Goal: Task Accomplishment & Management: Manage account settings

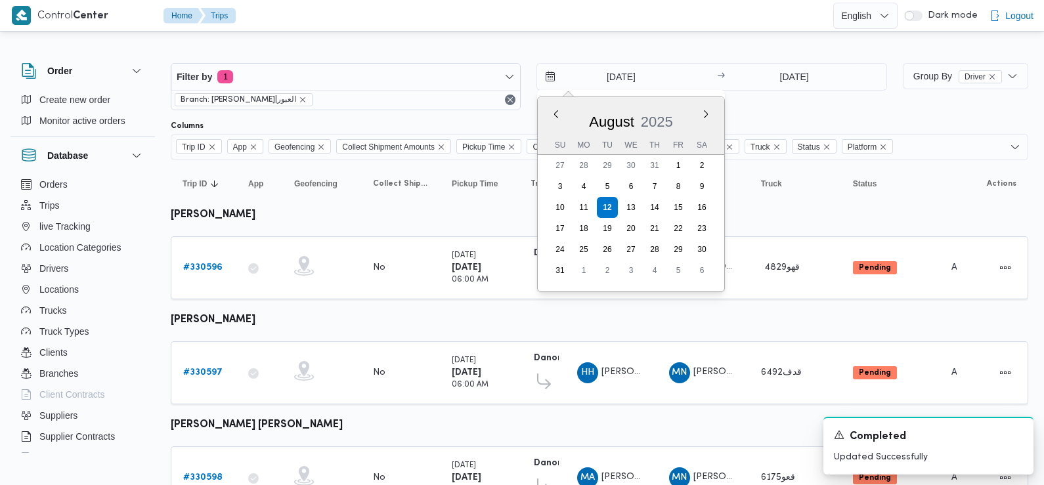
click at [683, 47] on div at bounding box center [600, 52] width 858 height 21
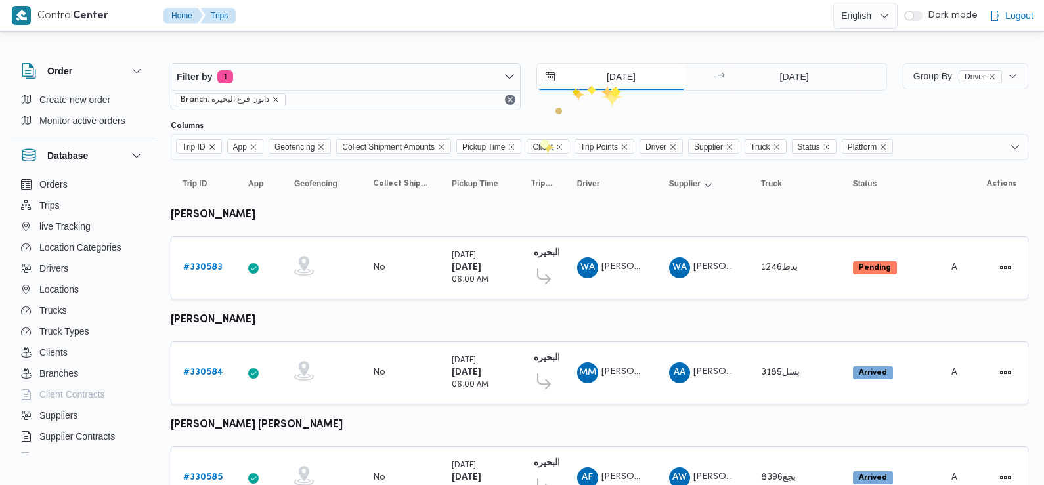
click at [611, 82] on input "[DATE]" at bounding box center [611, 77] width 149 height 26
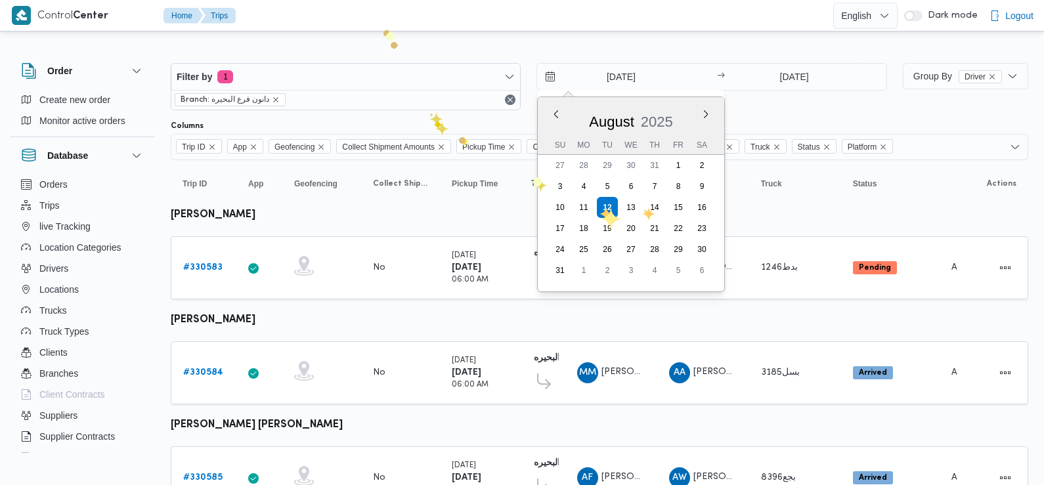
click at [383, 43] on div at bounding box center [600, 52] width 858 height 21
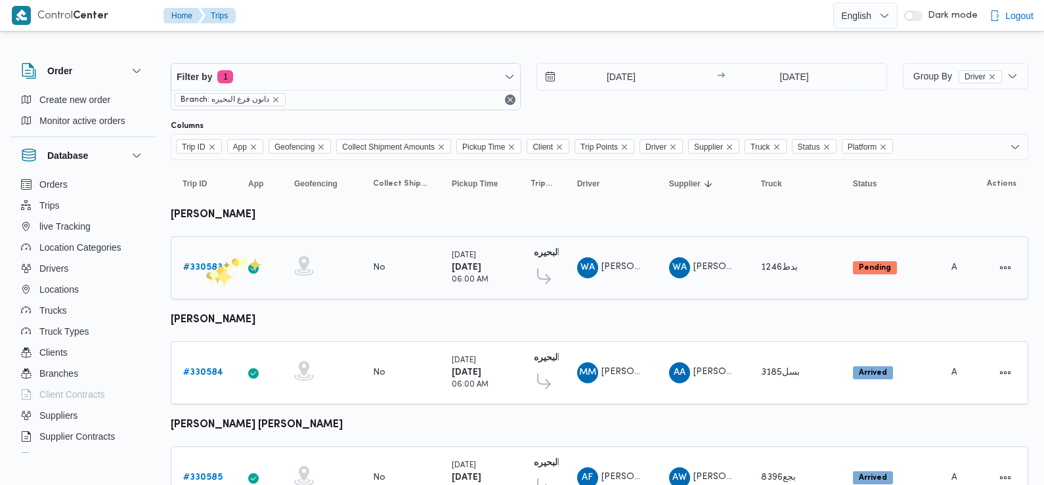
click at [204, 272] on b "# 330583" at bounding box center [202, 267] width 39 height 9
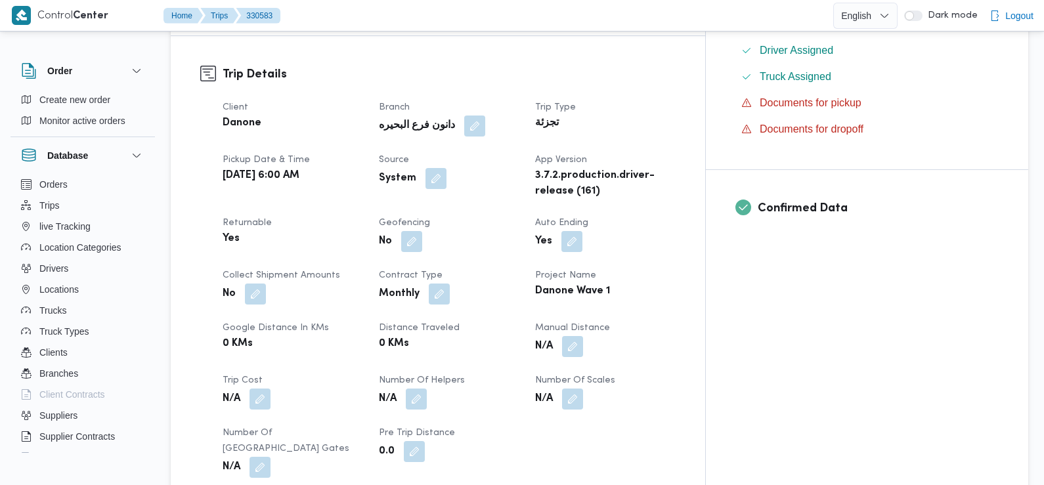
scroll to position [438, 0]
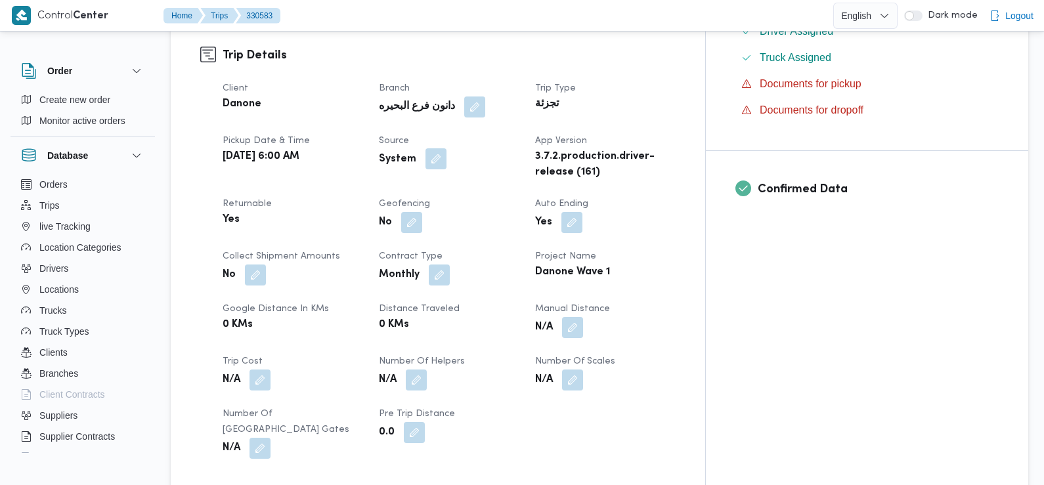
click at [447, 148] on button "button" at bounding box center [436, 158] width 21 height 21
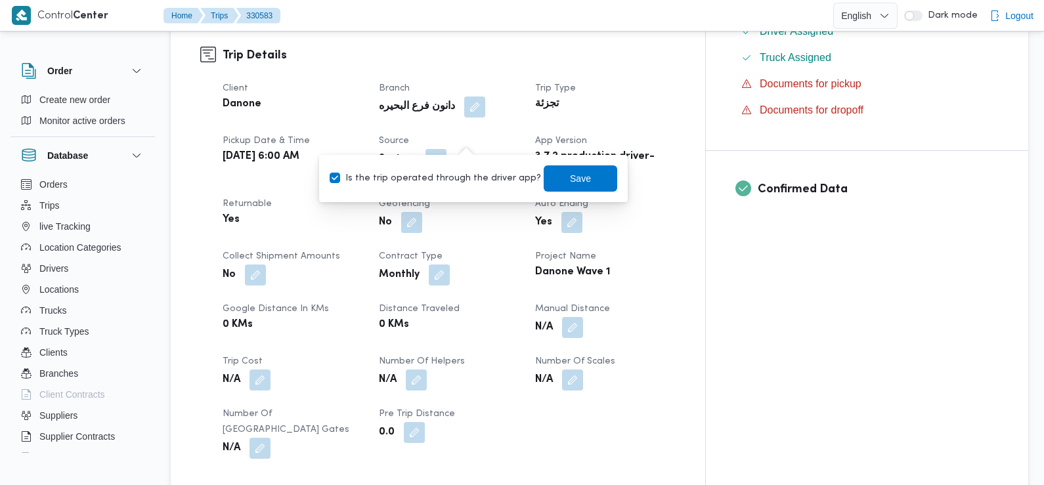
click at [474, 178] on label "Is the trip operated through the driver app?" at bounding box center [435, 179] width 211 height 16
checkbox input "false"
click at [546, 175] on span "Save" at bounding box center [581, 178] width 74 height 26
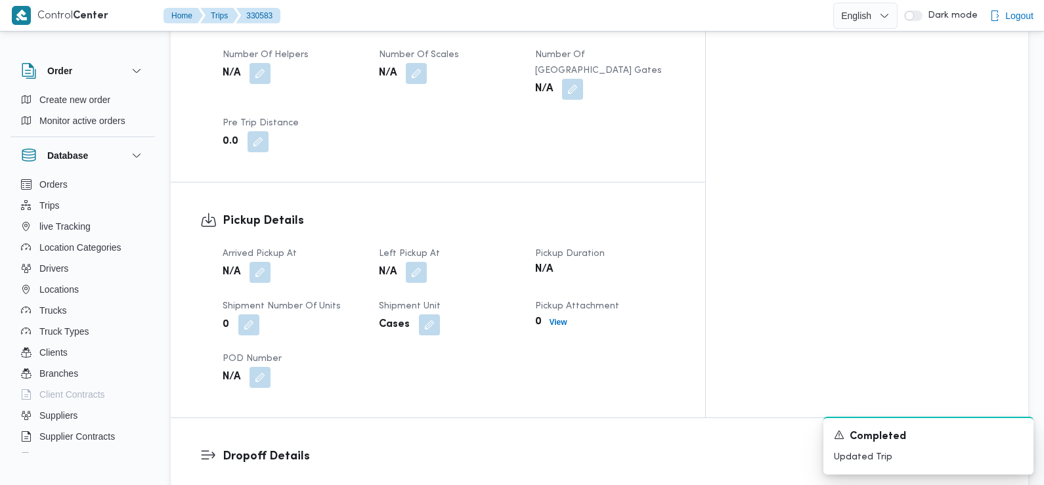
scroll to position [744, 0]
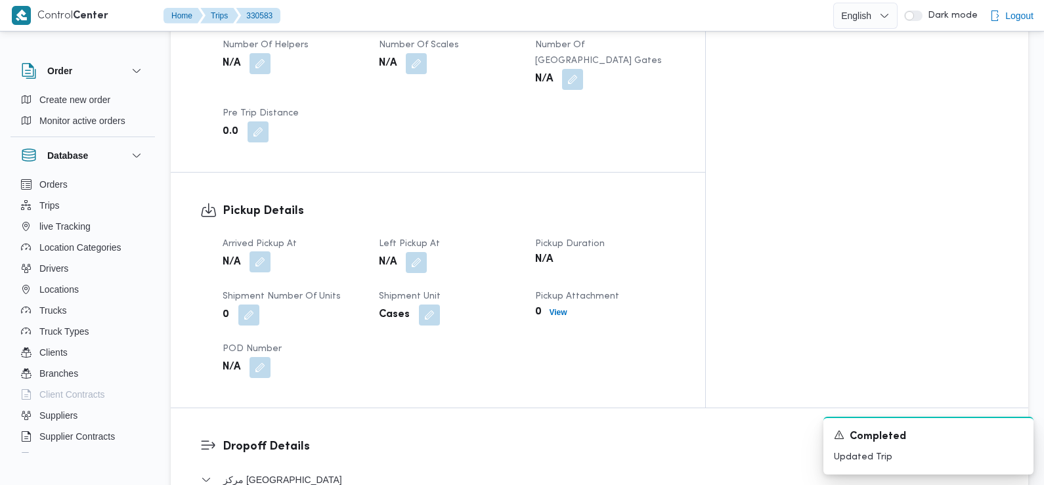
click at [265, 252] on button "button" at bounding box center [260, 262] width 21 height 21
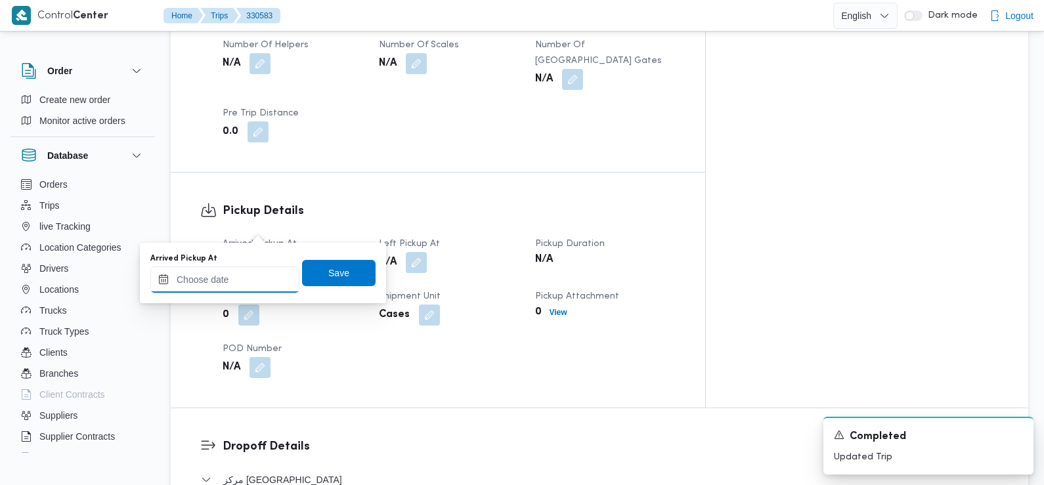
click at [263, 280] on input "Arrived Pickup At" at bounding box center [224, 280] width 149 height 26
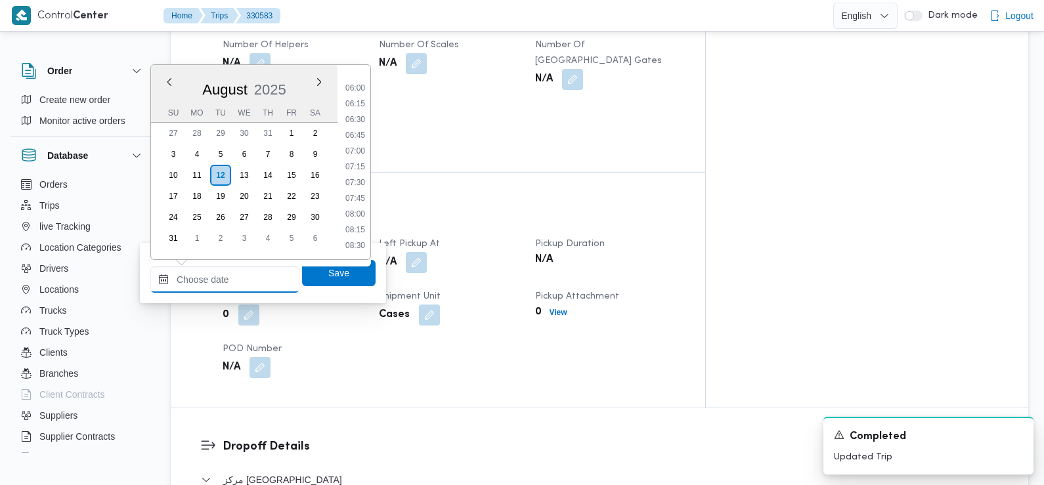
scroll to position [372, 0]
click at [361, 166] on li "07:15" at bounding box center [355, 167] width 30 height 13
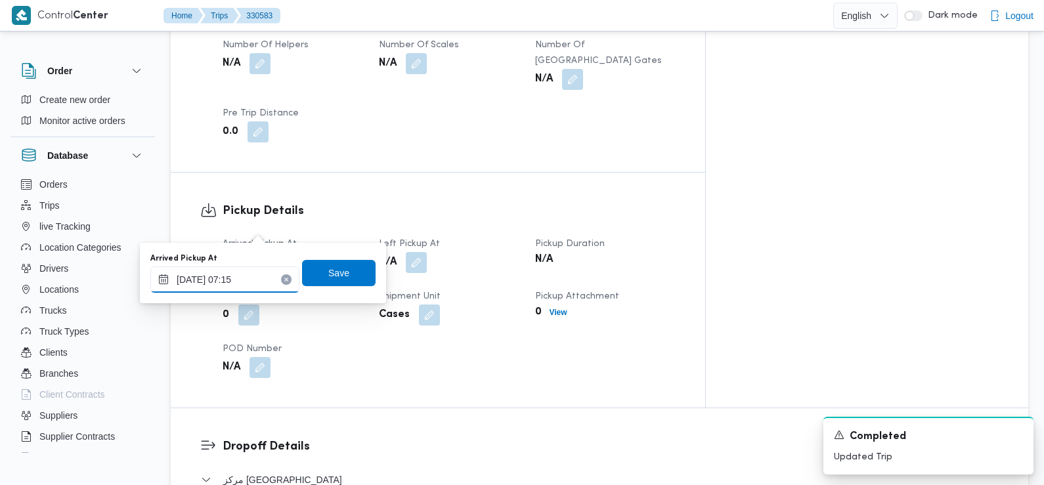
click at [257, 283] on input "12/08/2025 07:15" at bounding box center [224, 280] width 149 height 26
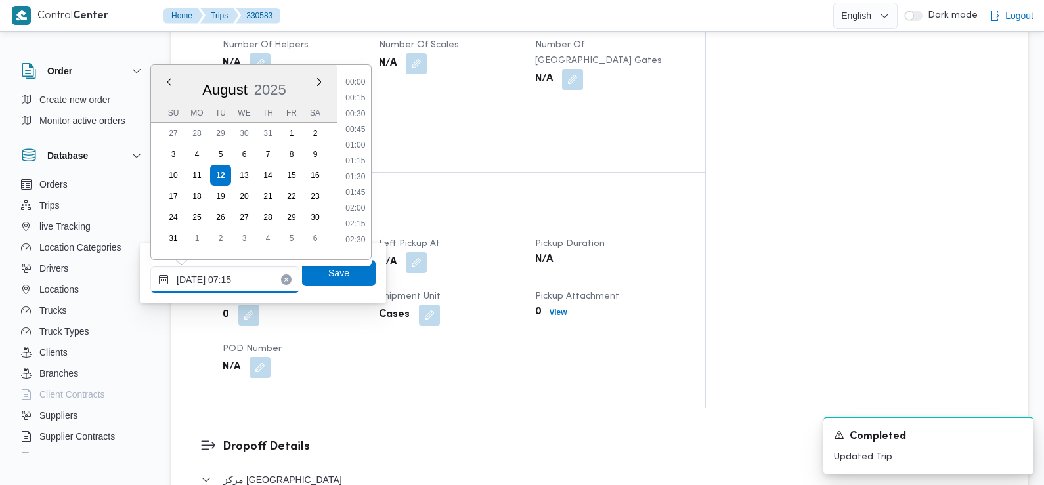
scroll to position [366, 0]
click at [357, 189] on li "07:30" at bounding box center [355, 188] width 30 height 13
type input "12/08/2025 07:30"
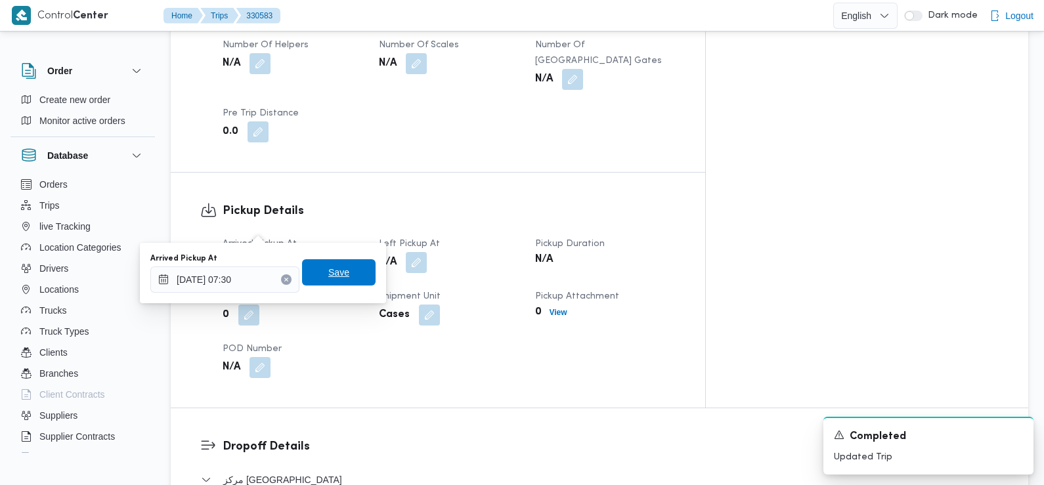
click at [338, 267] on span "Save" at bounding box center [339, 272] width 74 height 26
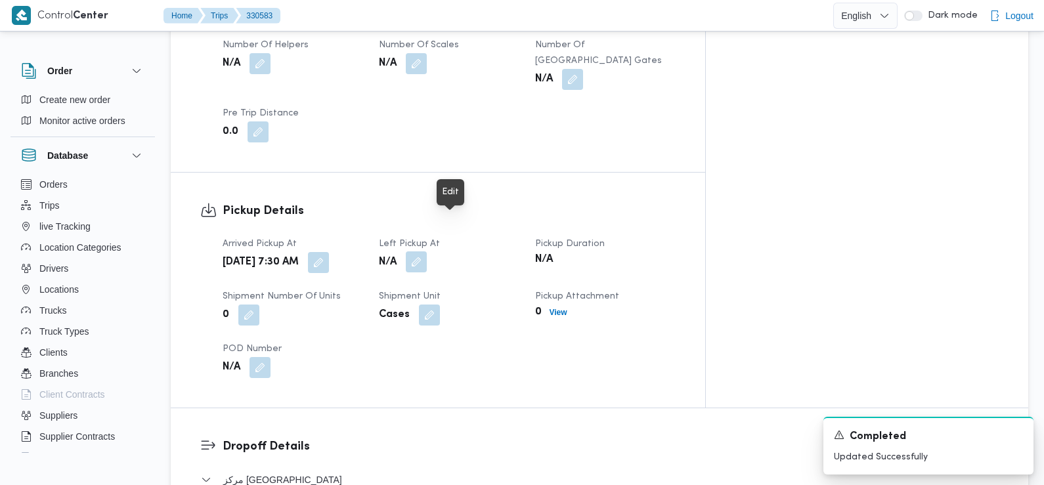
click at [427, 252] on button "button" at bounding box center [416, 262] width 21 height 21
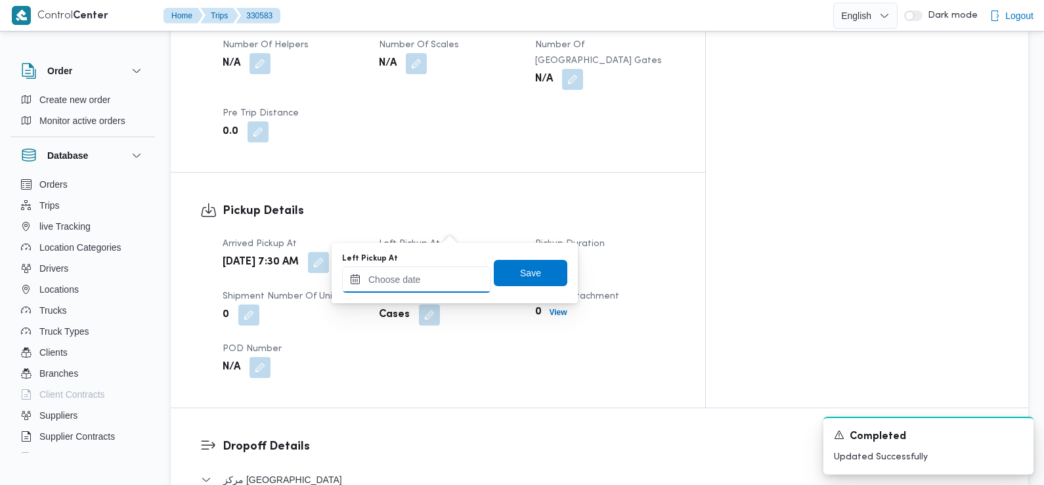
click at [420, 285] on input "Left Pickup At" at bounding box center [416, 280] width 149 height 26
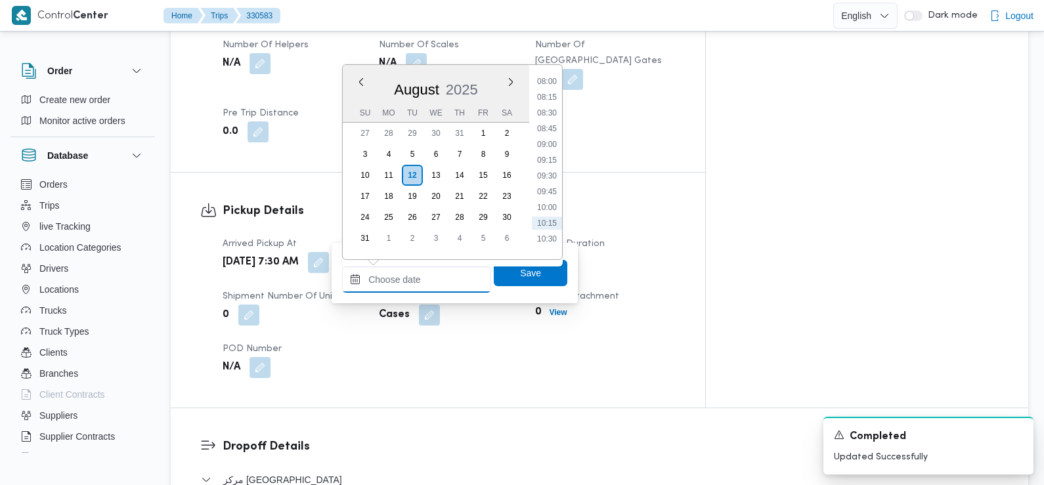
scroll to position [503, 0]
drag, startPoint x: 548, startPoint y: 130, endPoint x: 553, endPoint y: 159, distance: 29.3
click at [548, 130] on li "08:45" at bounding box center [547, 130] width 30 height 13
type input "12/08/2025 08:45"
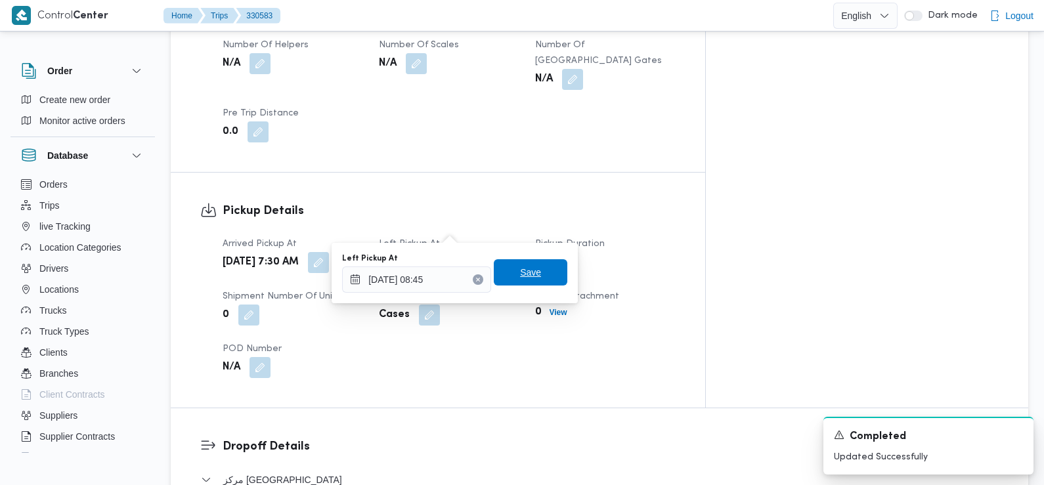
click at [540, 271] on span "Save" at bounding box center [531, 272] width 74 height 26
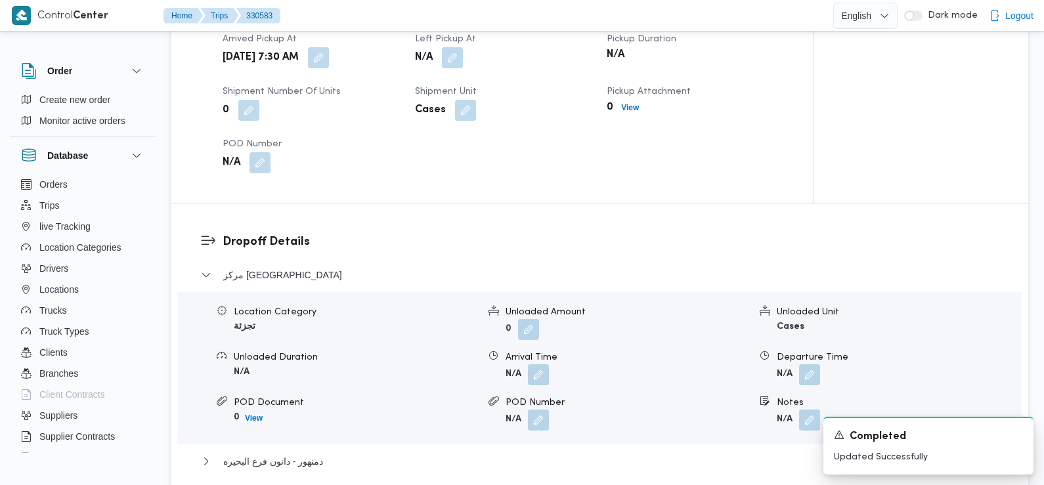
scroll to position [976, 0]
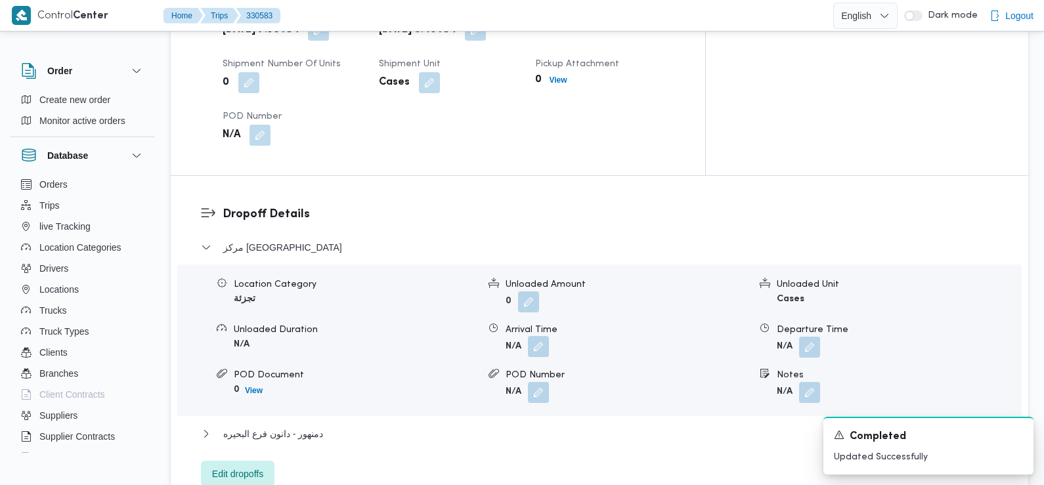
click at [539, 336] on button "button" at bounding box center [538, 346] width 21 height 21
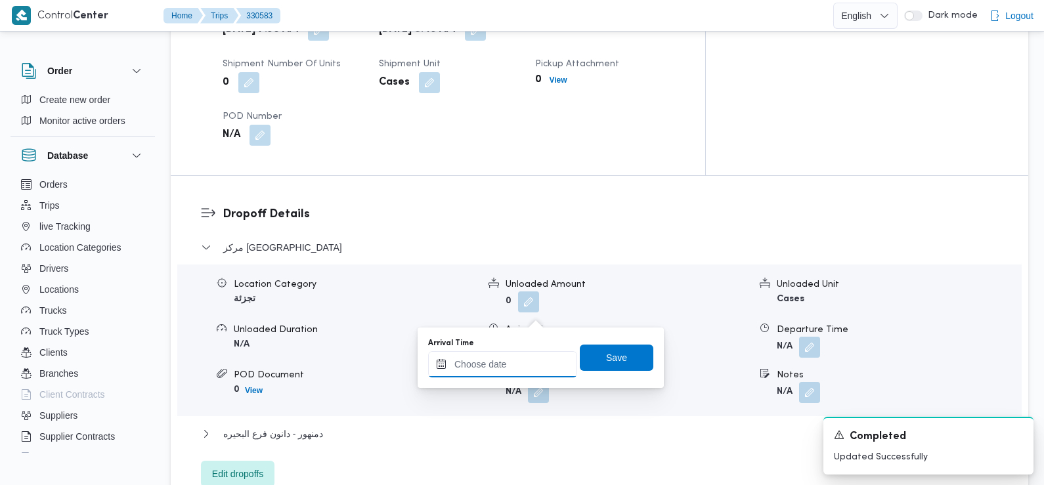
click at [523, 351] on div at bounding box center [502, 364] width 149 height 26
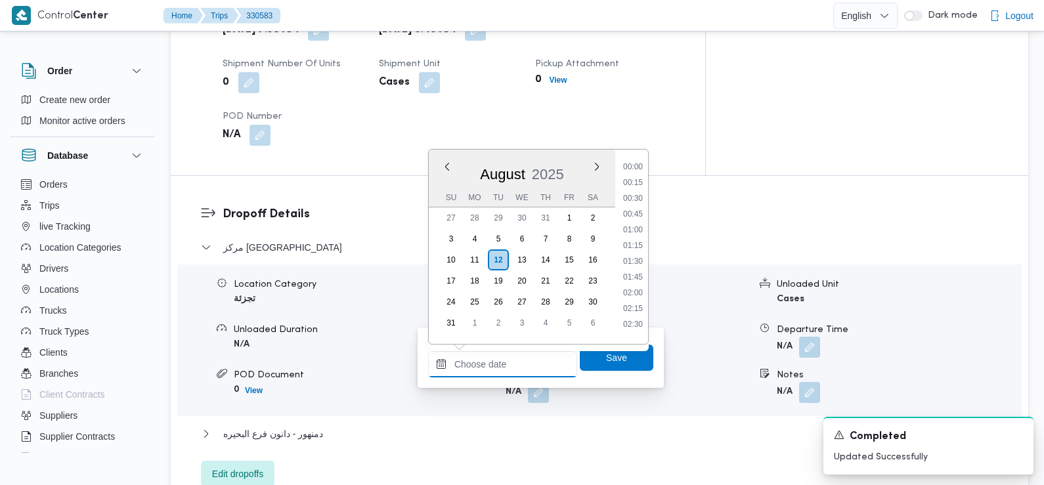
scroll to position [556, 0]
click at [638, 211] on li "09:30" at bounding box center [633, 210] width 30 height 13
type input "12/08/2025 09:30"
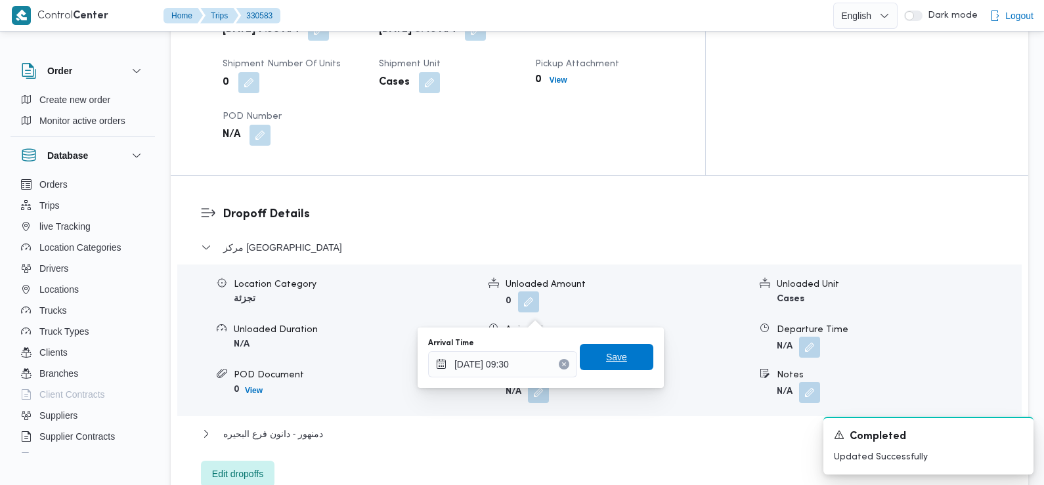
click at [628, 361] on span "Save" at bounding box center [617, 357] width 74 height 26
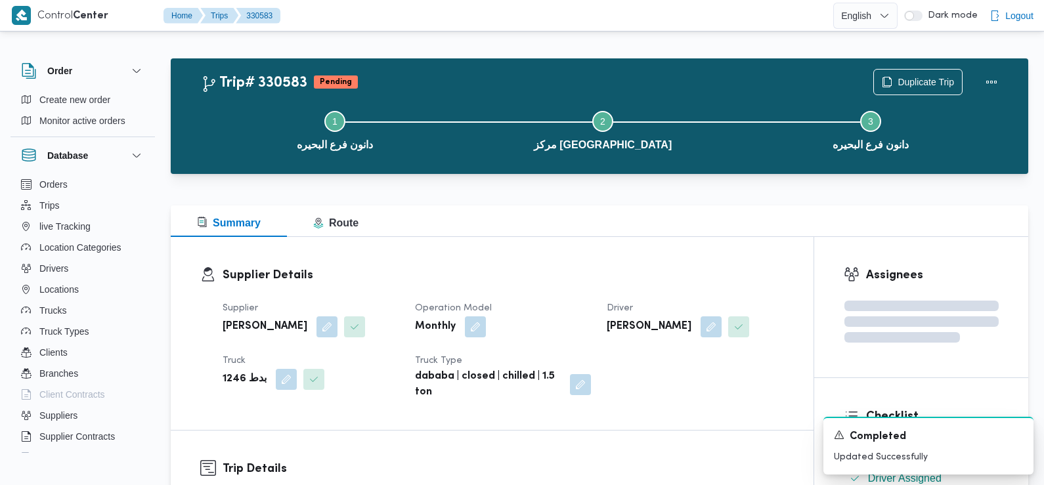
scroll to position [0, 0]
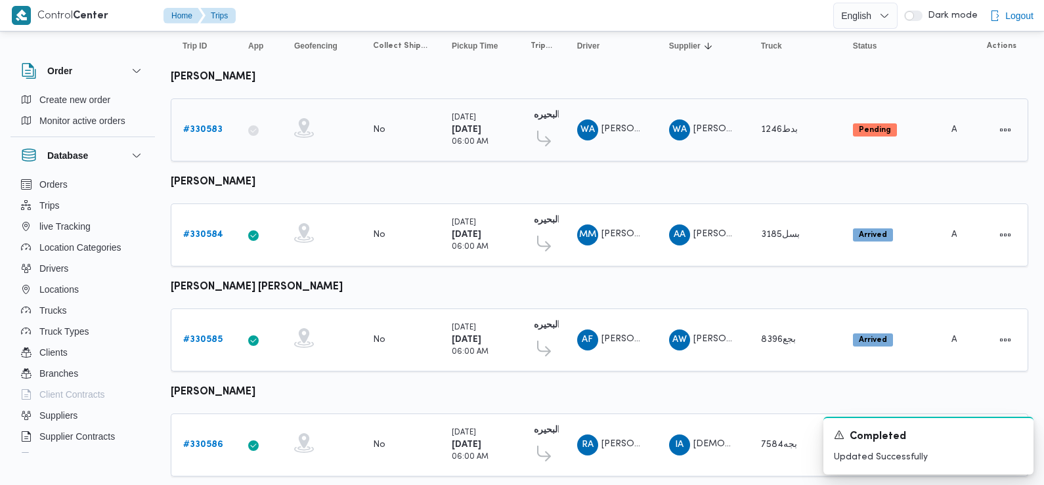
scroll to position [144, 0]
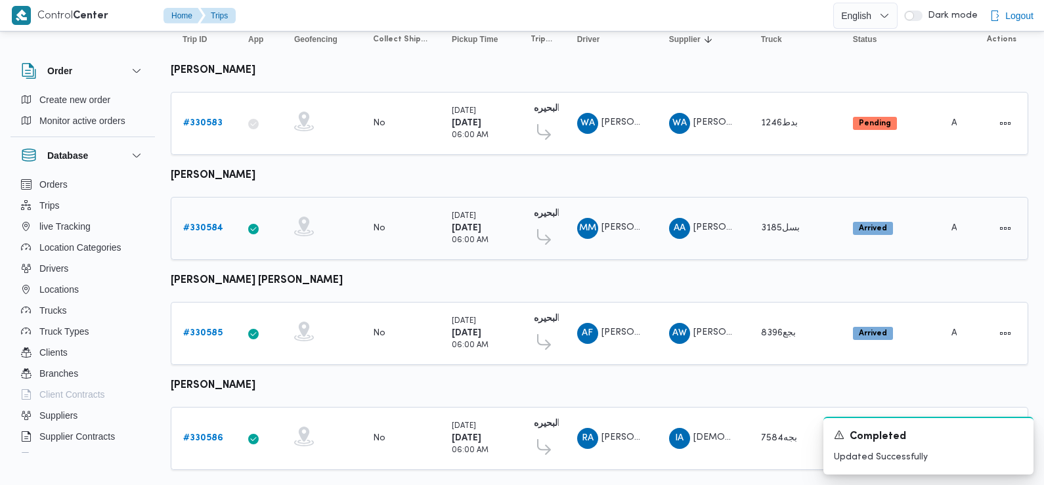
click at [200, 224] on b "# 330584" at bounding box center [203, 228] width 40 height 9
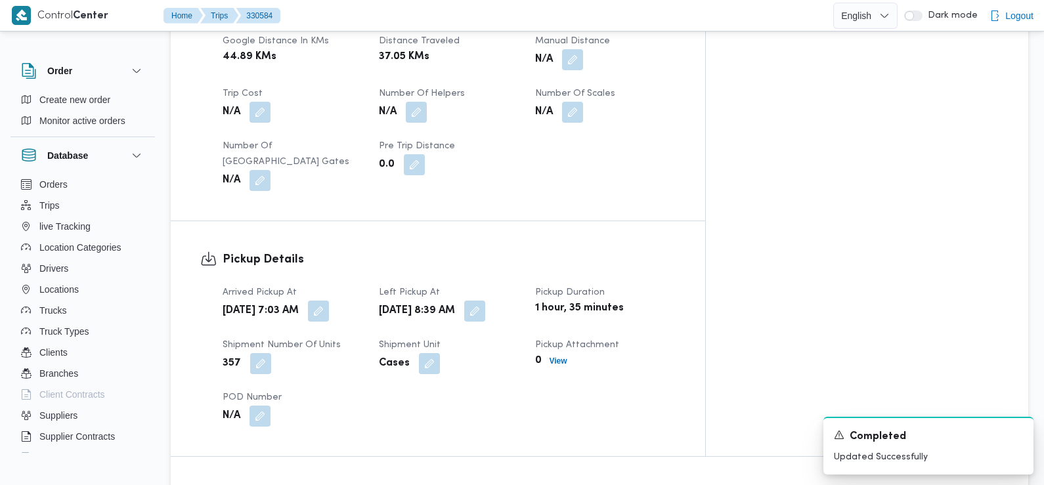
scroll to position [175, 0]
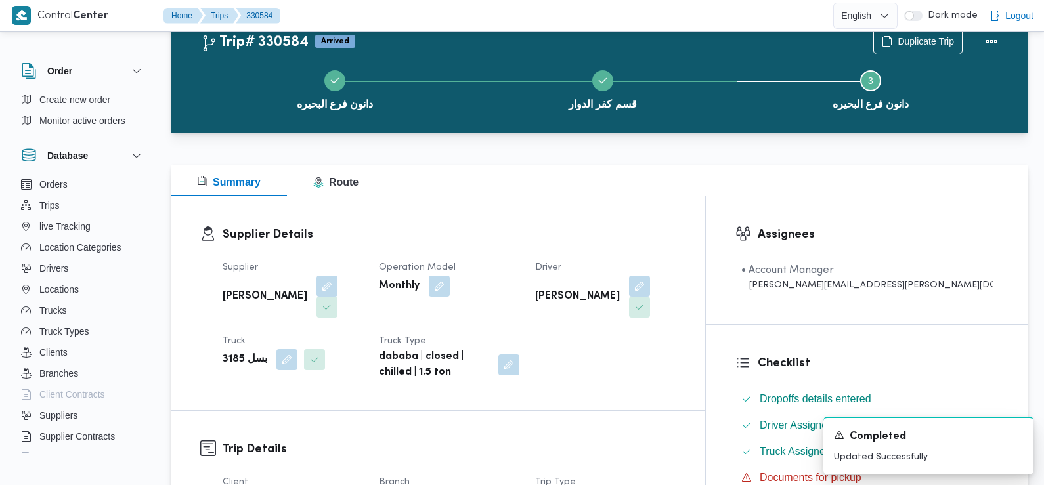
scroll to position [0, 0]
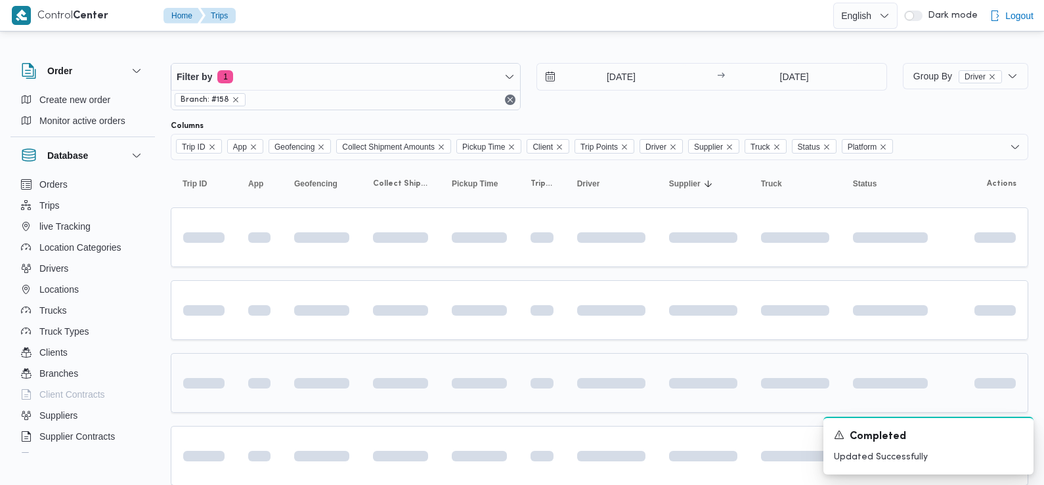
scroll to position [144, 0]
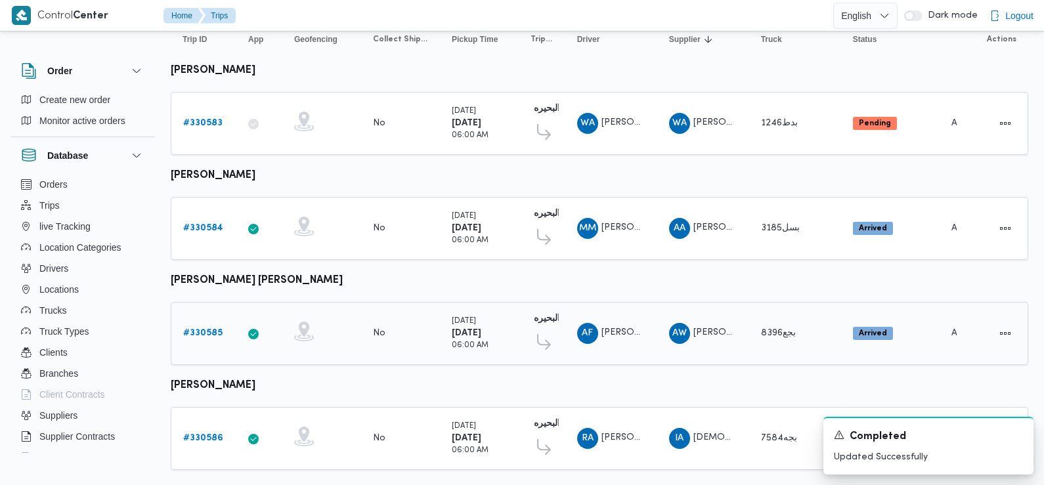
click at [206, 322] on div "# 330585" at bounding box center [204, 333] width 52 height 26
click at [193, 329] on b "# 330585" at bounding box center [202, 333] width 39 height 9
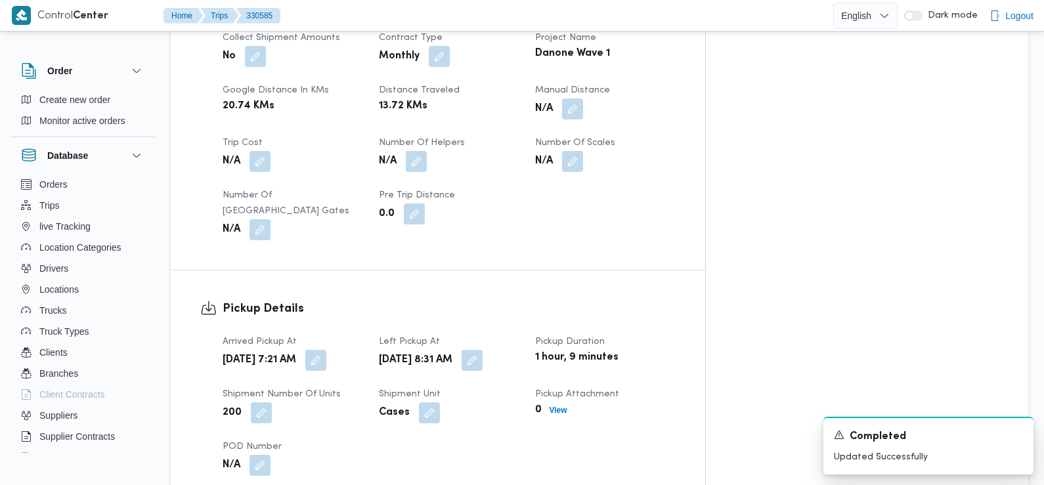
scroll to position [652, 0]
click at [326, 349] on button "button" at bounding box center [315, 359] width 21 height 21
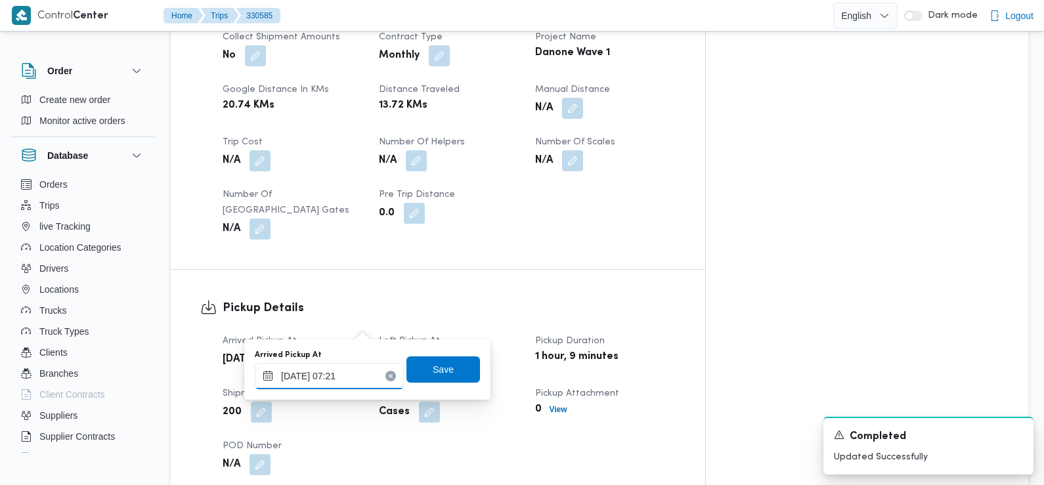
click at [351, 370] on input "12/08/2025 07:21" at bounding box center [329, 376] width 149 height 26
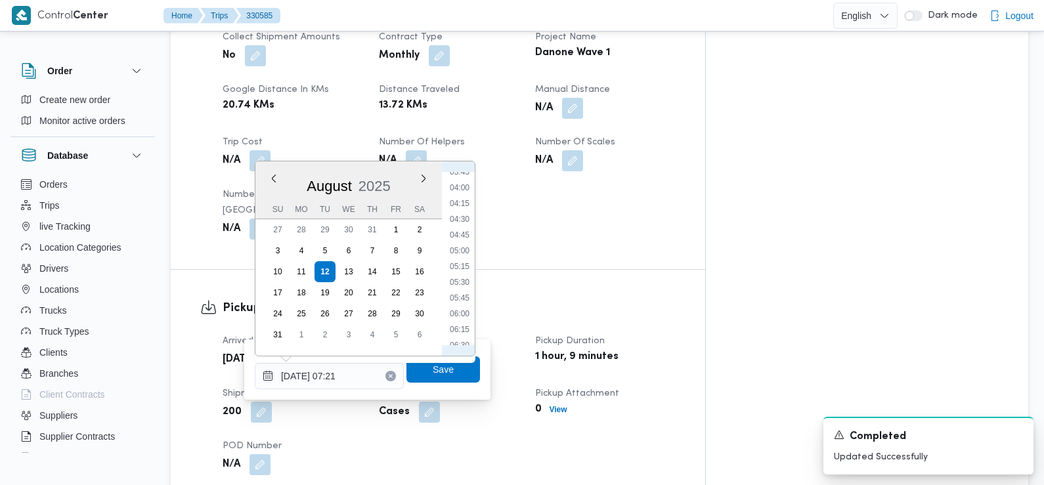
scroll to position [215, 0]
click at [521, 202] on div "0.0" at bounding box center [449, 214] width 143 height 24
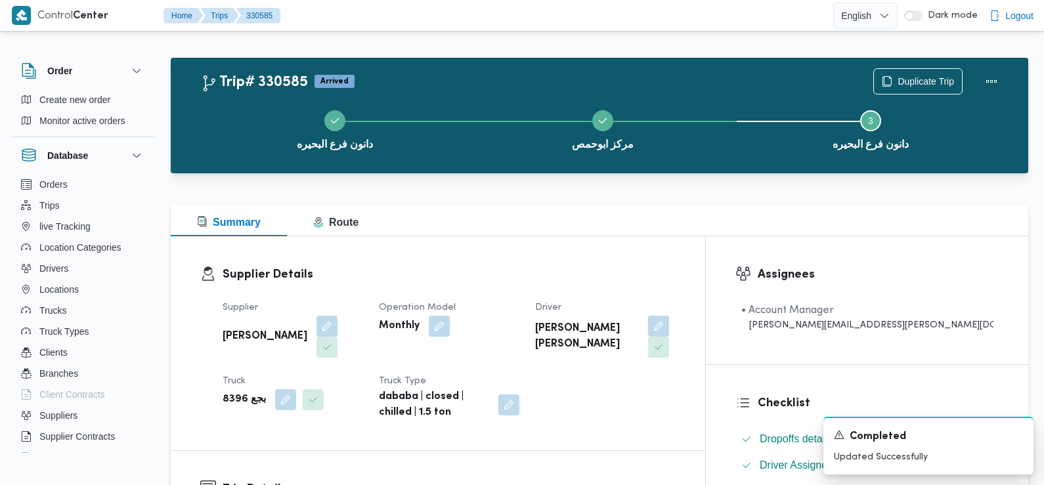
scroll to position [0, 0]
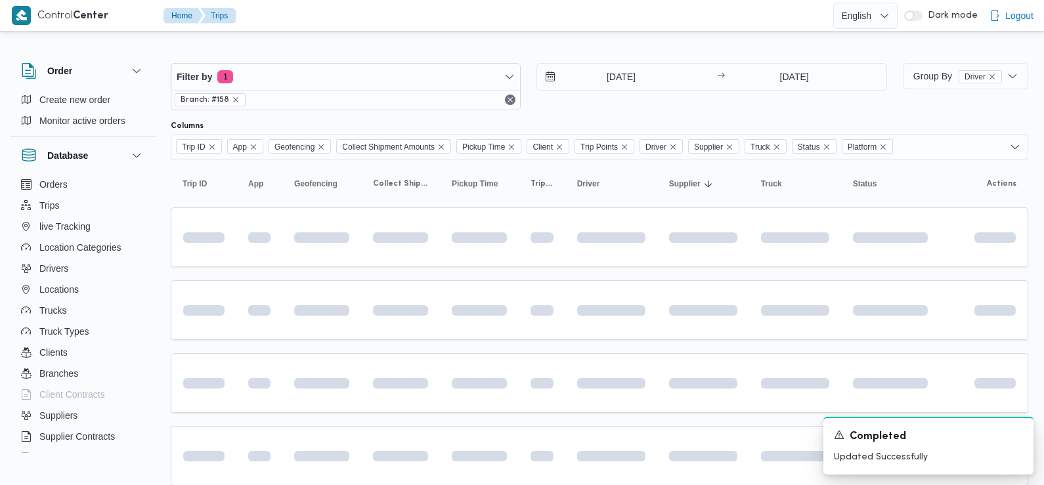
scroll to position [144, 0]
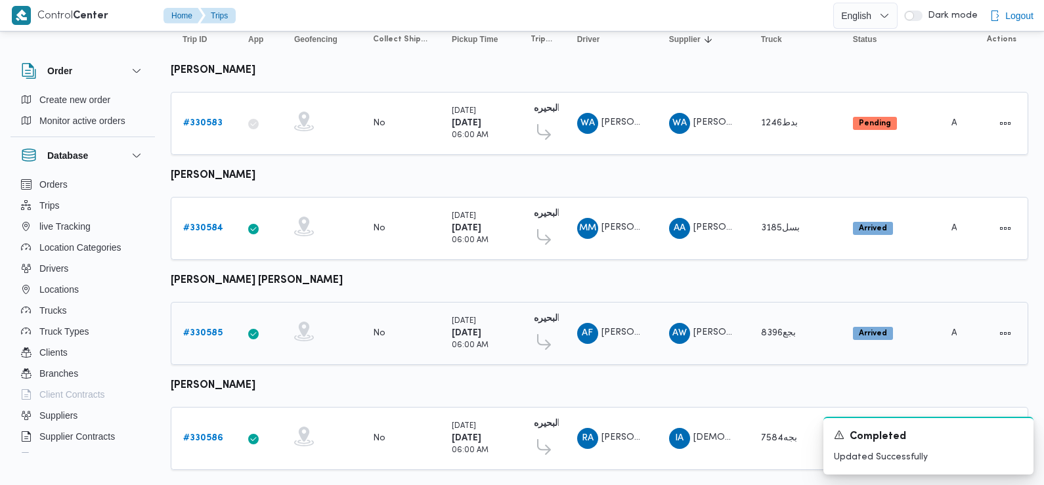
click at [204, 330] on b "# 330585" at bounding box center [202, 333] width 39 height 9
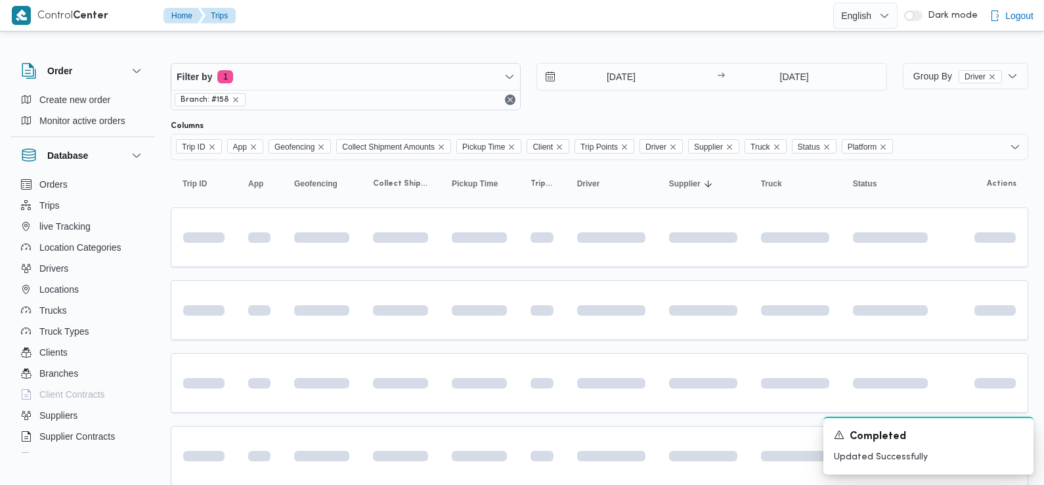
scroll to position [144, 0]
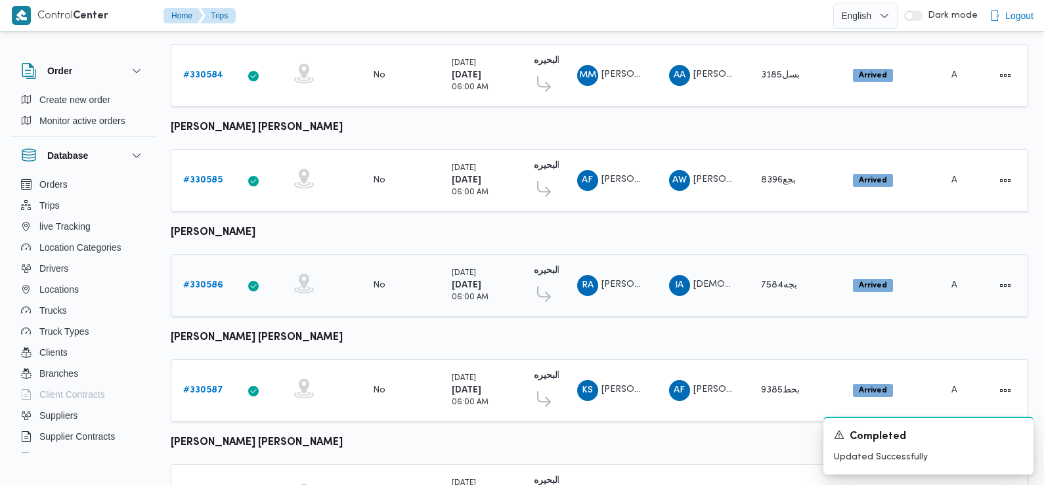
click at [204, 282] on b "# 330586" at bounding box center [203, 285] width 40 height 9
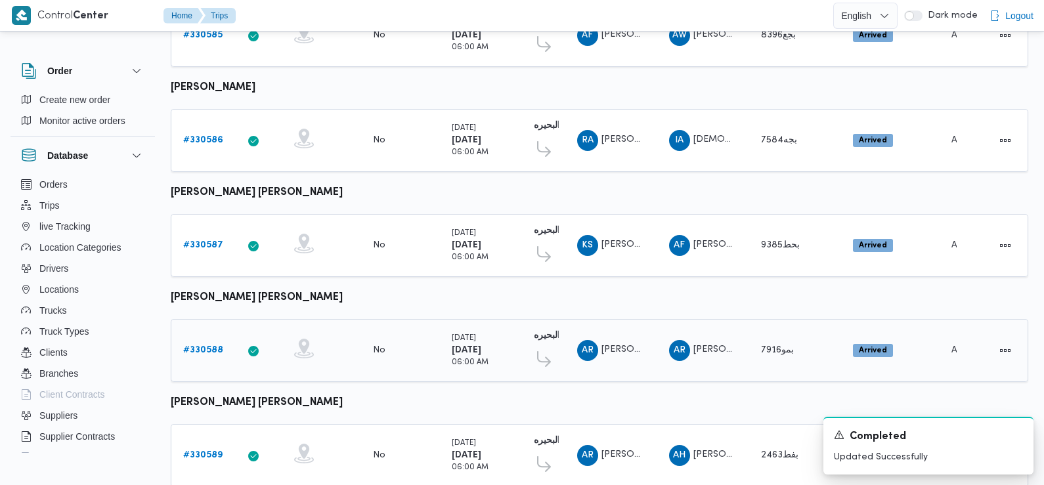
click at [213, 346] on b "# 330588" at bounding box center [203, 350] width 40 height 9
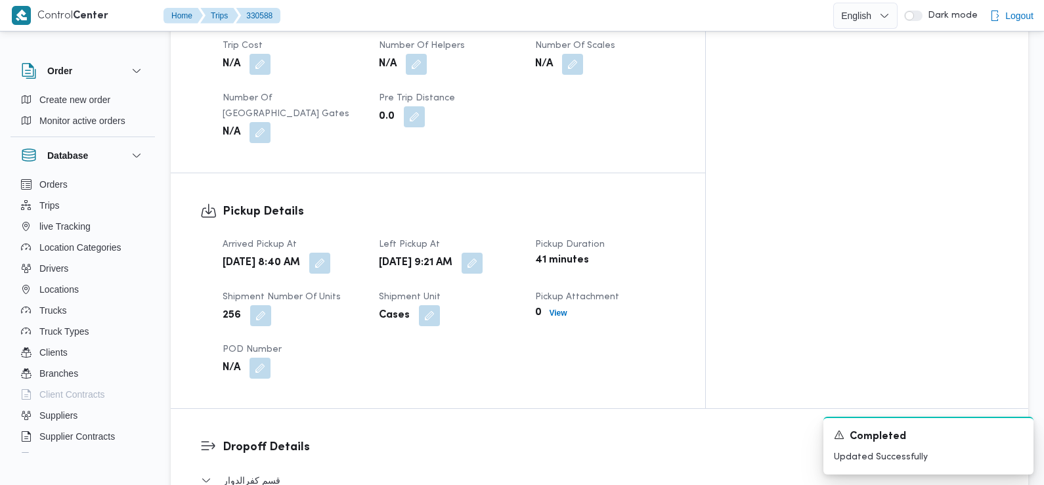
scroll to position [749, 0]
click at [330, 252] on button "button" at bounding box center [319, 262] width 21 height 21
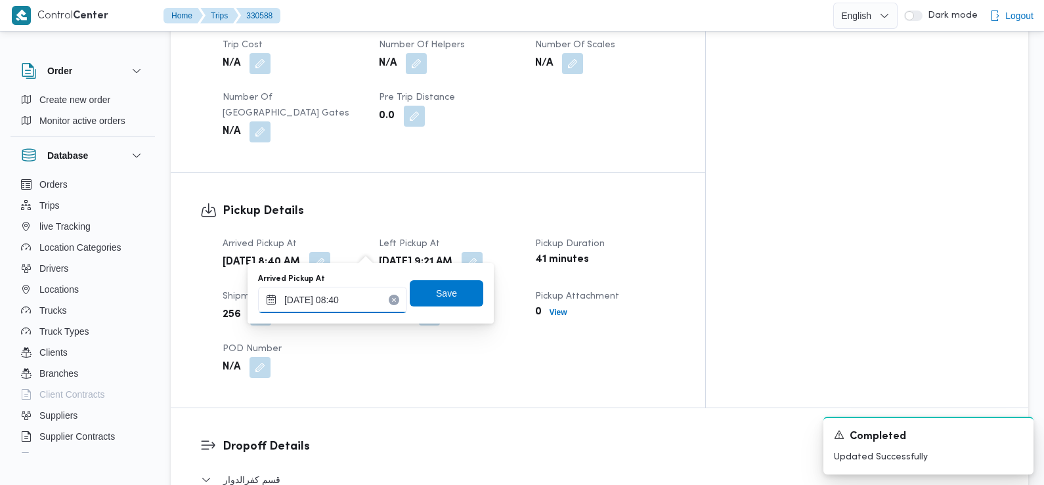
click at [353, 296] on input "12/08/2025 08:40" at bounding box center [332, 300] width 149 height 26
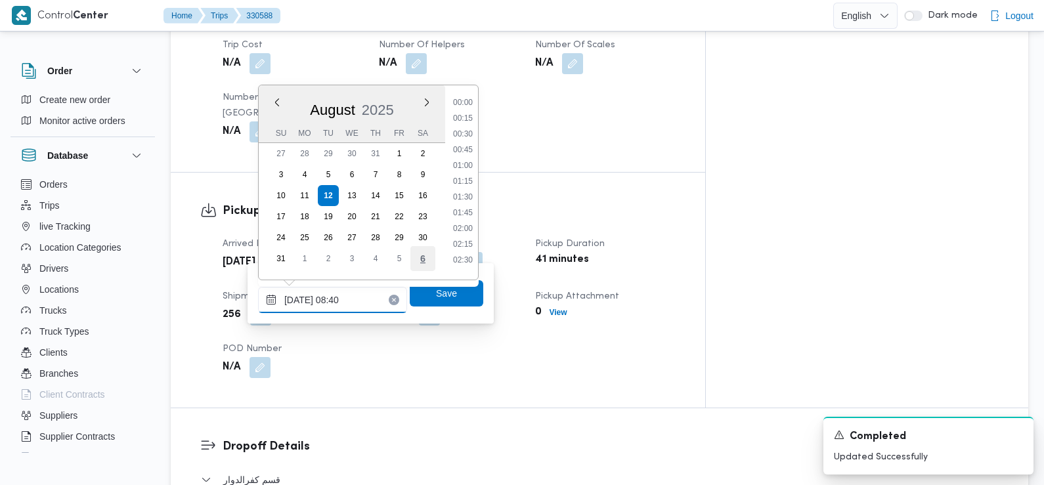
scroll to position [445, 0]
click at [466, 126] on li "07:30" at bounding box center [463, 129] width 30 height 13
type input "12/08/2025 07:30"
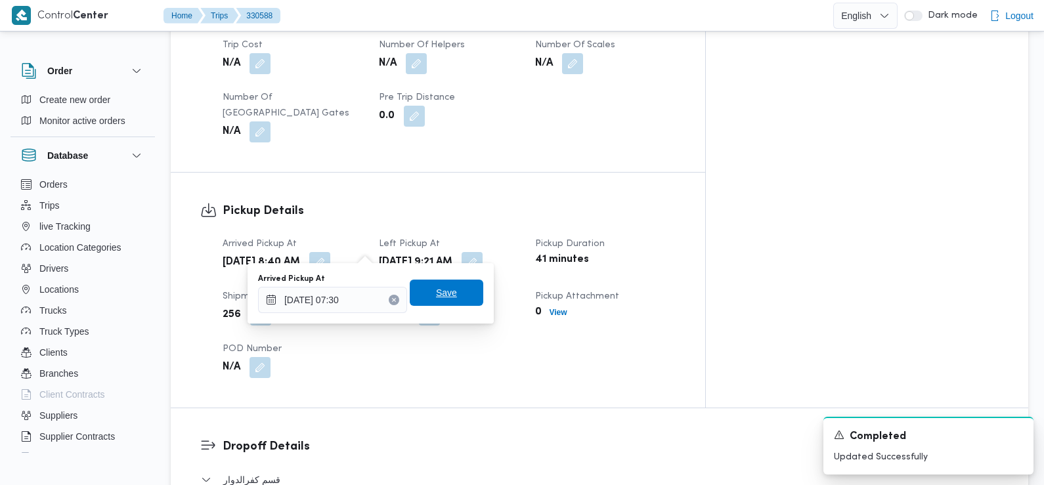
click at [439, 294] on span "Save" at bounding box center [446, 293] width 21 height 16
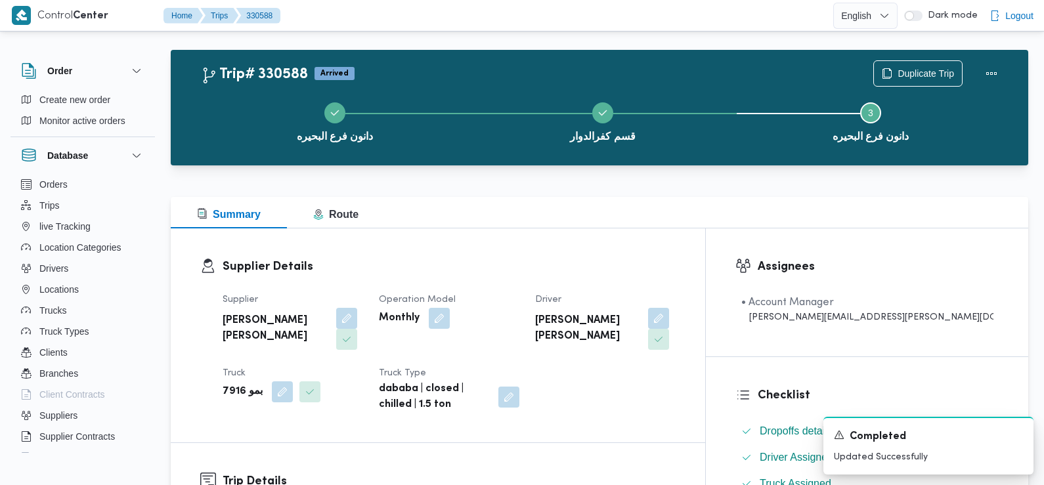
scroll to position [0, 0]
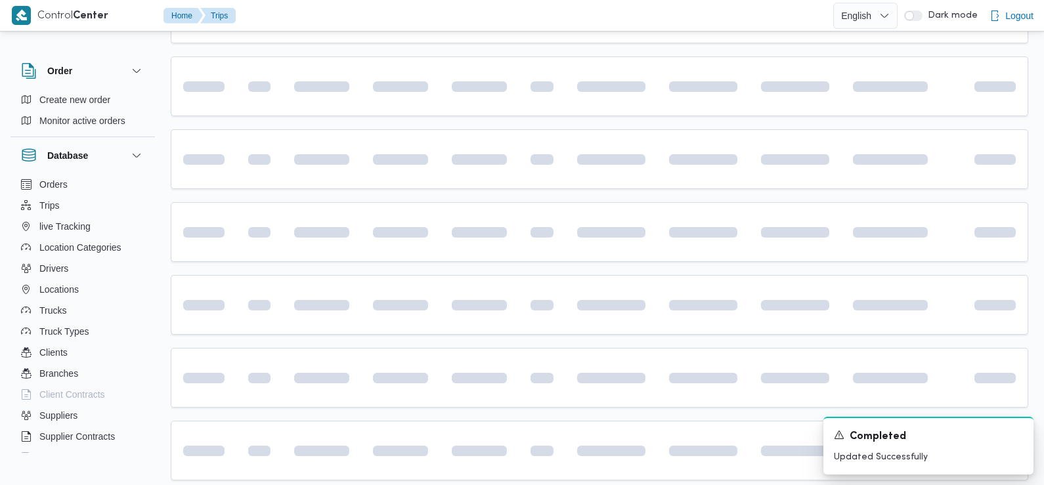
scroll to position [562, 0]
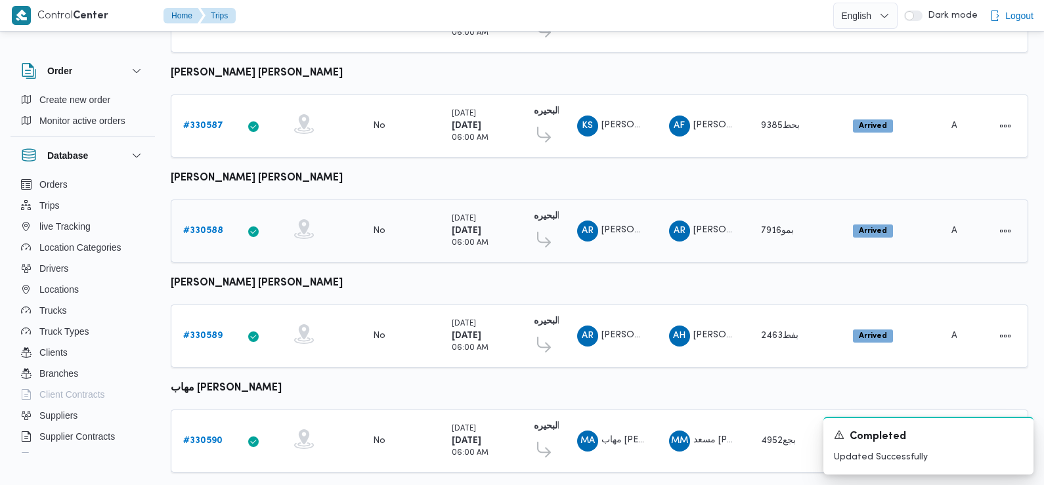
click at [197, 227] on b "# 330588" at bounding box center [203, 231] width 40 height 9
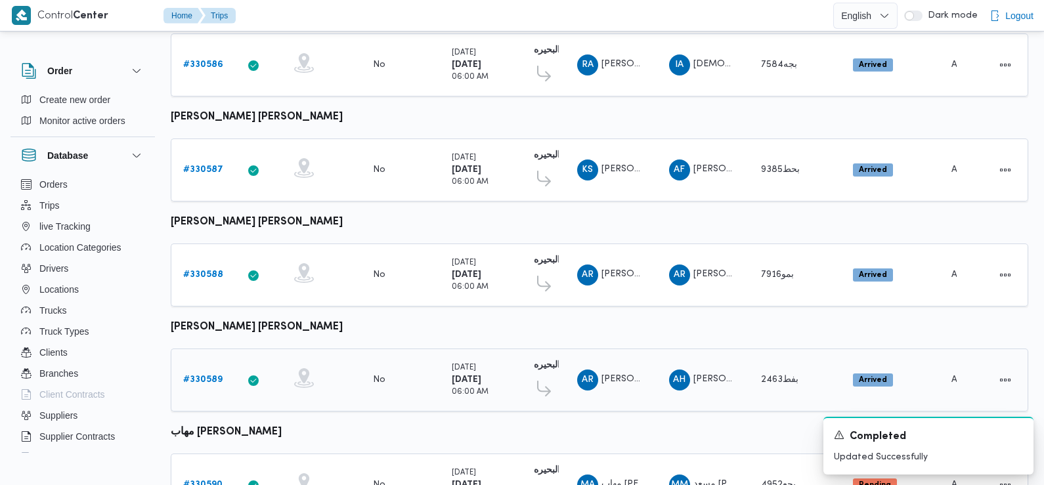
scroll to position [517, 0]
click at [200, 271] on b "# 330588" at bounding box center [203, 275] width 40 height 9
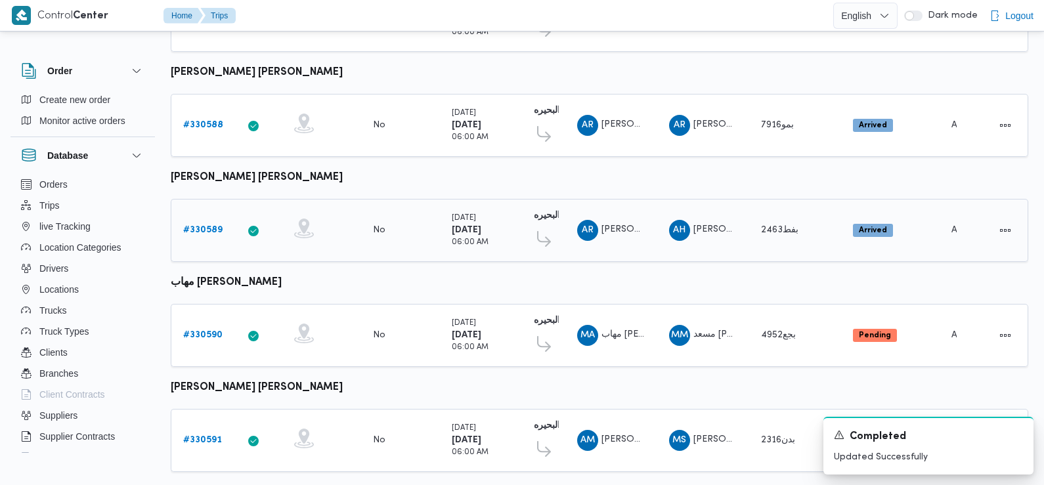
click at [210, 226] on b "# 330589" at bounding box center [202, 230] width 39 height 9
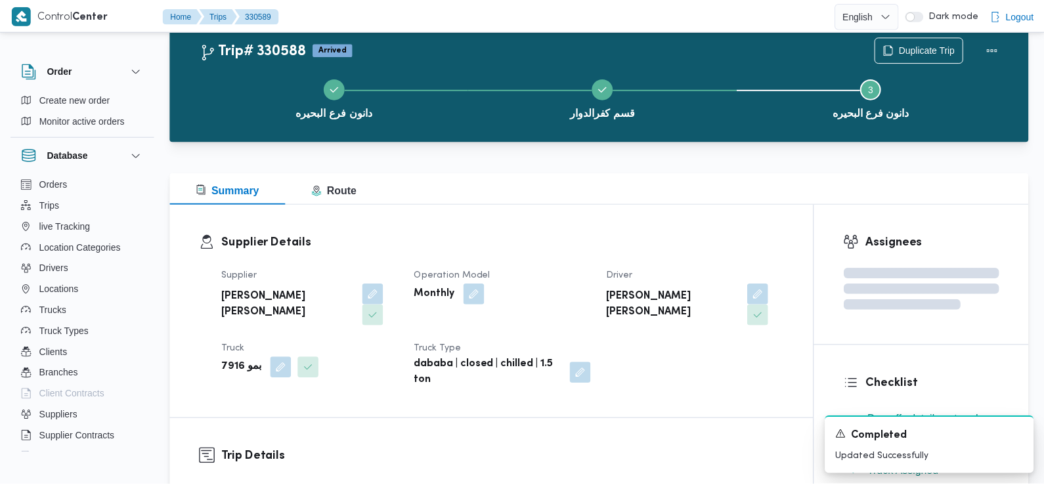
scroll to position [668, 0]
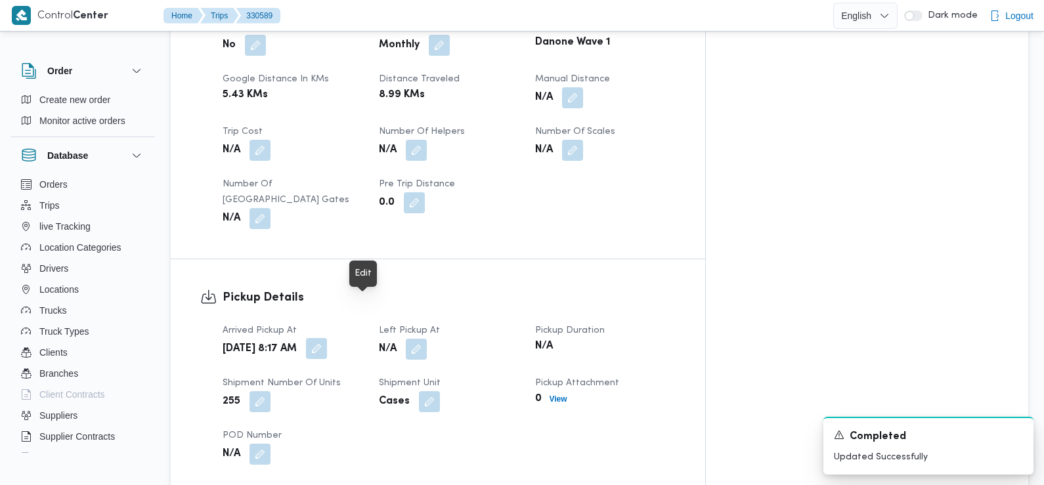
click at [327, 338] on button "button" at bounding box center [316, 348] width 21 height 21
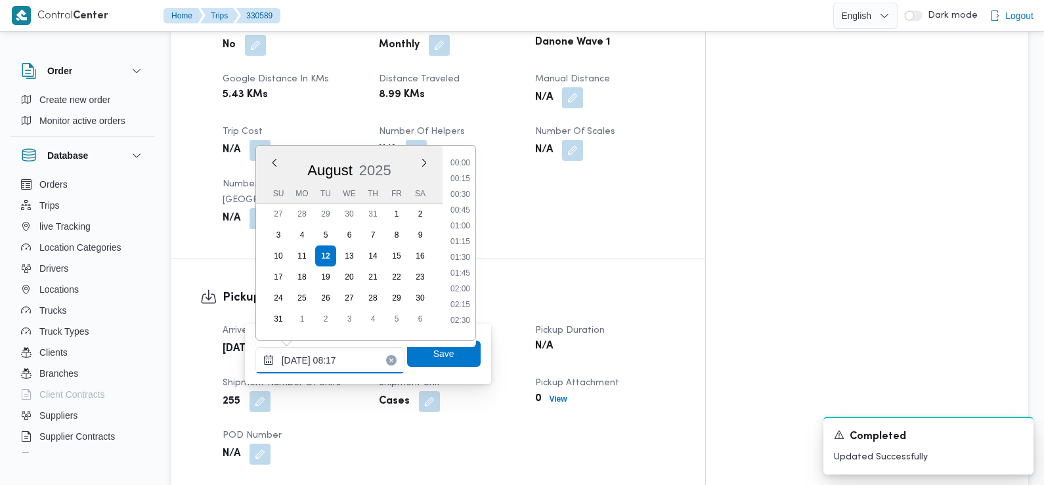
click at [355, 360] on input "12/08/2025 08:17" at bounding box center [329, 360] width 149 height 26
click at [463, 209] on li "07:30" at bounding box center [460, 206] width 30 height 13
type input "12/08/2025 07:30"
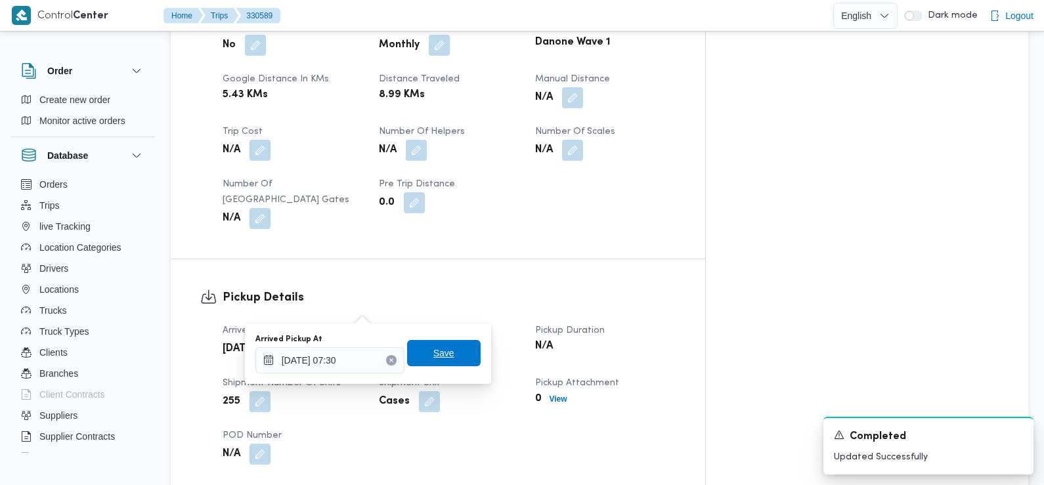
click at [439, 346] on span "Save" at bounding box center [444, 353] width 74 height 26
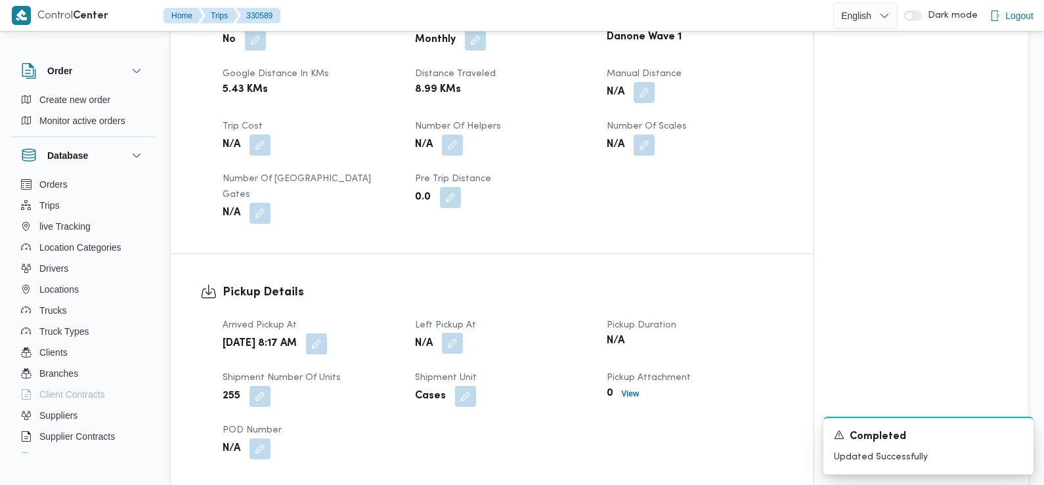
click at [457, 333] on button "button" at bounding box center [452, 343] width 21 height 21
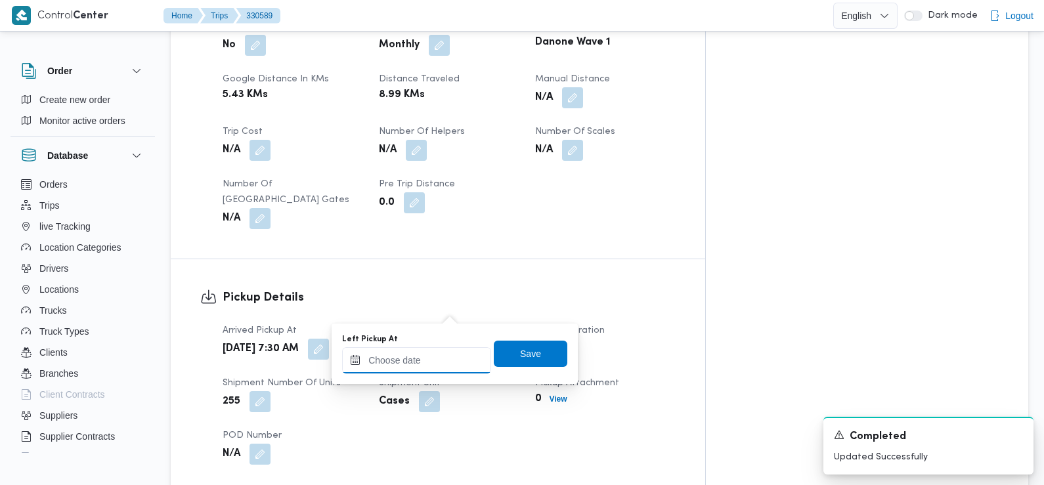
click at [437, 362] on input "Left Pickup At" at bounding box center [416, 360] width 149 height 26
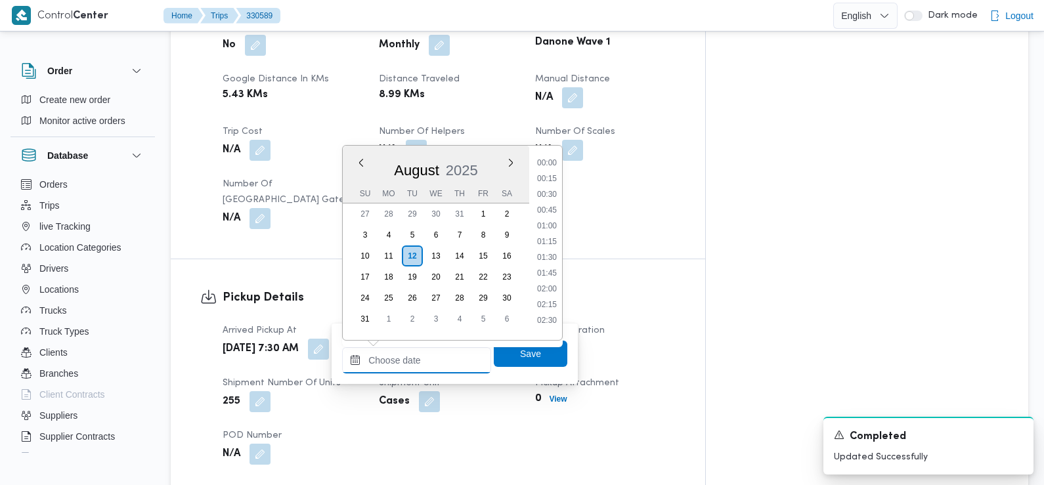
scroll to position [556, 0]
click at [554, 163] on li "08:45" at bounding box center [547, 158] width 30 height 13
type input "12/08/2025 08:45"
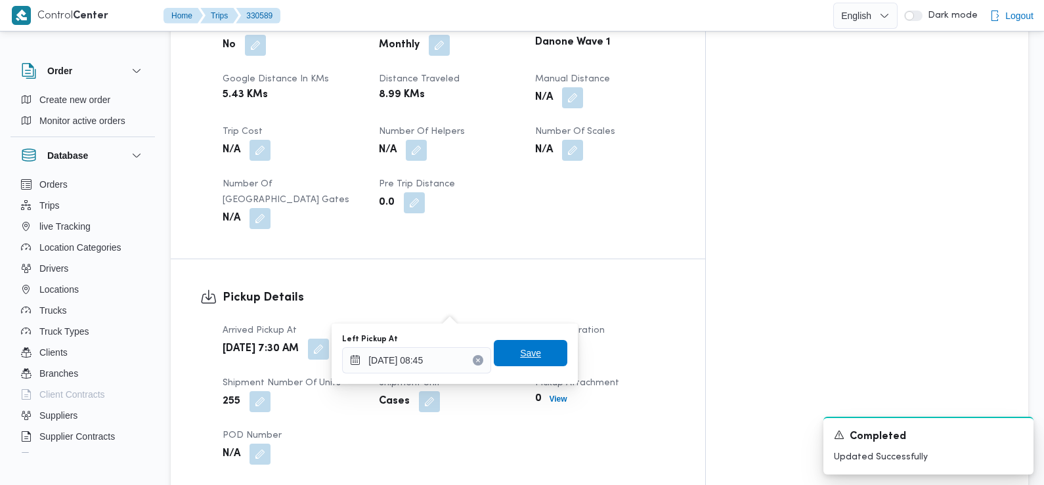
click at [523, 347] on span "Save" at bounding box center [530, 353] width 21 height 16
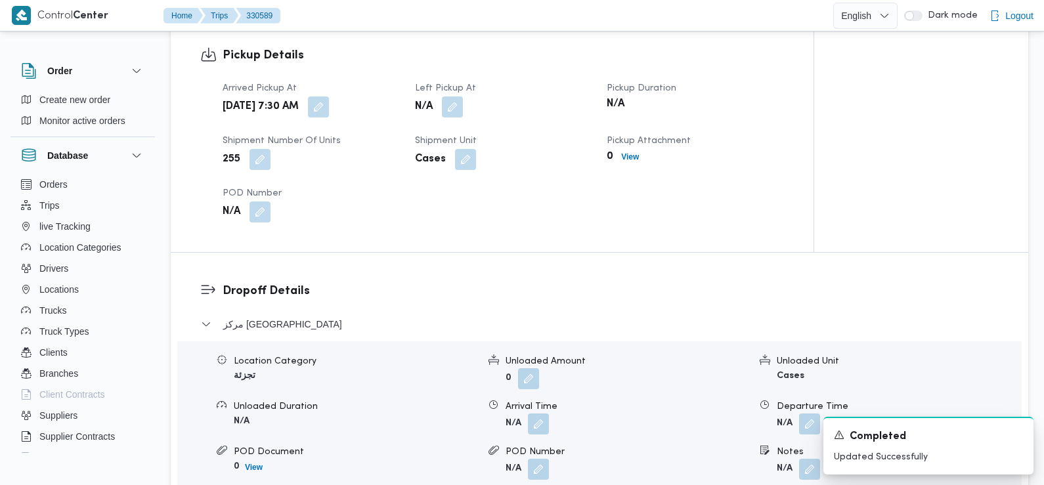
scroll to position [913, 0]
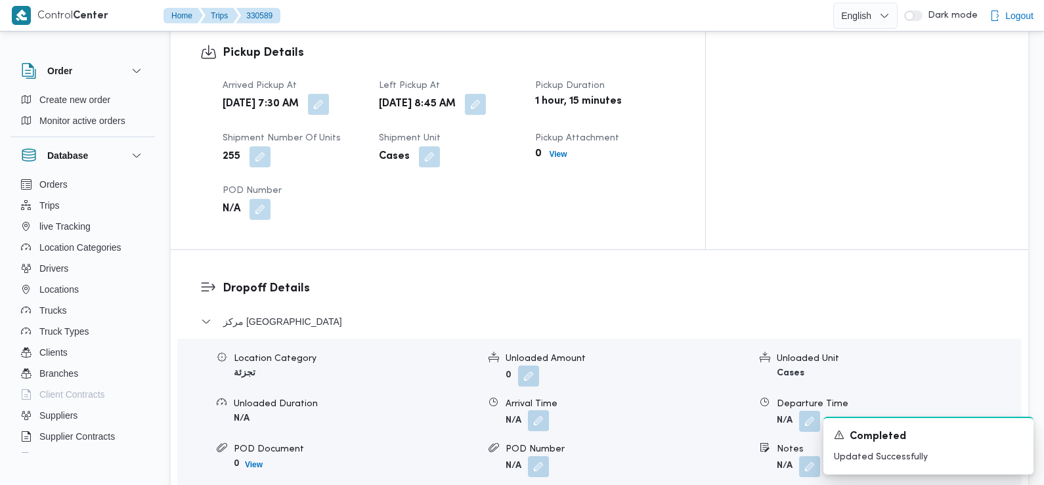
click at [540, 410] on button "button" at bounding box center [538, 420] width 21 height 21
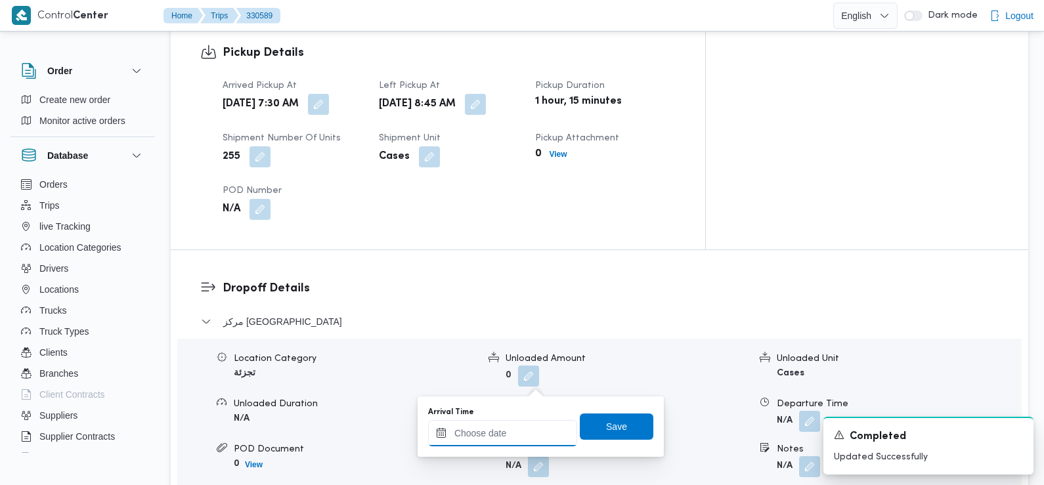
click at [504, 422] on input "Arrival Time" at bounding box center [502, 433] width 149 height 26
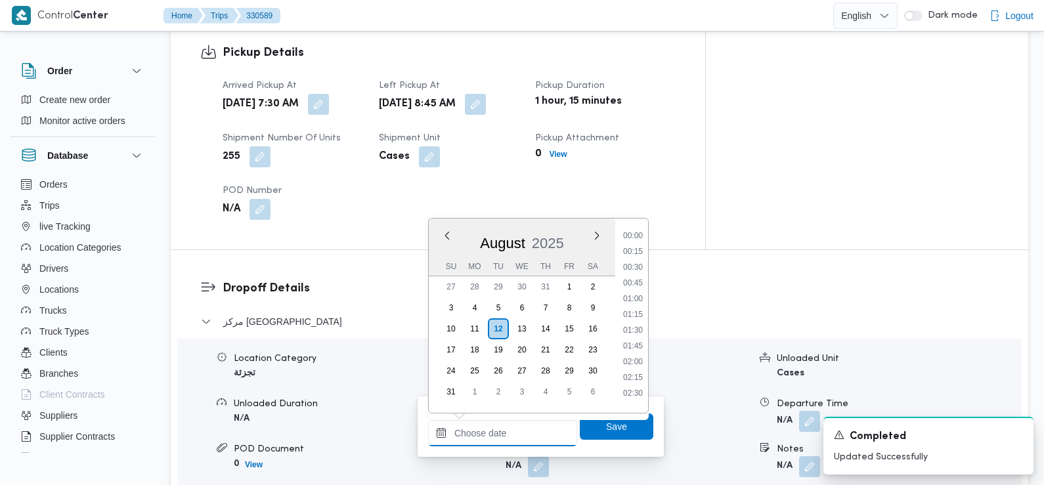
scroll to position [556, 0]
click at [640, 248] on li "09:00" at bounding box center [633, 247] width 30 height 13
type input "12/08/2025 09:00"
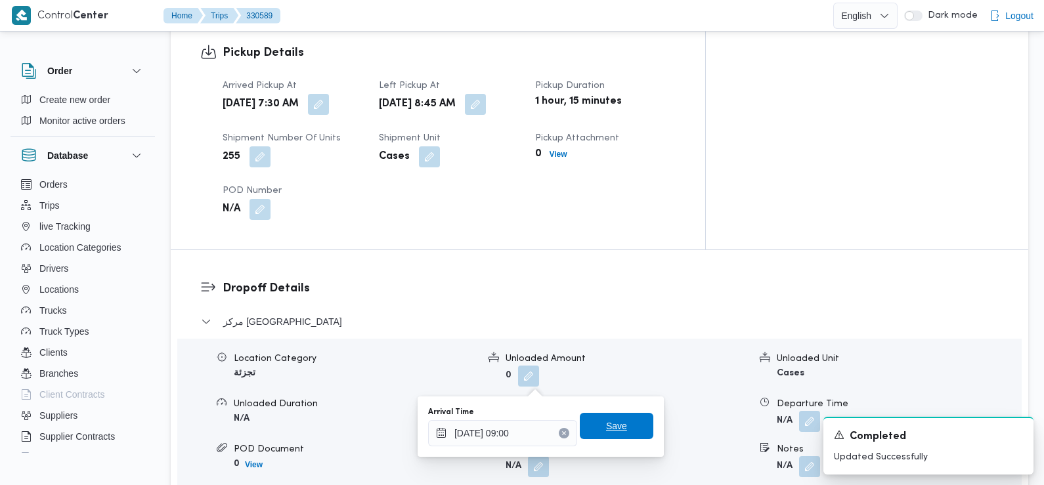
click at [628, 425] on span "Save" at bounding box center [617, 426] width 74 height 26
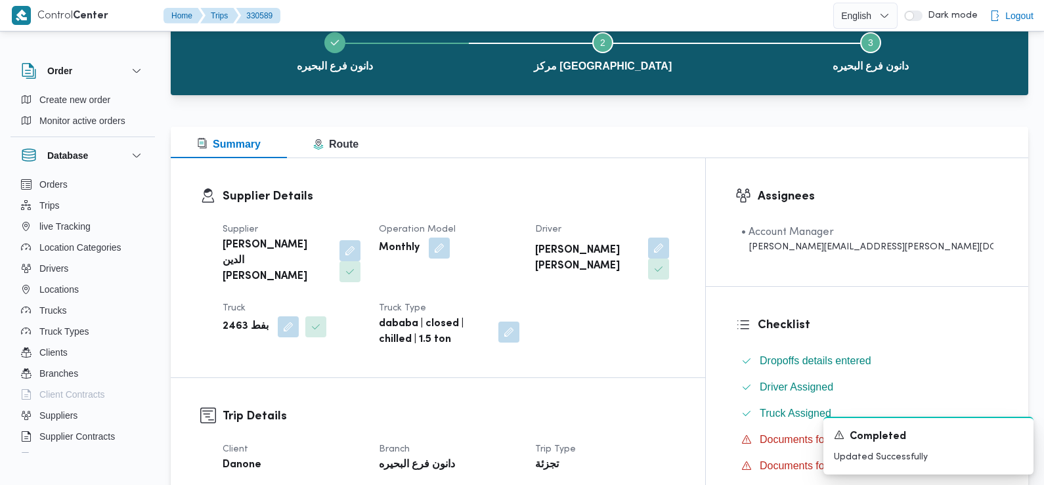
scroll to position [0, 0]
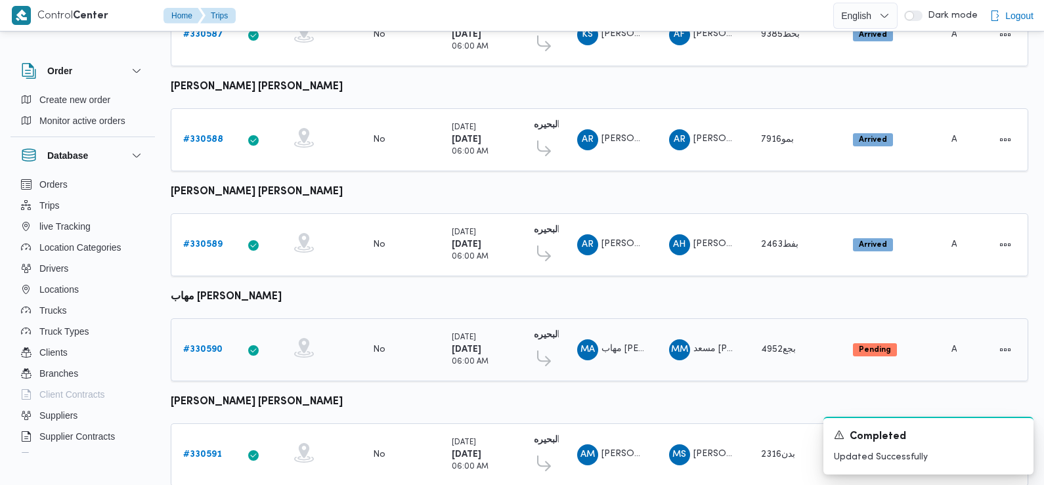
scroll to position [644, 0]
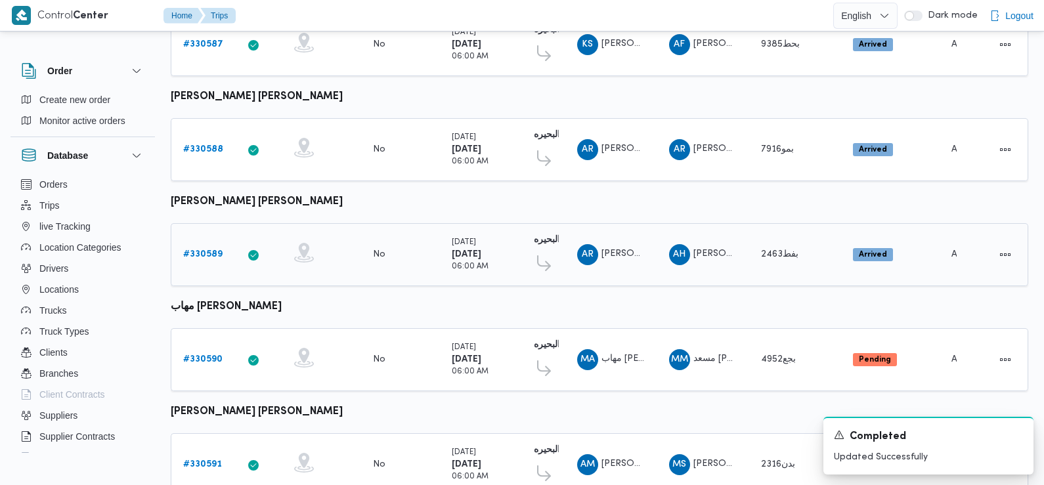
click at [206, 250] on b "# 330589" at bounding box center [202, 254] width 39 height 9
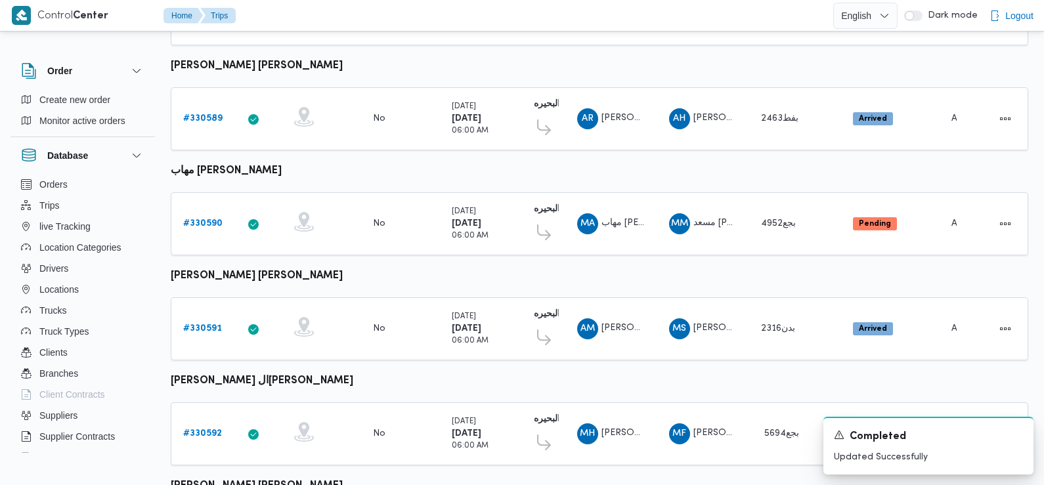
scroll to position [757, 0]
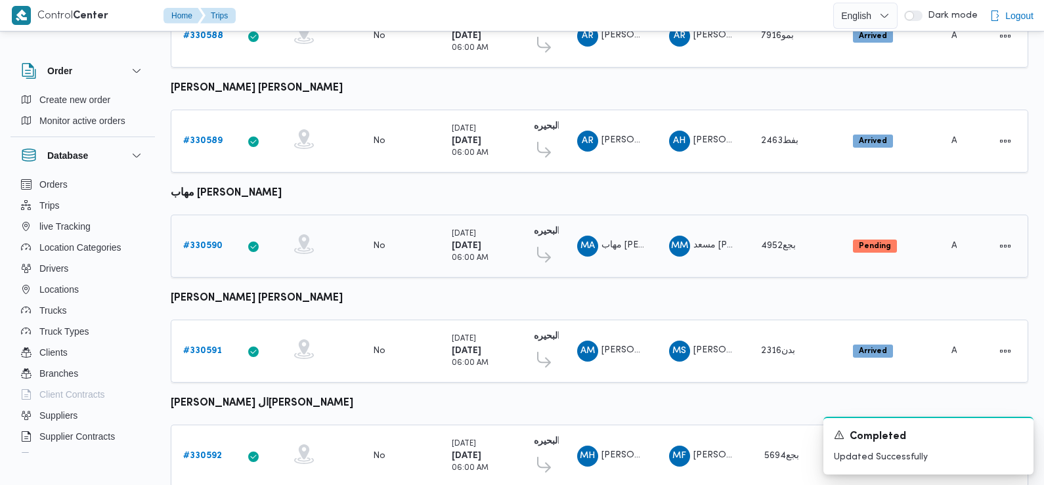
click at [202, 242] on b "# 330590" at bounding box center [202, 246] width 39 height 9
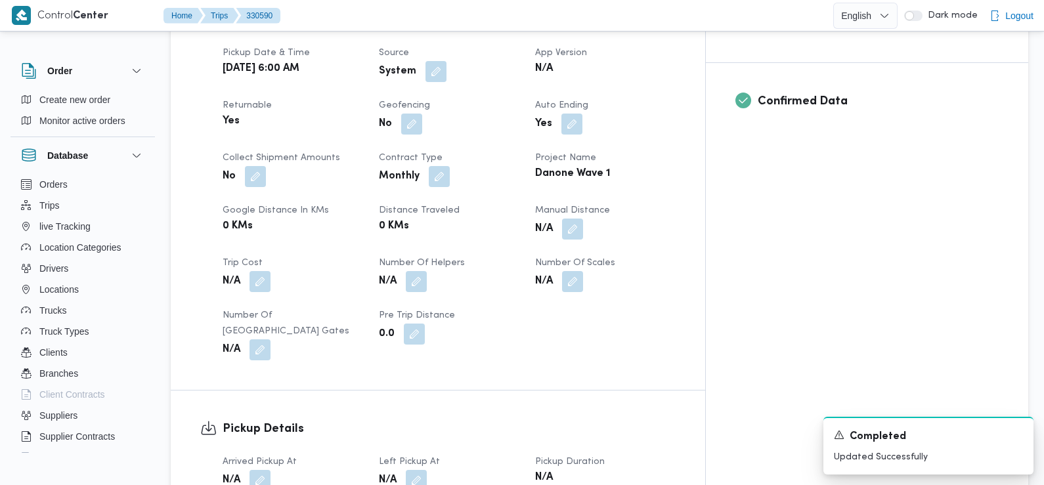
scroll to position [609, 0]
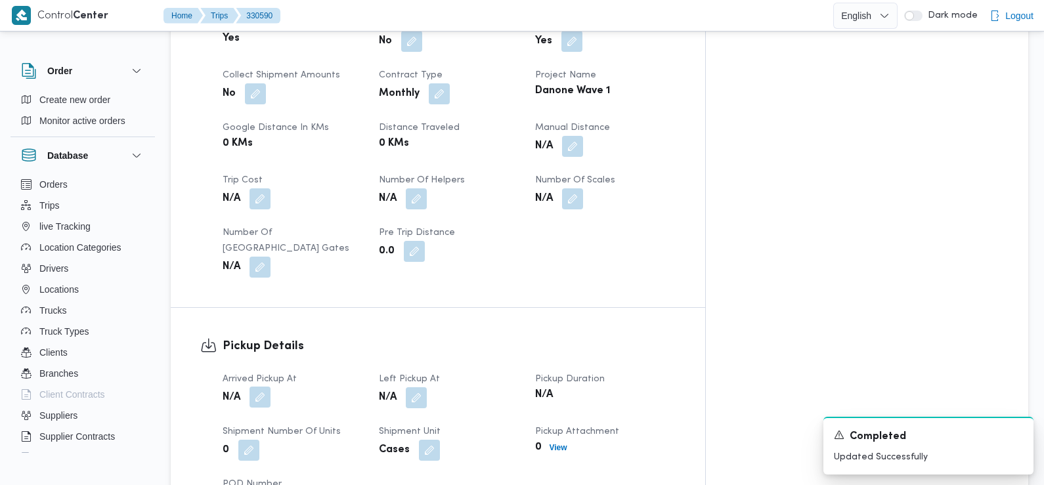
click at [263, 387] on button "button" at bounding box center [260, 397] width 21 height 21
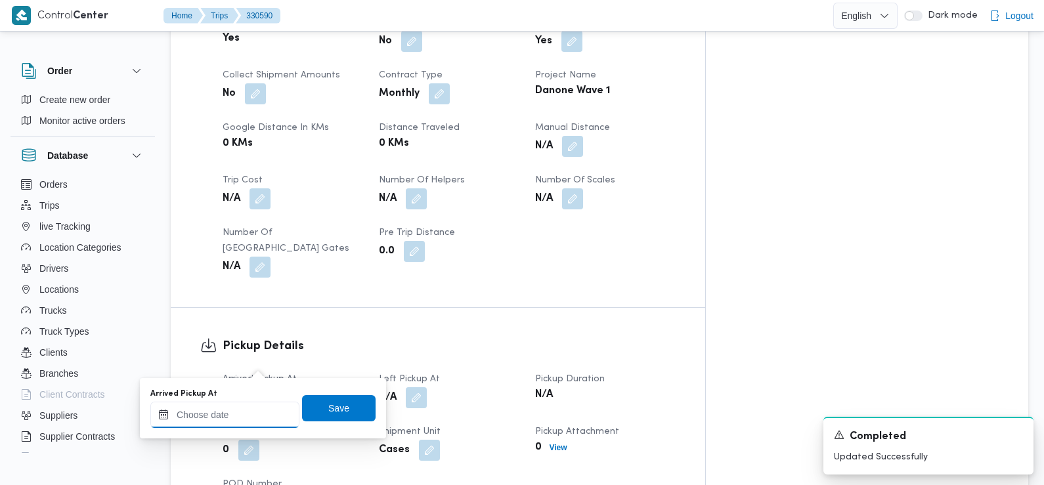
click at [236, 425] on input "Arrived Pickup At" at bounding box center [224, 415] width 149 height 26
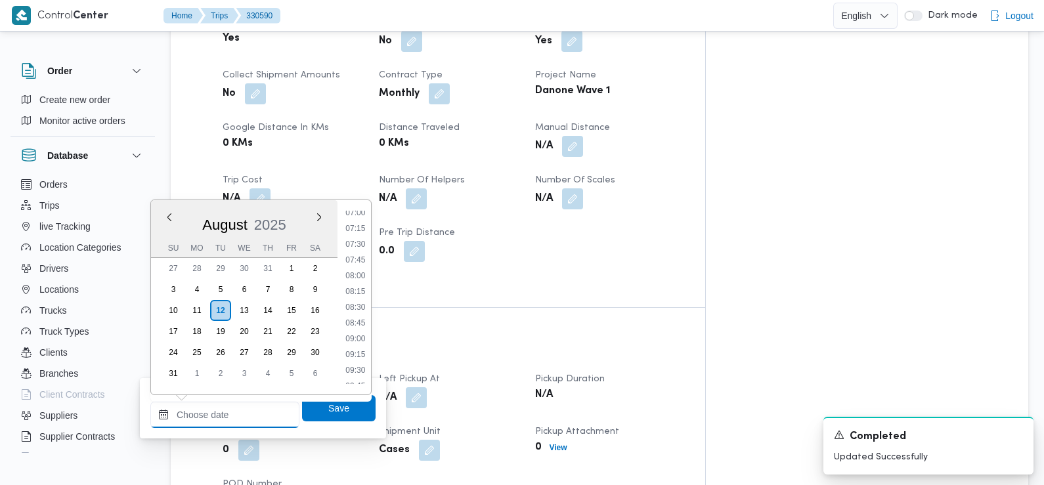
scroll to position [445, 0]
click at [357, 244] on li "07:30" at bounding box center [355, 245] width 30 height 13
type input "12/08/2025 07:30"
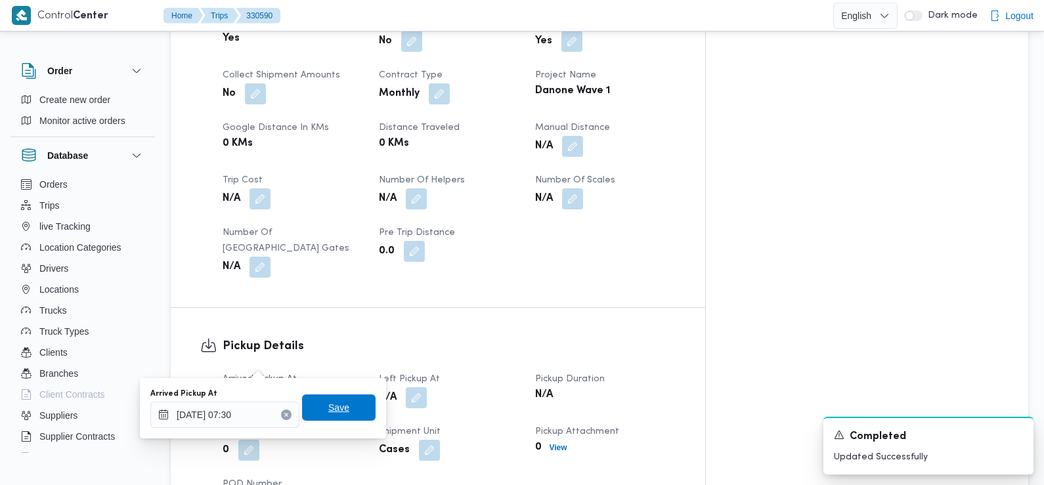
click at [328, 407] on span "Save" at bounding box center [338, 408] width 21 height 16
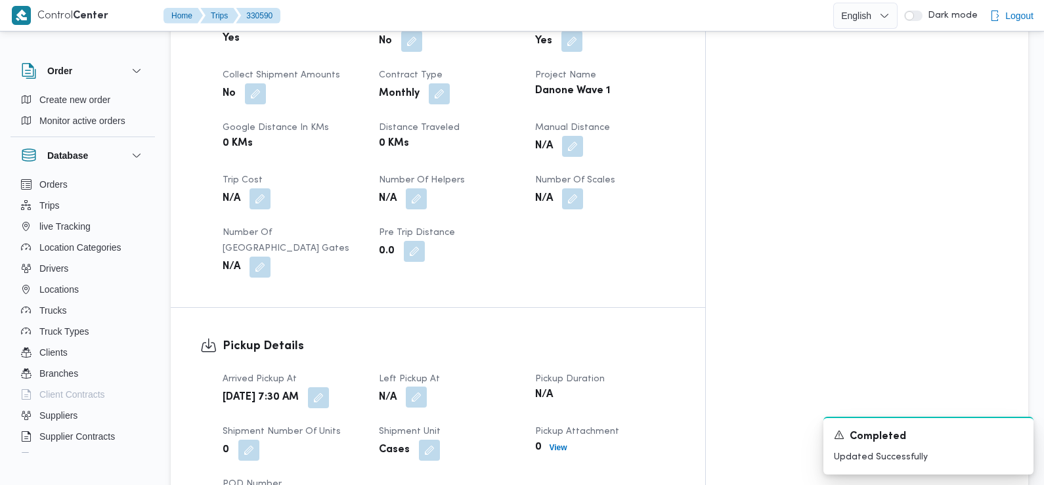
click at [427, 387] on button "button" at bounding box center [416, 397] width 21 height 21
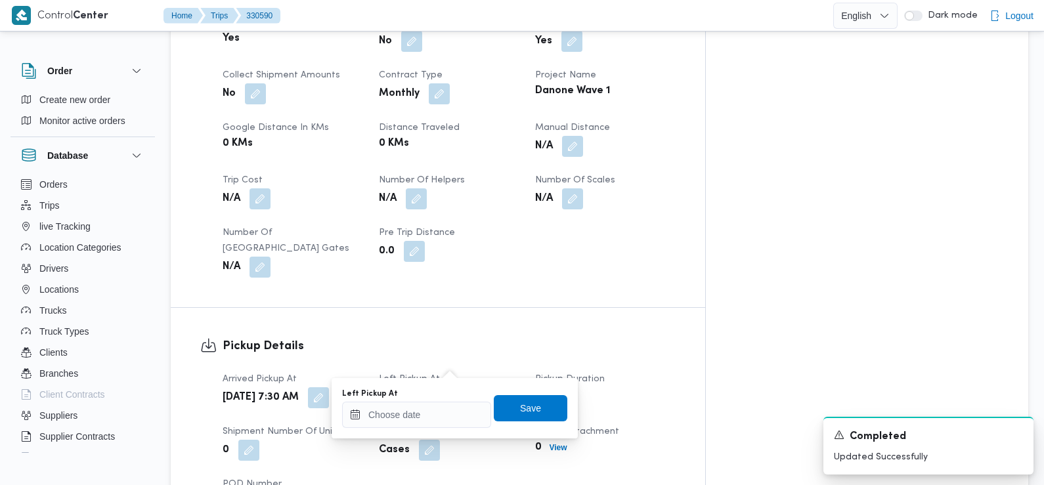
click at [443, 399] on div "Left Pickup At" at bounding box center [416, 394] width 149 height 11
click at [436, 416] on input "Left Pickup At" at bounding box center [416, 415] width 149 height 26
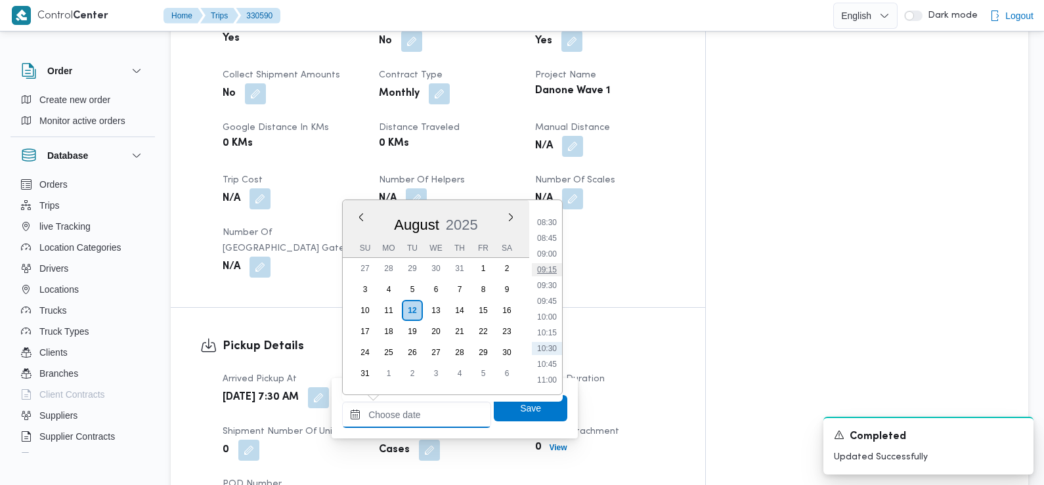
scroll to position [523, 0]
click at [552, 225] on li "08:30" at bounding box center [547, 229] width 30 height 13
type input "12/08/2025 08:30"
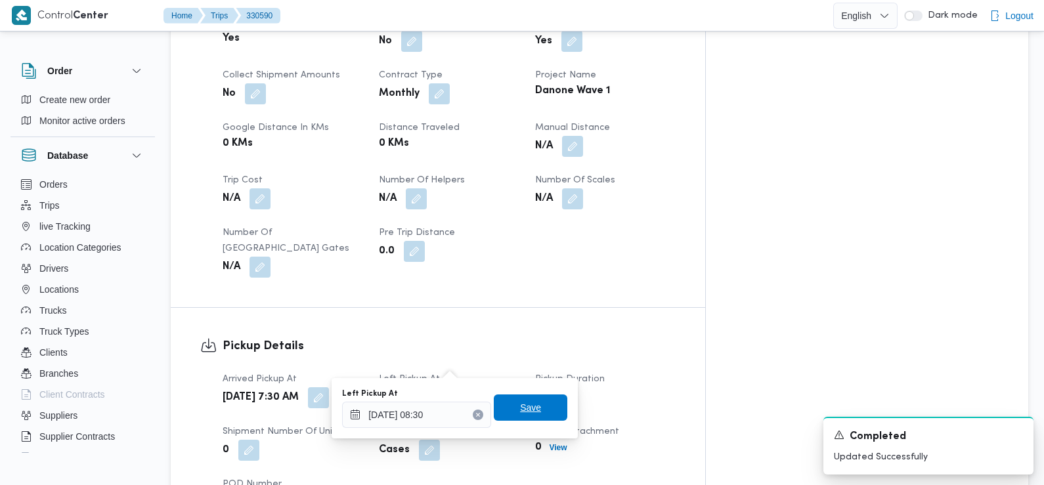
click at [531, 403] on span "Save" at bounding box center [531, 408] width 74 height 26
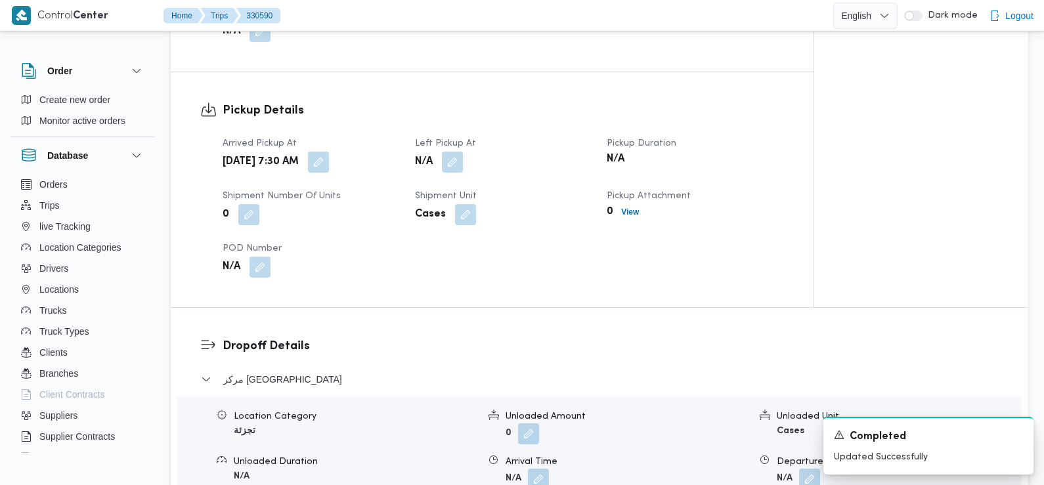
scroll to position [898, 0]
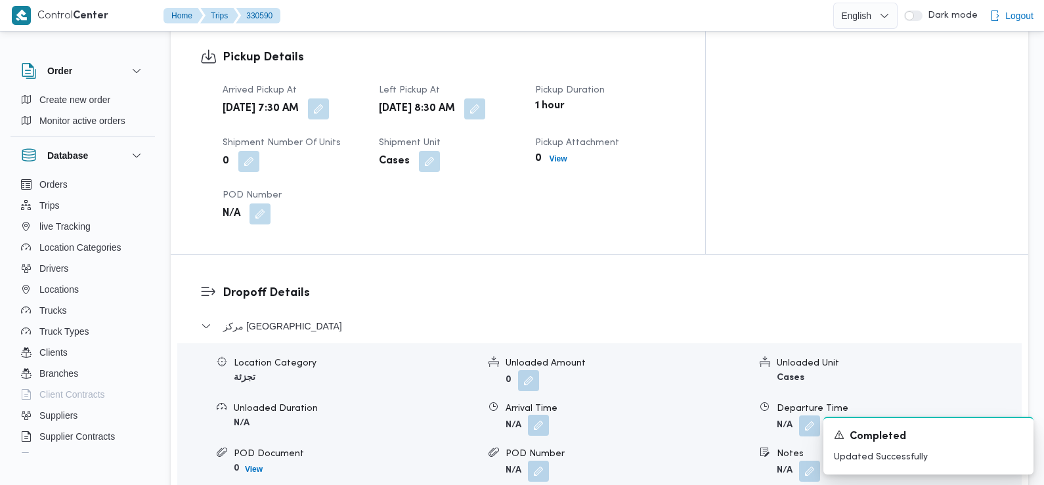
click at [535, 415] on button "button" at bounding box center [538, 425] width 21 height 21
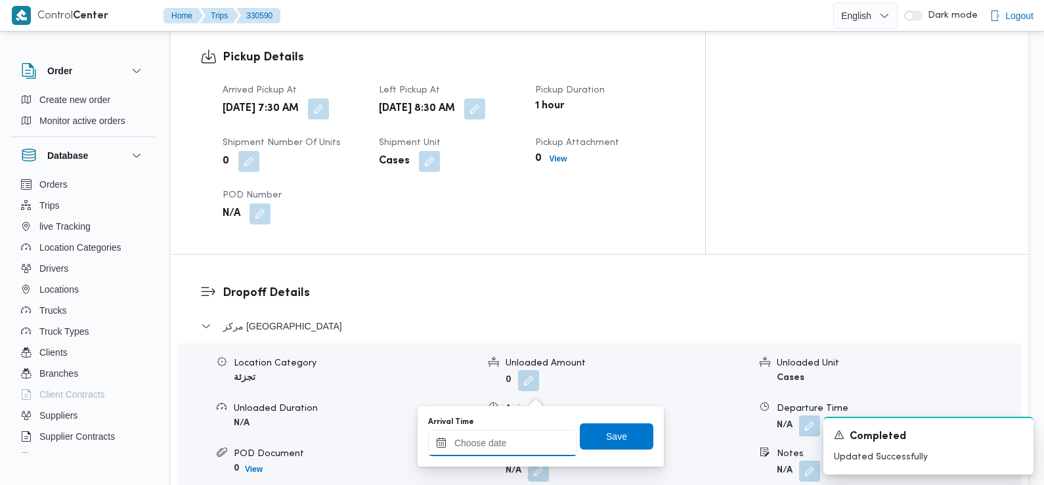
click at [512, 434] on input "Arrival Time" at bounding box center [502, 443] width 149 height 26
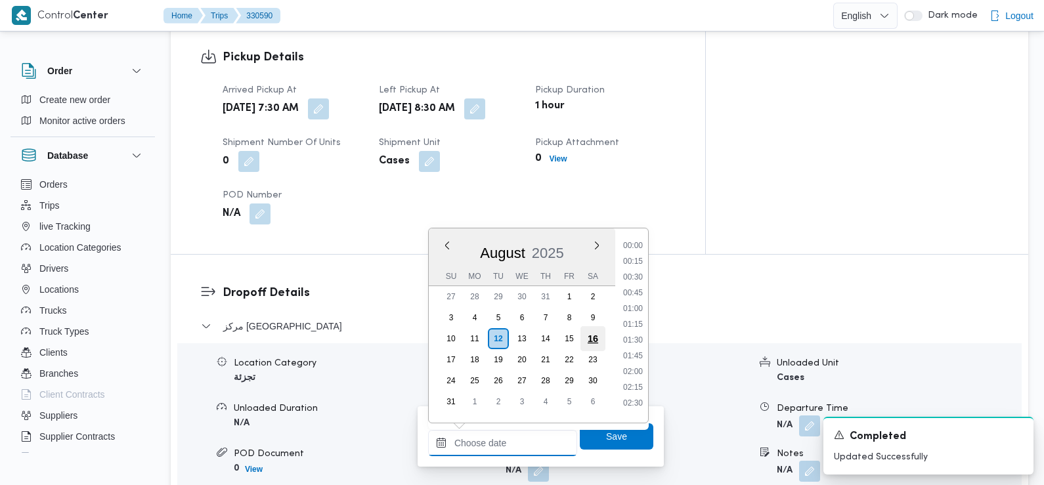
scroll to position [571, 0]
click at [638, 273] on li "09:30" at bounding box center [633, 273] width 30 height 13
type input "12/08/2025 09:30"
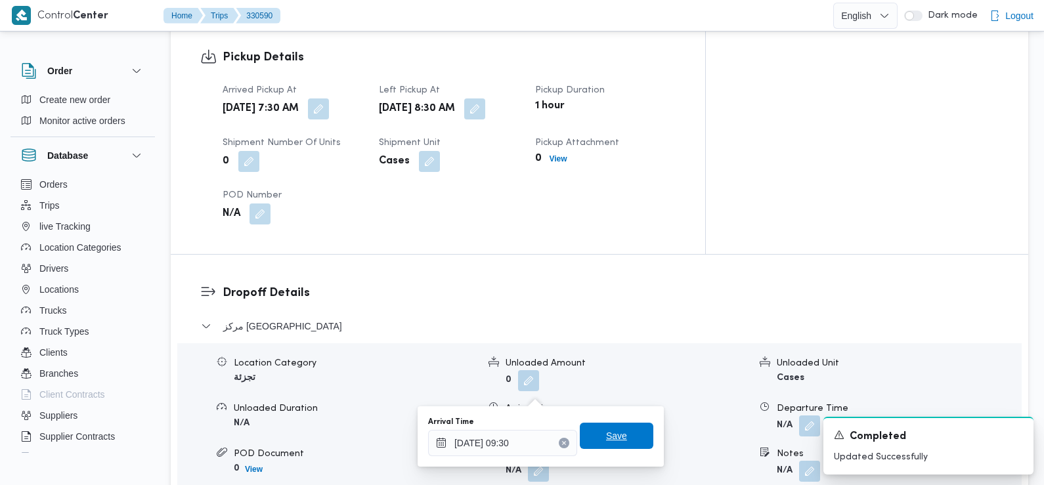
click at [617, 439] on span "Save" at bounding box center [617, 436] width 74 height 26
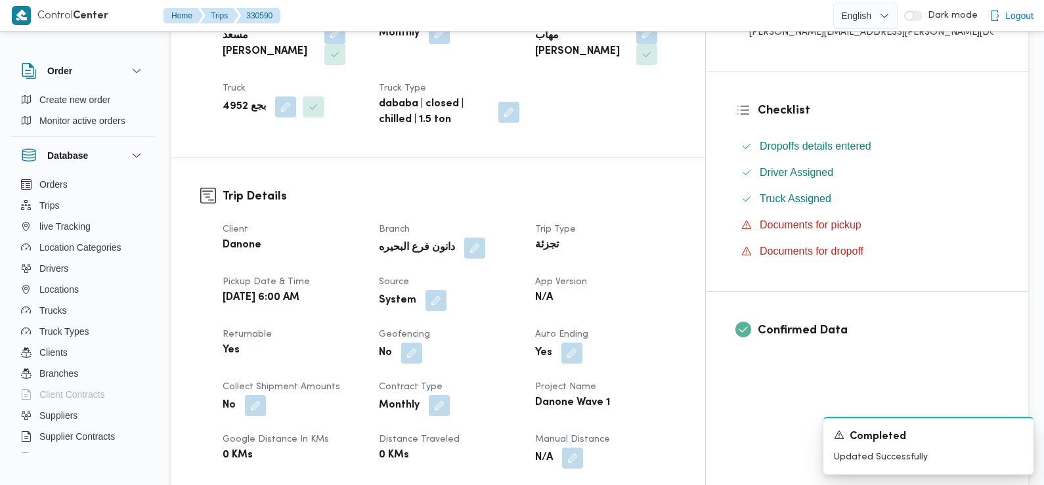
scroll to position [297, 0]
click at [447, 289] on button "button" at bounding box center [436, 299] width 21 height 21
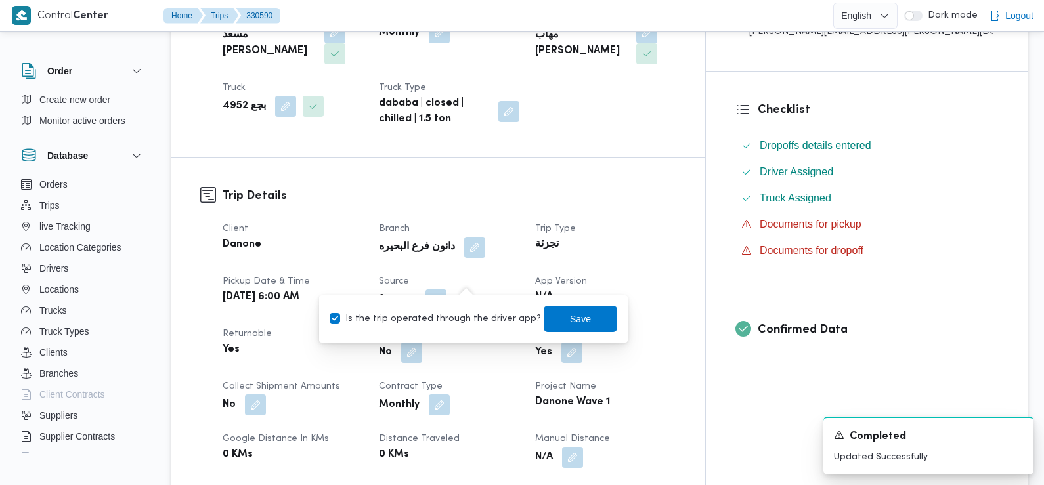
click at [467, 325] on label "Is the trip operated through the driver app?" at bounding box center [435, 319] width 211 height 16
checkbox input "false"
click at [570, 320] on span "Save" at bounding box center [580, 319] width 21 height 16
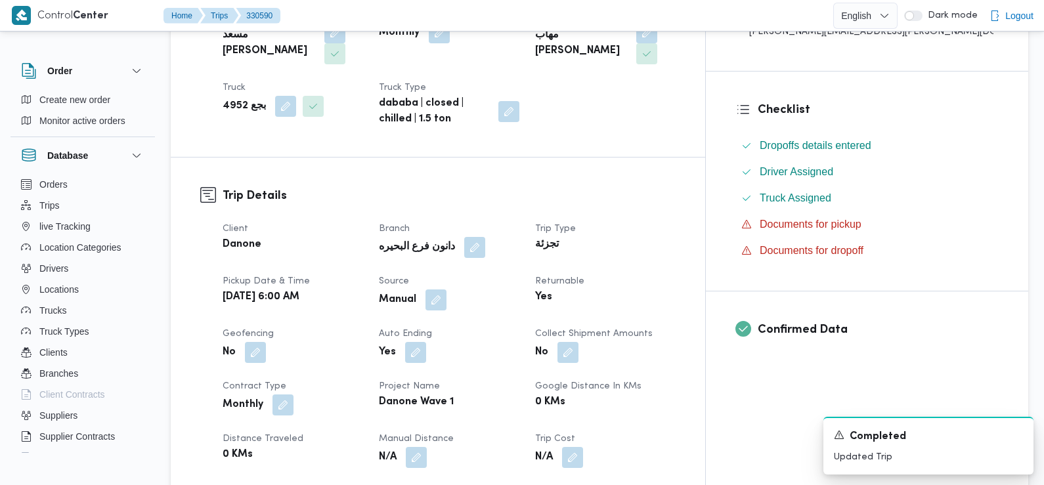
scroll to position [0, 0]
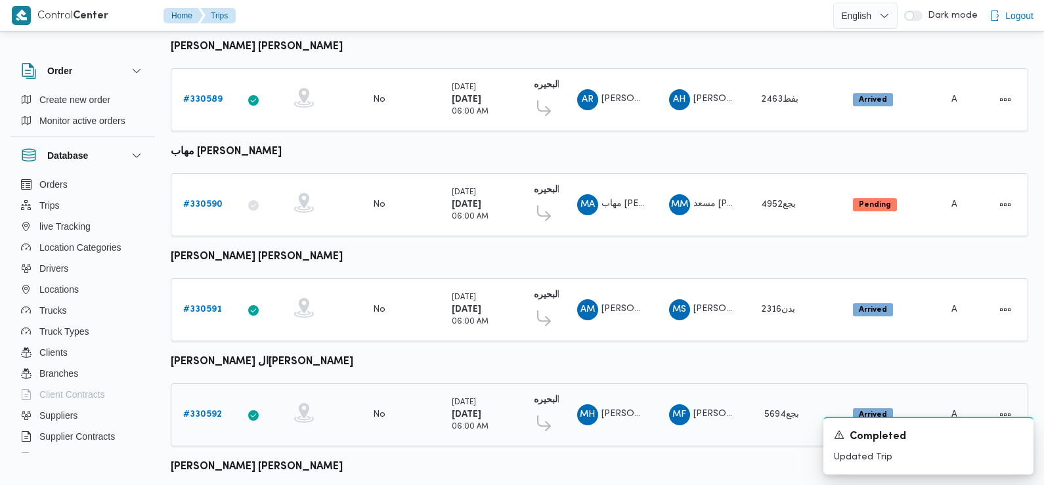
scroll to position [833, 0]
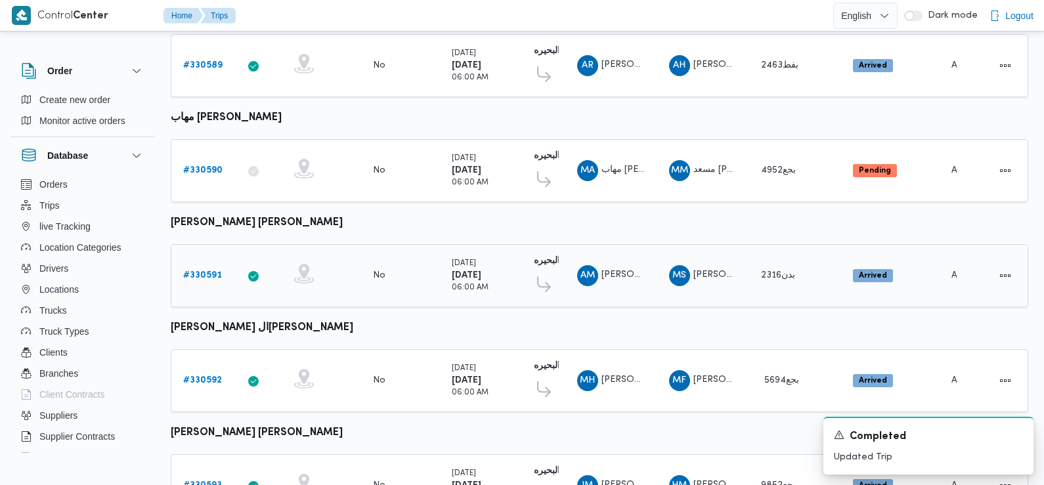
click at [201, 271] on b "# 330591" at bounding box center [202, 275] width 39 height 9
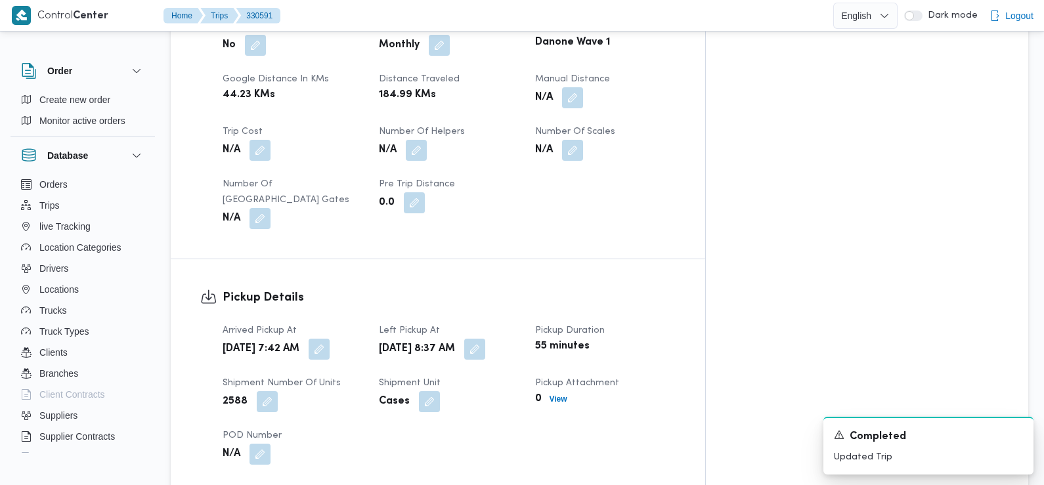
scroll to position [662, 0]
click at [330, 339] on button "button" at bounding box center [319, 349] width 21 height 21
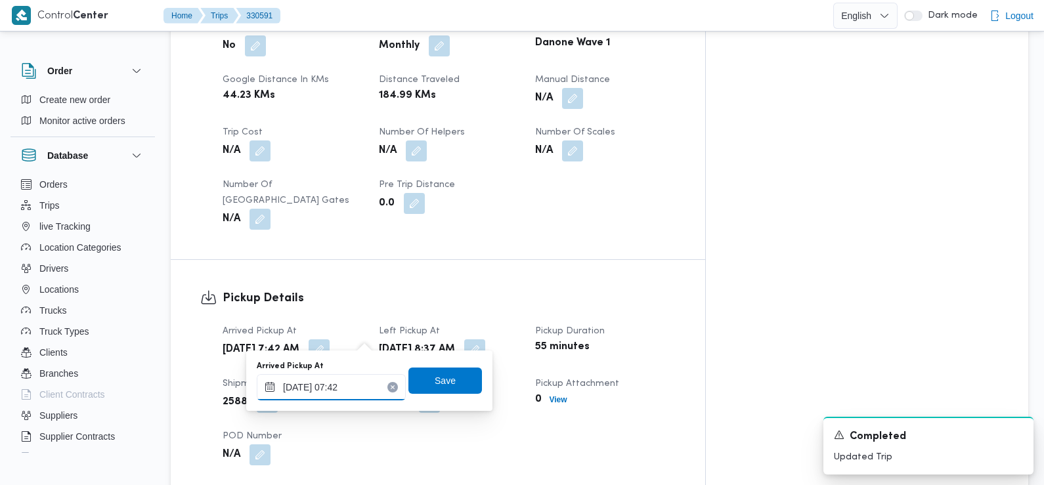
click at [362, 387] on input "12/08/2025 07:42" at bounding box center [331, 387] width 149 height 26
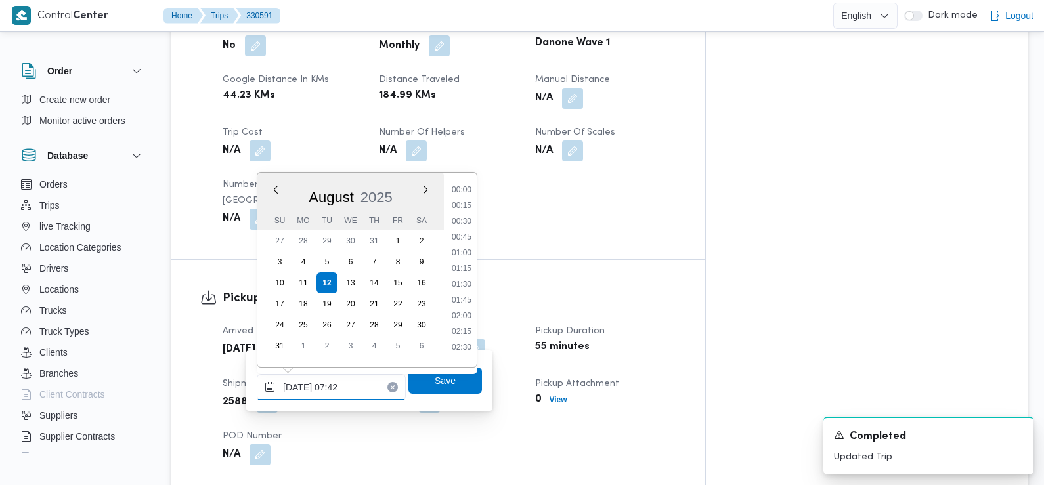
scroll to position [382, 0]
type input "12/08/2025 07:28"
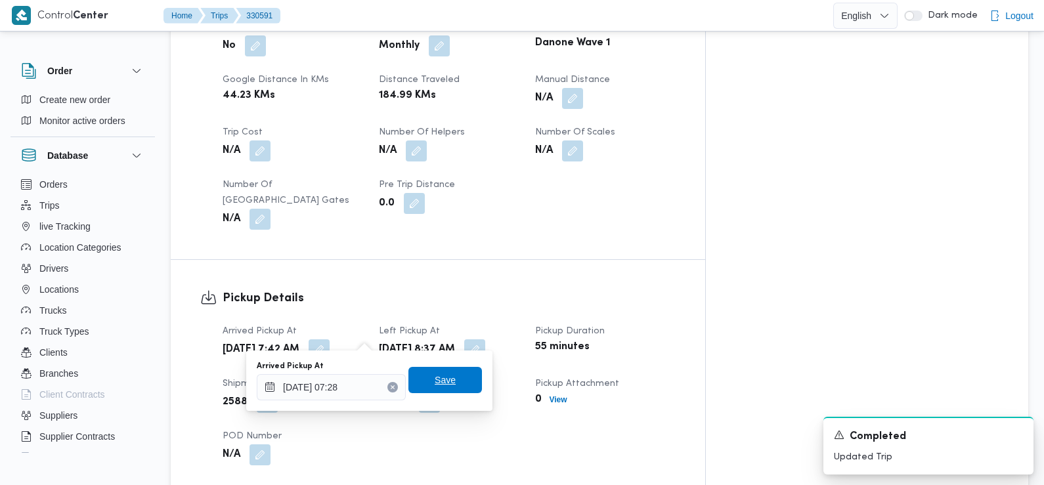
click at [435, 384] on span "Save" at bounding box center [445, 380] width 21 height 16
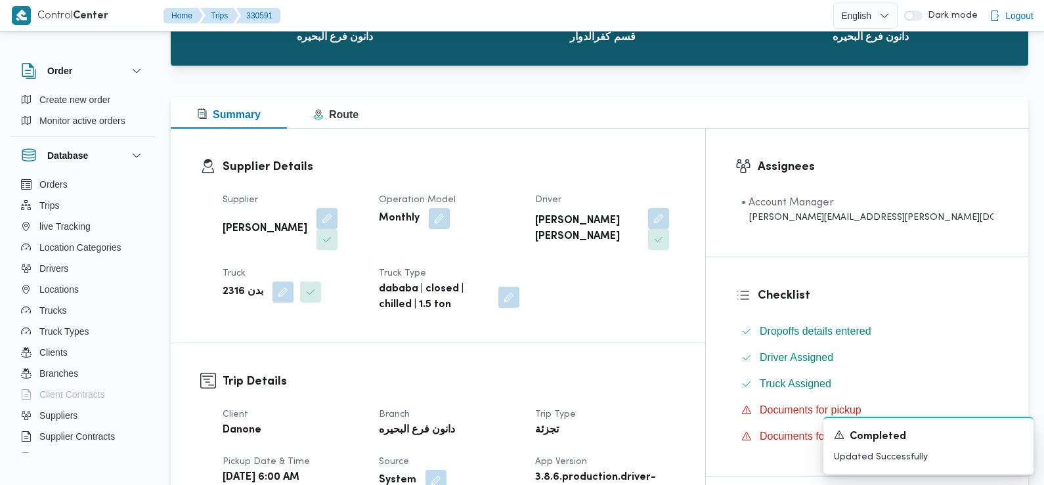
scroll to position [0, 0]
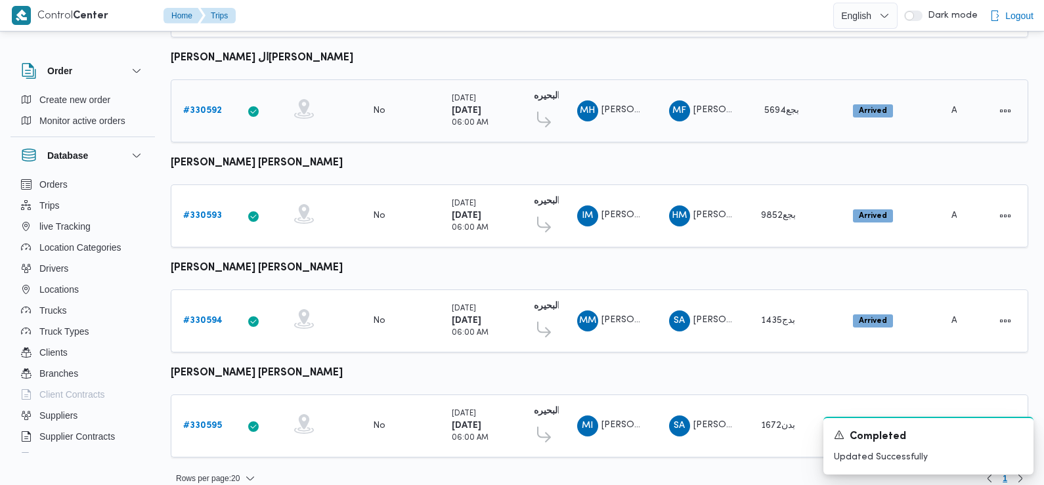
scroll to position [1103, 0]
click at [211, 106] on b "# 330592" at bounding box center [202, 110] width 39 height 9
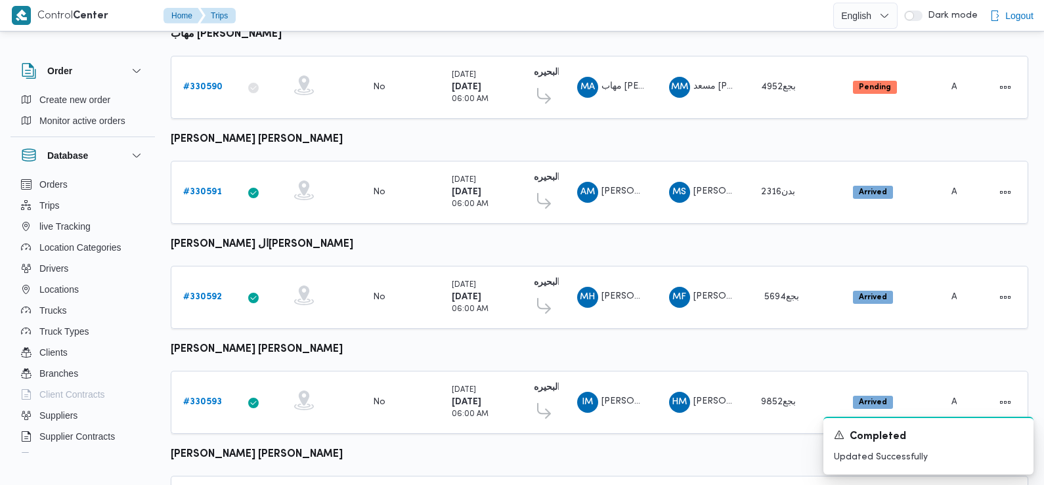
scroll to position [1103, 0]
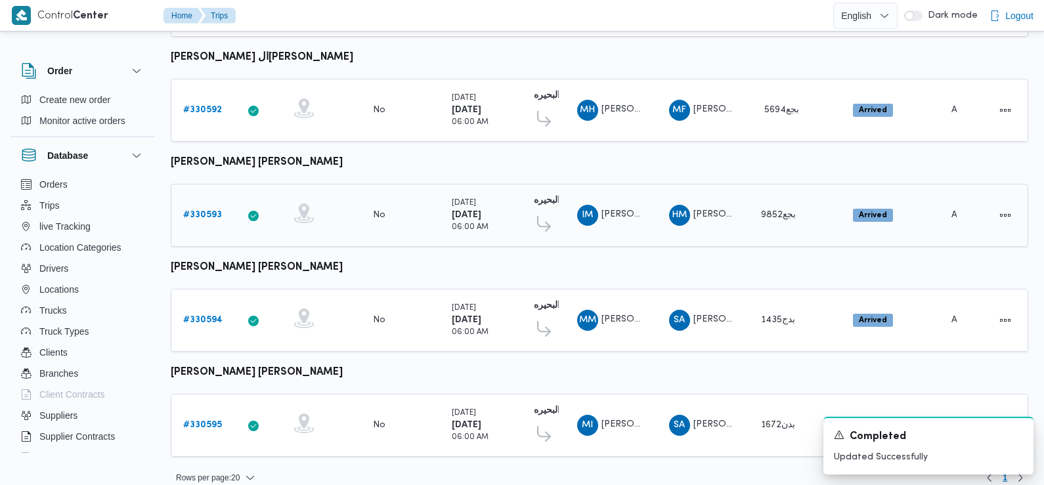
click at [205, 208] on link "# 330593" at bounding box center [202, 216] width 39 height 16
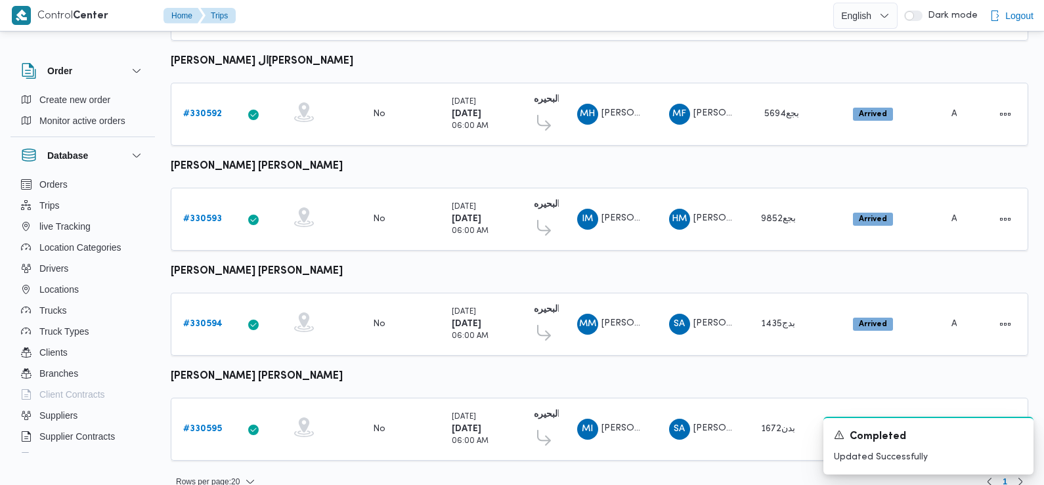
scroll to position [1103, 0]
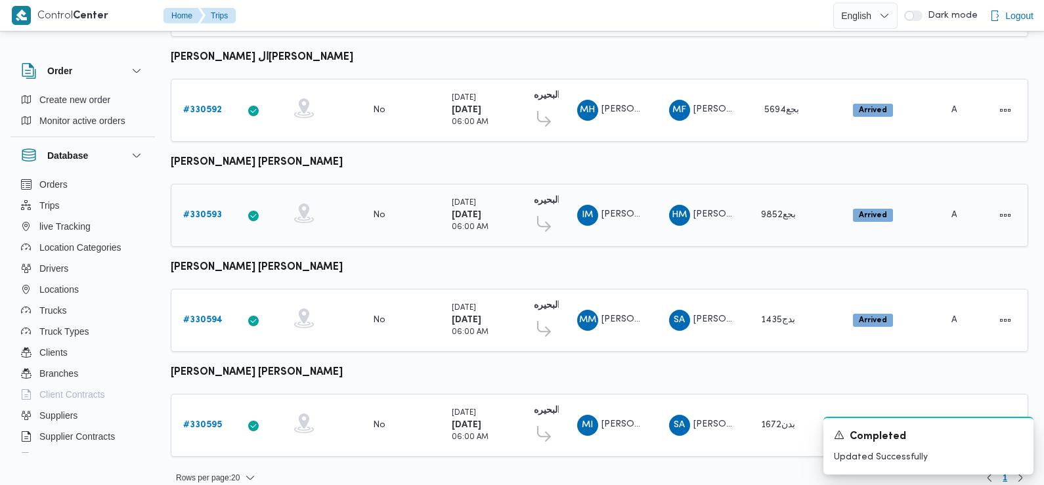
click at [198, 211] on b "# 330593" at bounding box center [202, 215] width 39 height 9
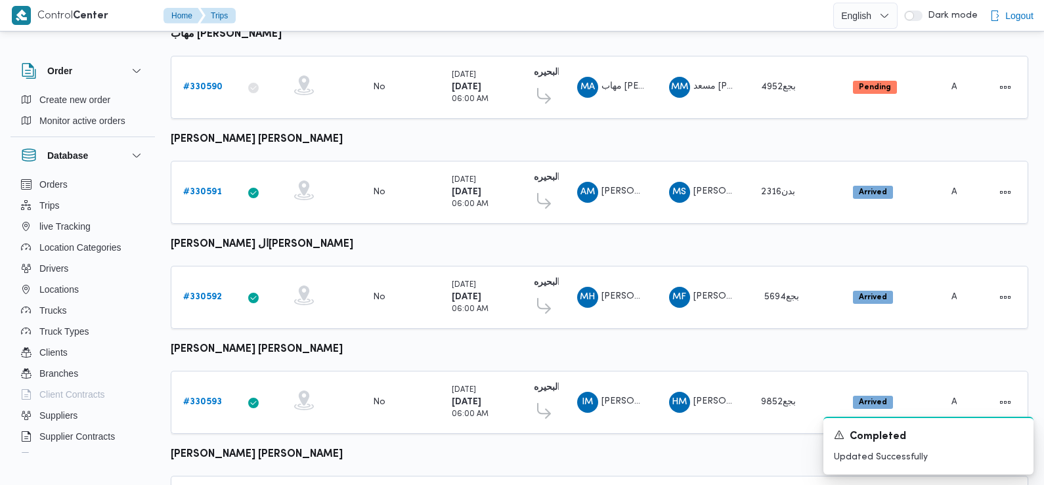
scroll to position [1103, 0]
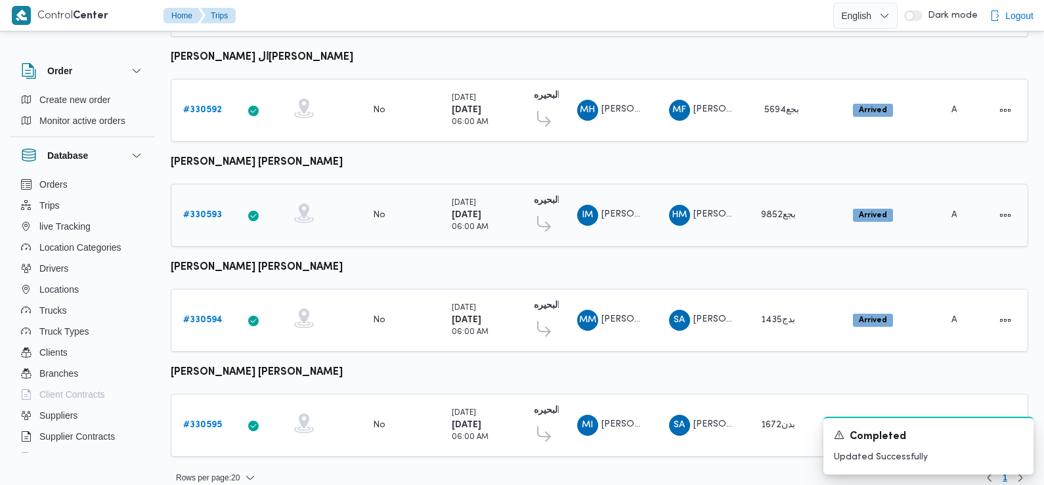
click at [207, 211] on b "# 330593" at bounding box center [202, 215] width 39 height 9
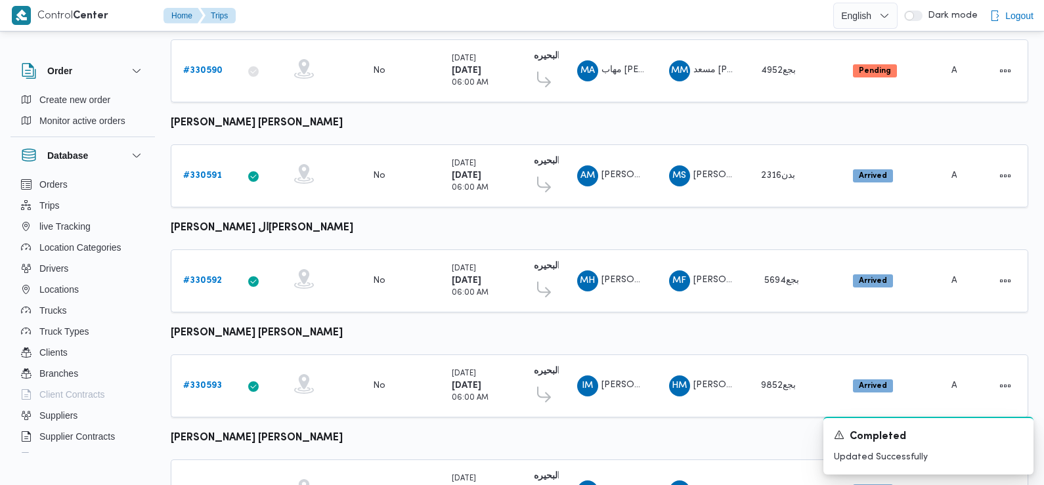
scroll to position [1103, 0]
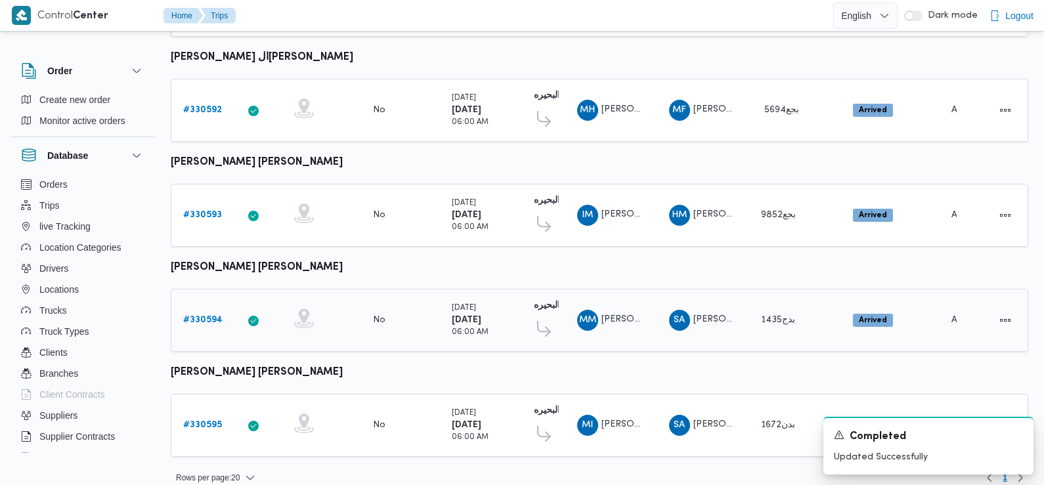
click at [202, 316] on b "# 330594" at bounding box center [202, 320] width 39 height 9
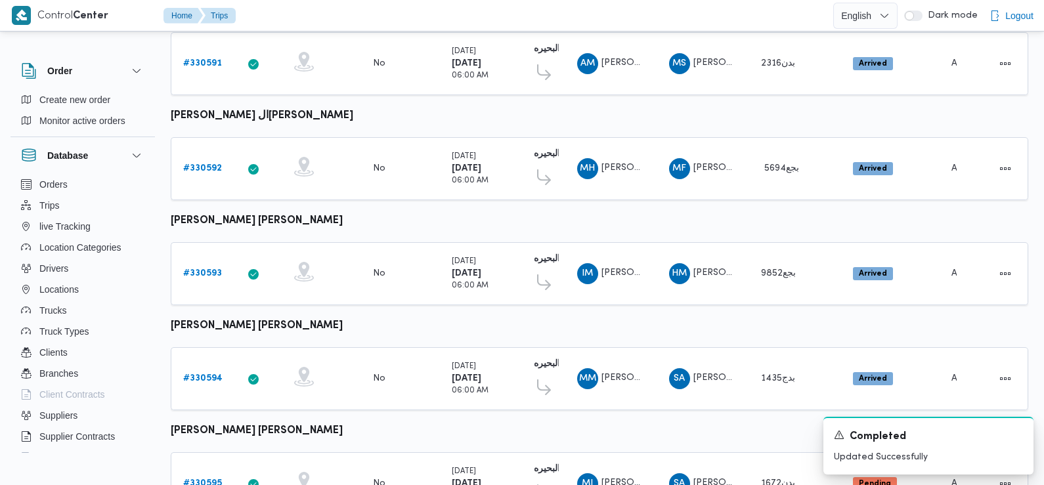
scroll to position [1103, 0]
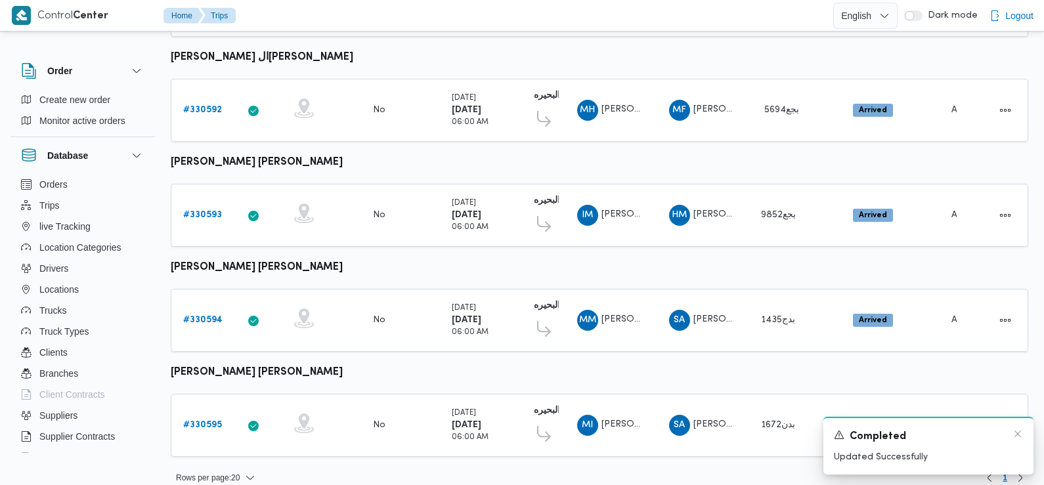
click at [1012, 432] on div "Completed" at bounding box center [928, 437] width 189 height 16
click at [1020, 435] on icon "Dismiss toast" at bounding box center [1018, 434] width 11 height 11
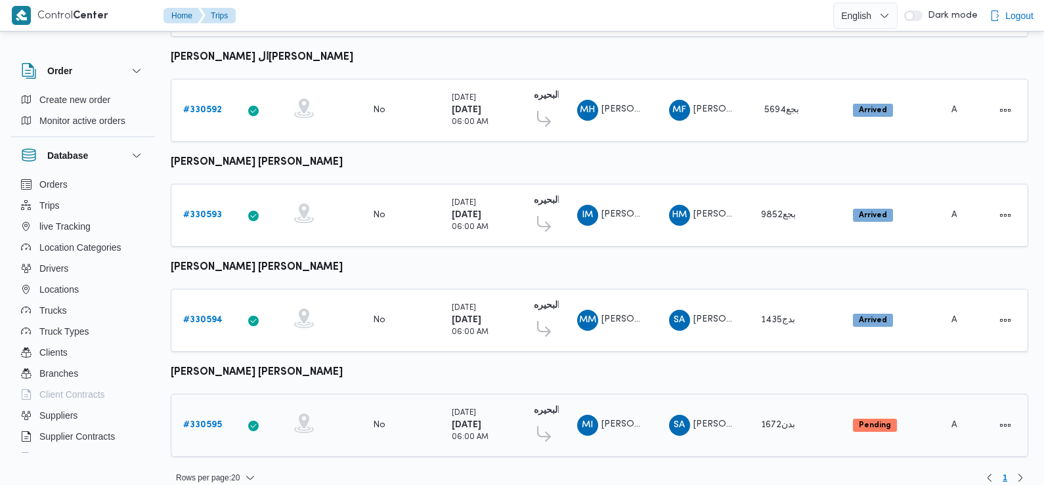
click at [209, 421] on b "# 330595" at bounding box center [202, 425] width 39 height 9
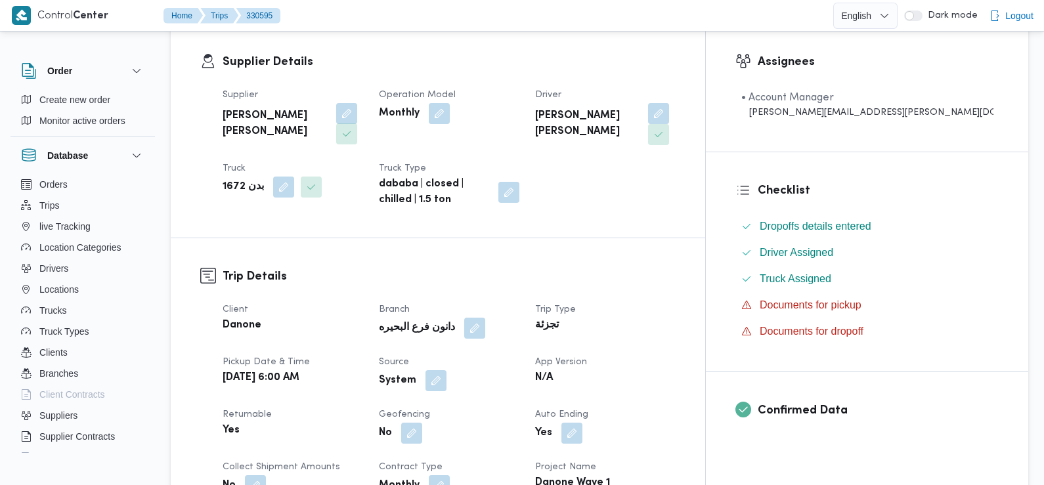
scroll to position [250, 0]
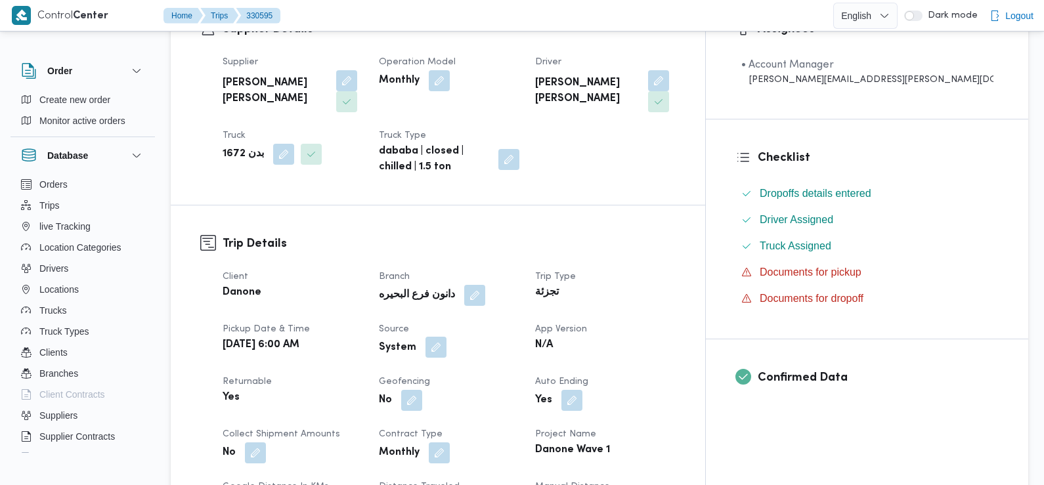
click at [447, 349] on button "button" at bounding box center [436, 347] width 21 height 21
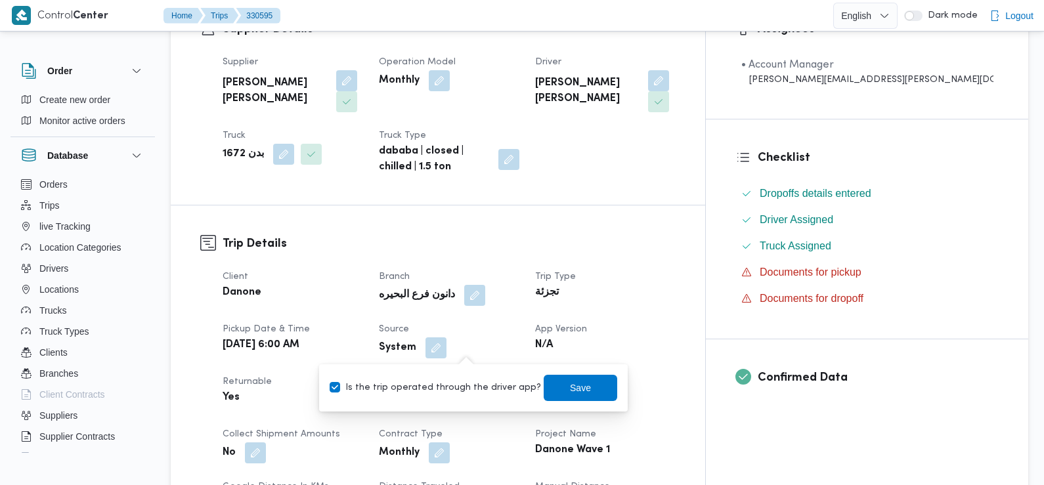
click at [455, 385] on label "Is the trip operated through the driver app?" at bounding box center [435, 388] width 211 height 16
checkbox input "false"
click at [581, 386] on span "Save" at bounding box center [581, 387] width 74 height 26
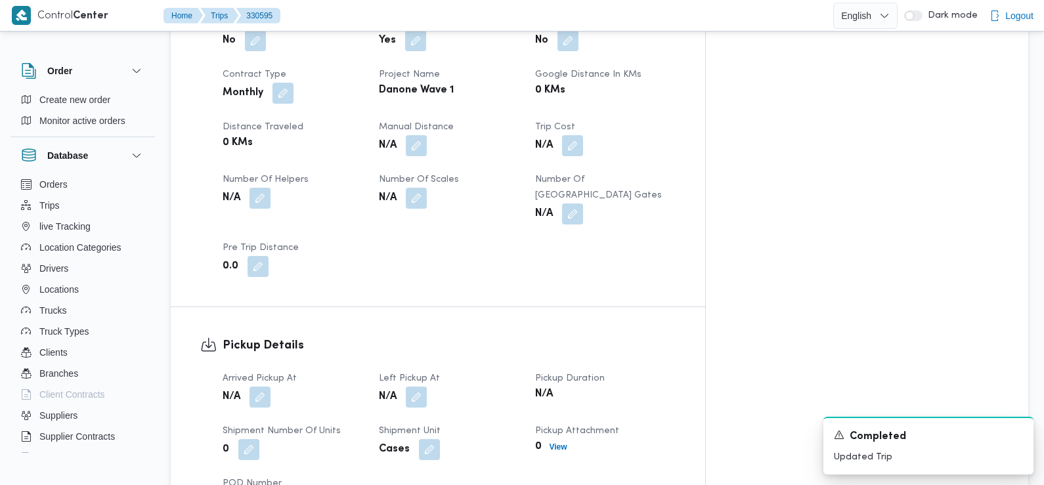
scroll to position [613, 0]
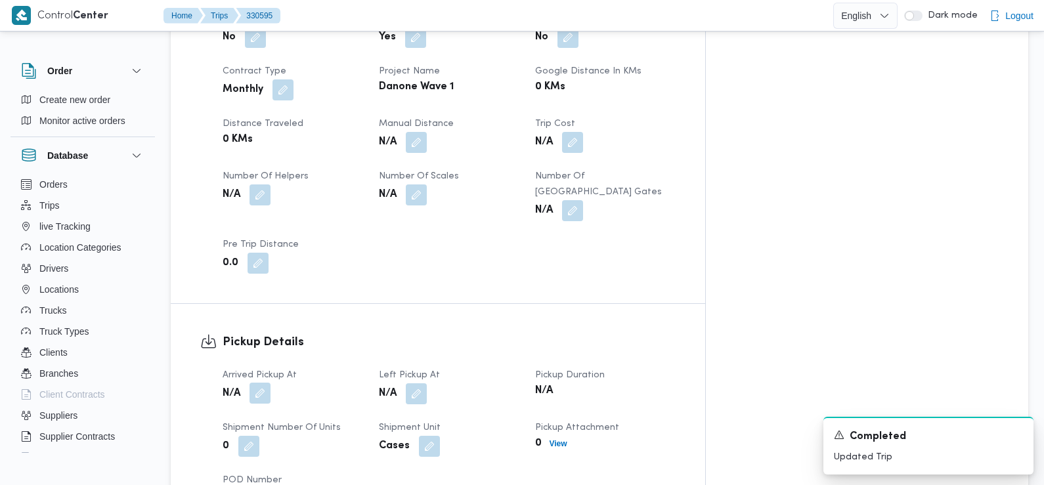
click at [259, 383] on button "button" at bounding box center [260, 393] width 21 height 21
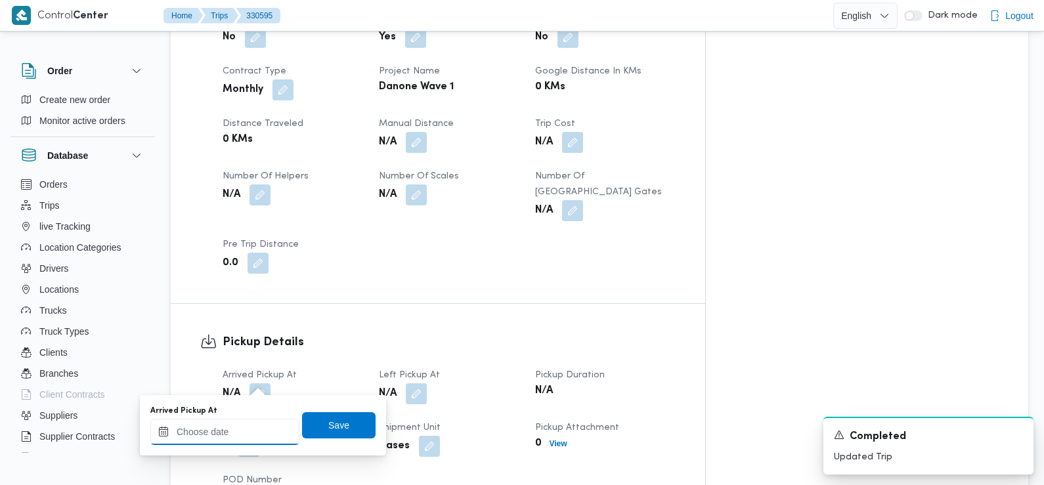
click at [242, 429] on input "Arrived Pickup At" at bounding box center [224, 432] width 149 height 26
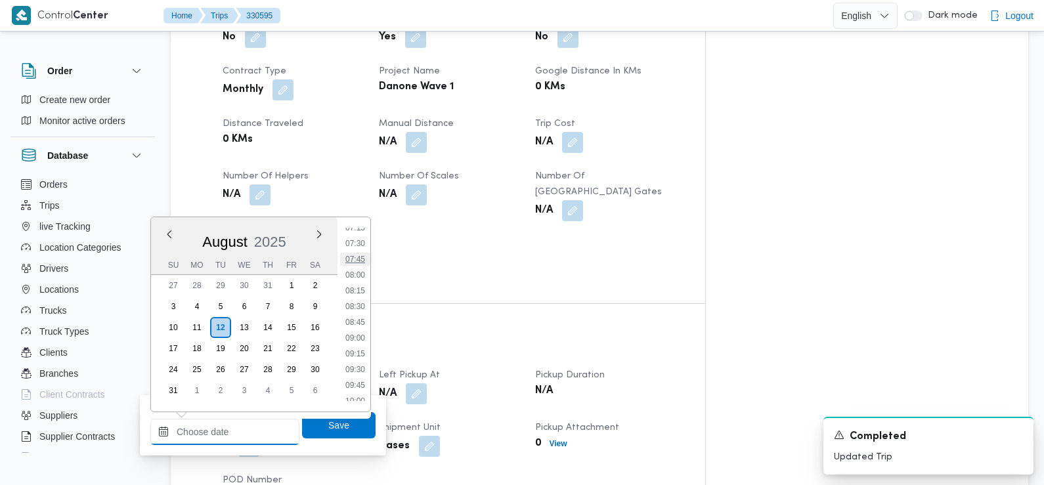
scroll to position [458, 0]
click at [360, 253] on li "07:30" at bounding box center [355, 249] width 30 height 13
type input "12/08/2025 07:30"
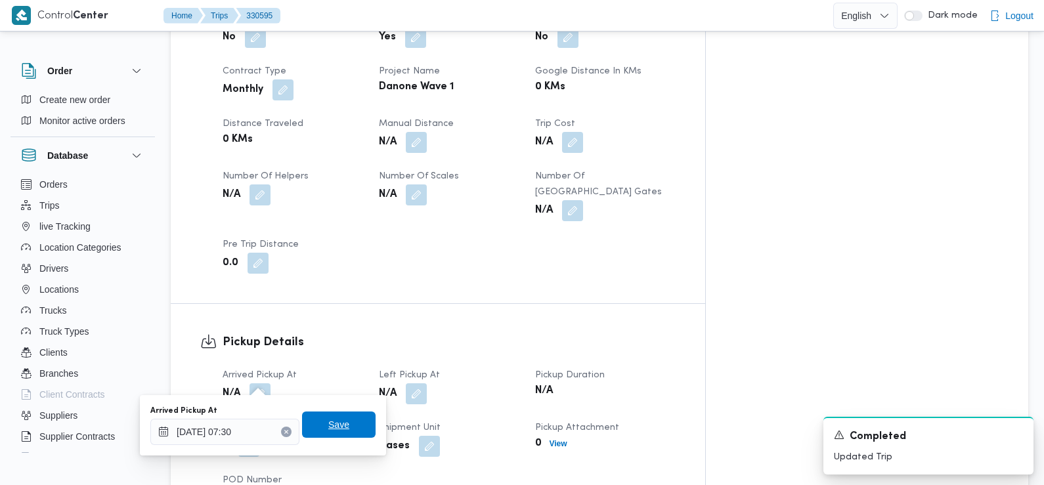
click at [343, 426] on span "Save" at bounding box center [339, 425] width 74 height 26
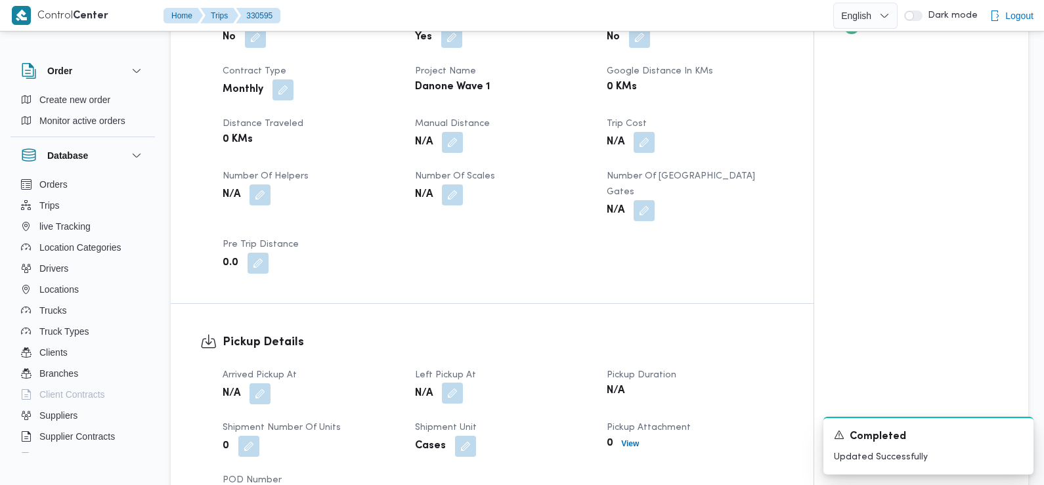
click at [445, 383] on button "button" at bounding box center [452, 393] width 21 height 21
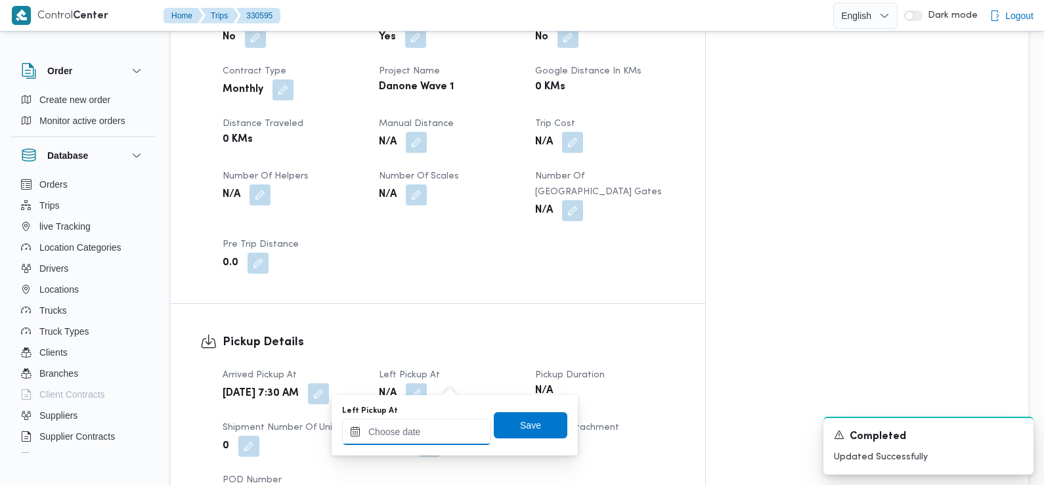
click at [452, 431] on input "Left Pickup At" at bounding box center [416, 432] width 149 height 26
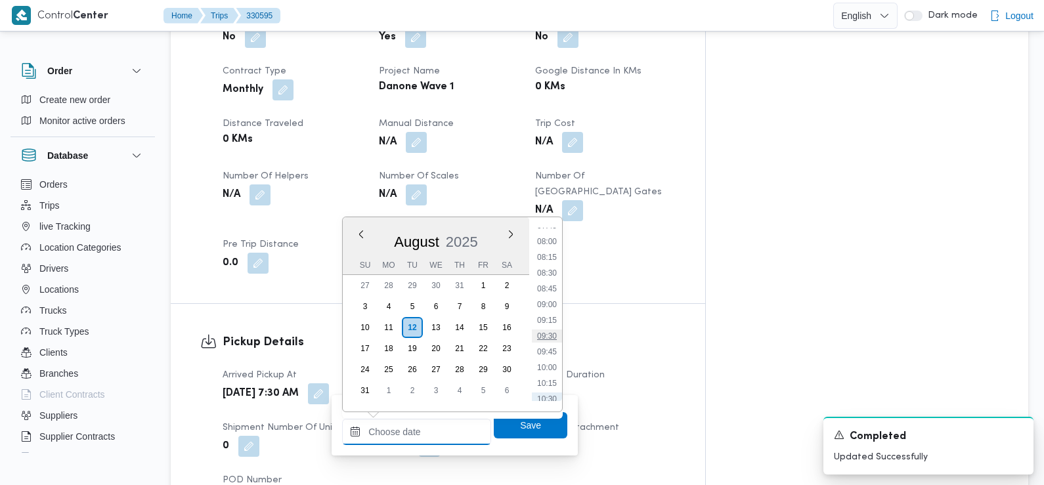
scroll to position [493, 0]
click at [553, 276] on li "08:30" at bounding box center [547, 277] width 30 height 13
type input "12/08/2025 08:30"
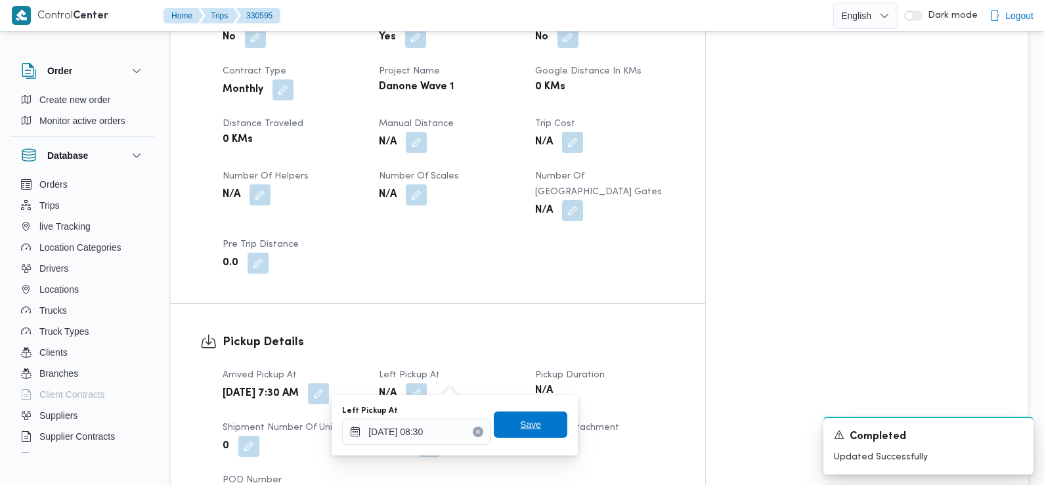
click at [523, 424] on span "Save" at bounding box center [530, 425] width 21 height 16
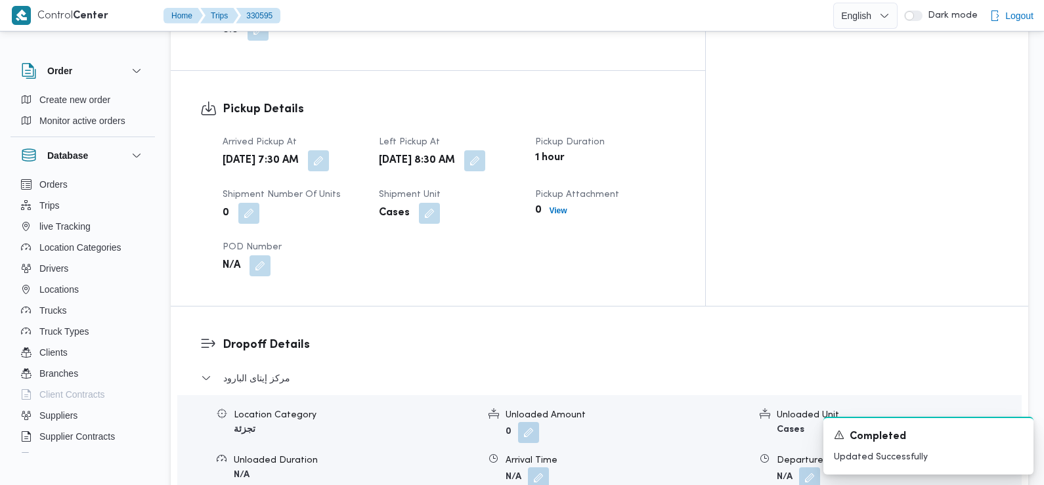
scroll to position [867, 0]
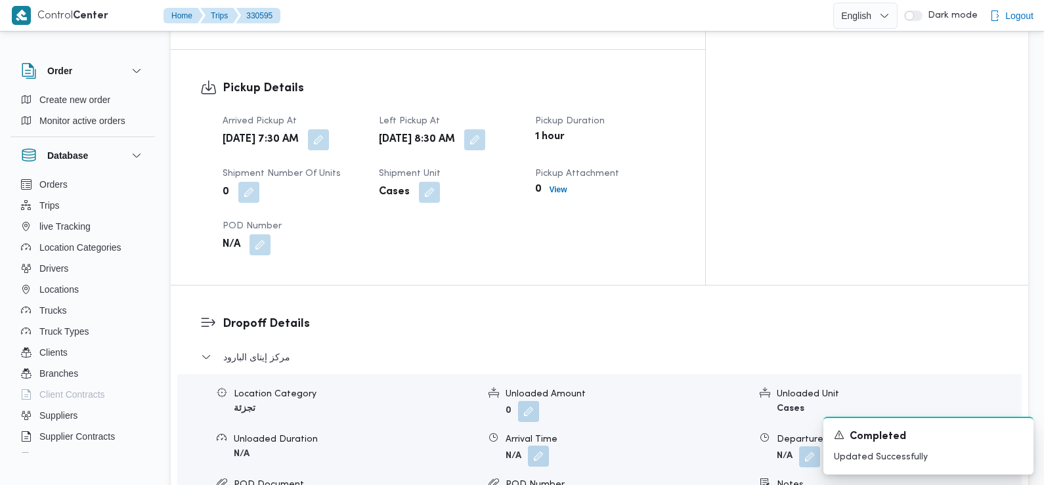
click at [535, 446] on button "button" at bounding box center [538, 456] width 21 height 21
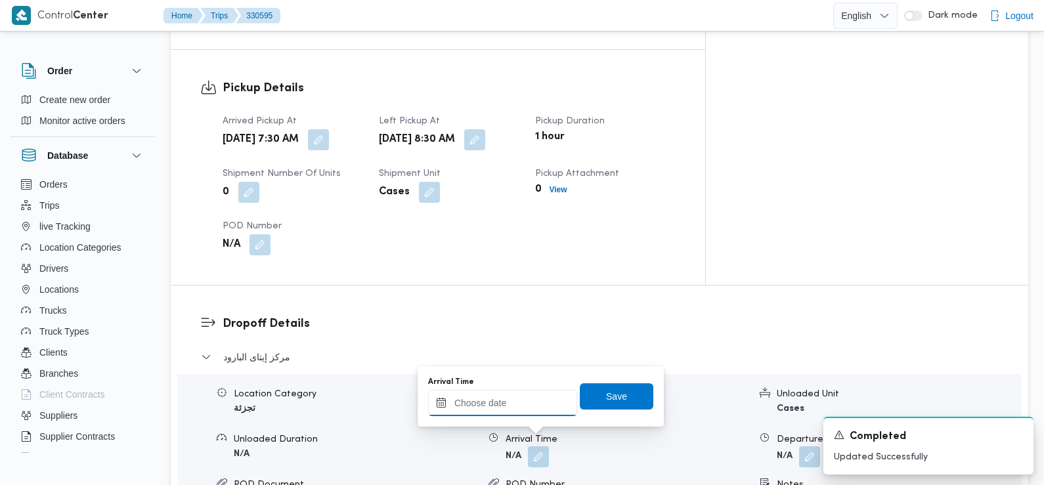
click at [526, 406] on input "Arrival Time" at bounding box center [502, 403] width 149 height 26
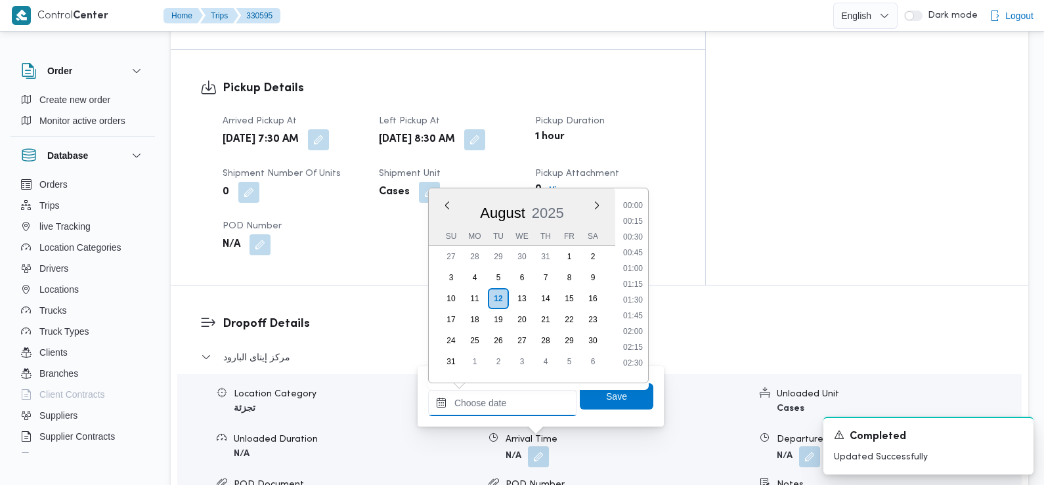
scroll to position [571, 0]
click at [631, 232] on li "09:30" at bounding box center [633, 233] width 30 height 13
type input "12/08/2025 09:30"
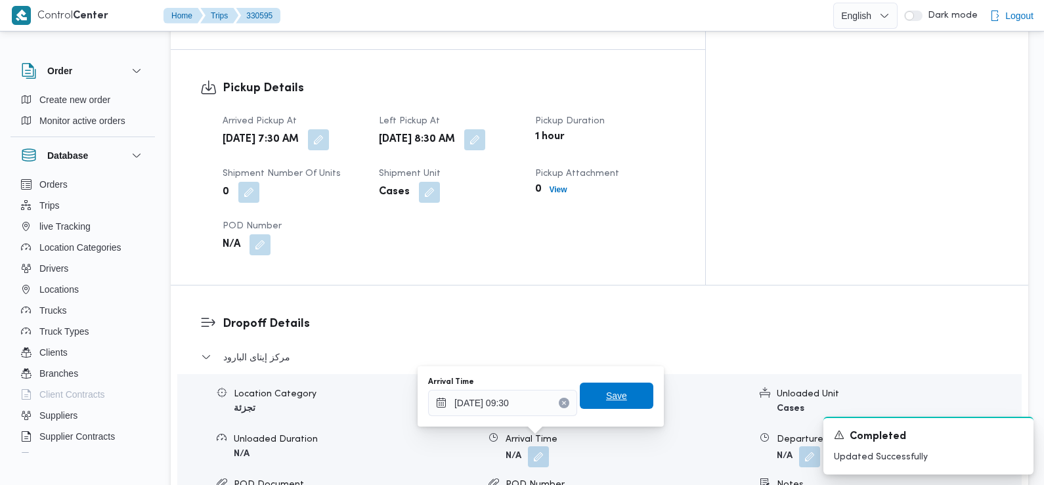
click at [619, 399] on span "Save" at bounding box center [617, 396] width 74 height 26
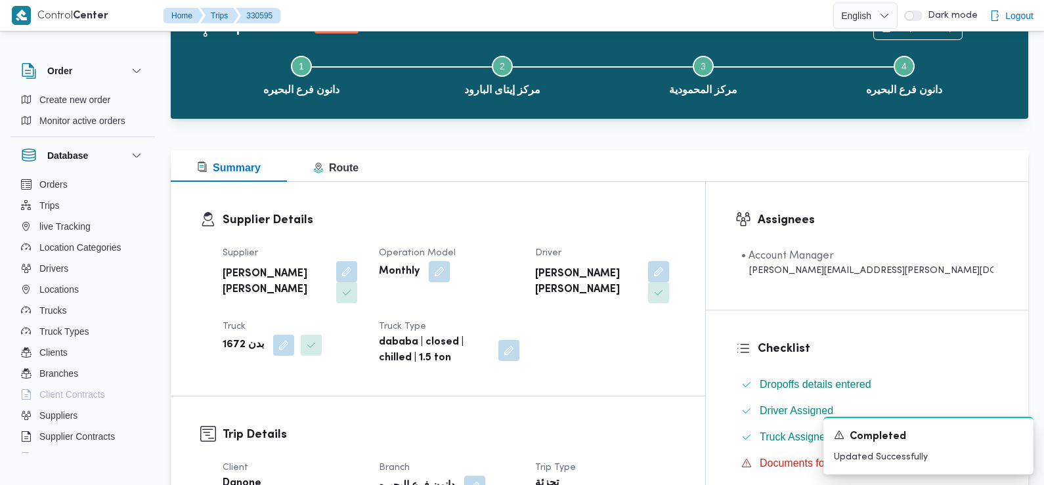
scroll to position [0, 0]
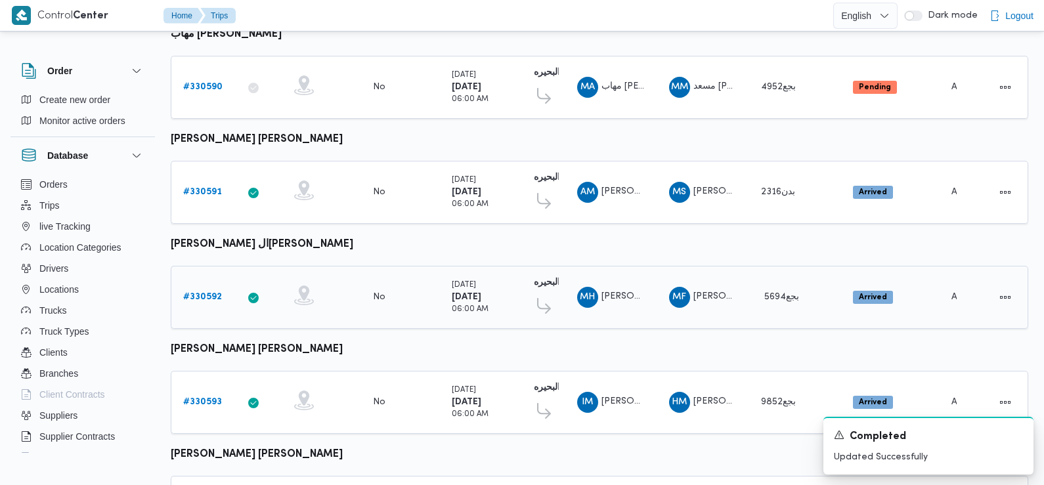
scroll to position [1103, 0]
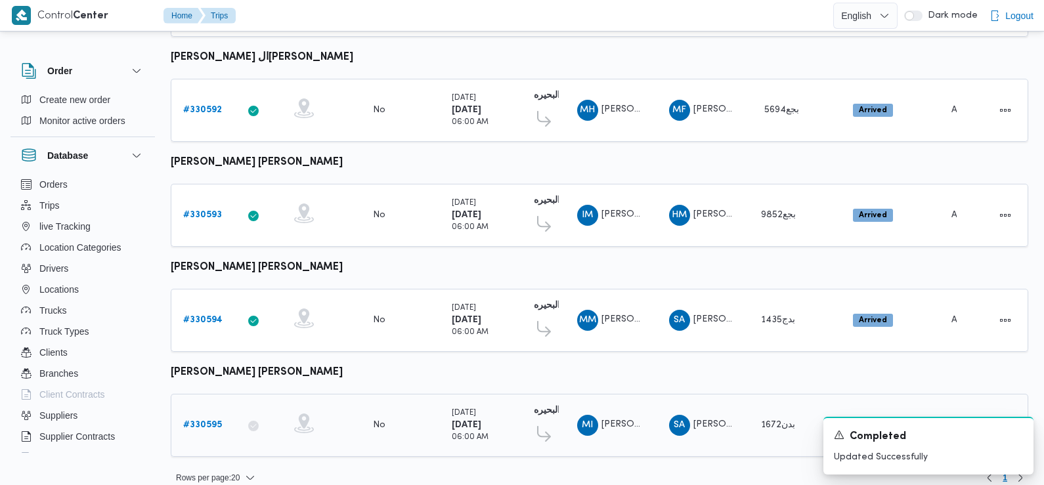
click at [201, 421] on b "# 330595" at bounding box center [202, 425] width 39 height 9
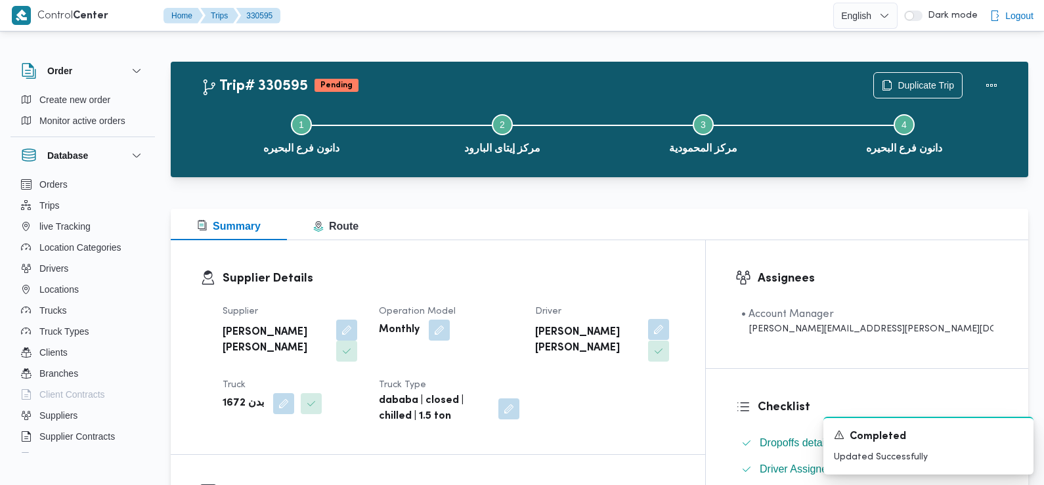
click at [669, 320] on button "button" at bounding box center [658, 329] width 21 height 21
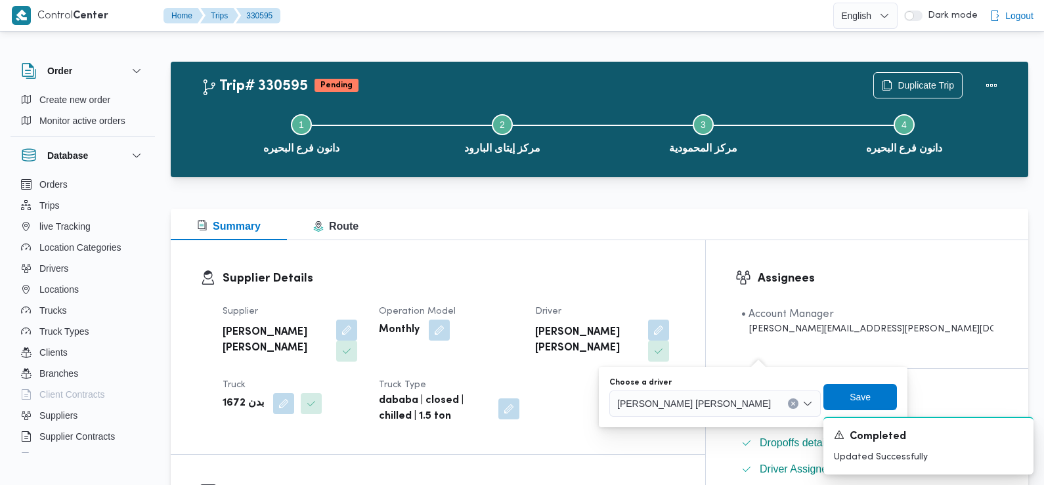
click at [731, 397] on span "محمود ابراهيم محمد محمد هنداوي الطنيخي" at bounding box center [694, 403] width 154 height 14
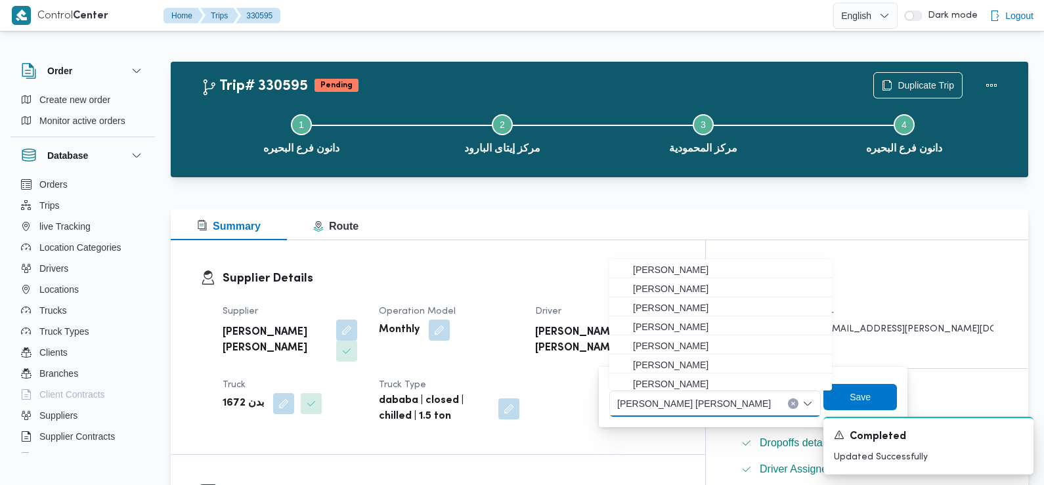
scroll to position [40, 0]
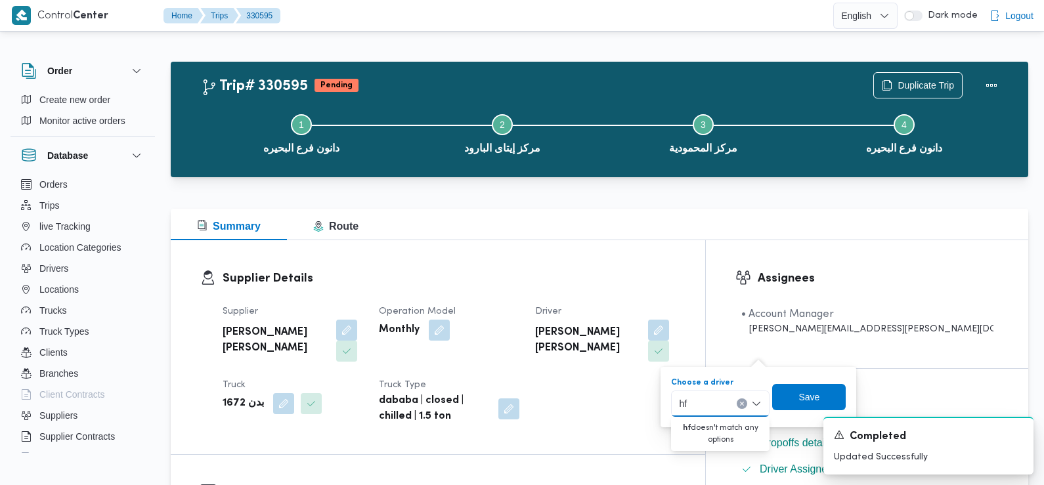
type input "h"
type input "ابراهيم مص"
click at [727, 389] on div "Choose a driver ابراهيم مص ابراهيم مص" at bounding box center [720, 397] width 99 height 39
click at [731, 401] on div "ابراهيم مص ابراهيم مص" at bounding box center [720, 404] width 99 height 26
click at [703, 403] on input "ابراهيم مص" at bounding box center [702, 404] width 47 height 16
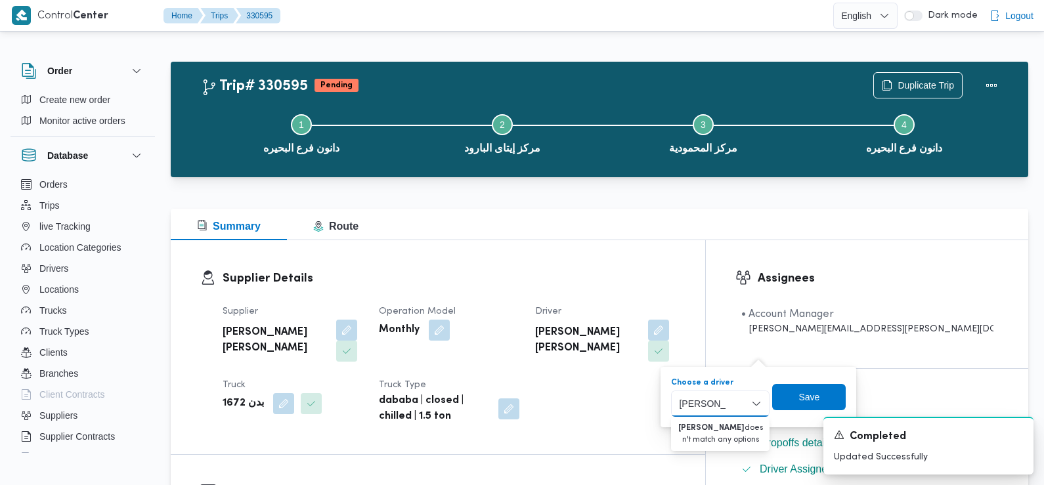
click at [703, 403] on input "ابراهيم مص" at bounding box center [702, 404] width 47 height 16
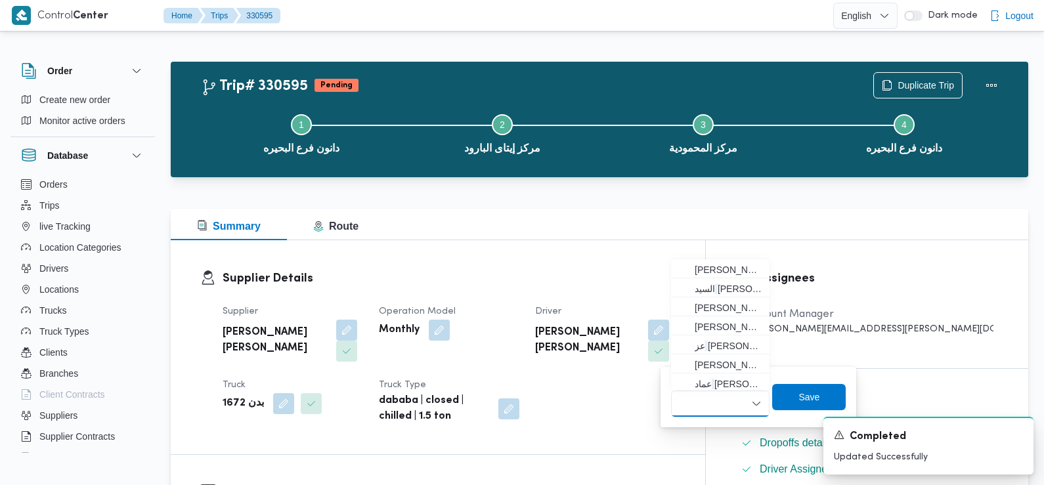
click at [640, 414] on div "Supplier صلاح عطيه جاب الله محمد Operation Model Monthly Driver محمود ابراهيم م…" at bounding box center [449, 364] width 469 height 137
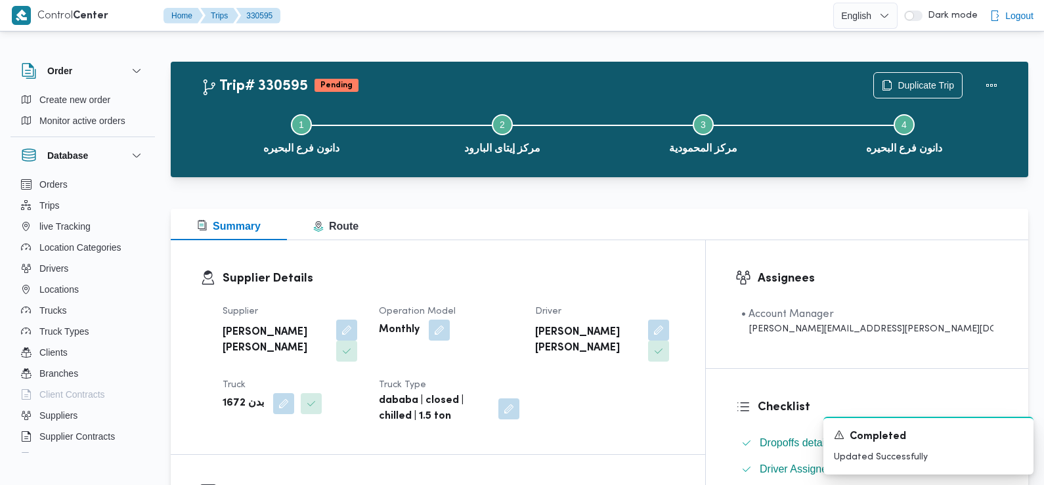
drag, startPoint x: 524, startPoint y: 372, endPoint x: 458, endPoint y: 347, distance: 70.2
click at [458, 347] on div "Supplier صلاح عطيه جاب الله محمد Operation Model Monthly Driver محمود ابراهيم م…" at bounding box center [449, 364] width 469 height 137
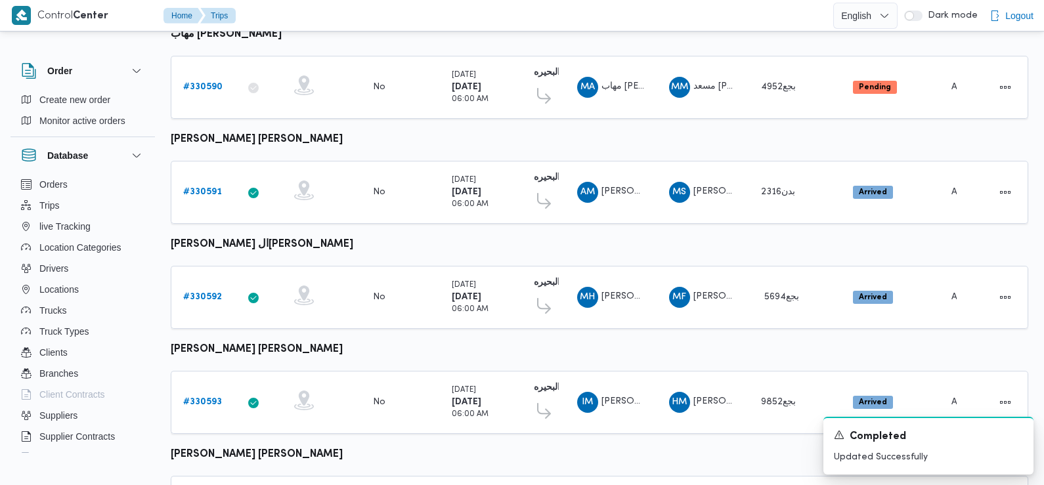
scroll to position [1103, 0]
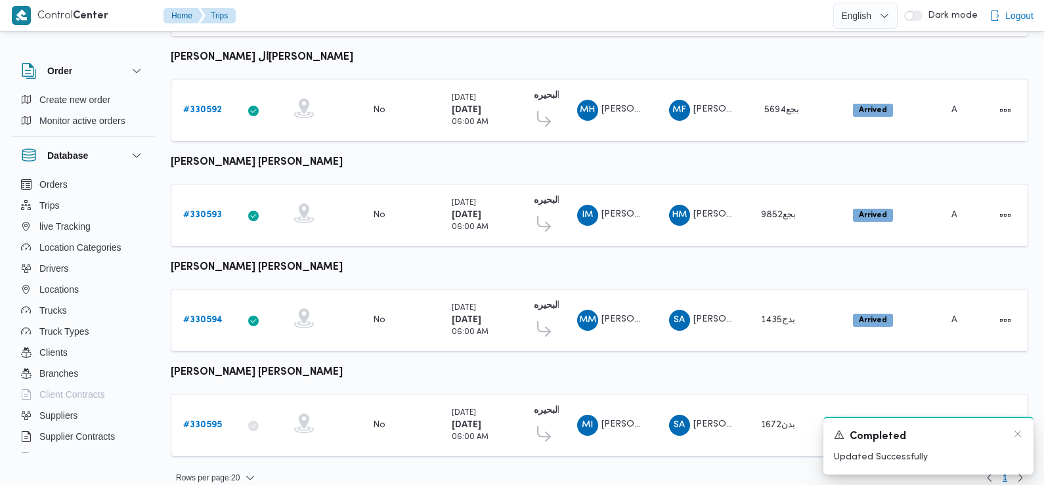
click at [1027, 429] on div "A new notification appears Completed Updated Successfully" at bounding box center [928, 446] width 210 height 58
click at [1016, 438] on icon "Dismiss toast" at bounding box center [1018, 434] width 11 height 11
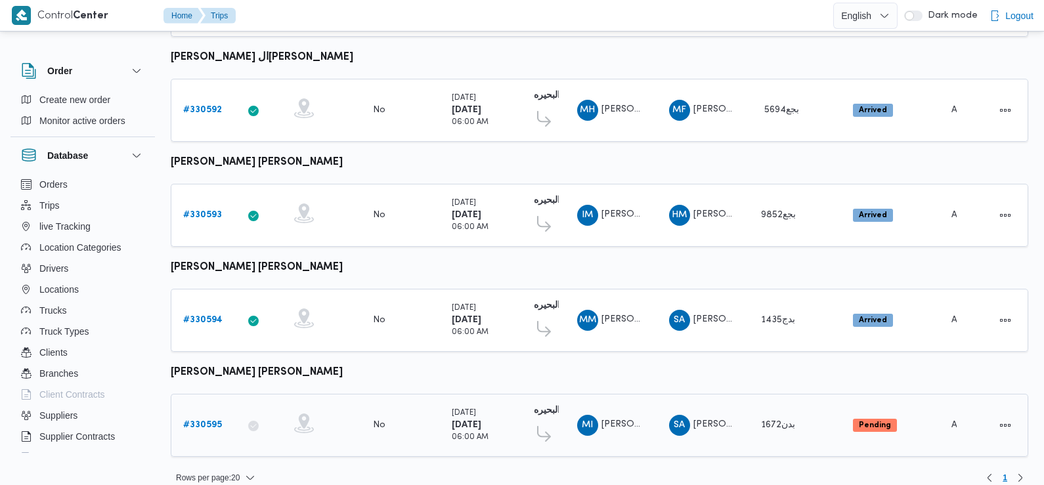
click at [205, 421] on b "# 330595" at bounding box center [202, 425] width 39 height 9
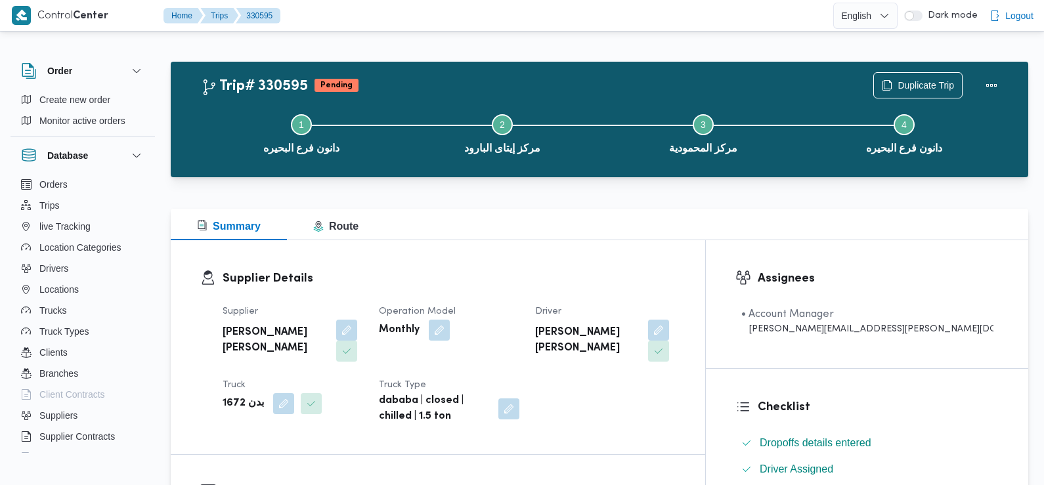
click at [676, 318] on dt "Driver" at bounding box center [605, 312] width 141 height 16
click at [669, 328] on button "button" at bounding box center [658, 329] width 21 height 21
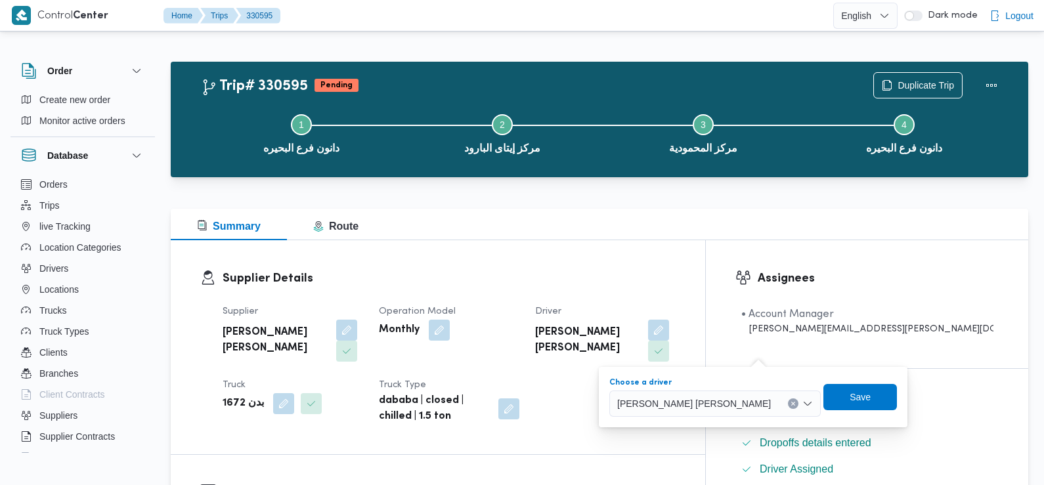
click at [696, 401] on span "محمود ابراهيم محمد محمد هنداوي الطنيخي" at bounding box center [694, 403] width 154 height 14
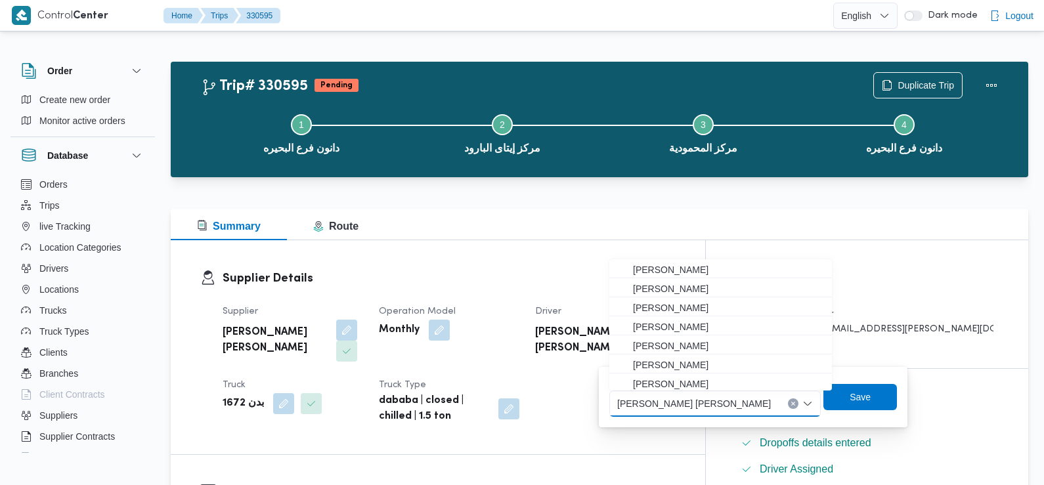
scroll to position [40, 0]
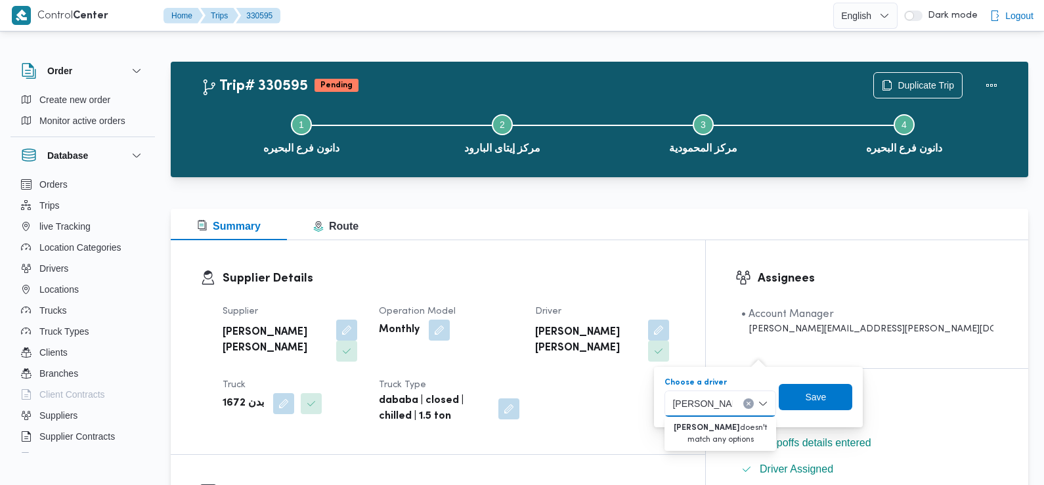
type input "ابراهيم مصطف"
click at [624, 395] on div "Supplier صلاح عطيه جاب الله محمد Operation Model Monthly Driver محمود ابراهيم م…" at bounding box center [449, 364] width 469 height 137
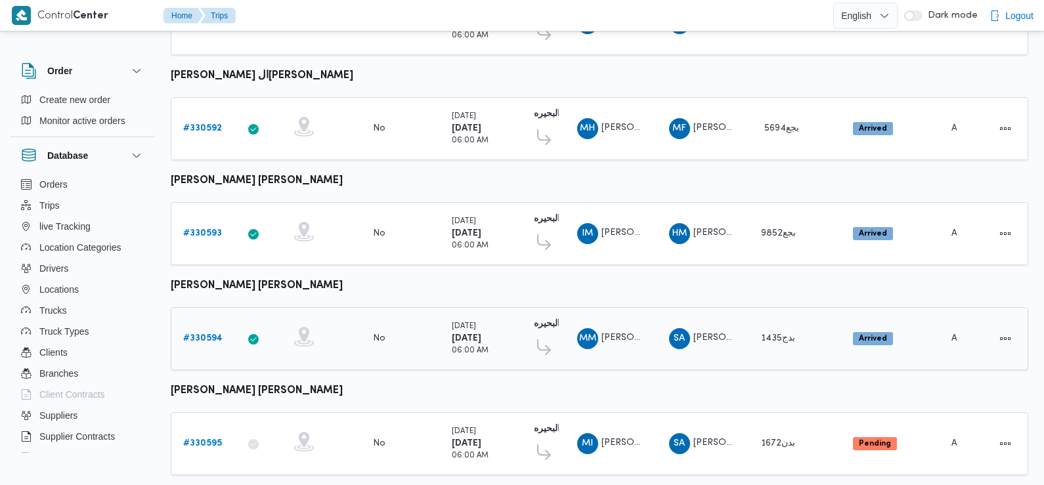
scroll to position [1082, 0]
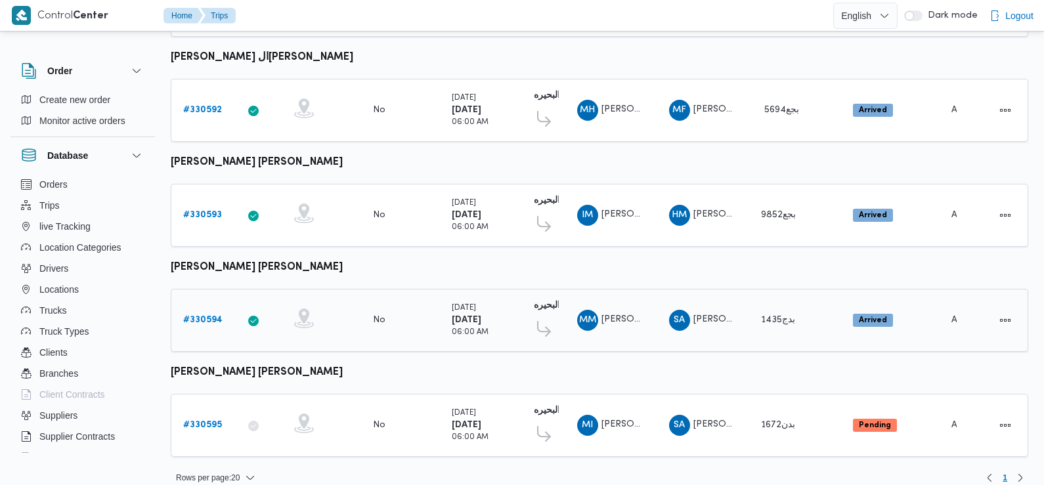
click at [356, 289] on td "Geofencing" at bounding box center [321, 320] width 79 height 63
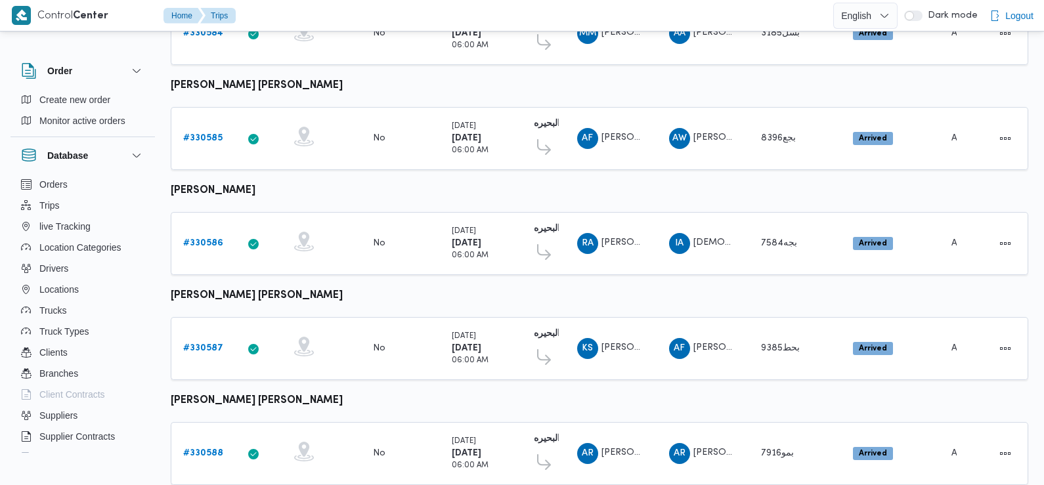
scroll to position [0, 0]
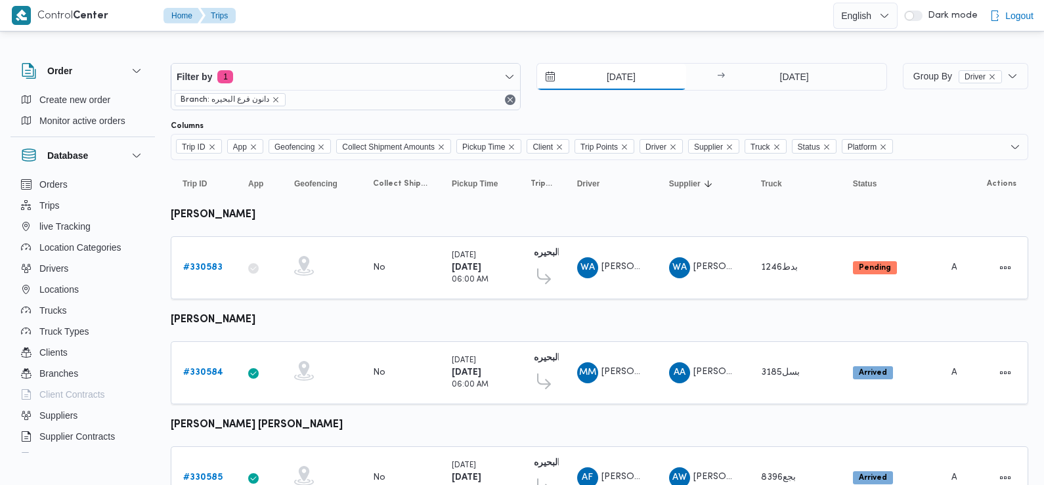
click at [637, 85] on input "12/8/2025" at bounding box center [611, 77] width 149 height 26
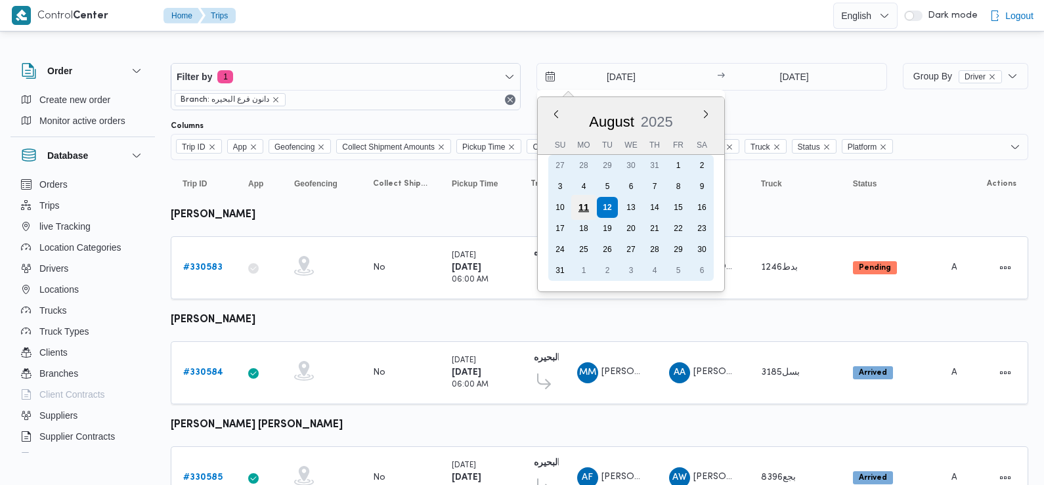
click at [584, 204] on div "11" at bounding box center [583, 207] width 25 height 25
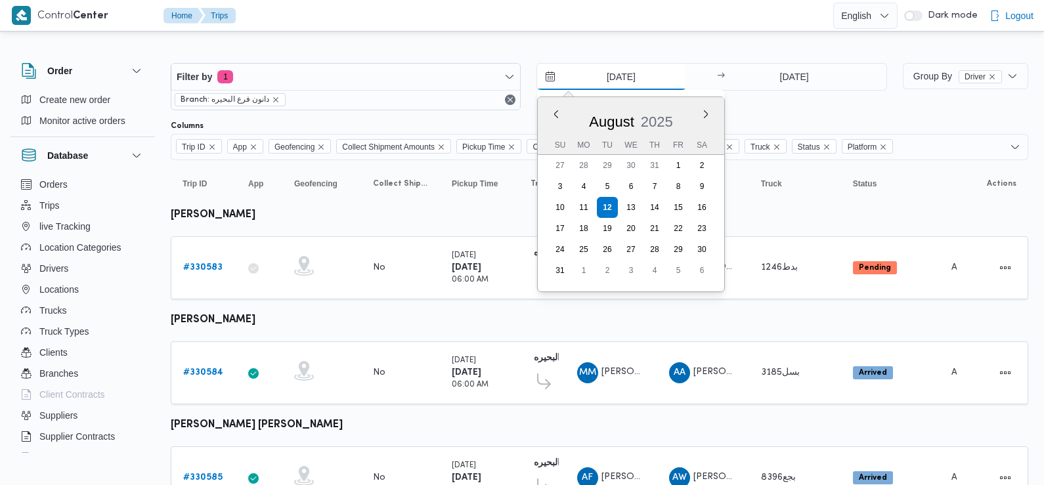
type input "11/8/2025"
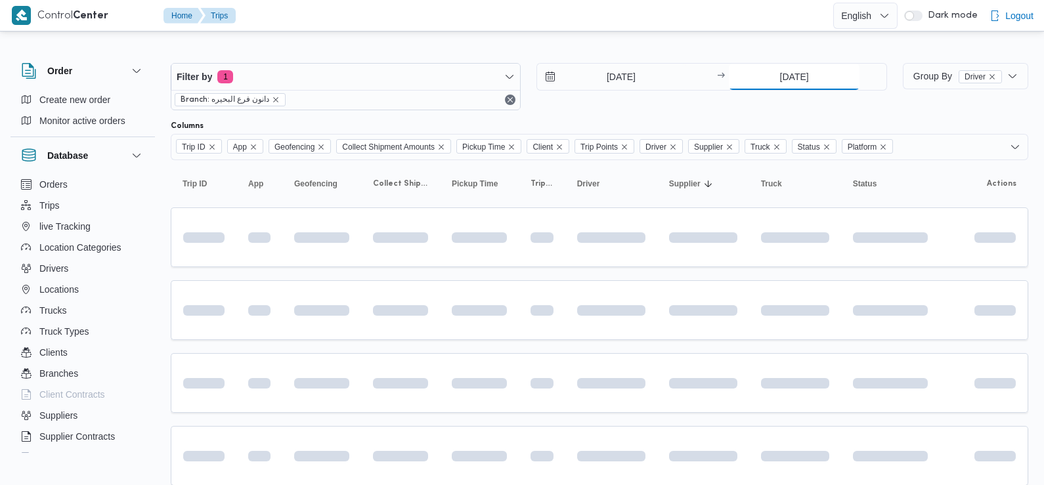
click at [817, 77] on input "12/8/2025" at bounding box center [794, 77] width 131 height 26
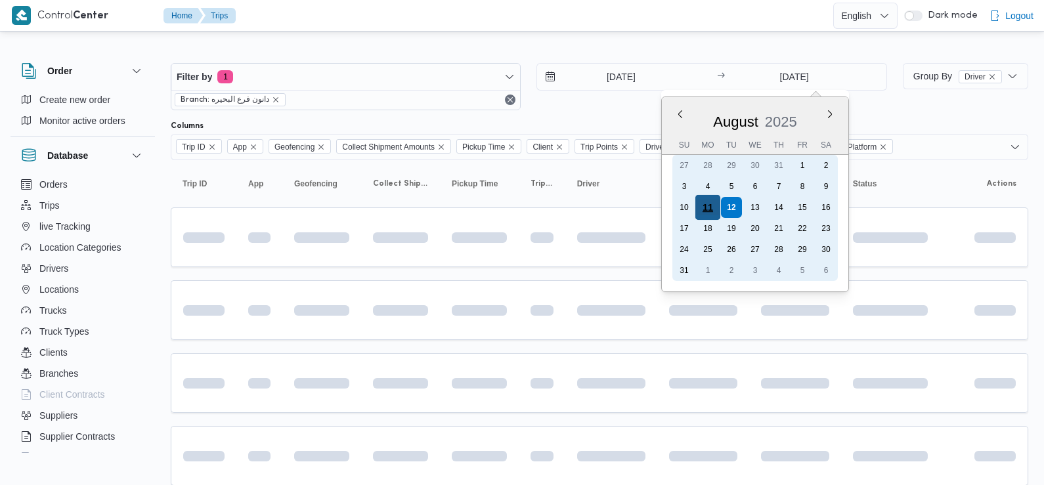
click at [711, 204] on div "11" at bounding box center [707, 207] width 25 height 25
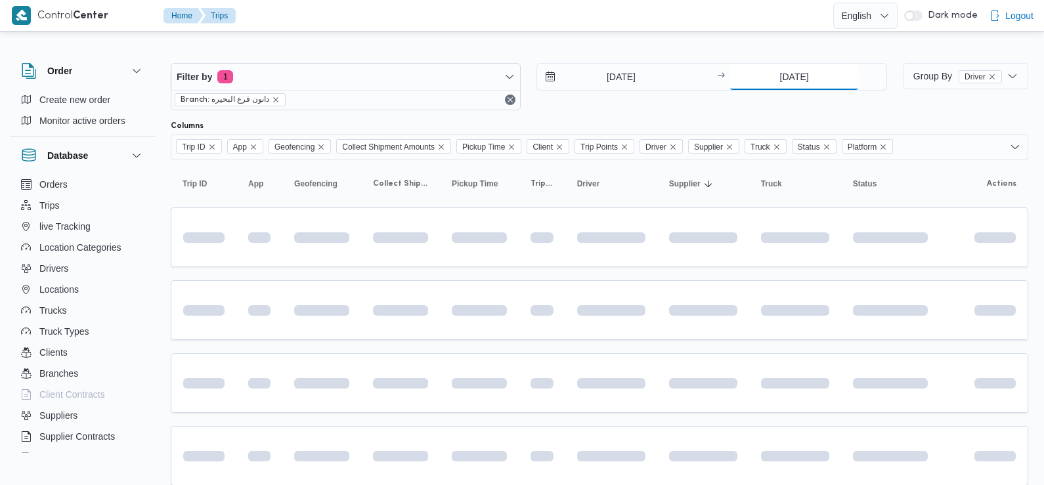
type input "11/8/2025"
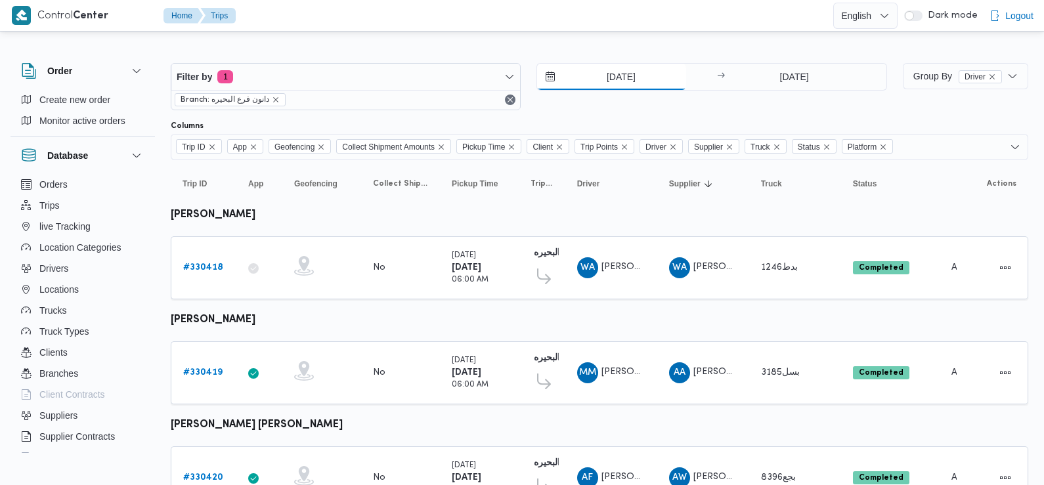
click at [611, 77] on input "11/8/2025" at bounding box center [611, 77] width 149 height 26
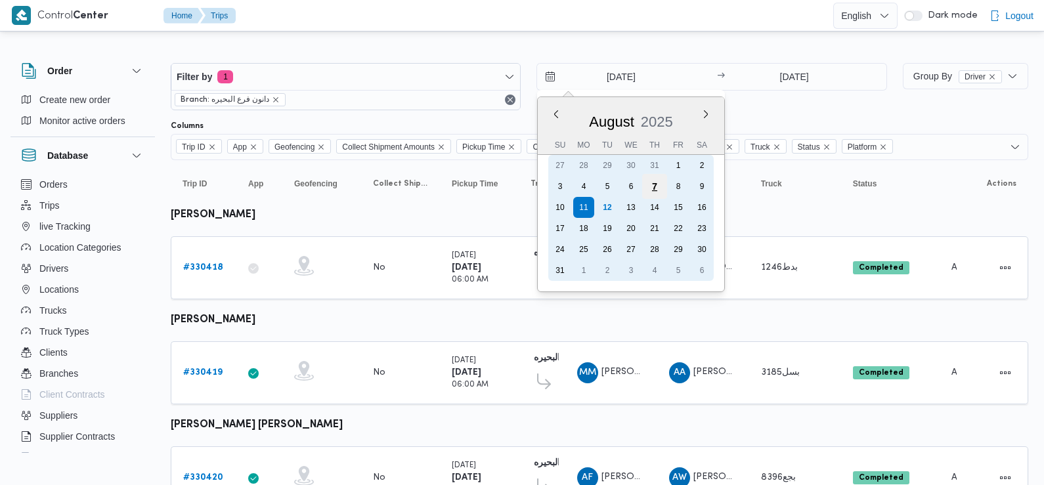
click at [657, 185] on div "7" at bounding box center [654, 186] width 25 height 25
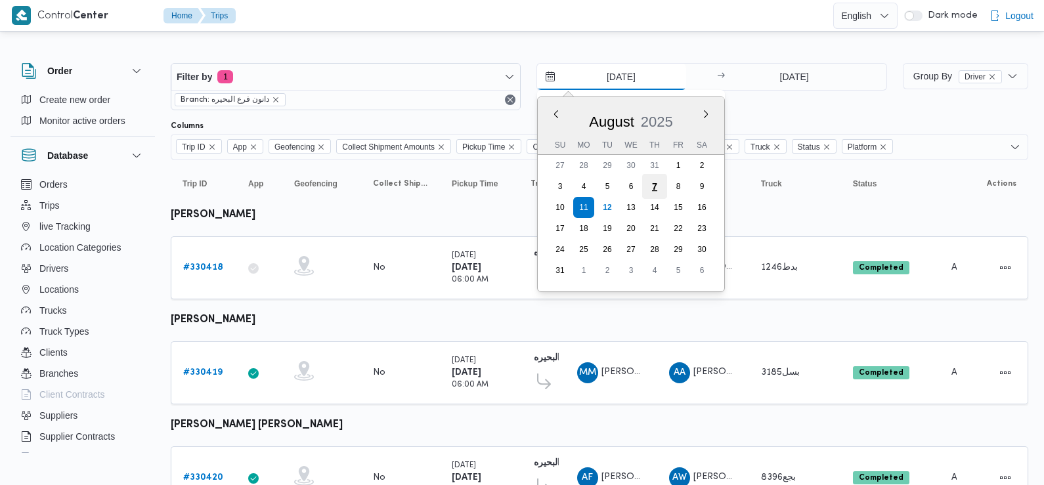
type input "7/8/2025"
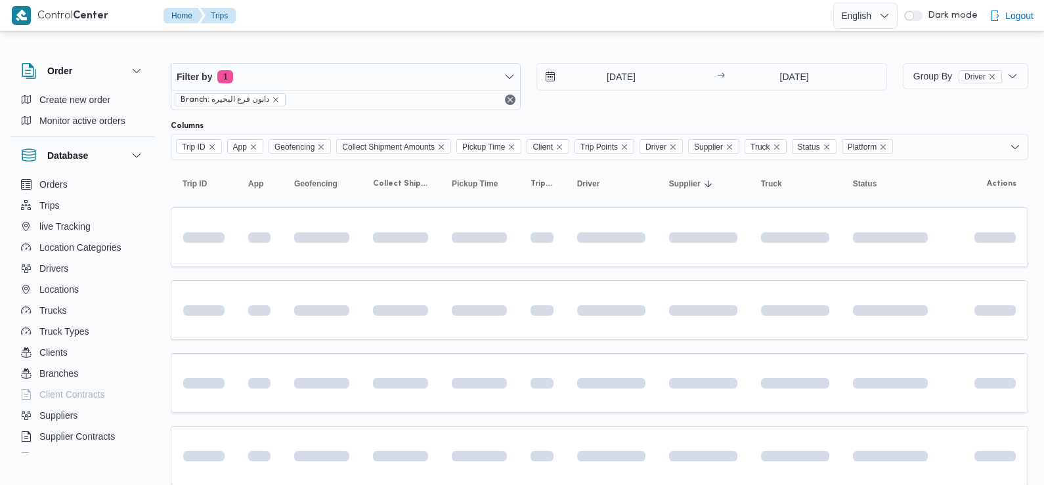
click at [806, 92] on div "7/8/2025 → 11/8/2025" at bounding box center [712, 86] width 350 height 47
click at [806, 73] on input "11/8/2025" at bounding box center [794, 77] width 131 height 26
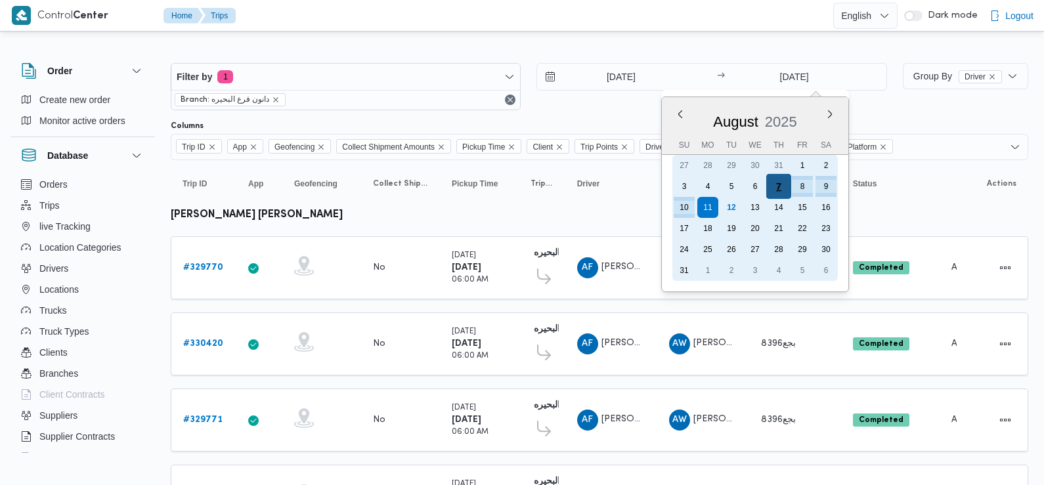
click at [777, 181] on div "7" at bounding box center [778, 186] width 25 height 25
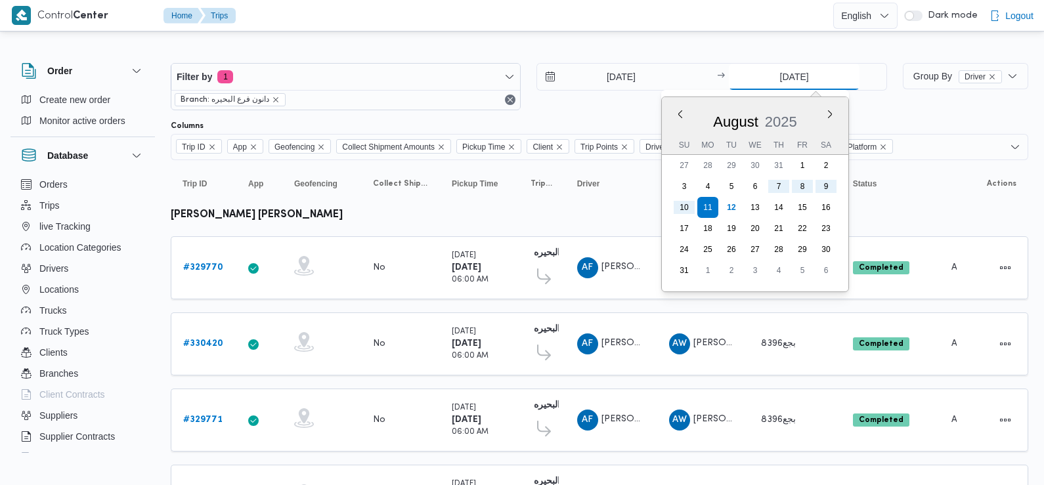
type input "7/8/2025"
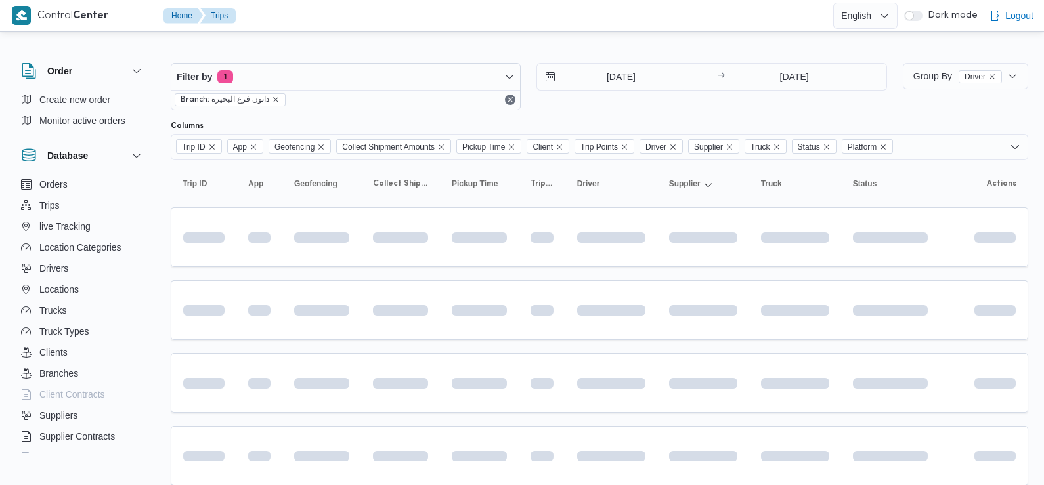
click at [708, 123] on div "Columns" at bounding box center [600, 126] width 858 height 11
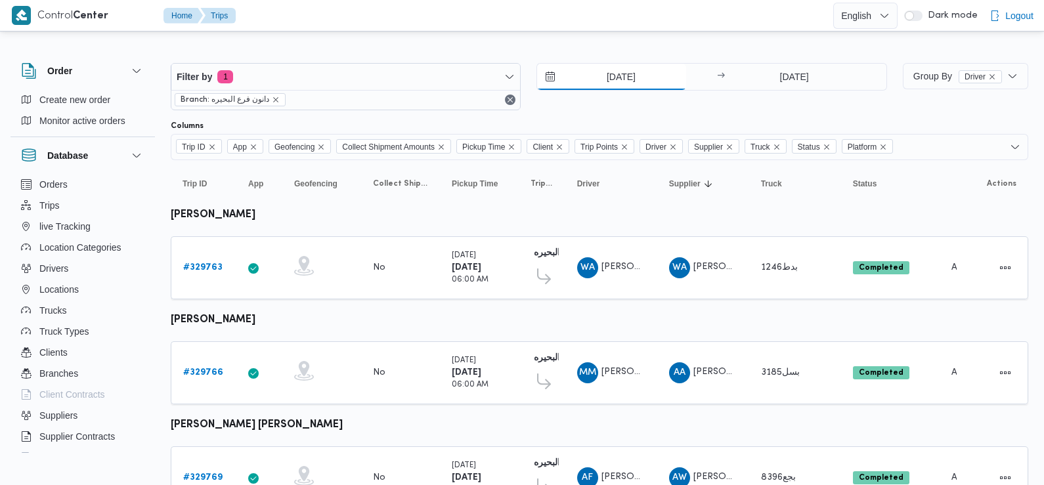
click at [624, 71] on input "7/8/2025" at bounding box center [611, 77] width 149 height 26
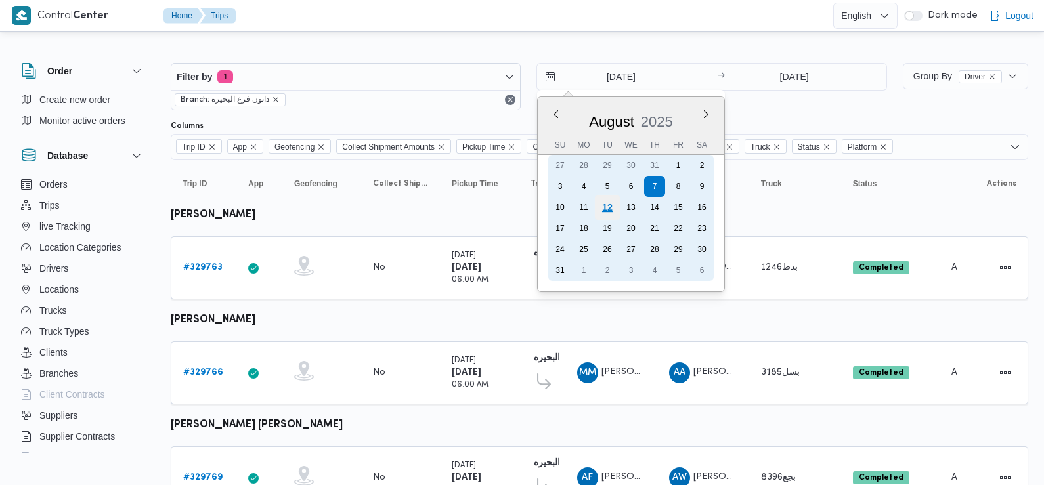
click at [609, 206] on div "12" at bounding box center [607, 207] width 25 height 25
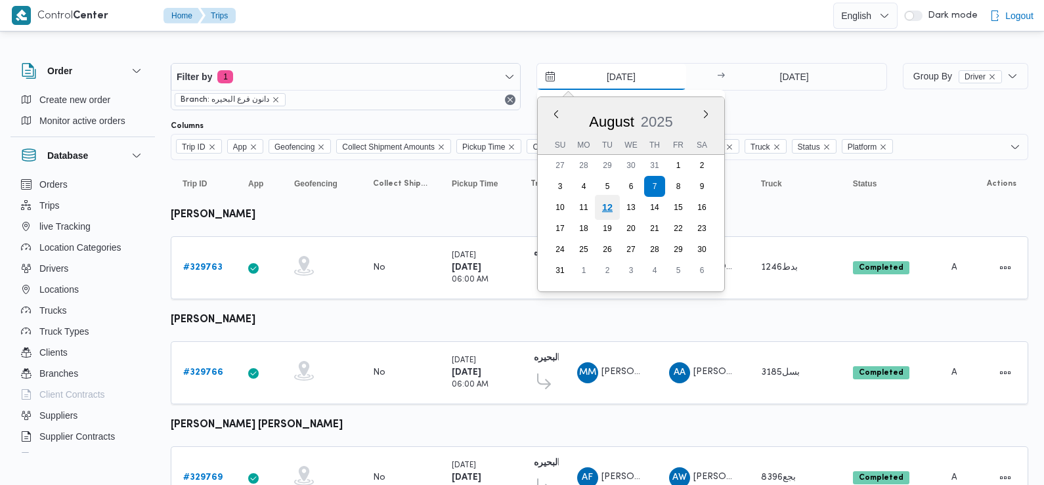
type input "12/8/2025"
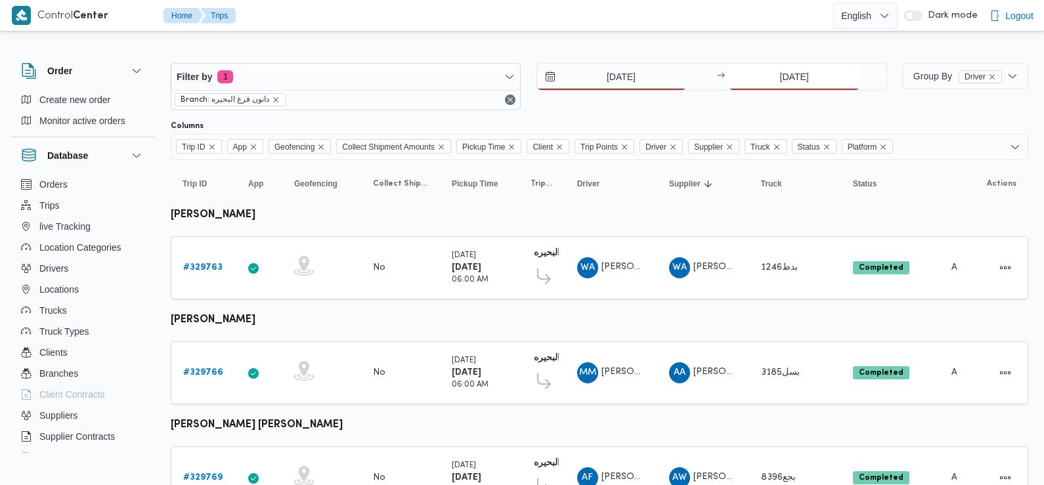
click at [809, 76] on input "7/8/2025" at bounding box center [794, 77] width 131 height 26
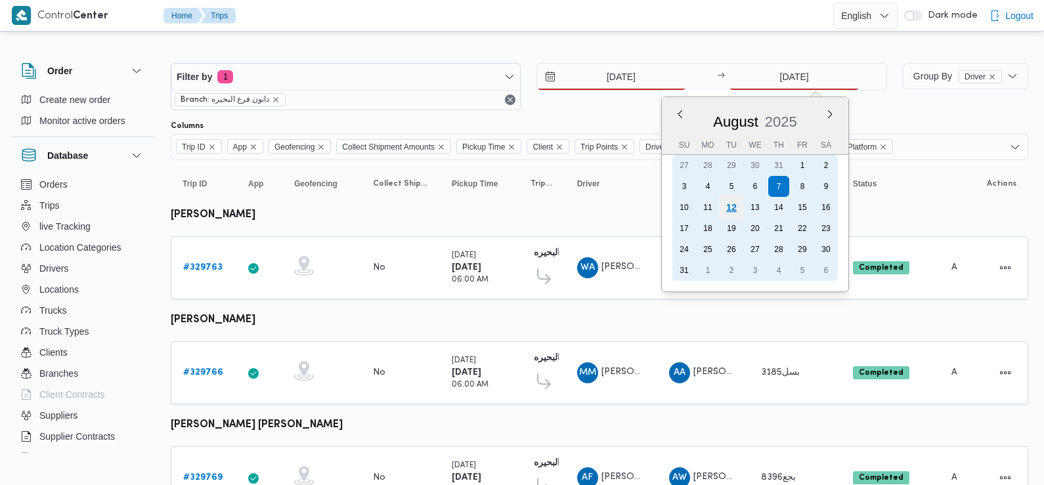
click at [728, 210] on div "12" at bounding box center [731, 207] width 25 height 25
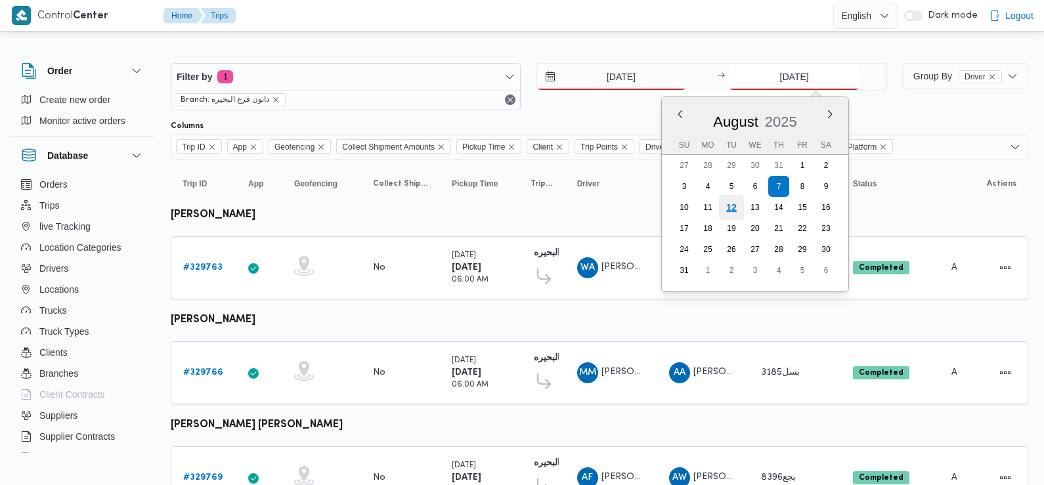
type input "12/8/2025"
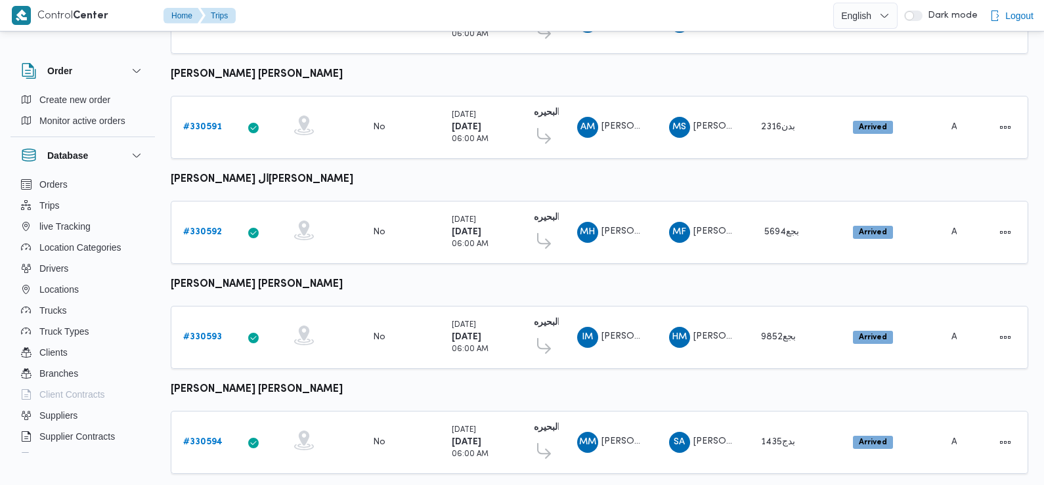
scroll to position [1103, 0]
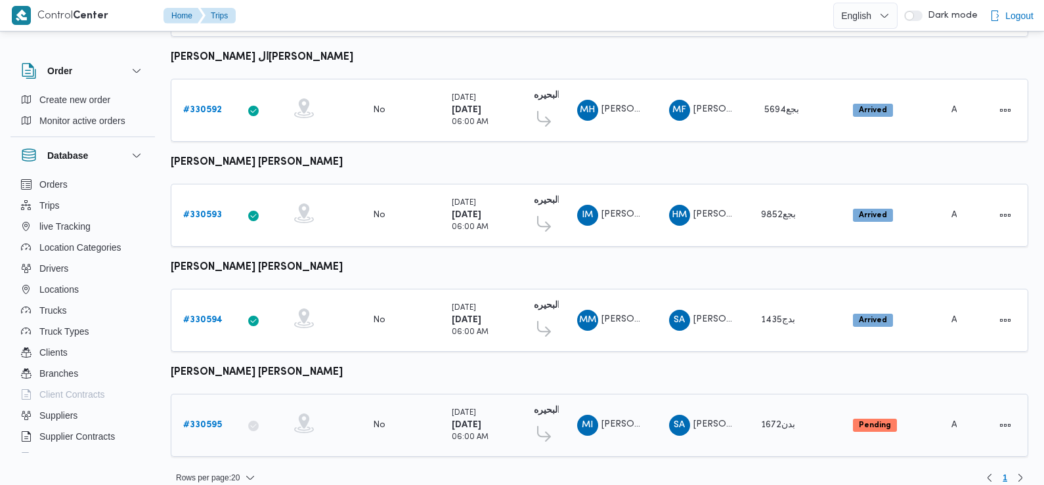
click at [194, 421] on b "# 330595" at bounding box center [202, 425] width 39 height 9
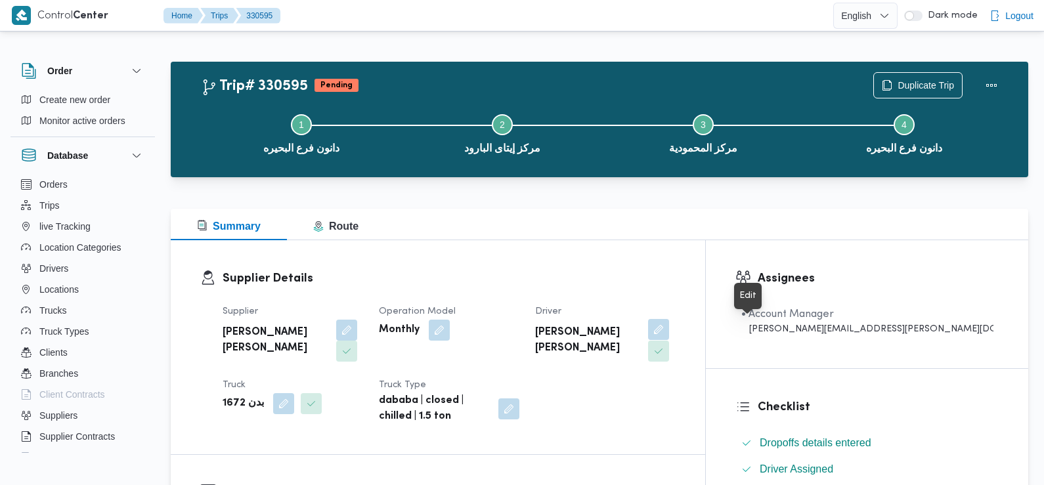
click at [669, 331] on button "button" at bounding box center [658, 329] width 21 height 21
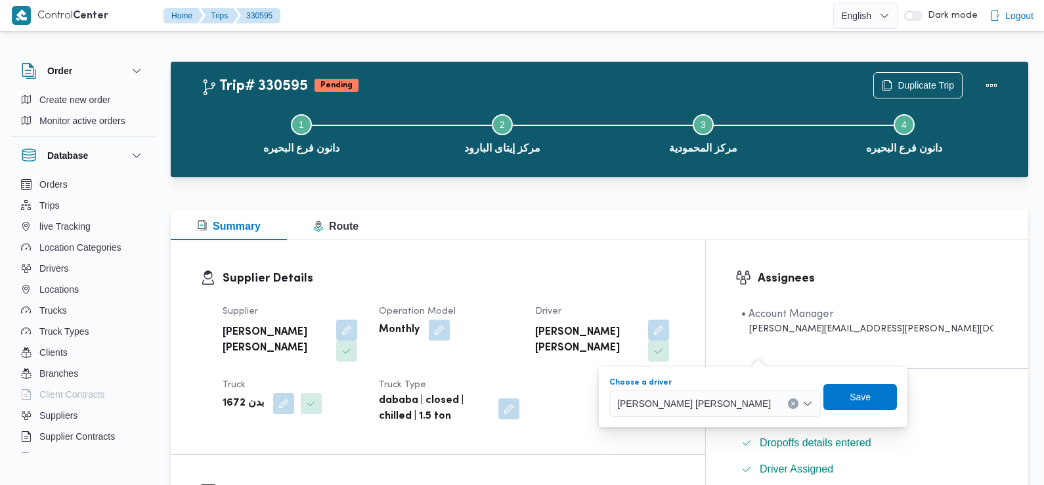
click at [681, 405] on span "محمود ابراهيم محمد محمد هنداوي الطنيخي" at bounding box center [694, 403] width 154 height 14
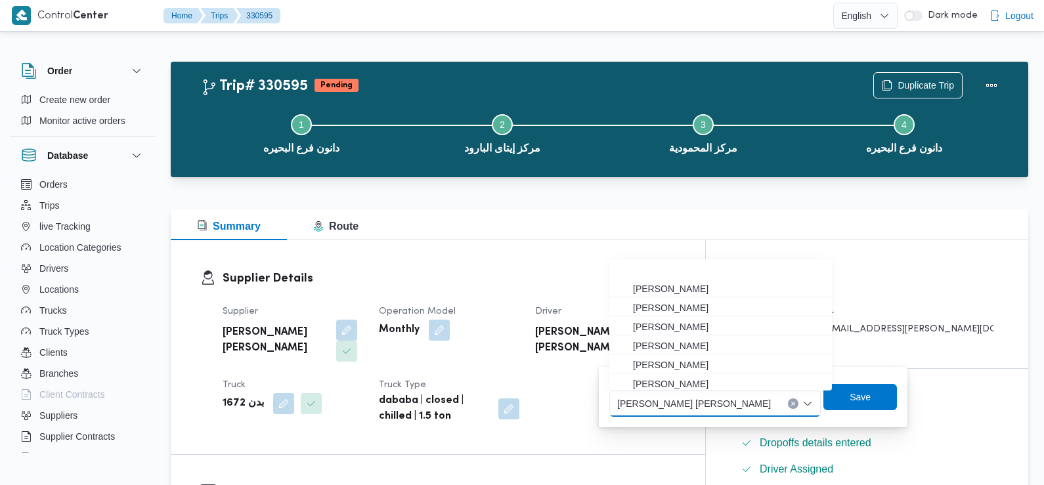
scroll to position [59, 0]
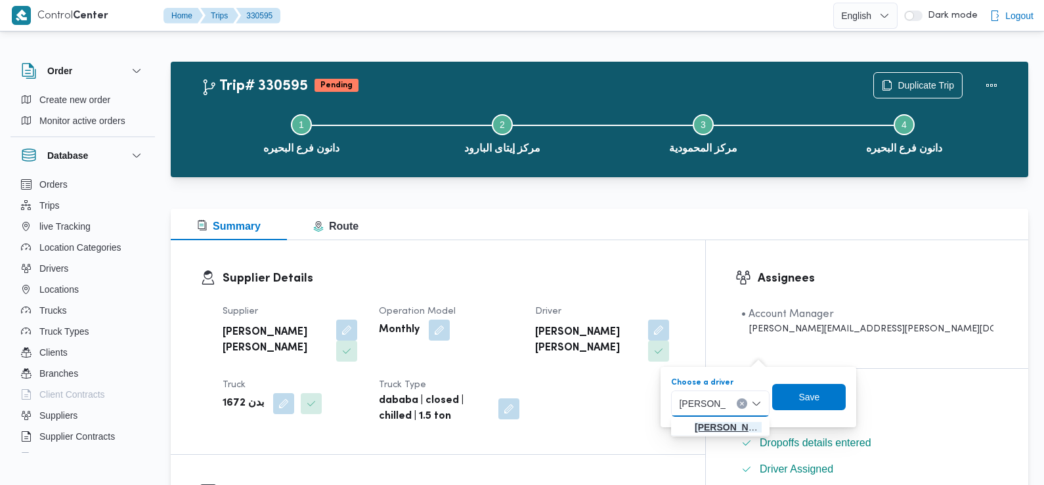
type input "ابراهيم مص"
click at [681, 422] on span "ابراهيم مص طفي ابراهيم سيد احمد" at bounding box center [720, 427] width 88 height 21
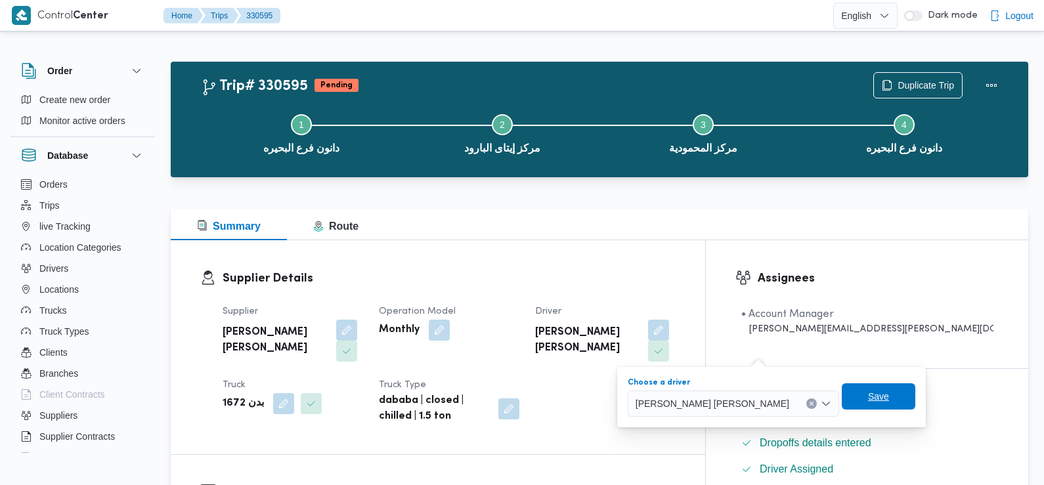
click at [868, 395] on span "Save" at bounding box center [878, 397] width 21 height 16
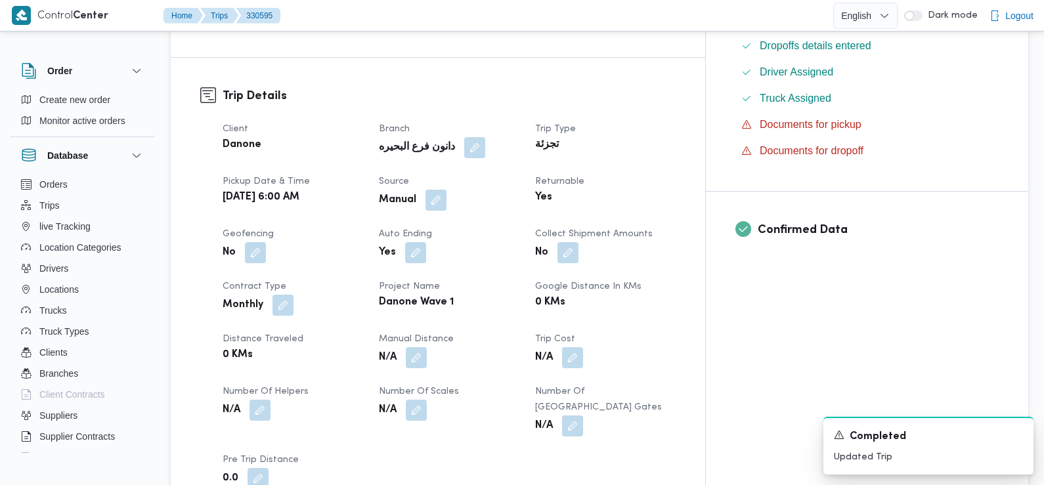
scroll to position [0, 0]
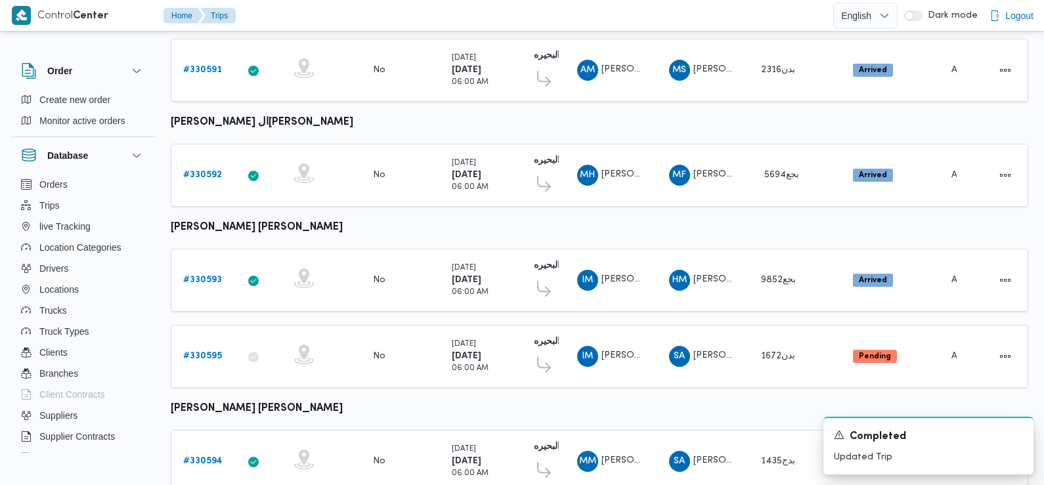
scroll to position [1074, 0]
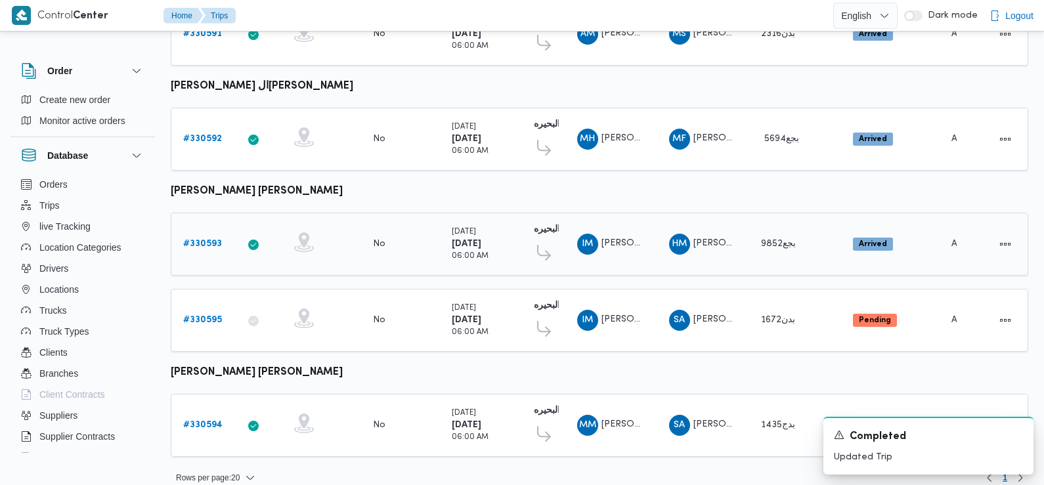
click at [206, 240] on b "# 330593" at bounding box center [202, 244] width 39 height 9
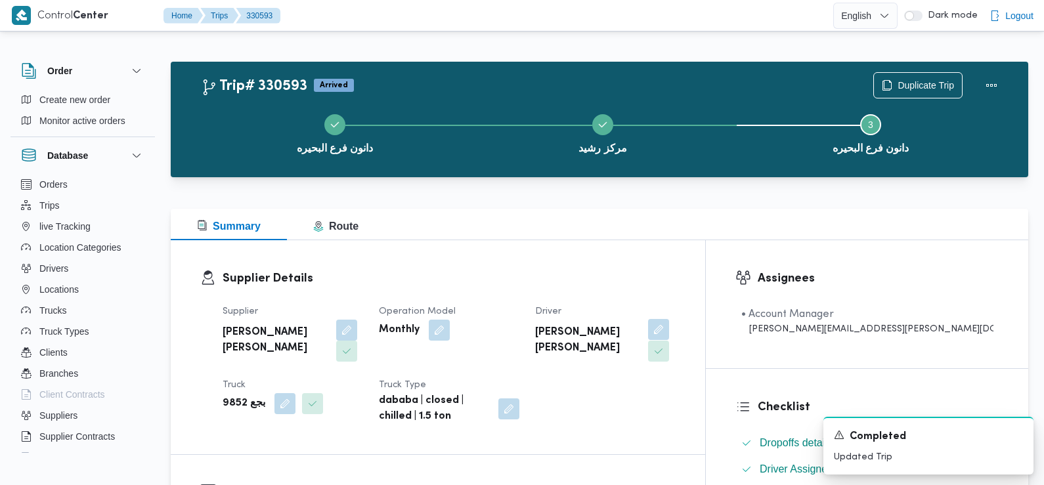
click at [669, 332] on button "button" at bounding box center [658, 329] width 21 height 21
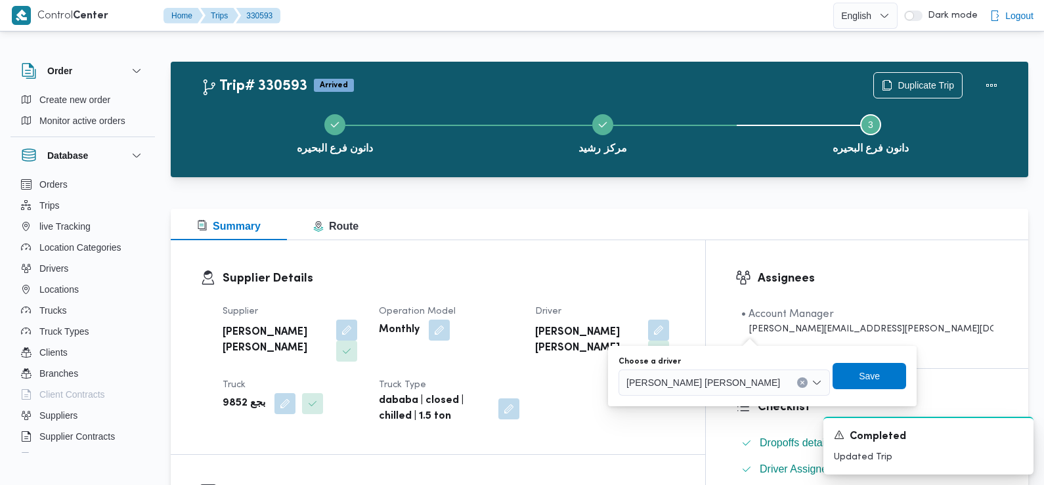
click at [702, 379] on span "ابراهيم مصطفي ابراهيم سيد احمد" at bounding box center [703, 382] width 154 height 14
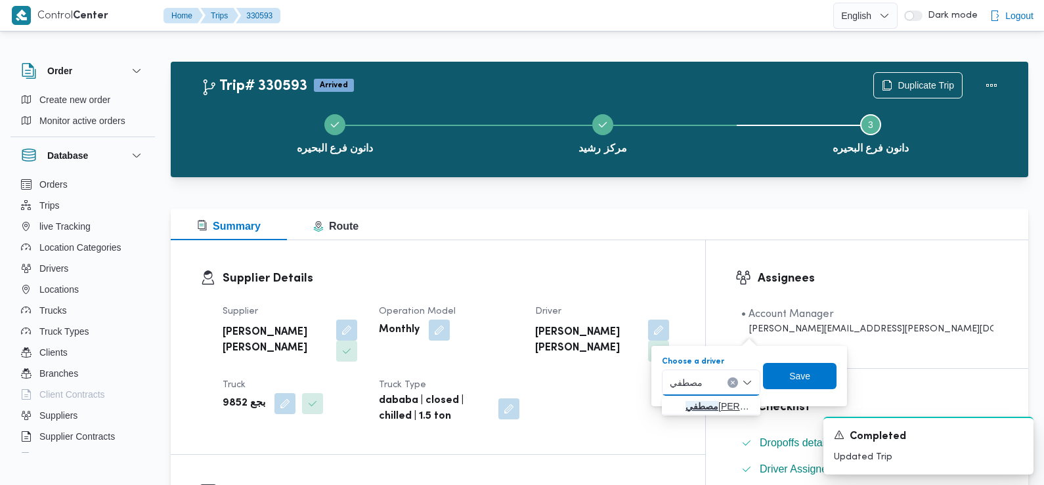
type input "مصطفي"
click at [669, 411] on span "مصطفي اسماعيل عبدالغني اسماعيل خلف" at bounding box center [711, 406] width 88 height 21
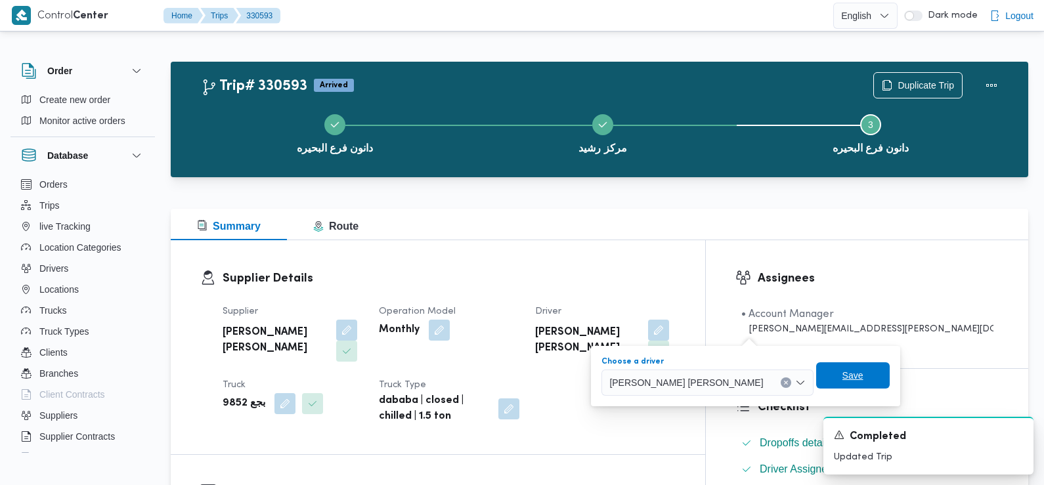
click at [873, 379] on span "Save" at bounding box center [853, 375] width 74 height 26
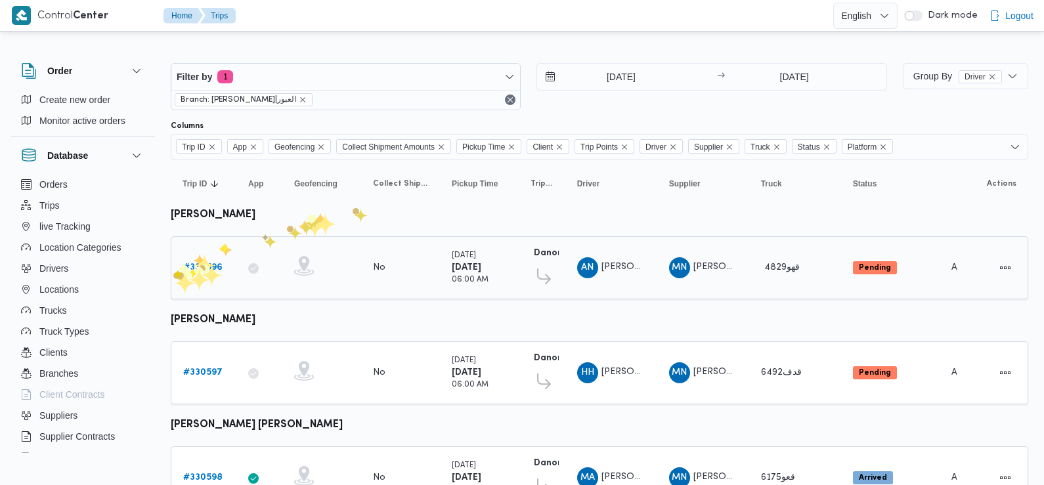
click at [200, 264] on b "# 330596" at bounding box center [202, 267] width 39 height 9
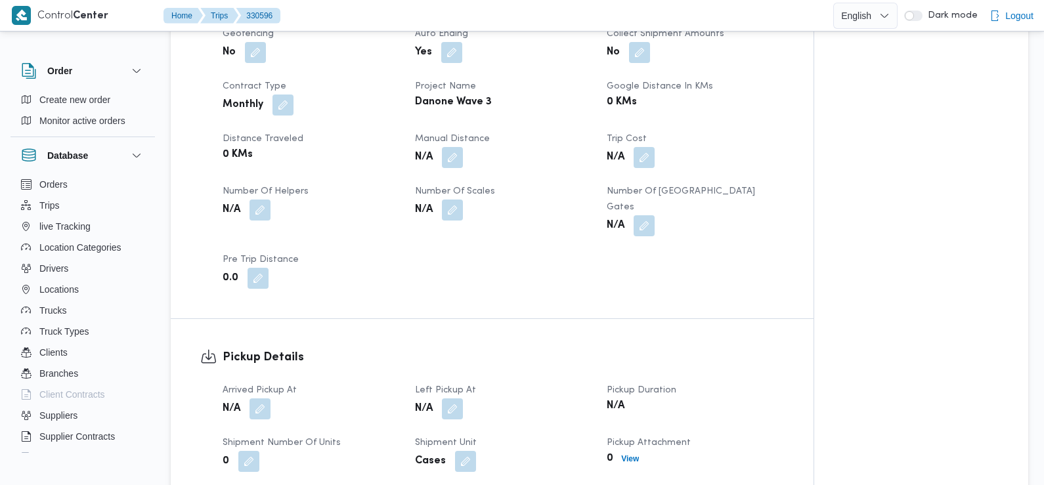
scroll to position [578, 0]
click at [255, 397] on button "button" at bounding box center [260, 407] width 21 height 21
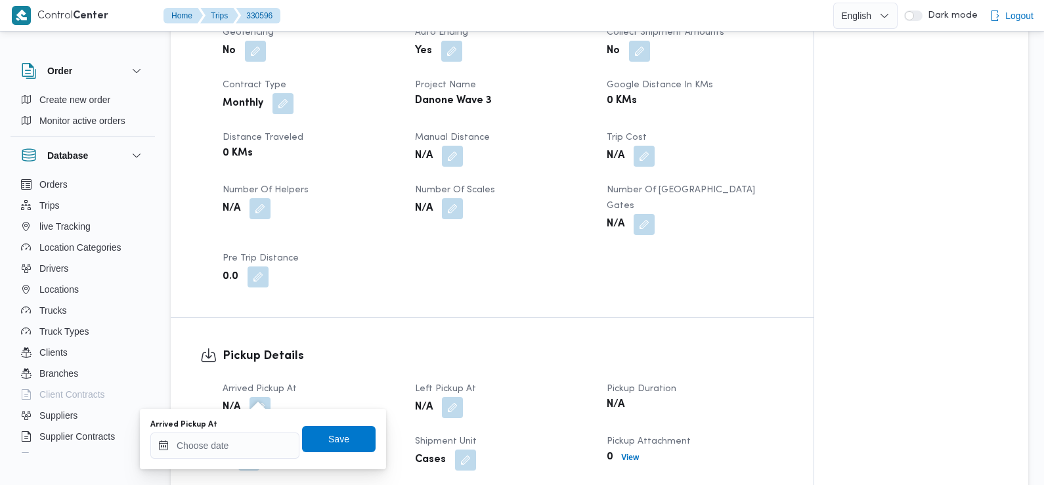
click at [251, 429] on div "Arrived Pickup At" at bounding box center [224, 425] width 149 height 11
click at [248, 439] on input "Arrived Pickup At" at bounding box center [224, 446] width 149 height 26
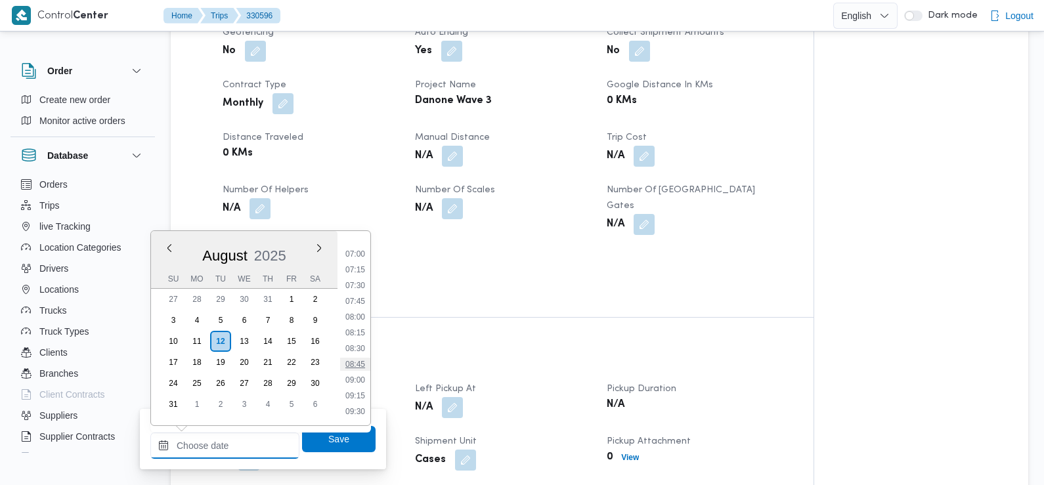
scroll to position [420, 0]
click at [359, 271] on li "07:00" at bounding box center [355, 269] width 30 height 13
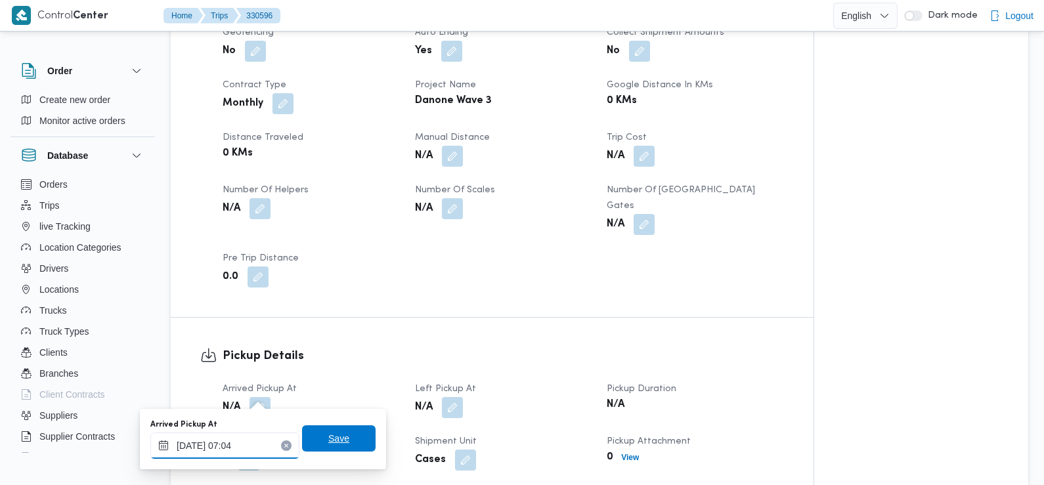
type input "12/08/2025 07:04"
click at [328, 437] on span "Save" at bounding box center [338, 439] width 21 height 16
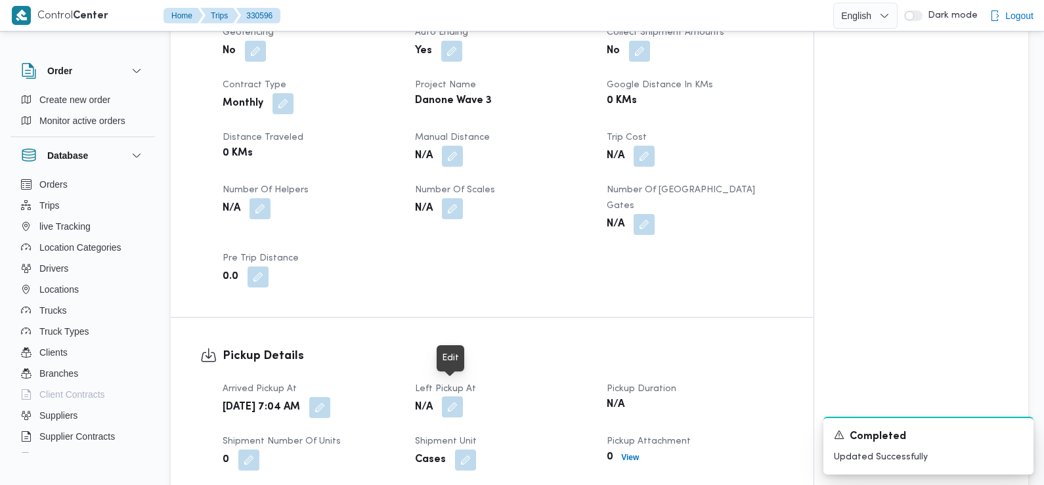
click at [454, 397] on button "button" at bounding box center [452, 407] width 21 height 21
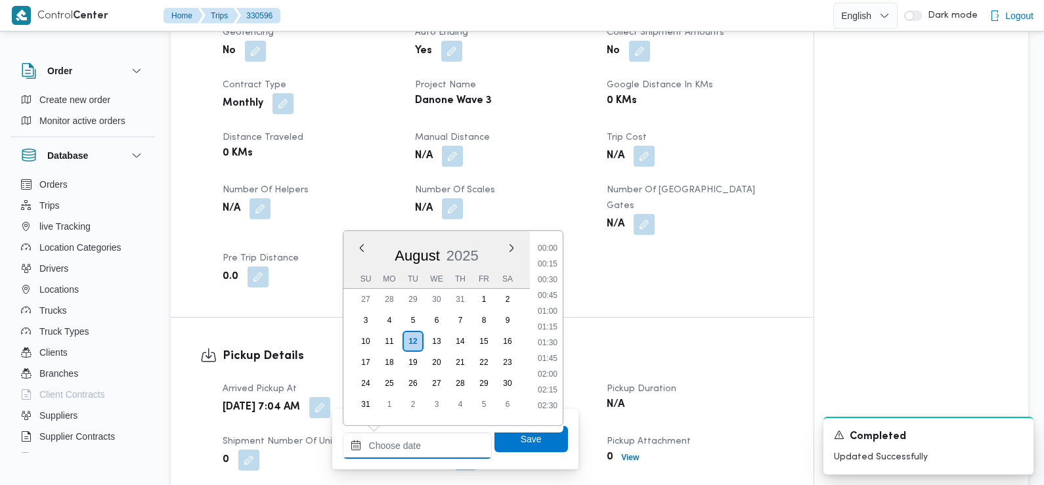
click at [433, 449] on input "Left Pickup At" at bounding box center [417, 446] width 149 height 26
click at [552, 292] on li "08:45" at bounding box center [548, 296] width 30 height 13
type input "12/08/2025 08:45"
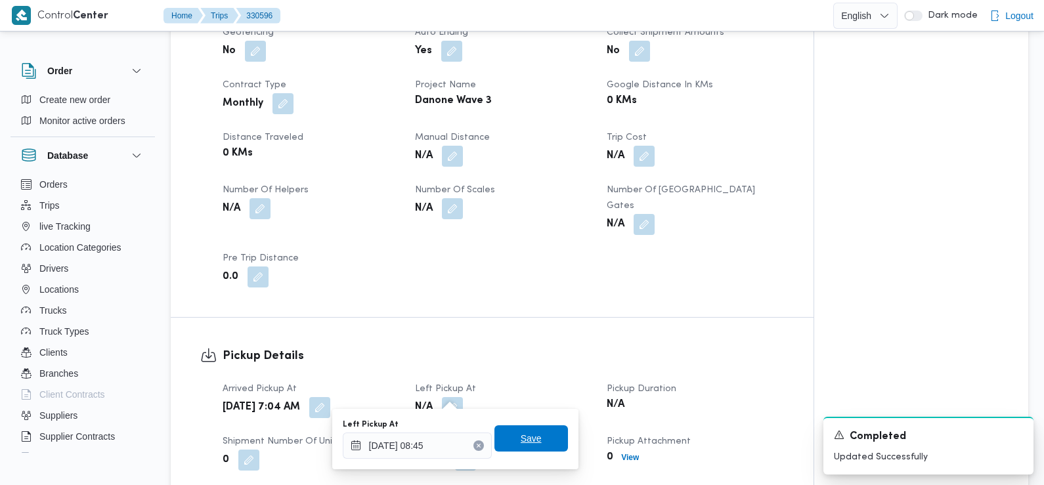
click at [529, 434] on span "Save" at bounding box center [531, 439] width 21 height 16
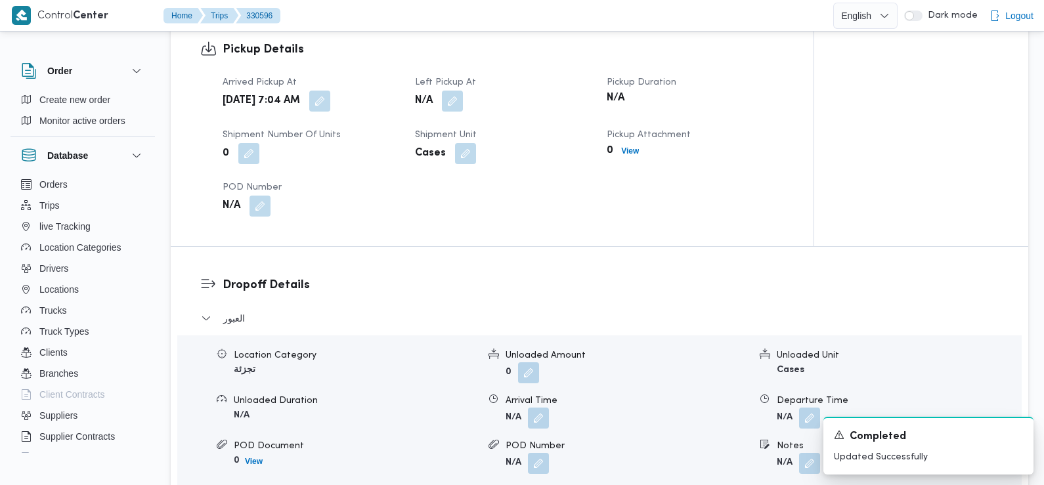
scroll to position [941, 0]
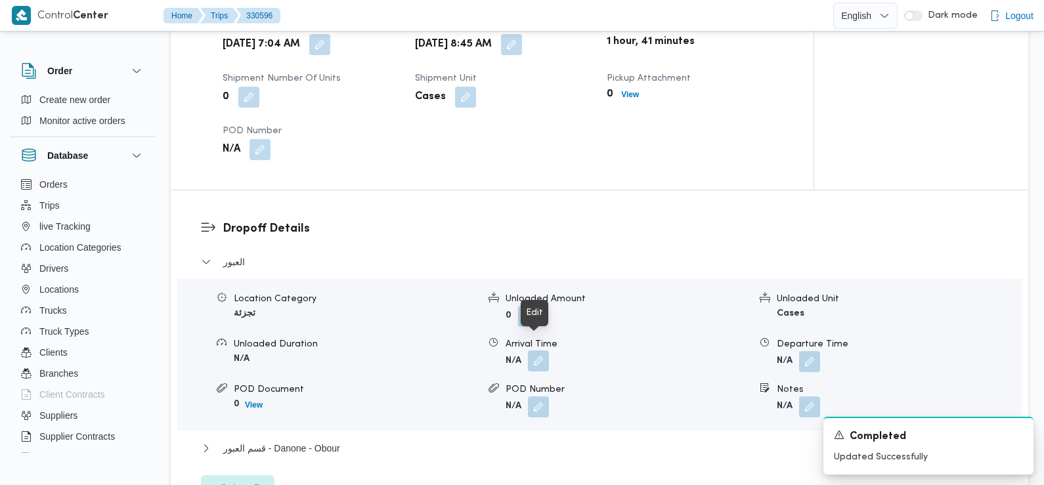
click at [537, 351] on button "button" at bounding box center [538, 361] width 21 height 21
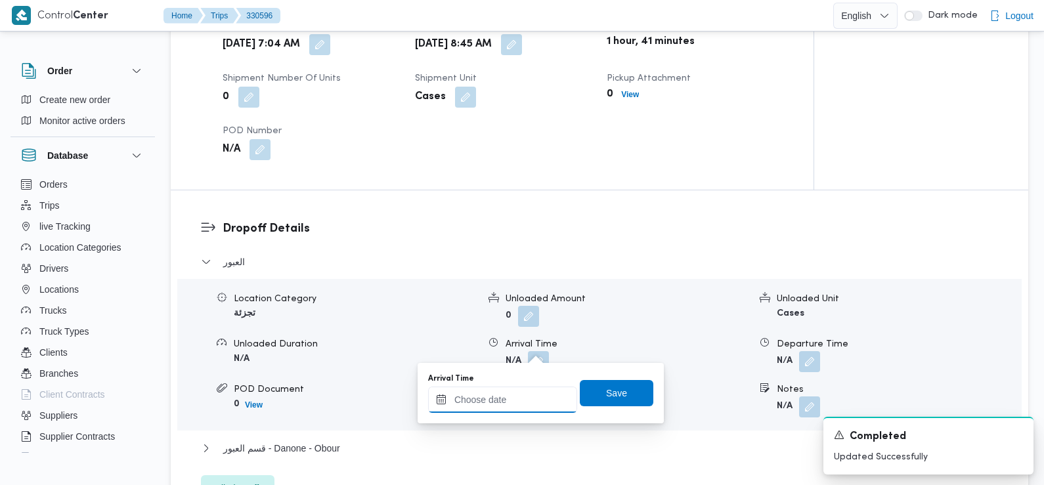
click at [532, 391] on input "Arrival Time" at bounding box center [502, 400] width 149 height 26
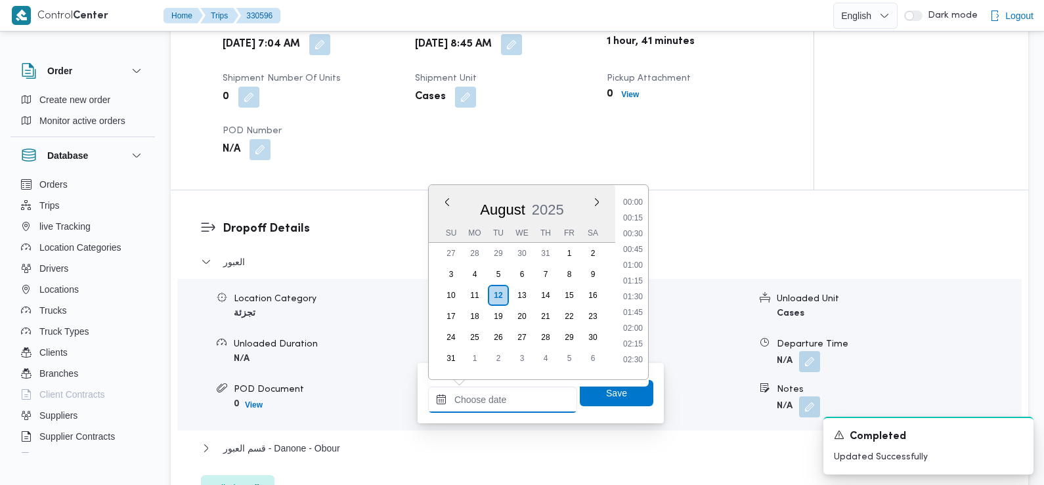
scroll to position [556, 0]
click at [633, 246] on li "09:30" at bounding box center [633, 245] width 30 height 13
type input "12/08/2025 09:30"
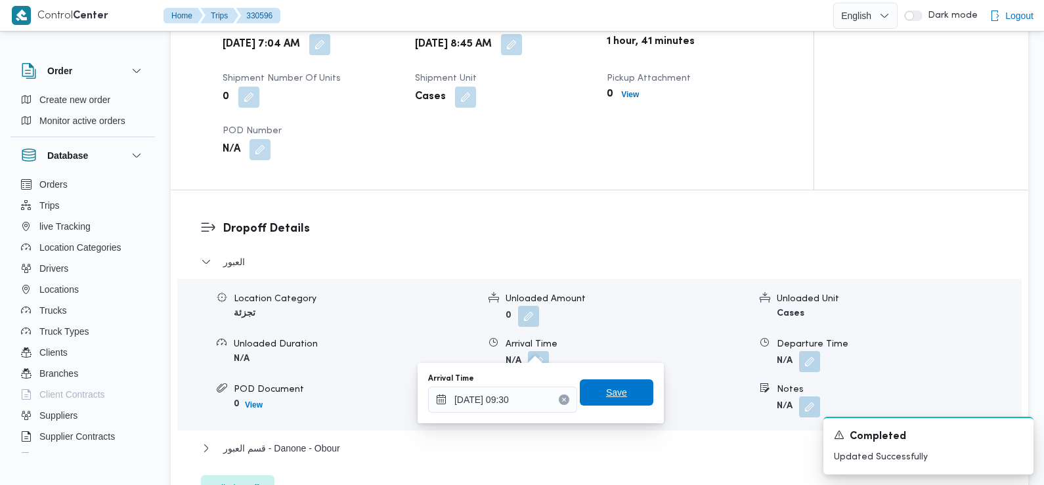
click at [606, 387] on span "Save" at bounding box center [616, 393] width 21 height 16
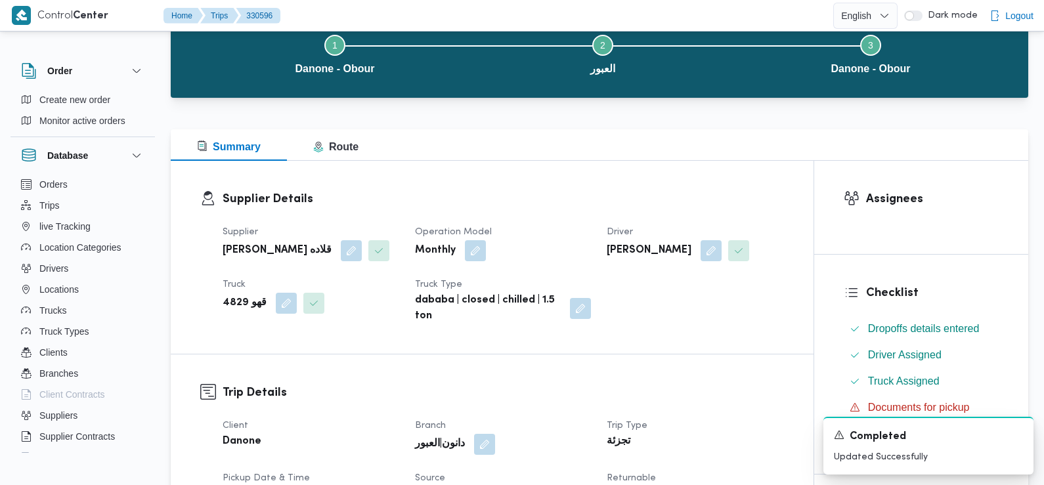
scroll to position [0, 0]
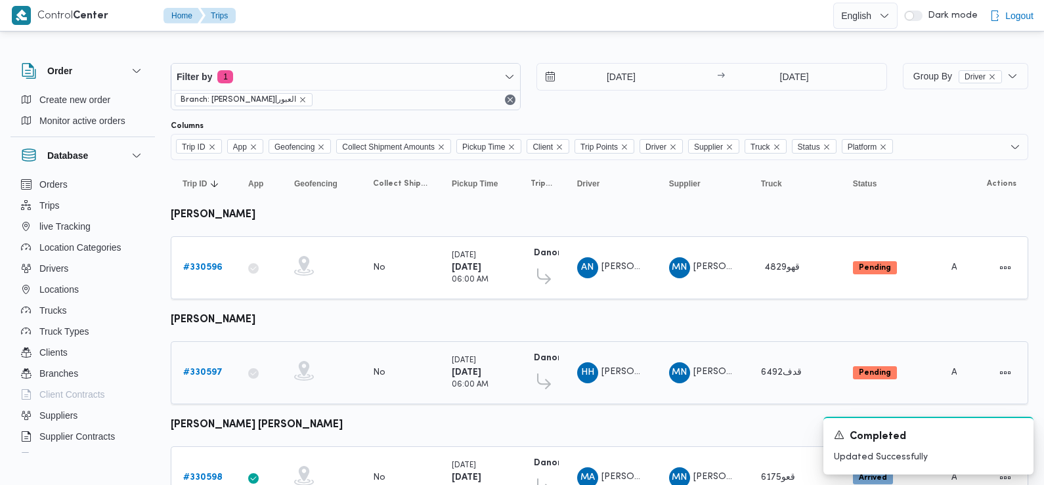
click at [206, 368] on b "# 330597" at bounding box center [202, 372] width 39 height 9
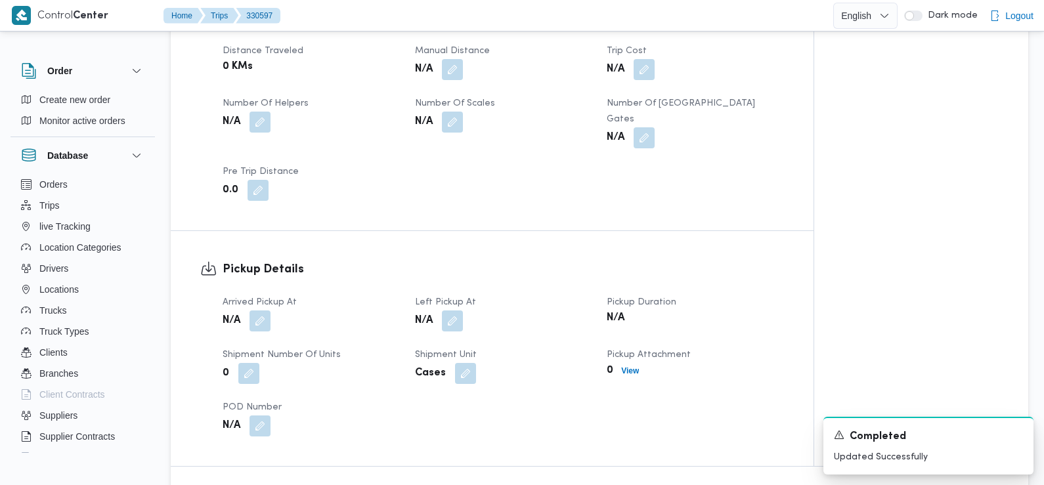
scroll to position [665, 0]
click at [257, 309] on button "button" at bounding box center [260, 319] width 21 height 21
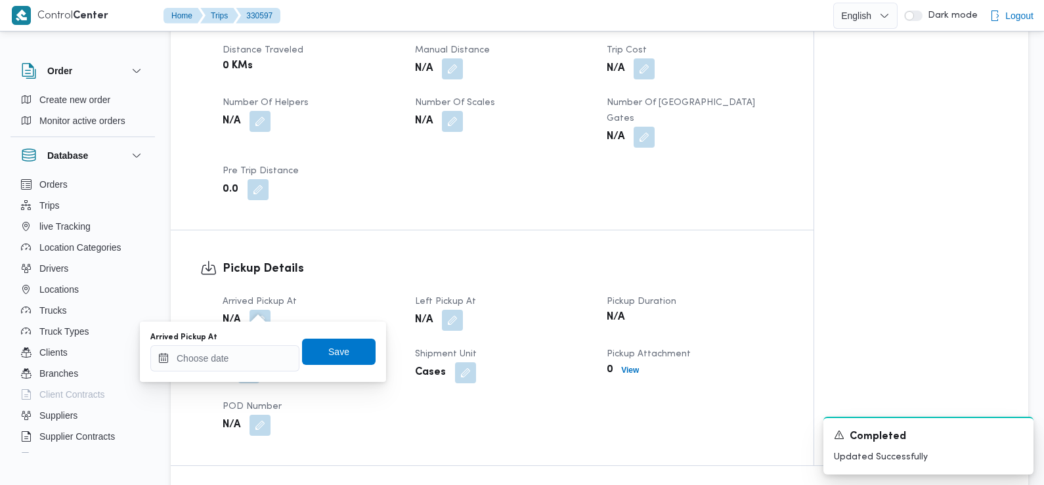
click at [258, 340] on div "Arrived Pickup At" at bounding box center [224, 337] width 149 height 11
click at [255, 356] on input "Arrived Pickup At" at bounding box center [224, 358] width 149 height 26
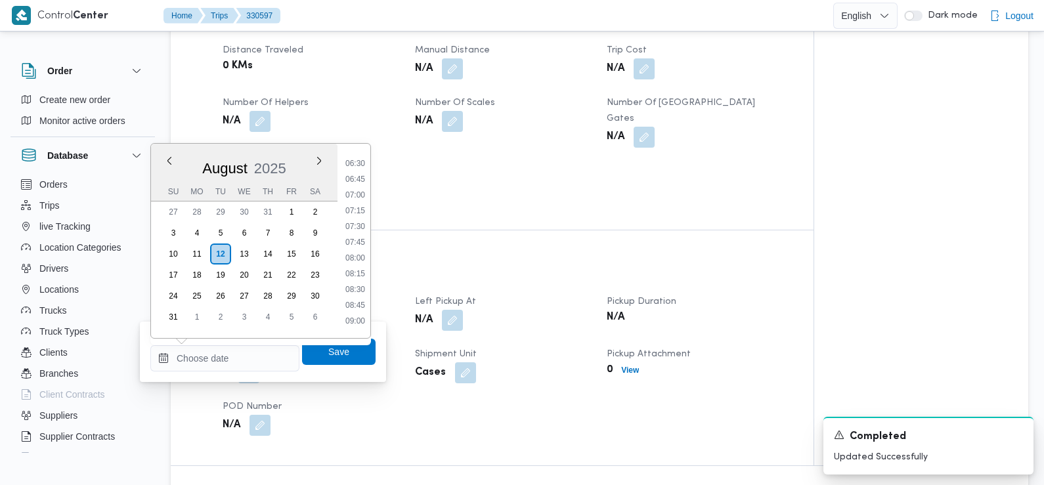
scroll to position [406, 0]
click at [358, 202] on ul "00:00 00:15 00:30 00:45 01:00 01:15 01:30 01:45 02:00 02:15 02:30 02:45 03:00 0…" at bounding box center [355, 240] width 30 height 173
click at [358, 184] on li "06:45" at bounding box center [355, 179] width 30 height 13
type input "12/08/2025 06:45"
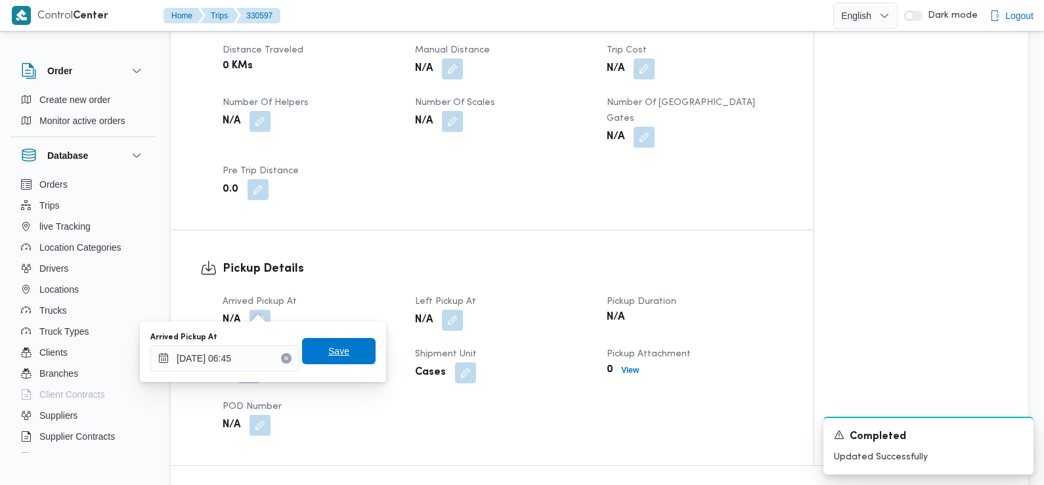
click at [343, 347] on span "Save" at bounding box center [339, 351] width 74 height 26
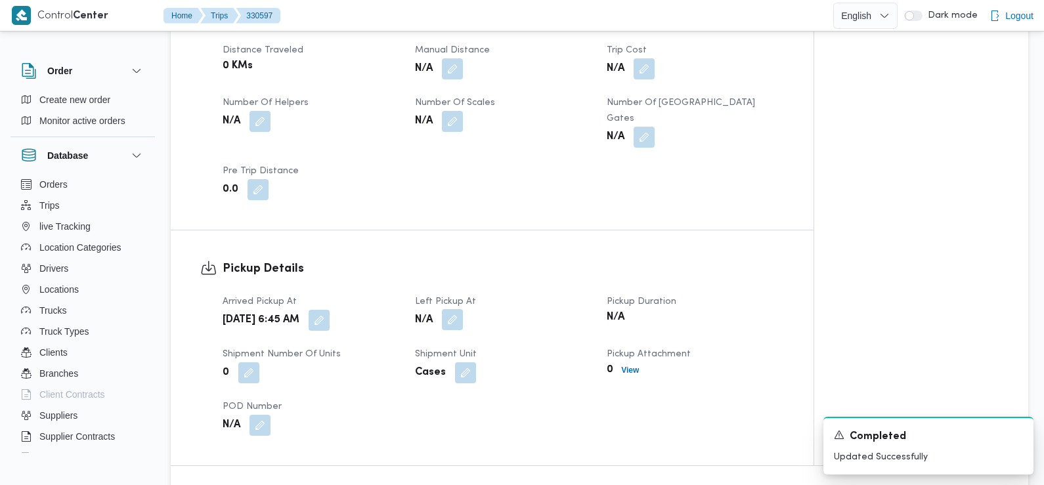
click at [452, 309] on button "button" at bounding box center [452, 319] width 21 height 21
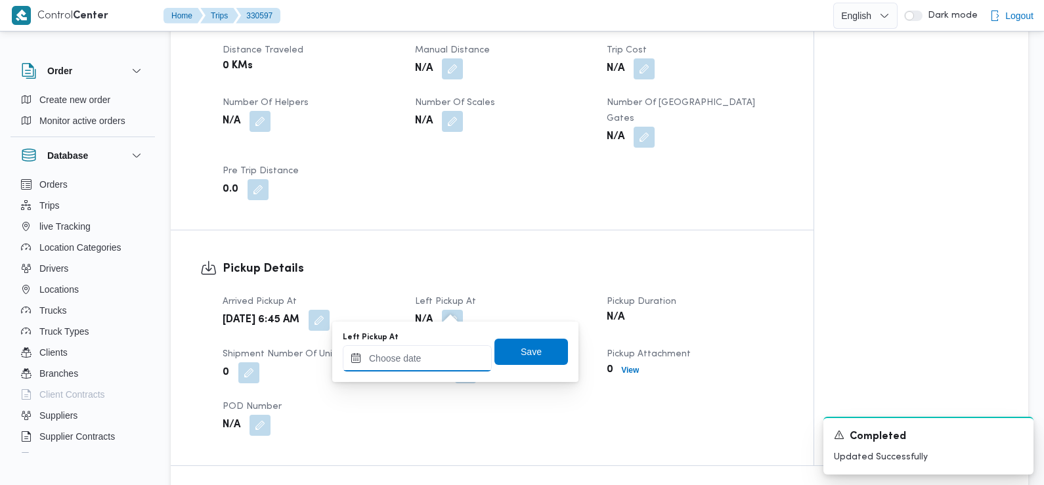
click at [449, 365] on input "Left Pickup At" at bounding box center [417, 358] width 149 height 26
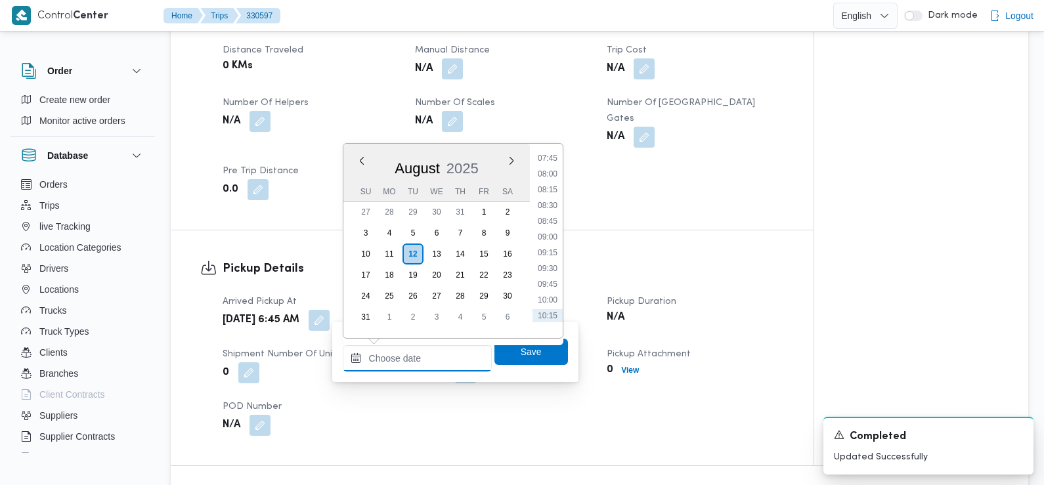
scroll to position [455, 0]
click at [556, 242] on li "08:30" at bounding box center [548, 241] width 30 height 13
type input "12/08/2025 08:30"
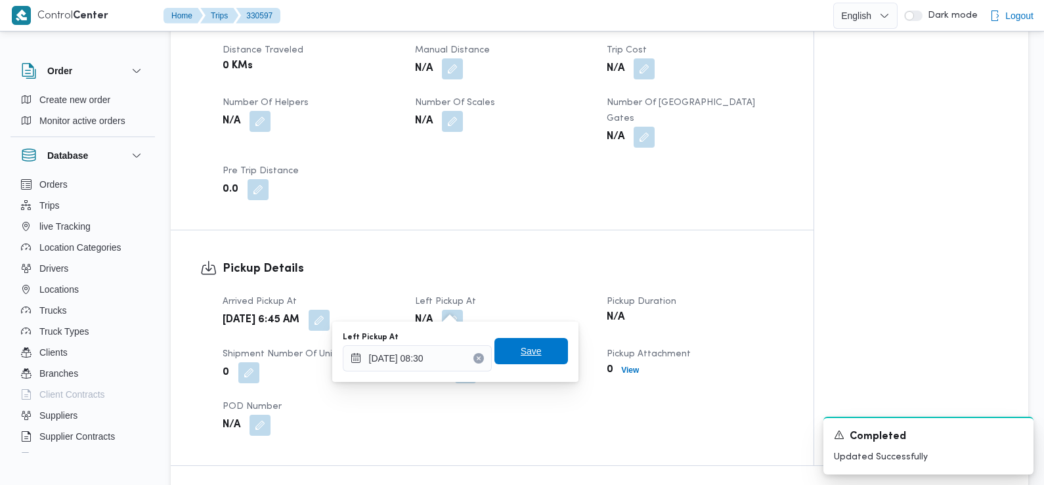
click at [522, 359] on span "Save" at bounding box center [531, 351] width 21 height 16
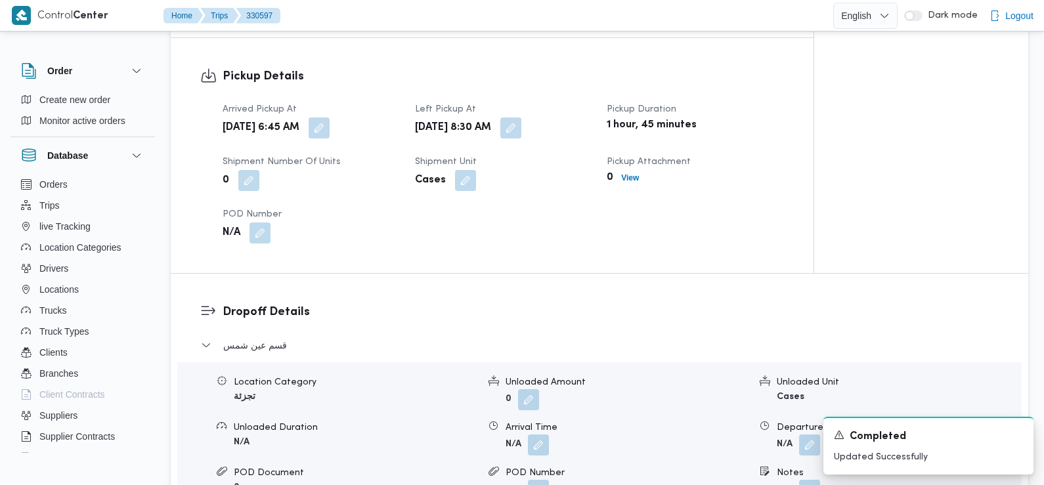
scroll to position [858, 0]
click at [542, 434] on span at bounding box center [535, 444] width 28 height 21
click at [533, 433] on button "button" at bounding box center [538, 443] width 21 height 21
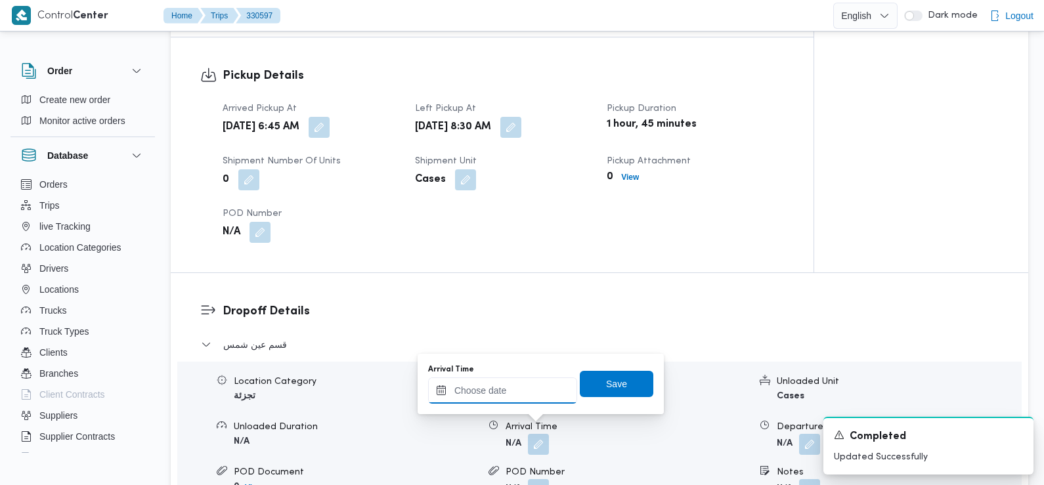
click at [518, 390] on input "Arrival Time" at bounding box center [502, 391] width 149 height 26
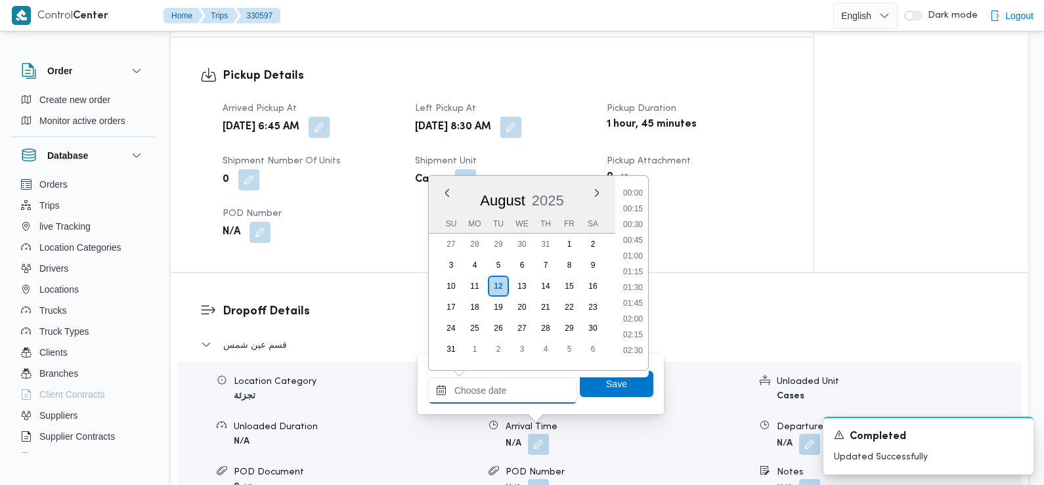
scroll to position [556, 0]
click at [636, 221] on li "09:15" at bounding box center [633, 220] width 30 height 13
type input "12/08/2025 09:15"
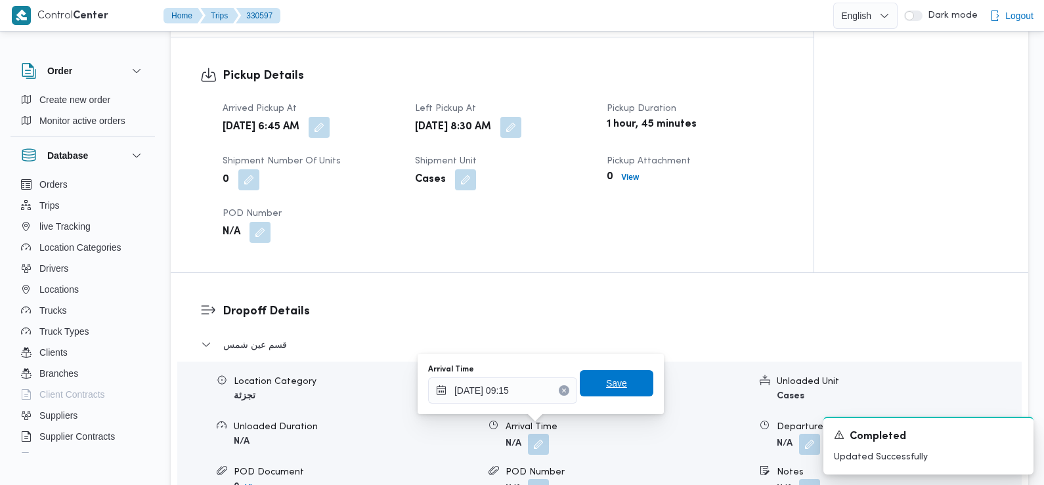
click at [617, 385] on span "Save" at bounding box center [617, 383] width 74 height 26
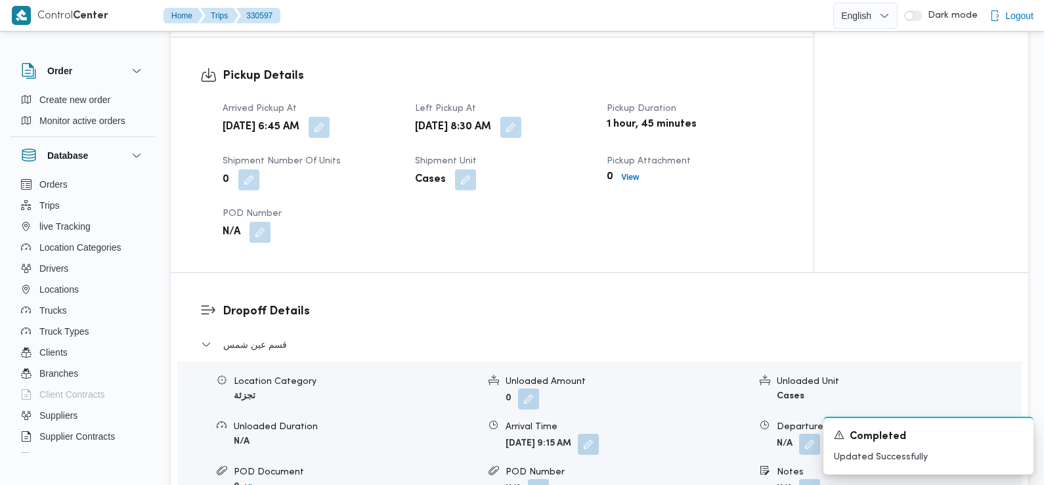
click at [391, 311] on dl "Dropoff Details قسم عين شمس Location Category تجزئة Unloaded Amount 0 Unloaded …" at bounding box center [611, 444] width 776 height 282
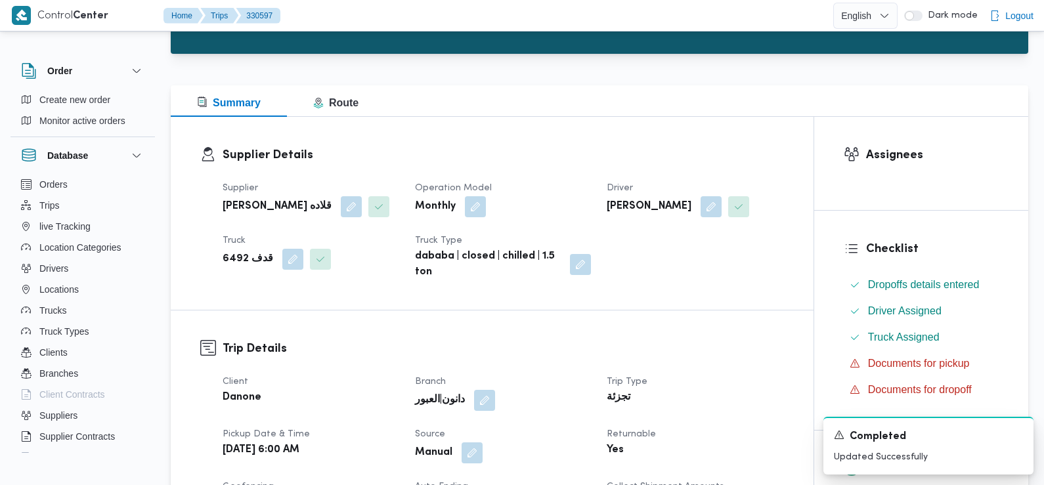
scroll to position [0, 0]
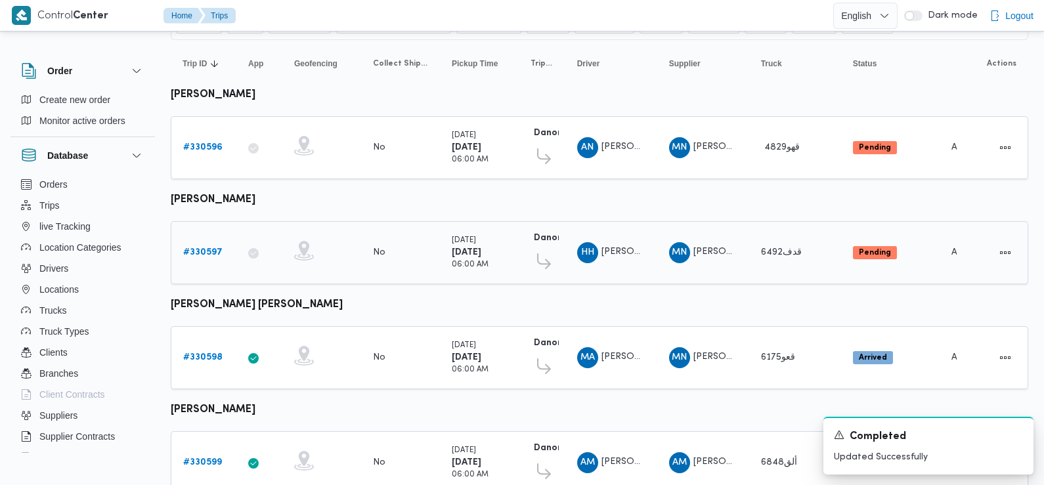
scroll to position [166, 0]
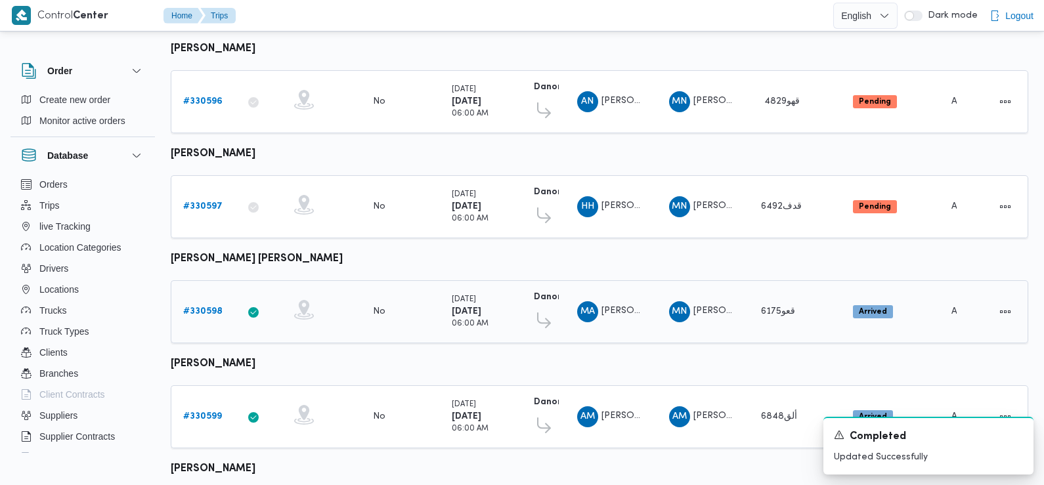
click at [200, 309] on b "# 330598" at bounding box center [202, 311] width 39 height 9
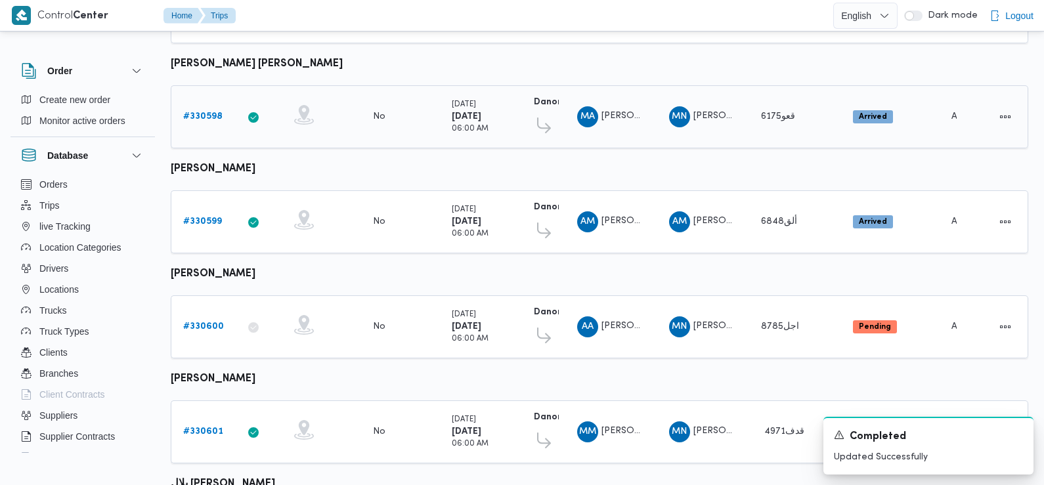
scroll to position [368, 0]
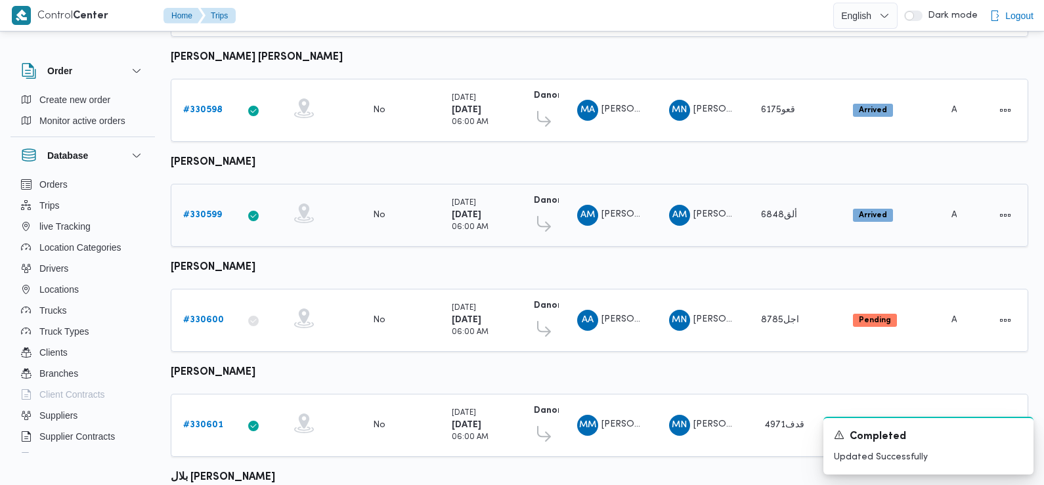
click at [211, 211] on b "# 330599" at bounding box center [202, 215] width 39 height 9
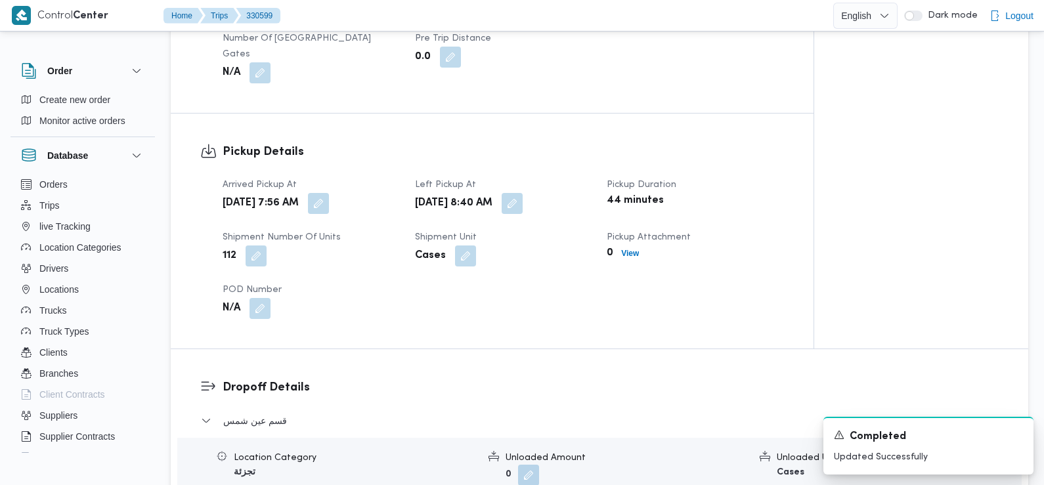
scroll to position [788, 0]
click at [329, 192] on button "button" at bounding box center [318, 202] width 21 height 21
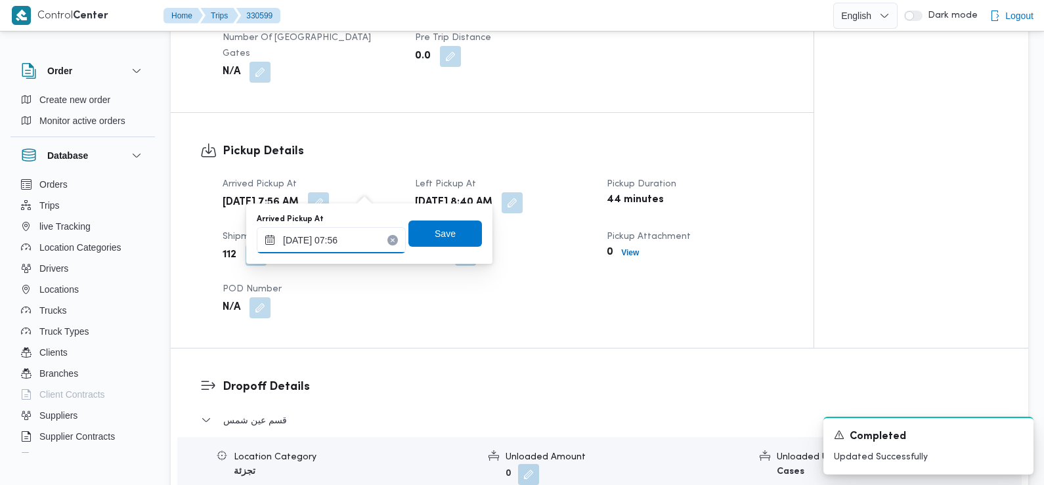
click at [368, 244] on input "12/08/2025 07:56" at bounding box center [331, 240] width 149 height 26
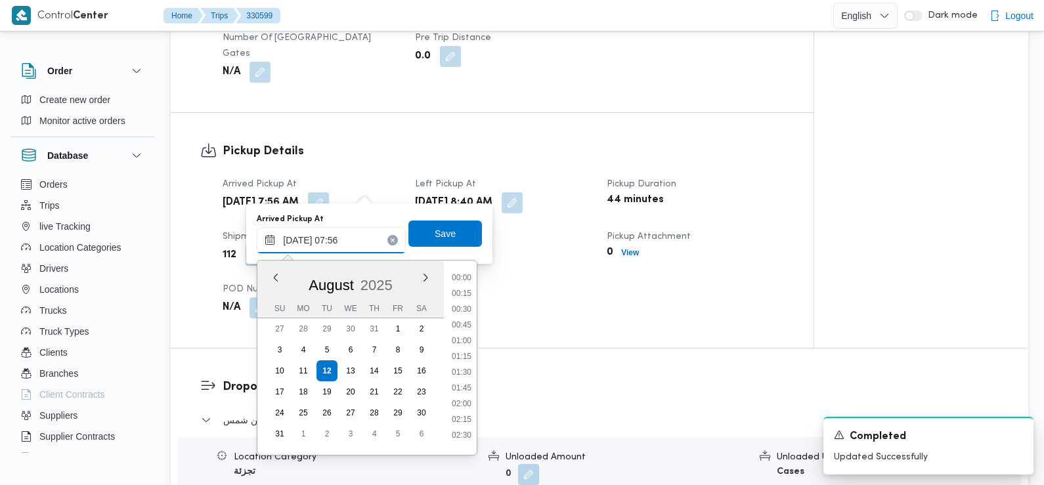
scroll to position [398, 0]
click at [466, 337] on li "07:15" at bounding box center [462, 336] width 30 height 13
type input "12/08/2025 07:15"
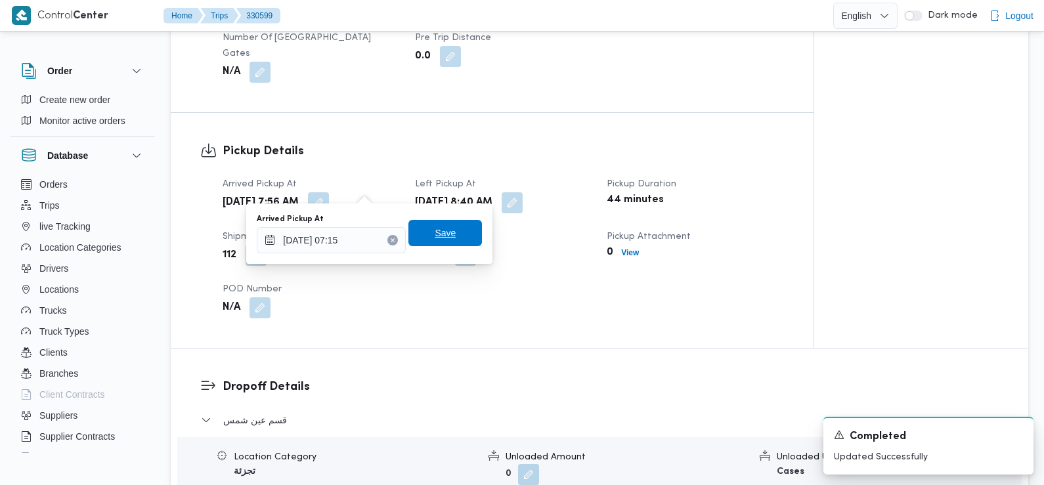
click at [431, 244] on span "Save" at bounding box center [445, 233] width 74 height 26
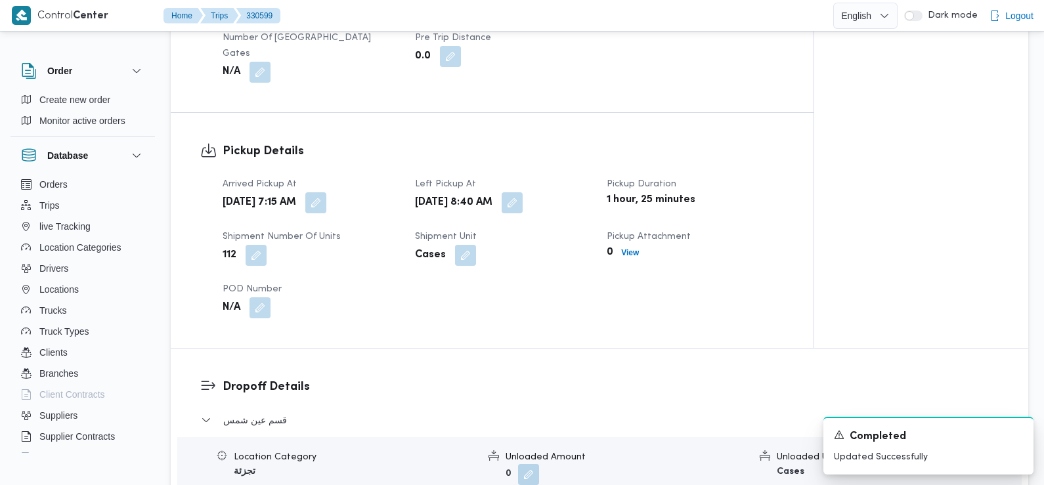
click at [378, 282] on dt "POD Number" at bounding box center [311, 290] width 177 height 16
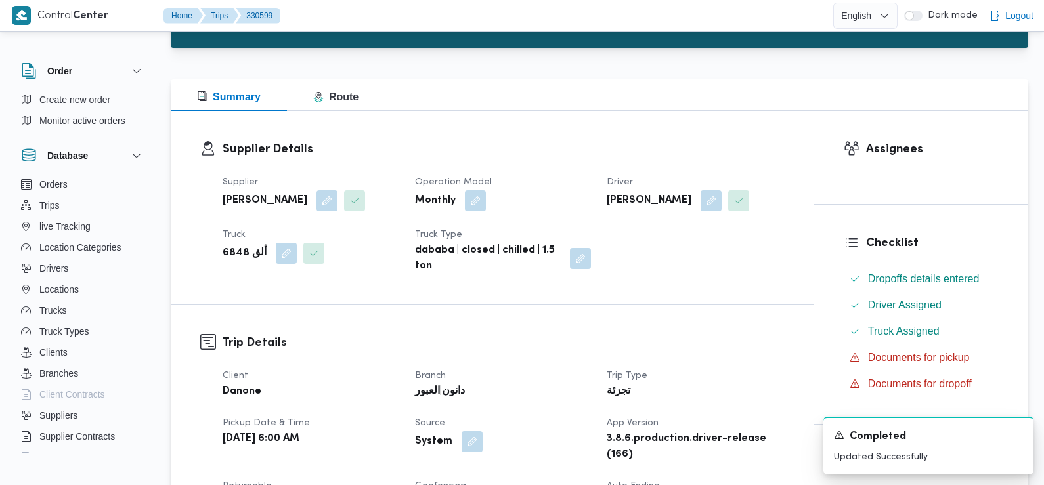
scroll to position [0, 0]
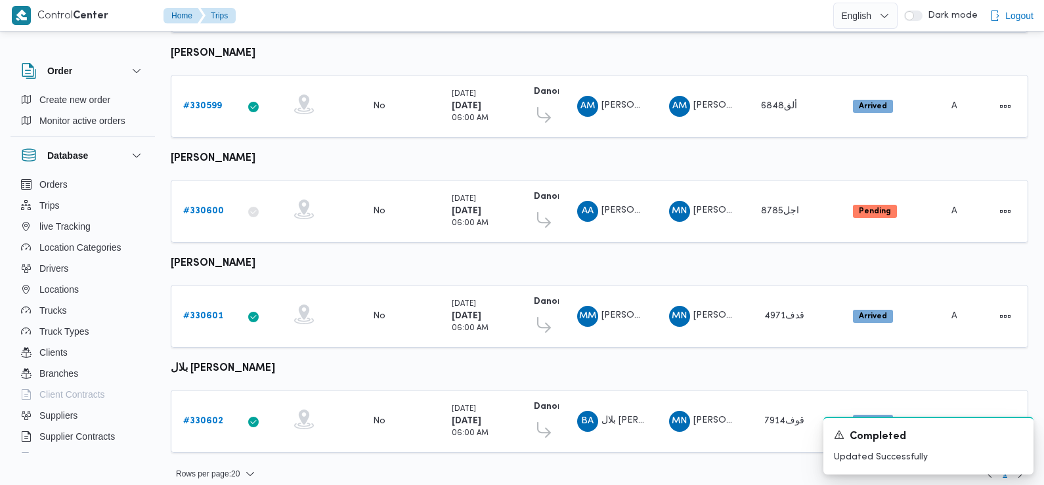
scroll to position [481, 0]
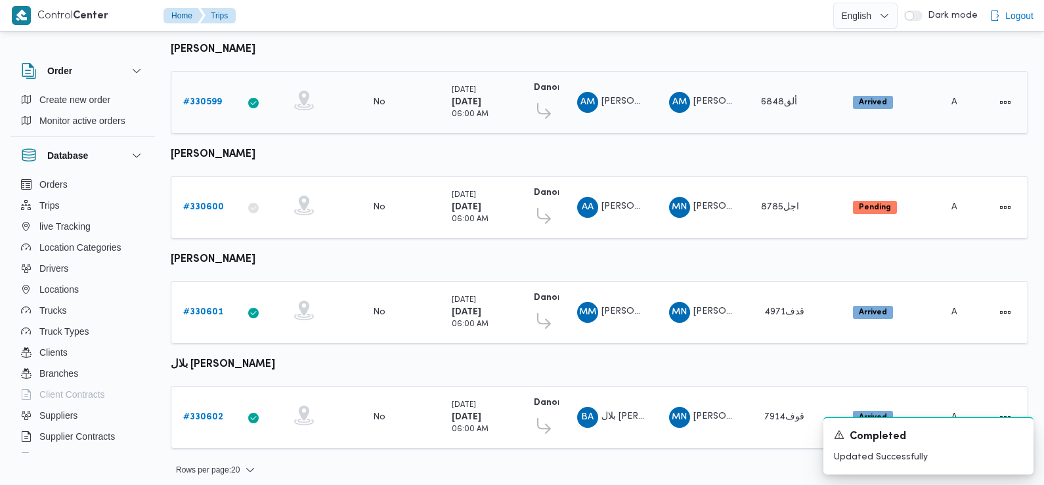
click at [210, 95] on link "# 330599" at bounding box center [202, 103] width 39 height 16
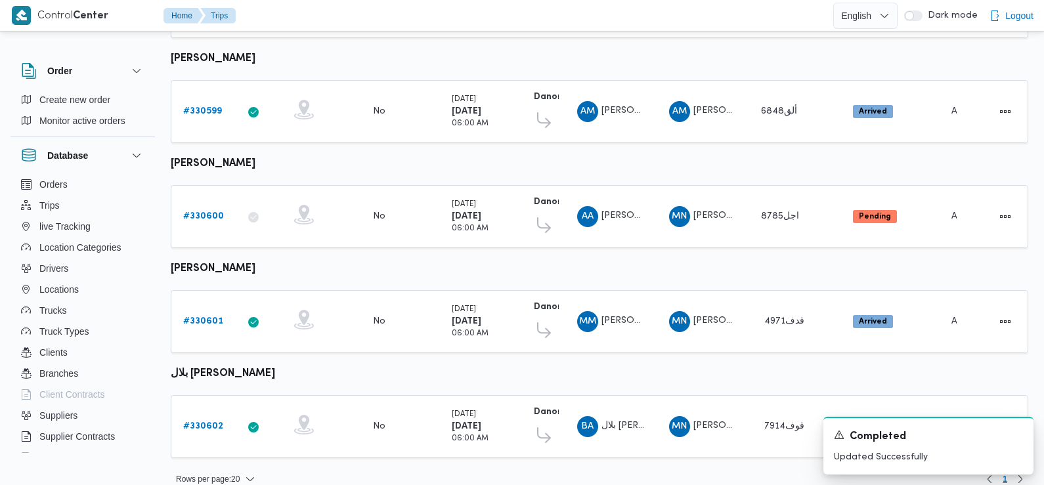
scroll to position [481, 0]
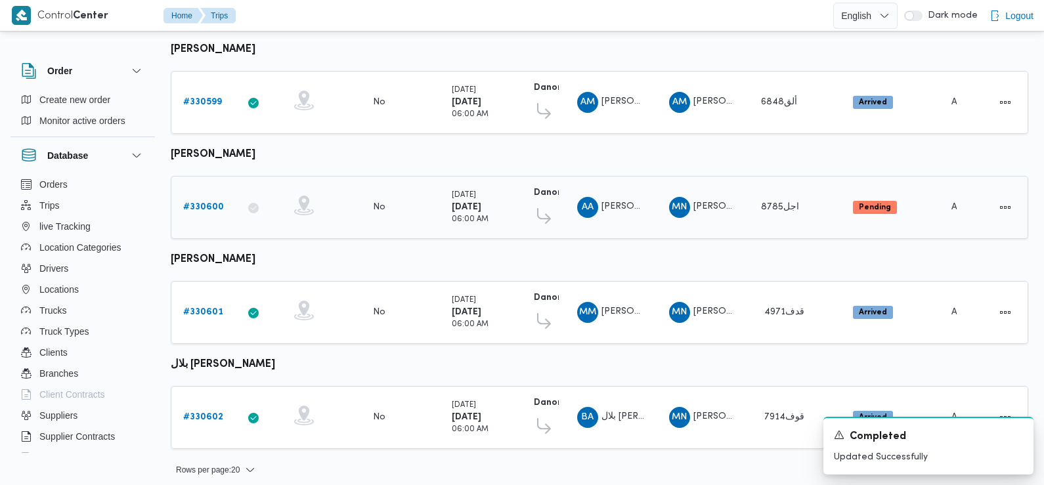
click at [207, 203] on b "# 330600" at bounding box center [203, 207] width 41 height 9
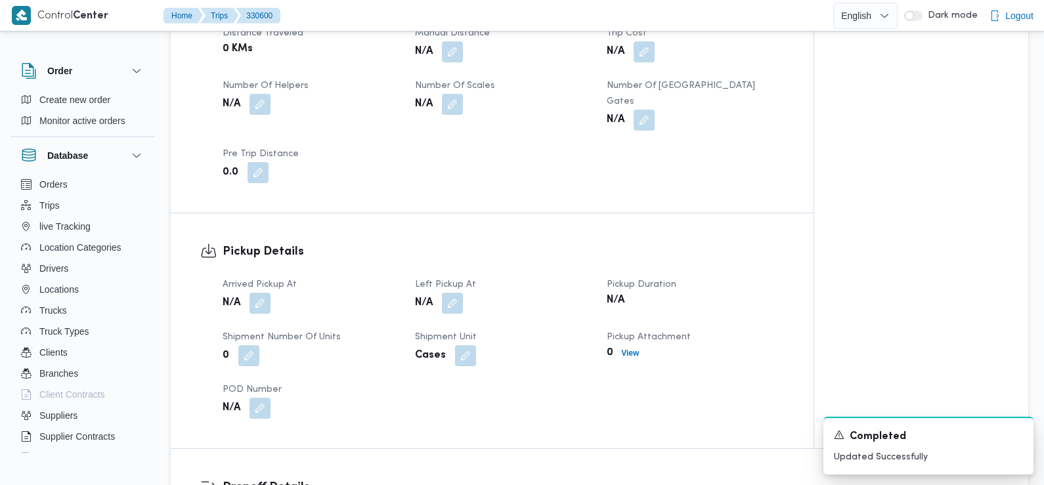
scroll to position [683, 0]
click at [263, 292] on button "button" at bounding box center [260, 302] width 21 height 21
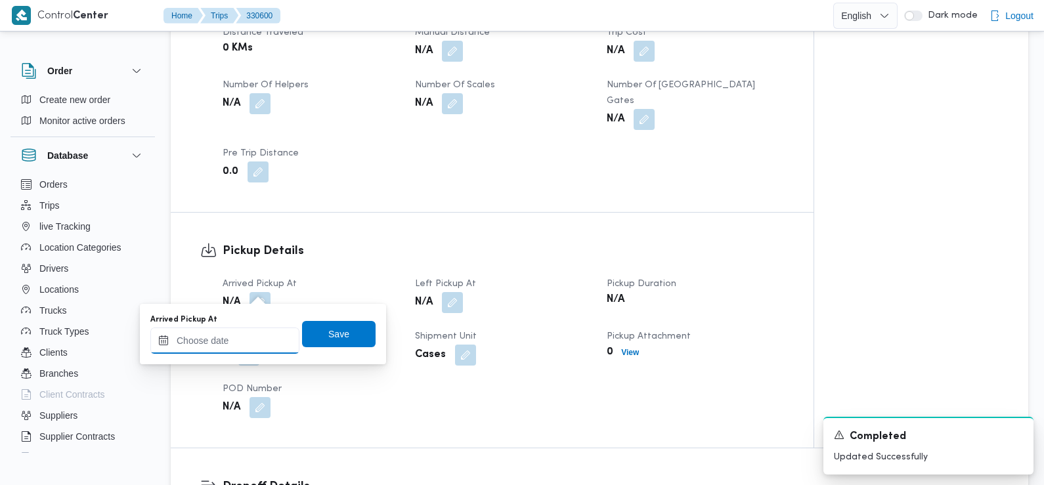
click at [252, 332] on input "Arrived Pickup At" at bounding box center [224, 341] width 149 height 26
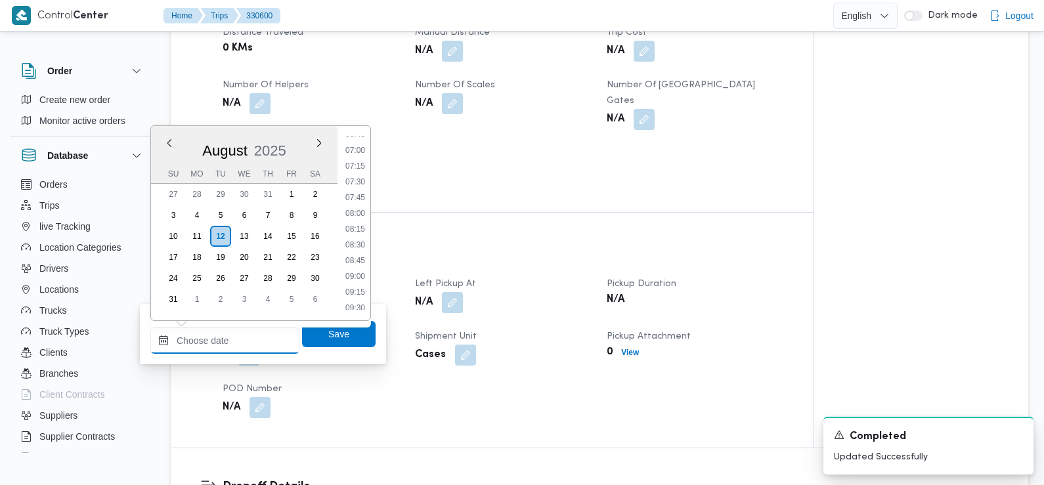
scroll to position [424, 0]
click at [359, 146] on li "06:45" at bounding box center [355, 144] width 30 height 13
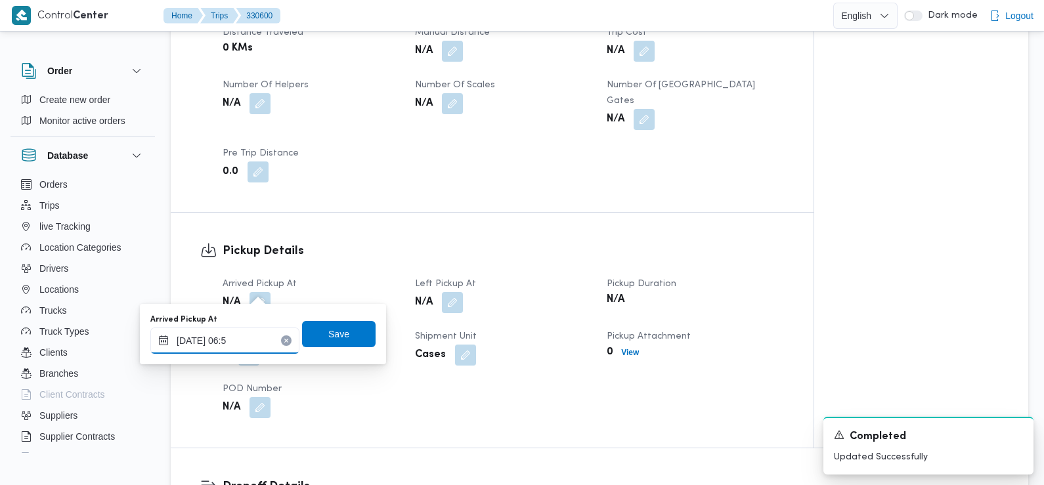
type input "12/08/2025 06:54"
click at [350, 328] on span "Save" at bounding box center [339, 333] width 74 height 26
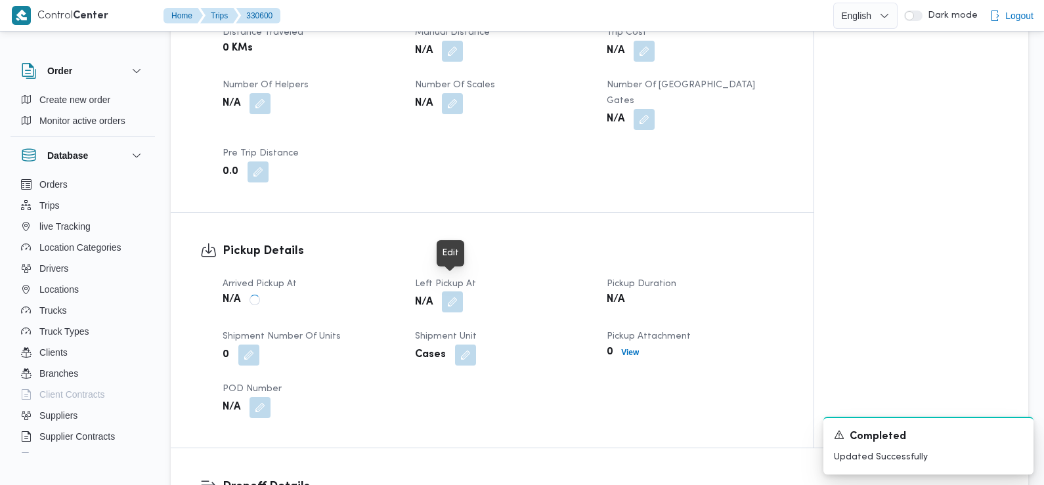
click at [453, 292] on button "button" at bounding box center [452, 302] width 21 height 21
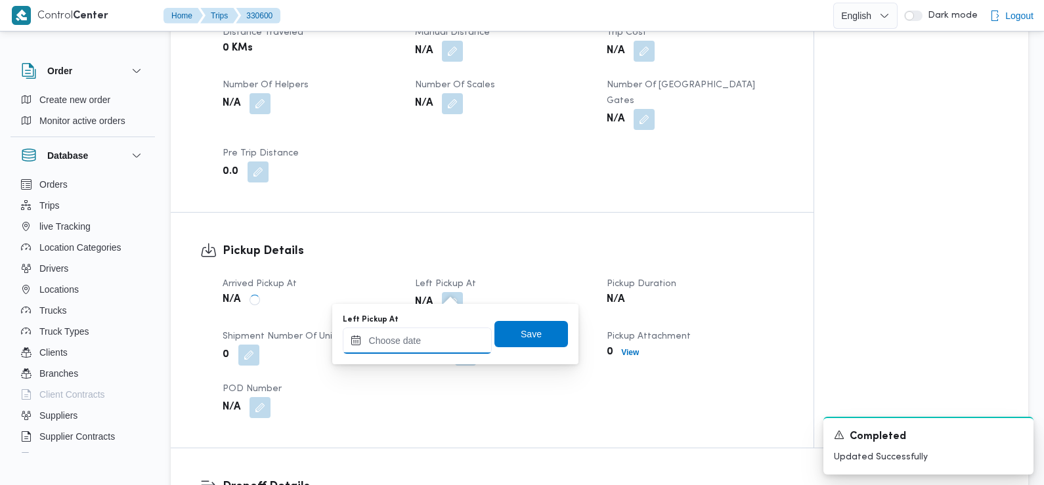
click at [438, 338] on input "Left Pickup At" at bounding box center [417, 341] width 149 height 26
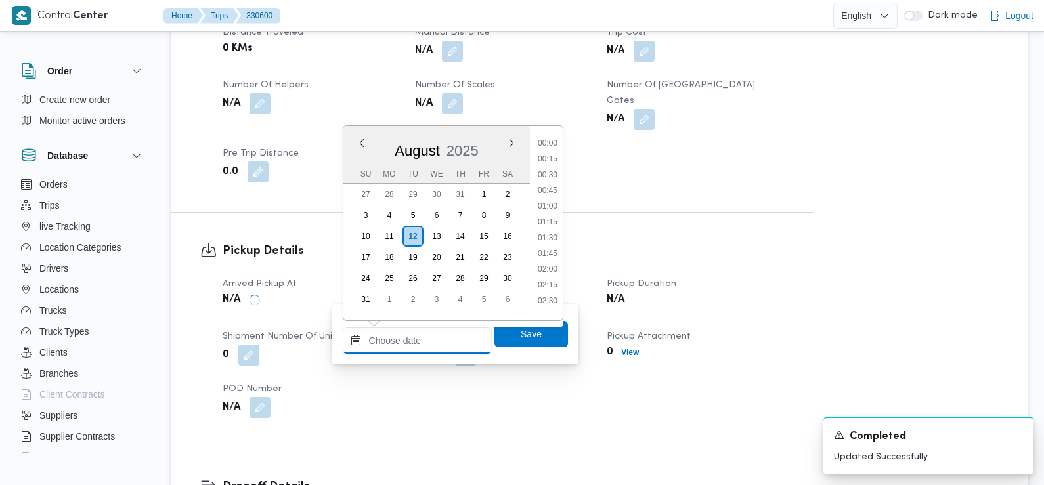
scroll to position [556, 0]
click at [550, 162] on ul "00:00 00:15 00:30 00:45 01:00 01:15 01:30 01:45 02:00 02:15 02:30 02:45 03:00 0…" at bounding box center [548, 223] width 30 height 173
click at [550, 140] on li "08:45" at bounding box center [548, 139] width 30 height 13
type input "12/08/2025 08:45"
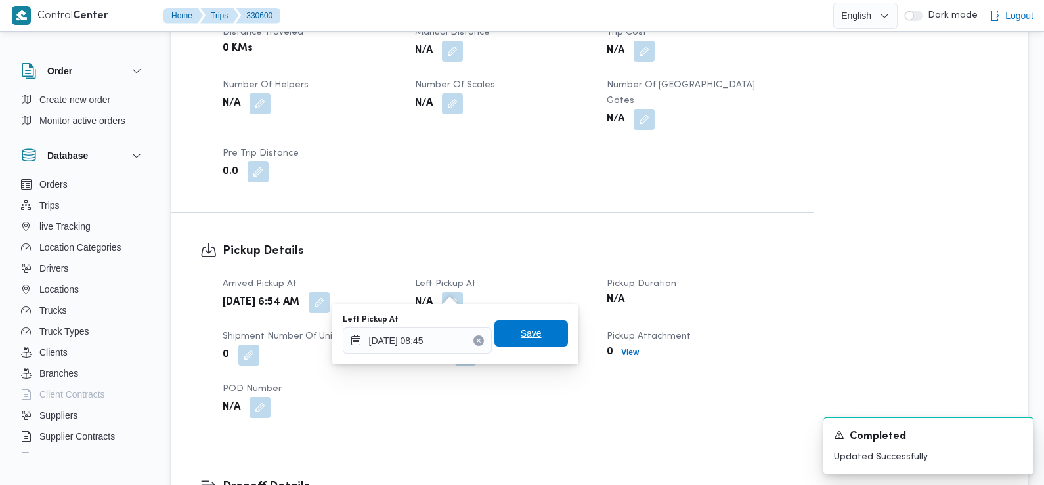
click at [545, 329] on span "Save" at bounding box center [531, 333] width 74 height 26
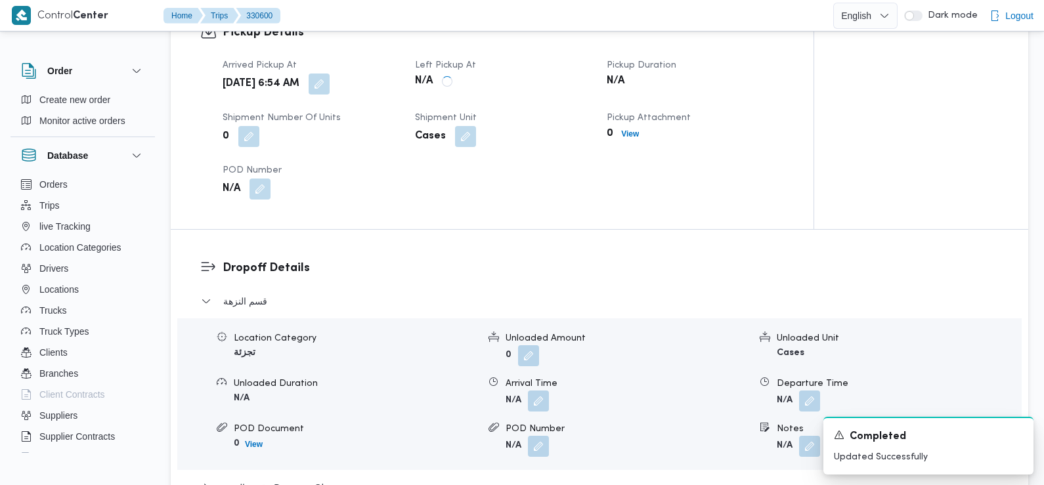
scroll to position [915, 0]
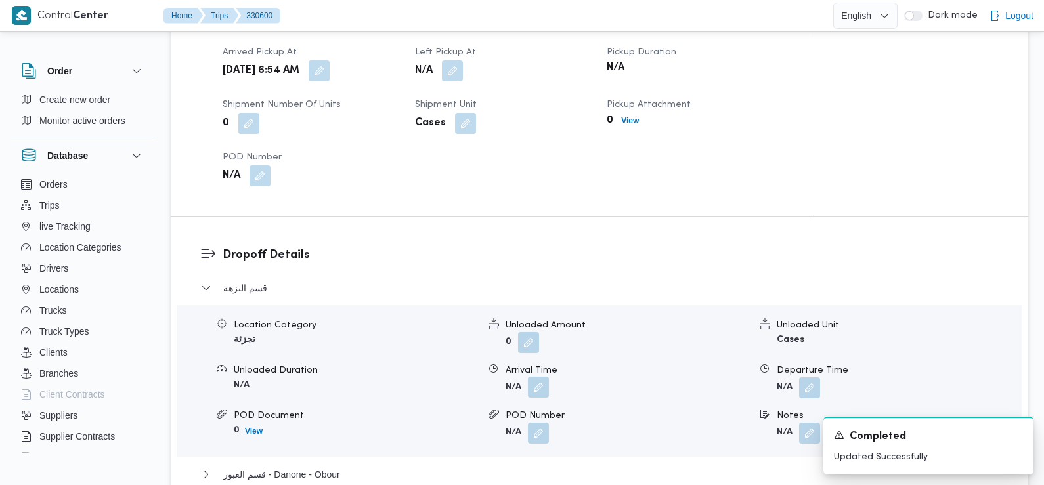
click at [536, 377] on button "button" at bounding box center [538, 387] width 21 height 21
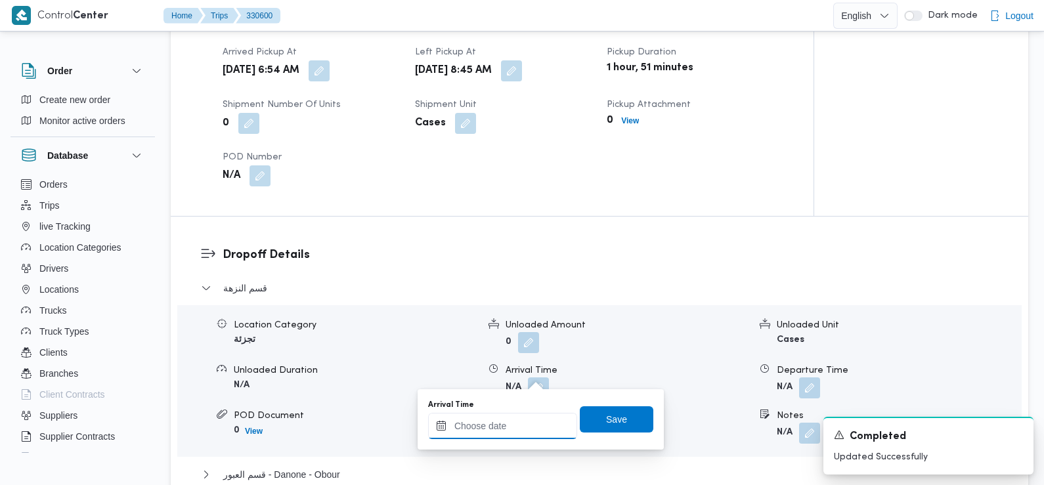
click at [510, 425] on input "Arrival Time" at bounding box center [502, 426] width 149 height 26
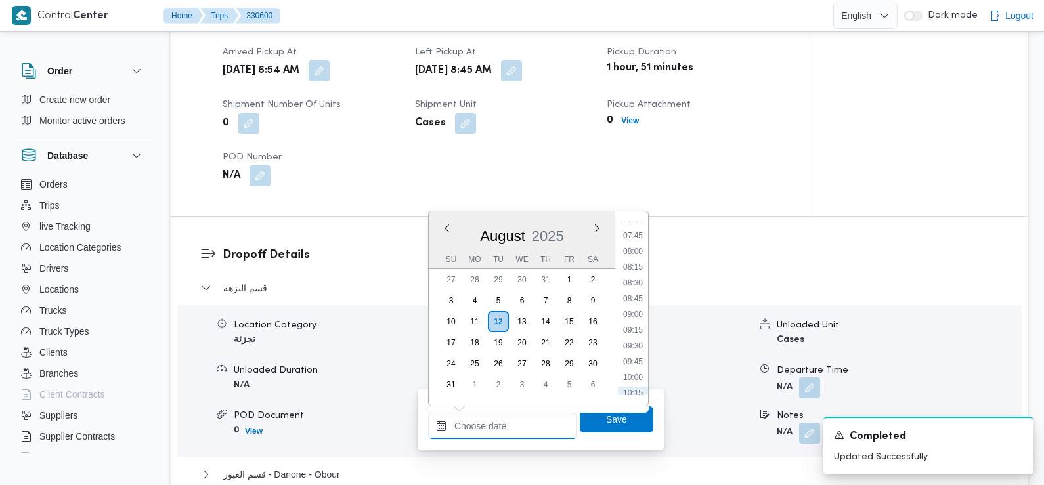
scroll to position [490, 0]
click at [632, 318] on li "09:15" at bounding box center [633, 321] width 30 height 13
type input "12/08/2025 09:15"
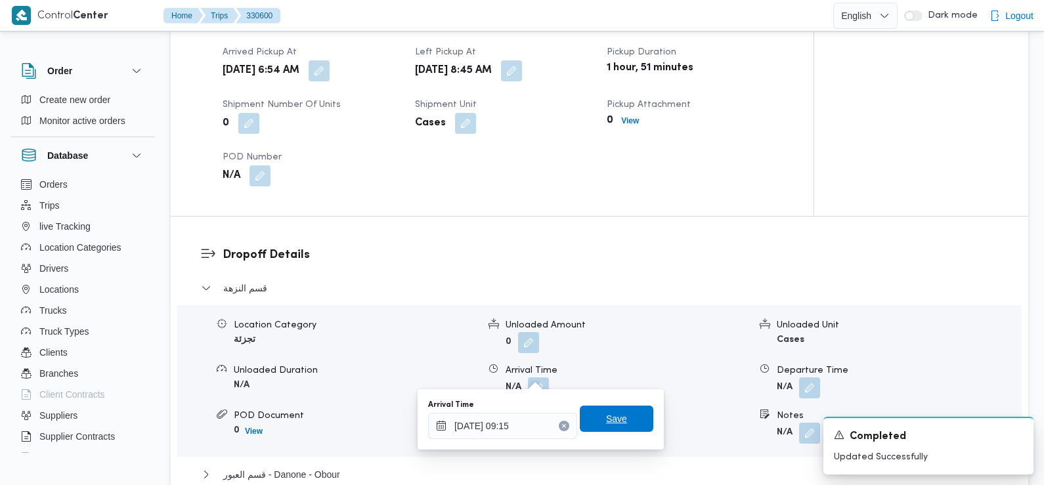
click at [623, 418] on span "Save" at bounding box center [617, 419] width 74 height 26
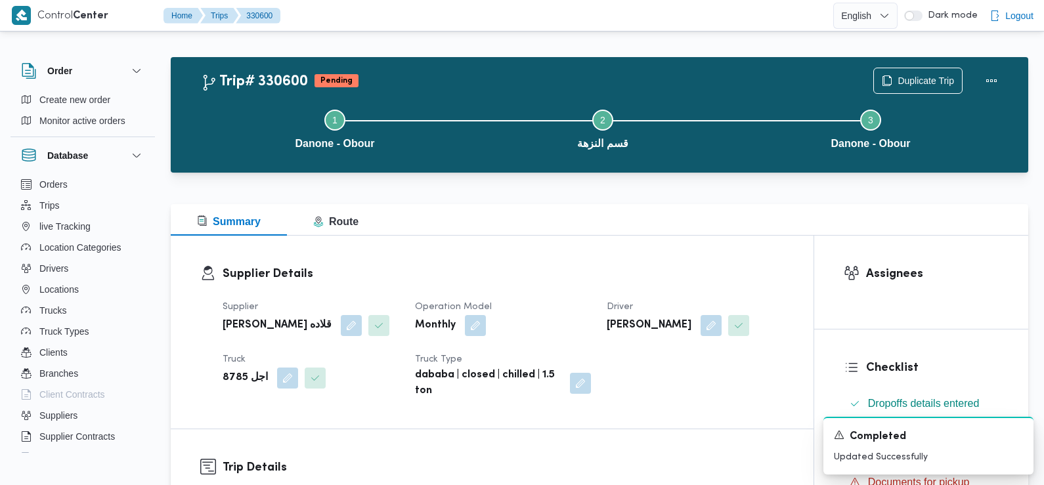
scroll to position [0, 0]
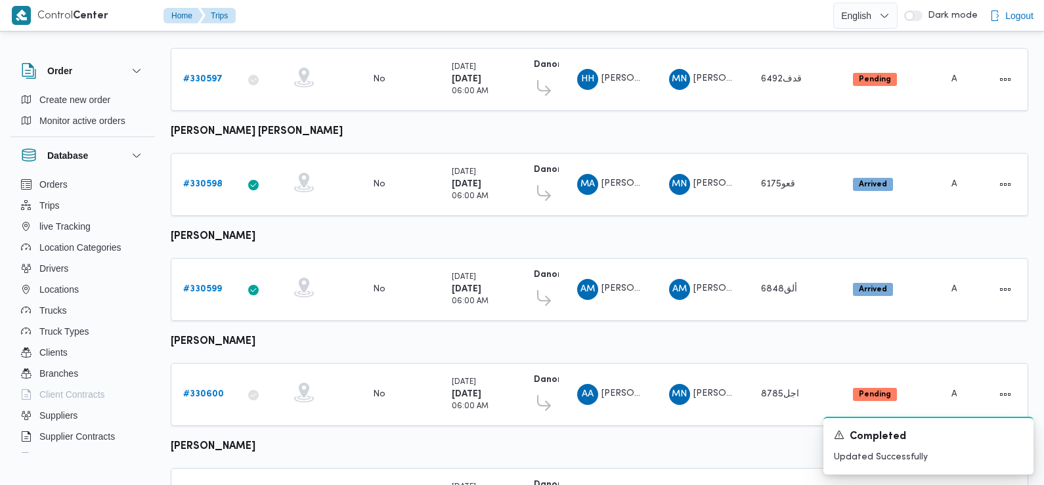
scroll to position [481, 0]
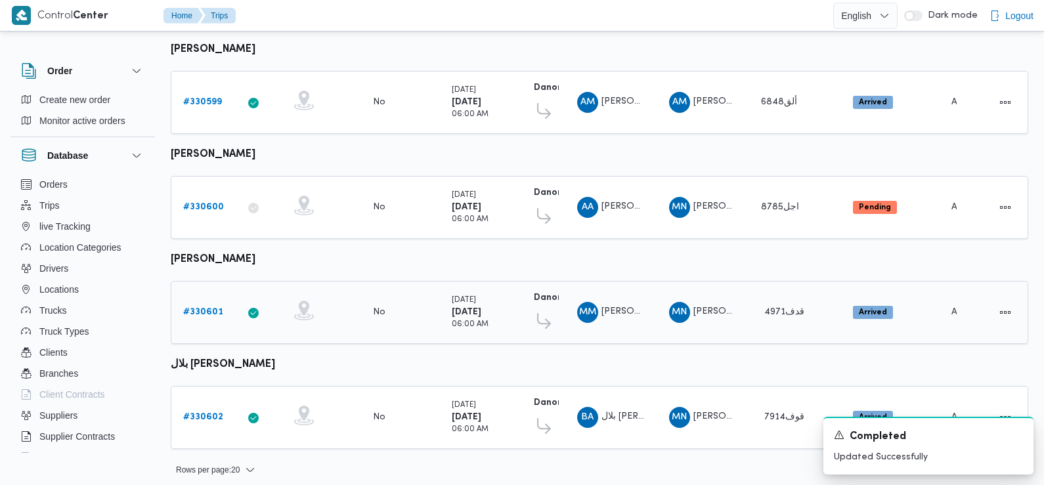
click at [196, 308] on b "# 330601" at bounding box center [203, 312] width 40 height 9
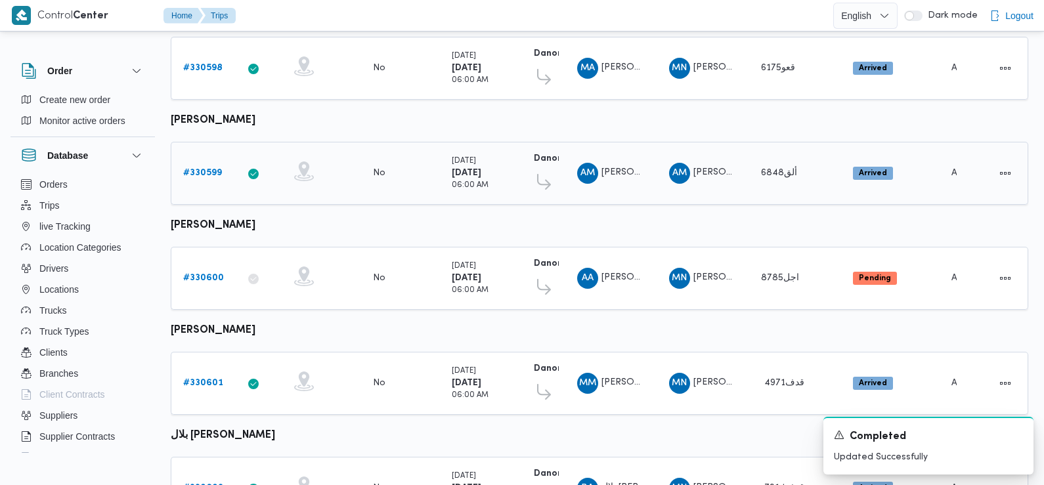
scroll to position [481, 0]
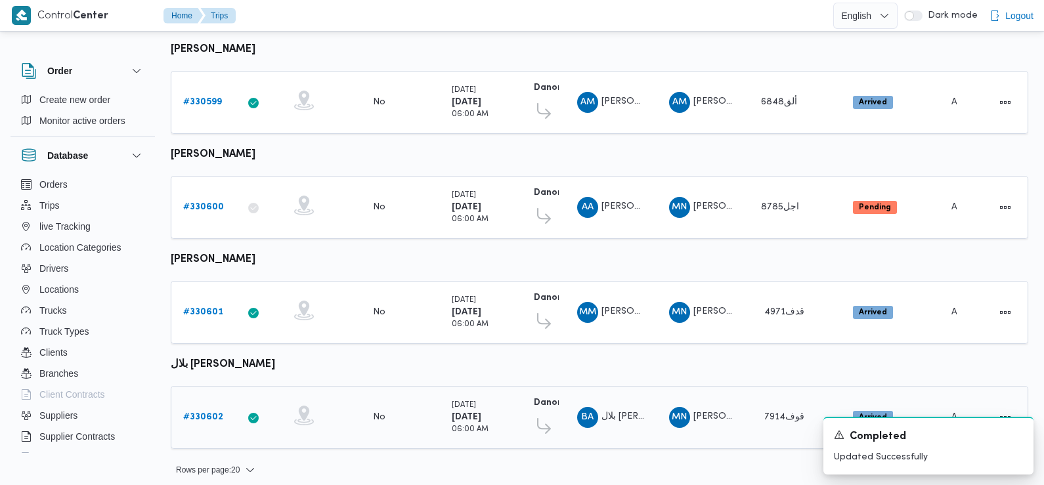
click at [205, 413] on b "# 330602" at bounding box center [203, 417] width 40 height 9
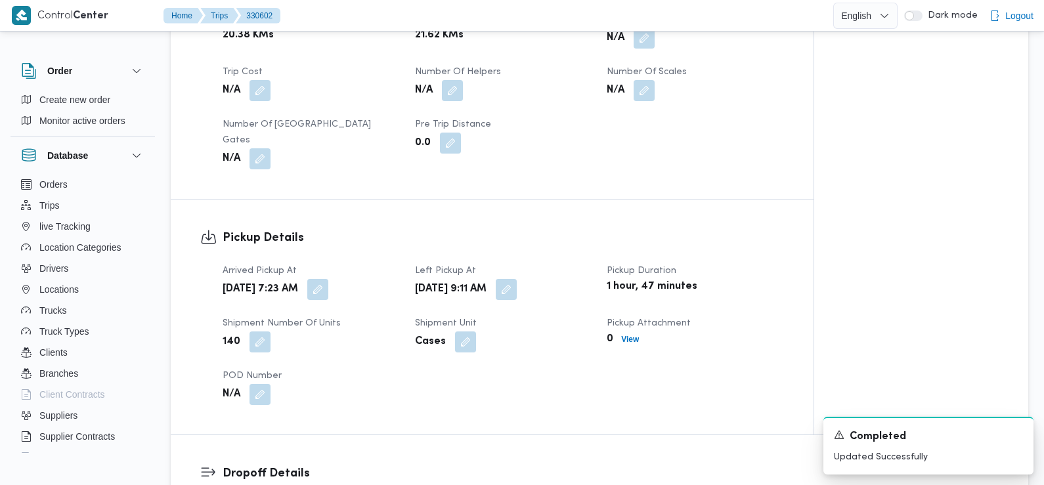
scroll to position [718, 0]
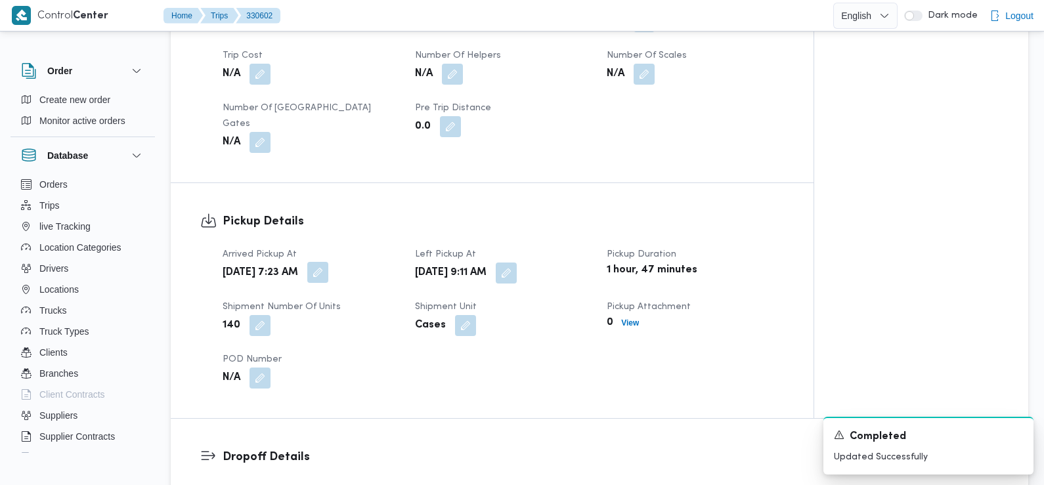
click at [328, 263] on button "button" at bounding box center [317, 272] width 21 height 21
click at [350, 213] on h3 "Pickup Details" at bounding box center [503, 222] width 561 height 18
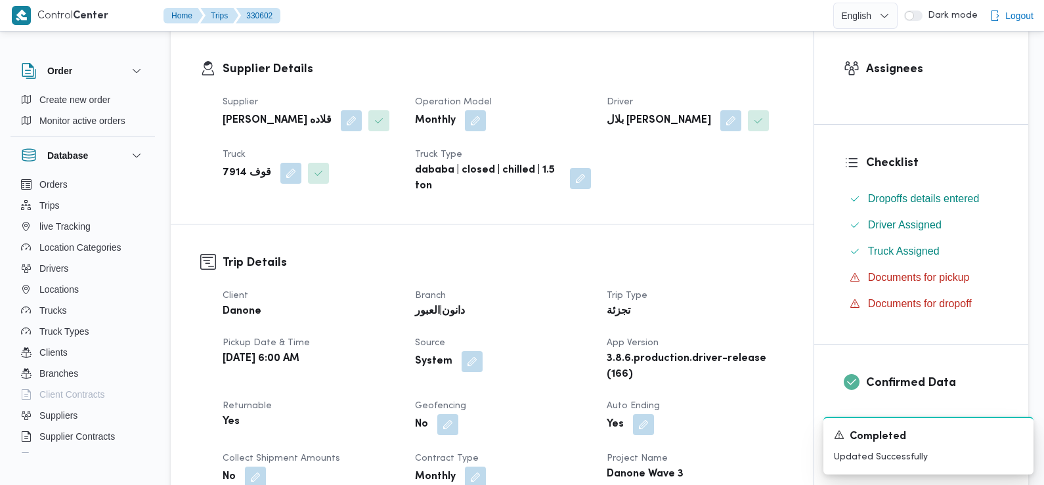
scroll to position [0, 0]
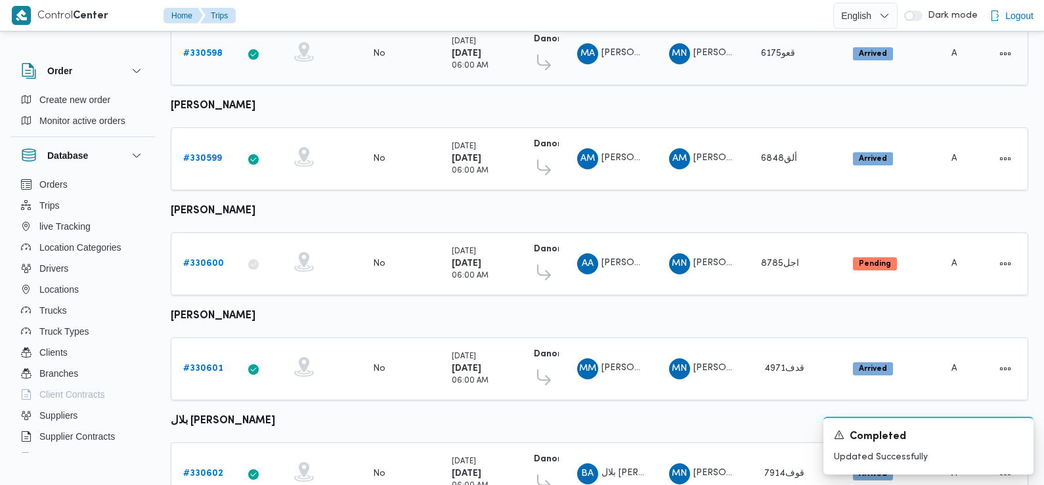
scroll to position [481, 0]
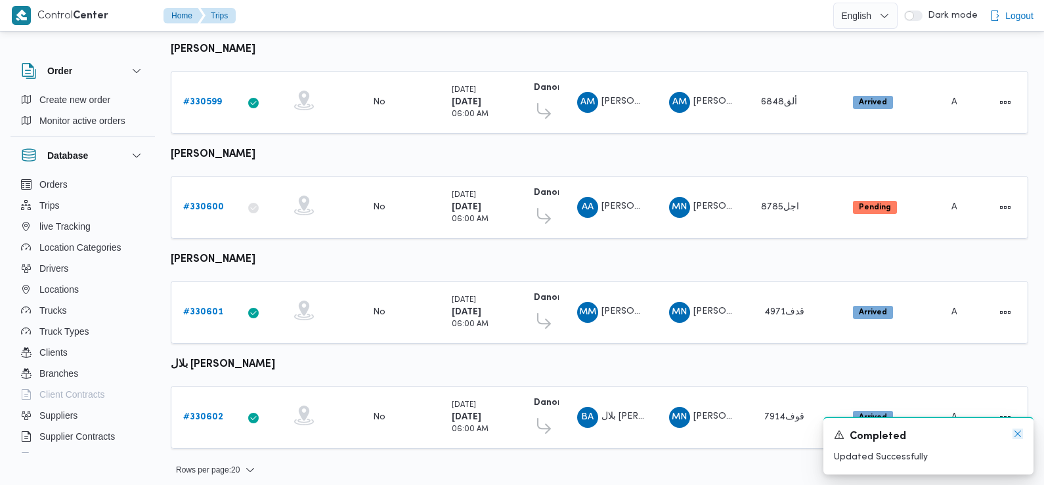
click at [1017, 433] on icon "Dismiss toast" at bounding box center [1018, 434] width 11 height 11
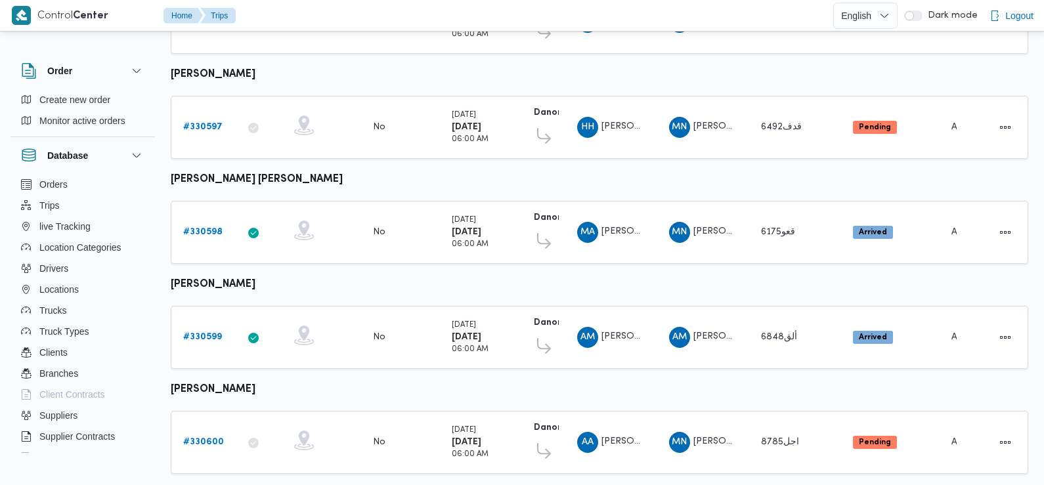
scroll to position [0, 0]
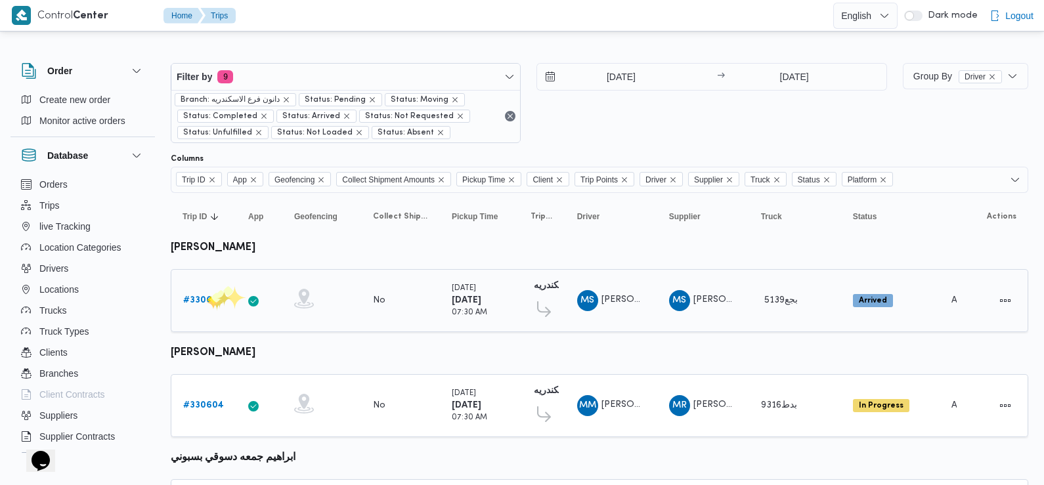
click at [205, 296] on b "# 330603" at bounding box center [203, 300] width 40 height 9
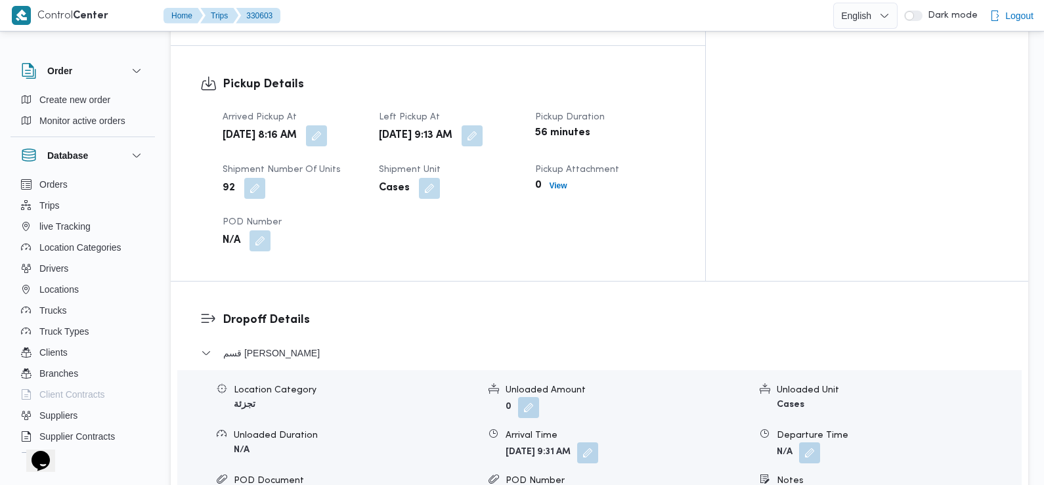
scroll to position [854, 0]
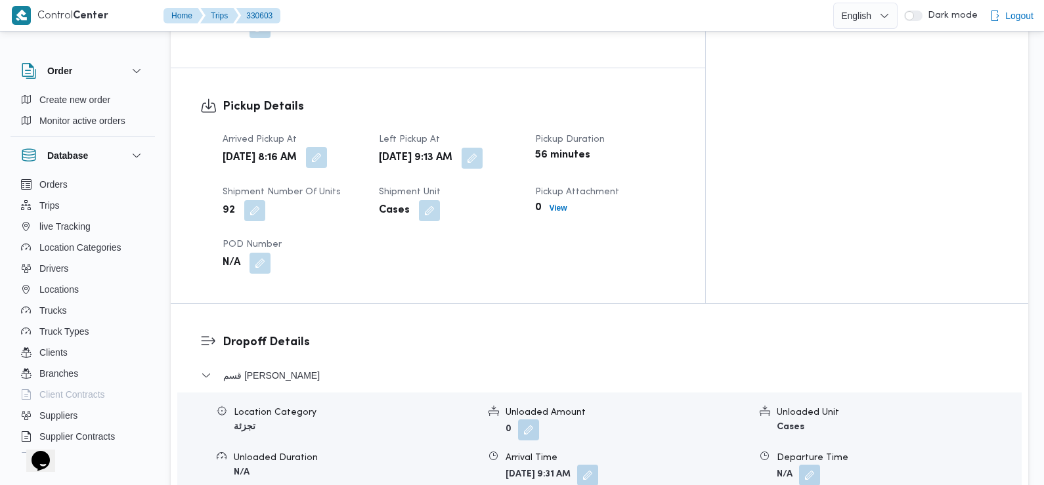
click at [327, 147] on button "button" at bounding box center [316, 157] width 21 height 21
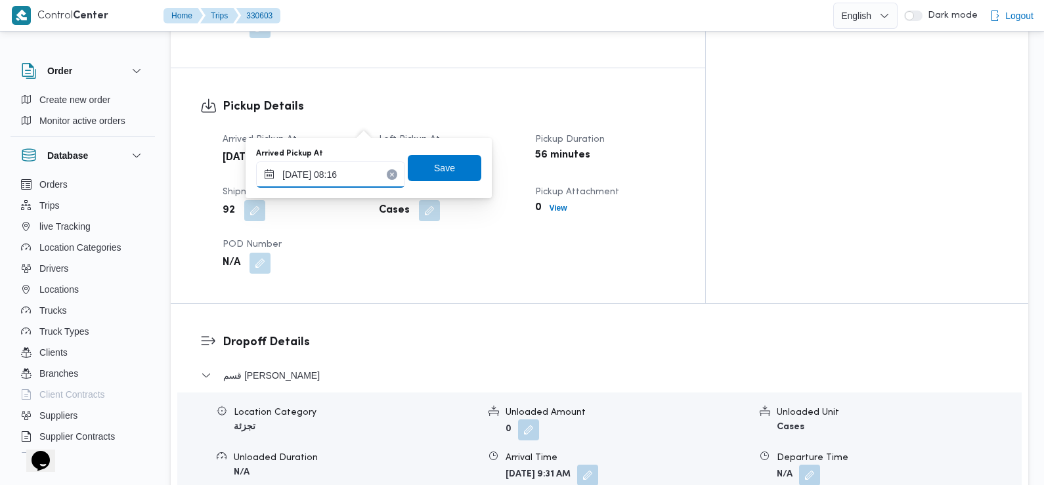
click at [356, 170] on input "12/08/2025 08:16" at bounding box center [330, 175] width 149 height 26
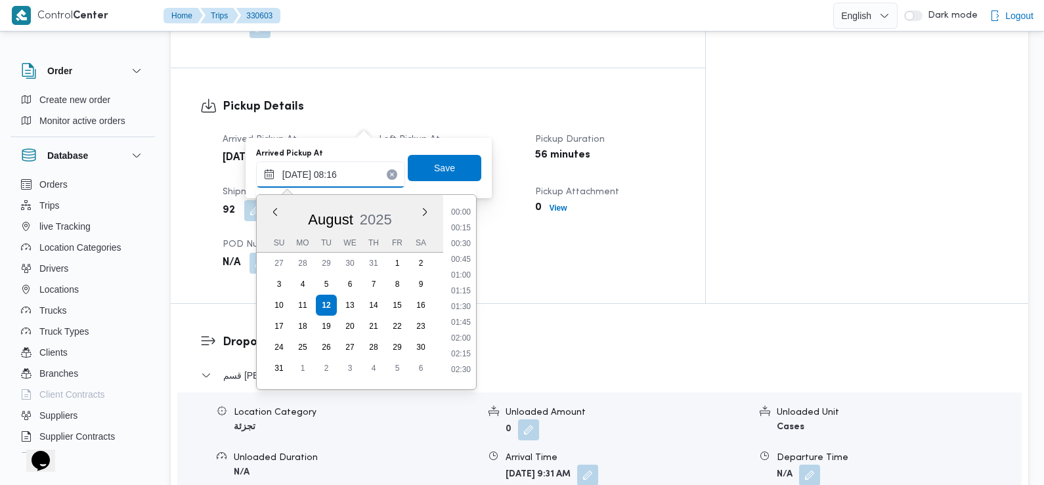
scroll to position [429, 0]
click at [466, 229] on li "07:00" at bounding box center [461, 223] width 30 height 13
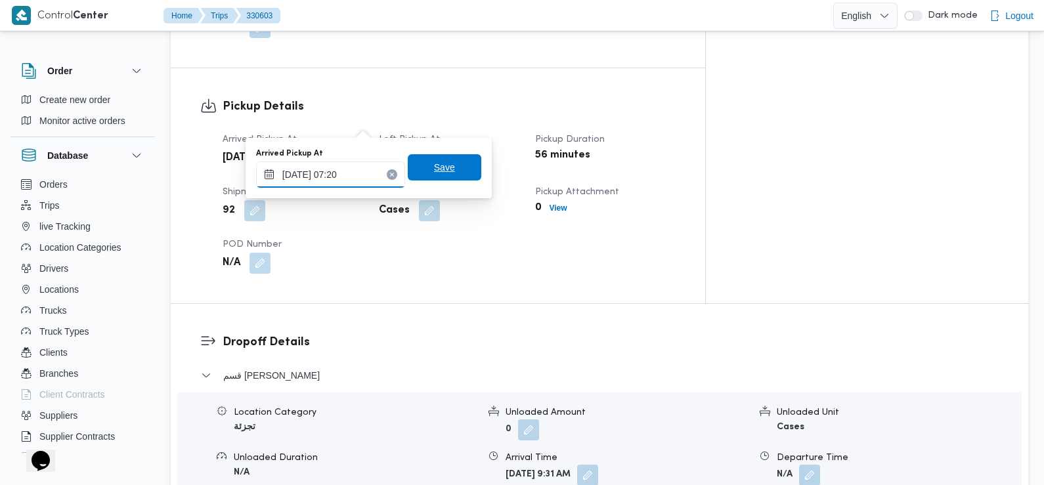
type input "12/08/2025 07:20"
click at [434, 171] on span "Save" at bounding box center [444, 168] width 21 height 16
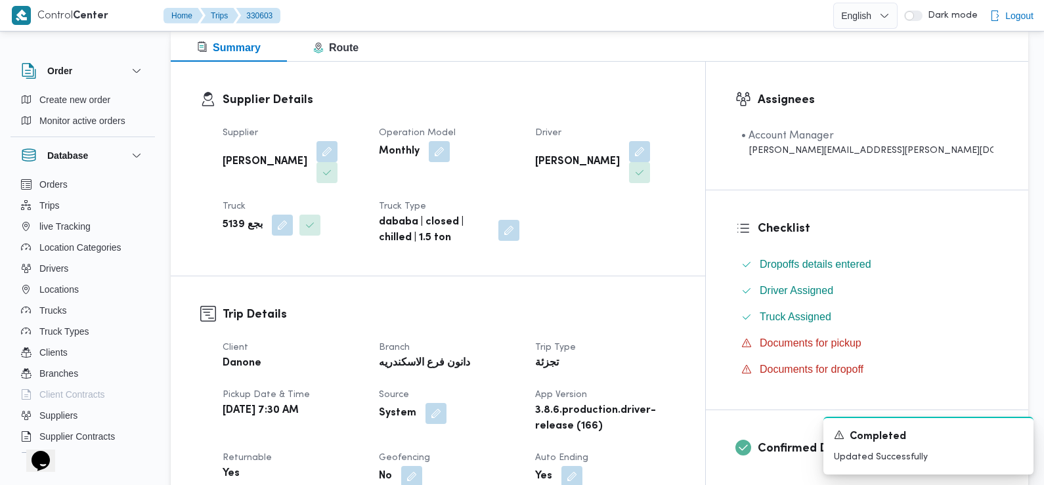
scroll to position [0, 0]
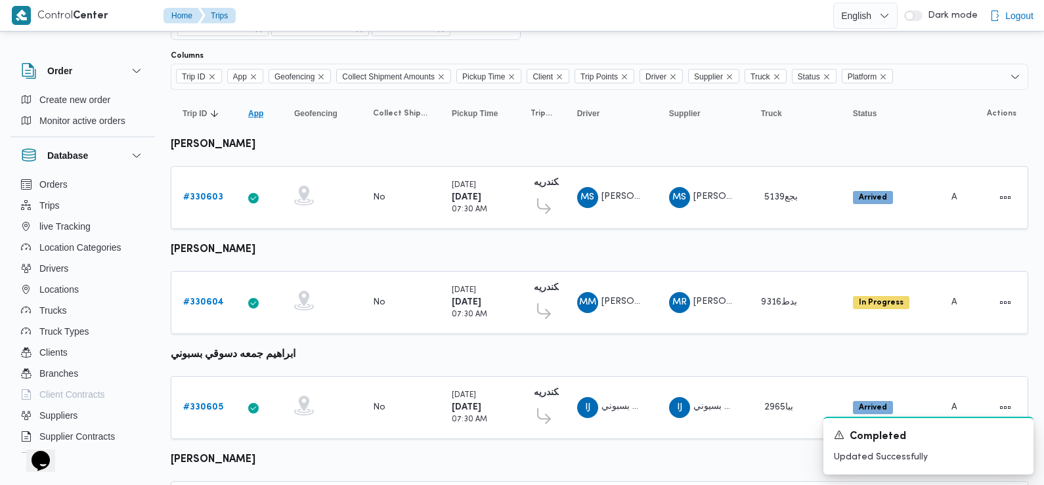
scroll to position [131, 0]
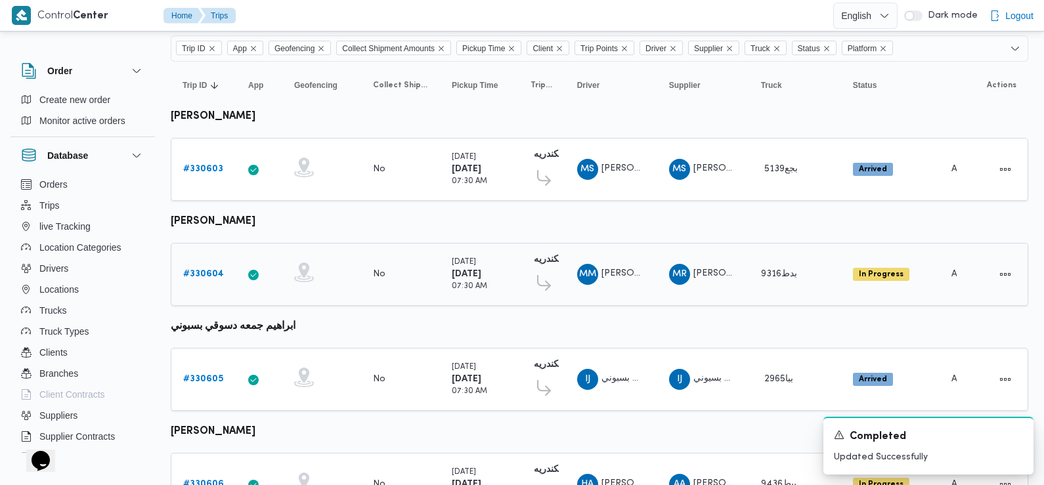
click at [219, 272] on b "# 330604" at bounding box center [203, 274] width 41 height 9
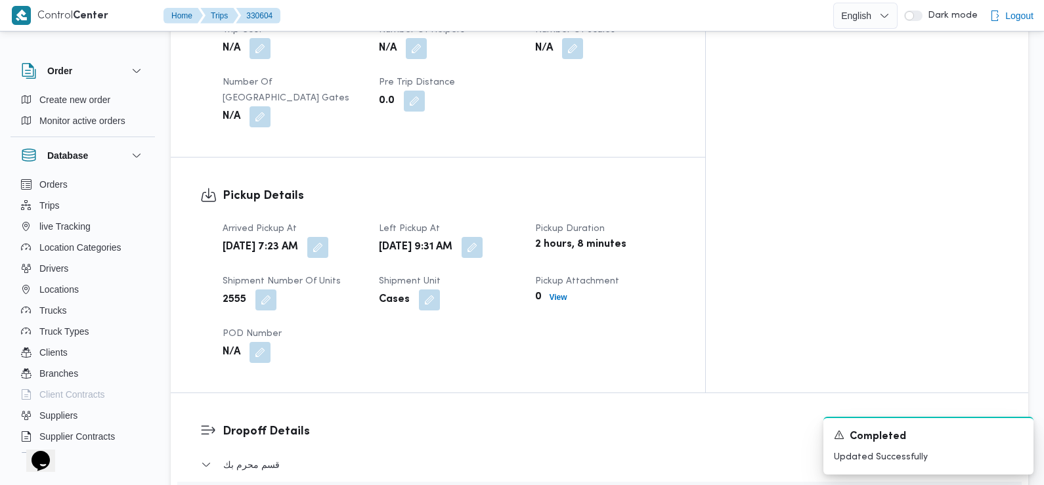
scroll to position [779, 0]
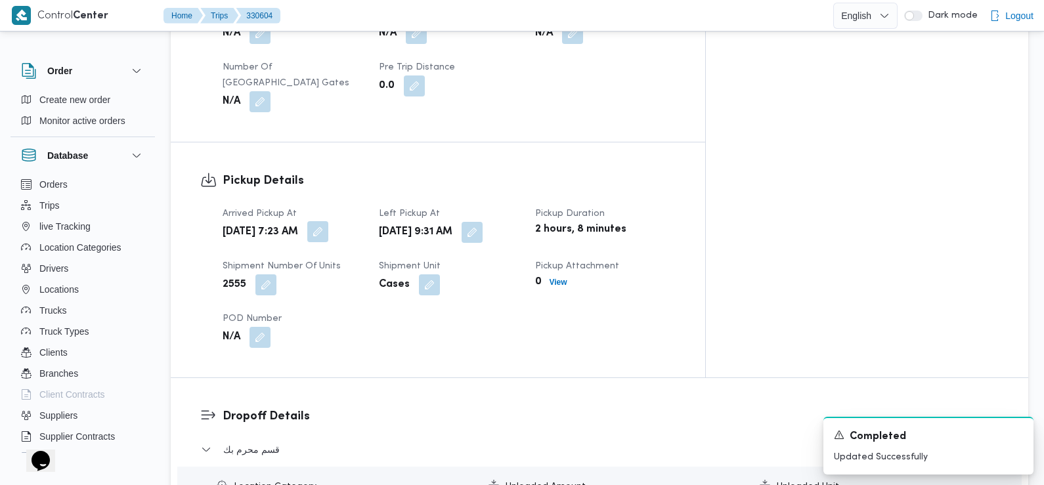
click at [328, 221] on button "button" at bounding box center [317, 231] width 21 height 21
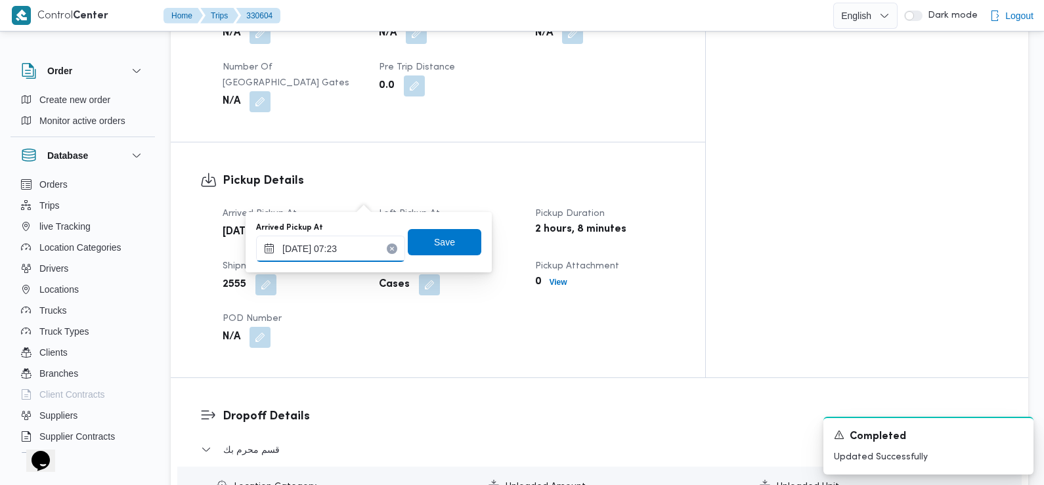
click at [362, 238] on input "12/08/2025 07:23" at bounding box center [330, 249] width 149 height 26
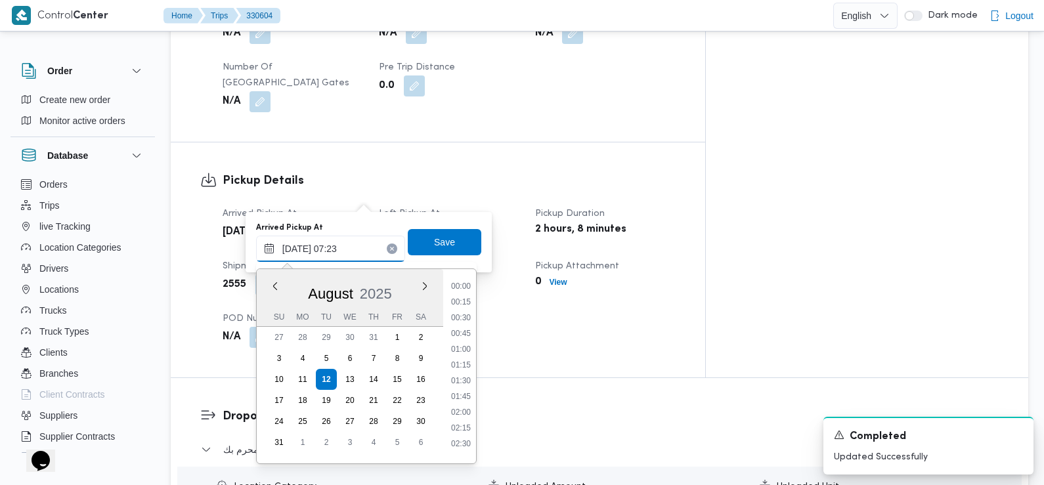
scroll to position [366, 0]
click at [466, 378] on li "07:15" at bounding box center [461, 376] width 30 height 13
type input "12/08/2025 07:15"
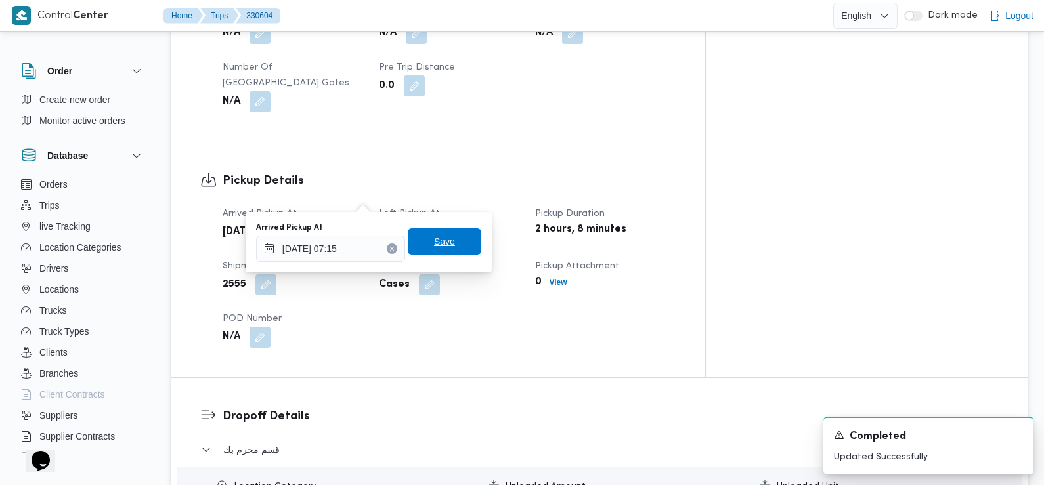
click at [437, 242] on span "Save" at bounding box center [444, 242] width 21 height 16
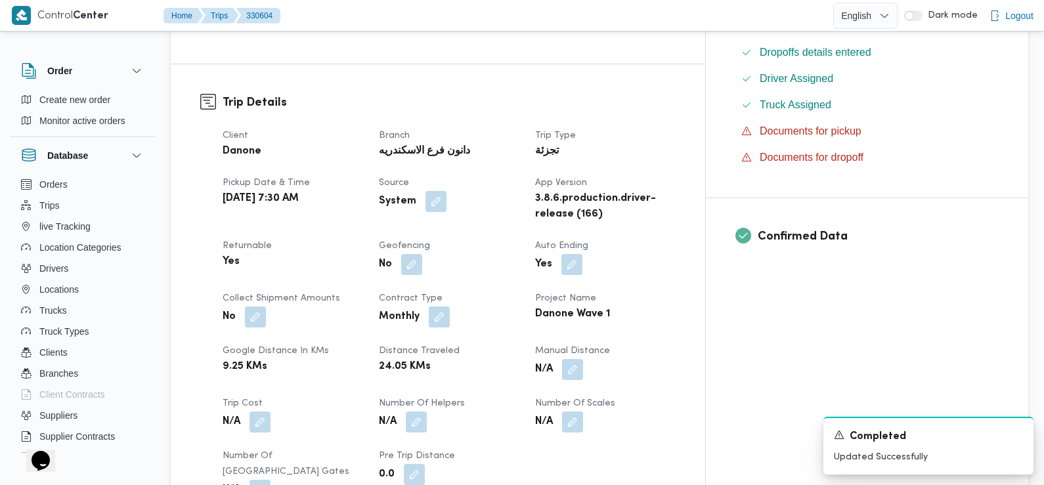
scroll to position [0, 0]
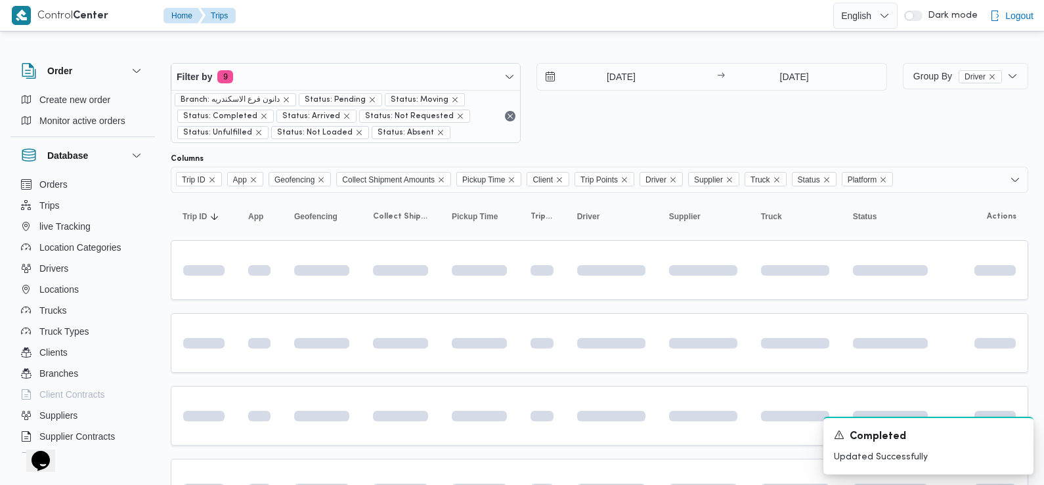
scroll to position [131, 0]
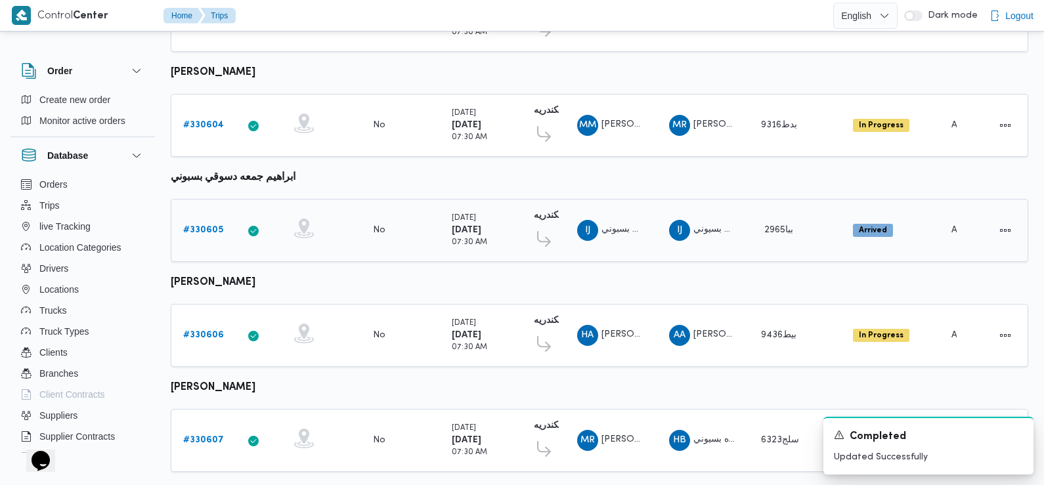
click at [204, 223] on link "# 330605" at bounding box center [203, 231] width 40 height 16
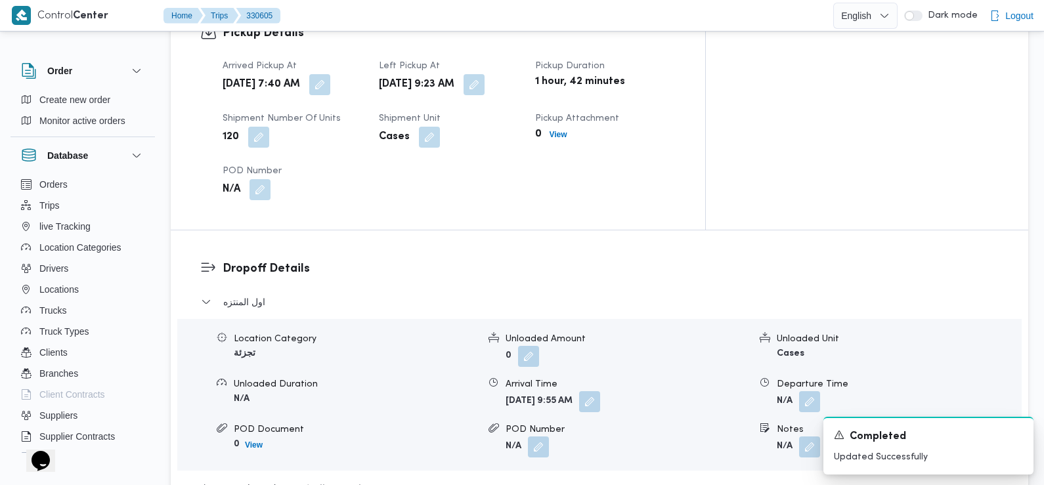
scroll to position [928, 0]
click at [330, 73] on button "button" at bounding box center [319, 83] width 21 height 21
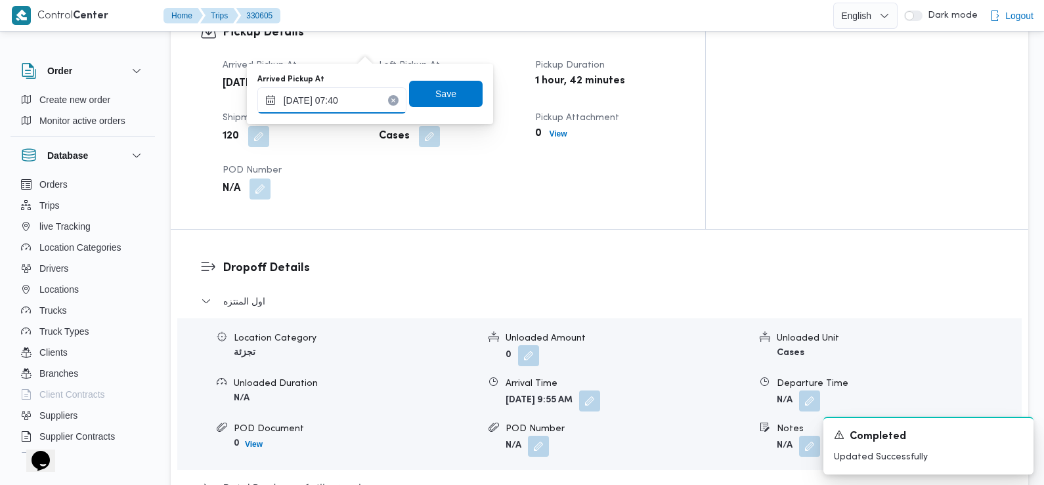
click at [354, 101] on input "12/08/2025 07:40" at bounding box center [331, 100] width 149 height 26
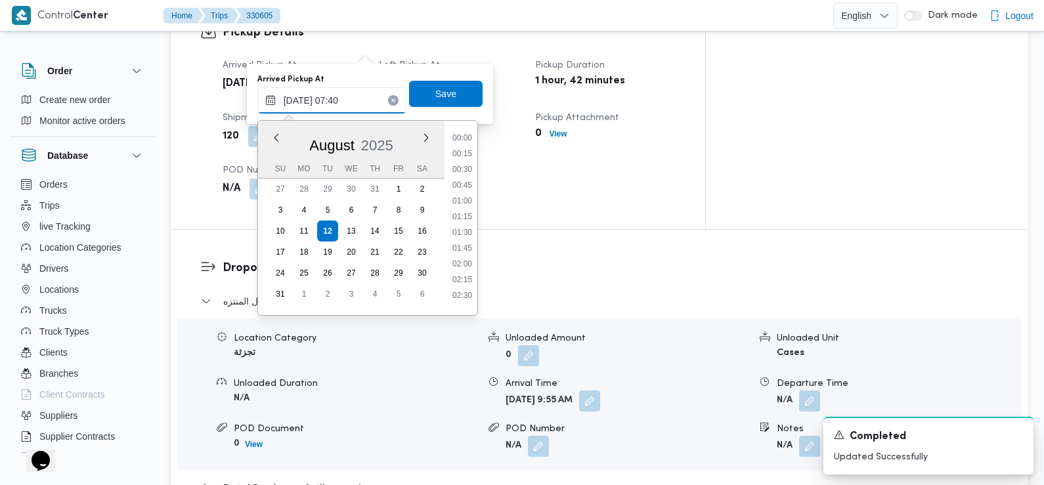
scroll to position [382, 0]
type input "12/08/2025 07:28"
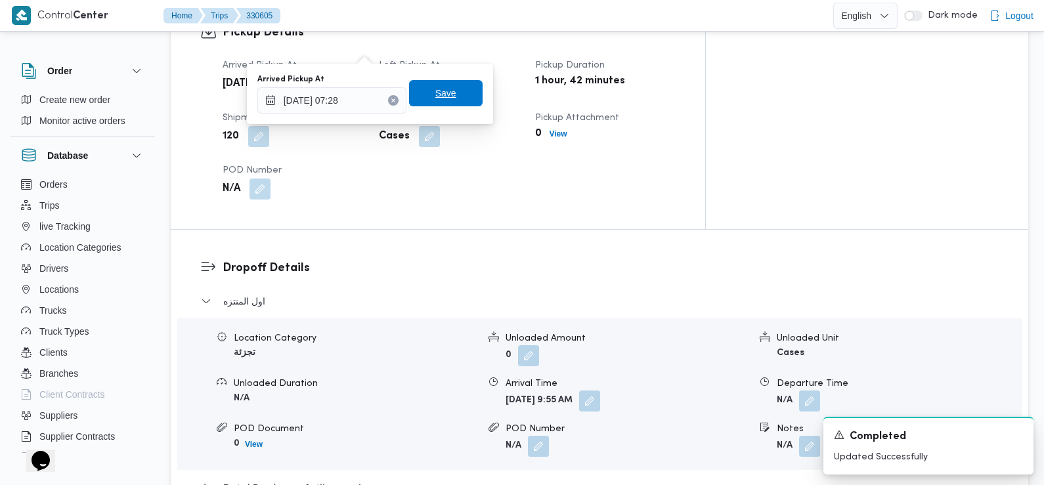
click at [411, 89] on span "Save" at bounding box center [446, 93] width 74 height 26
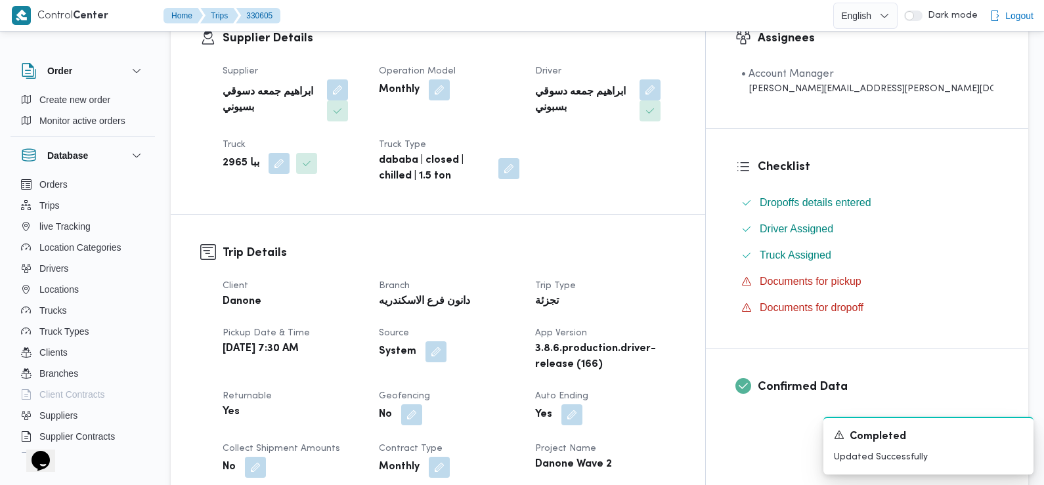
scroll to position [0, 0]
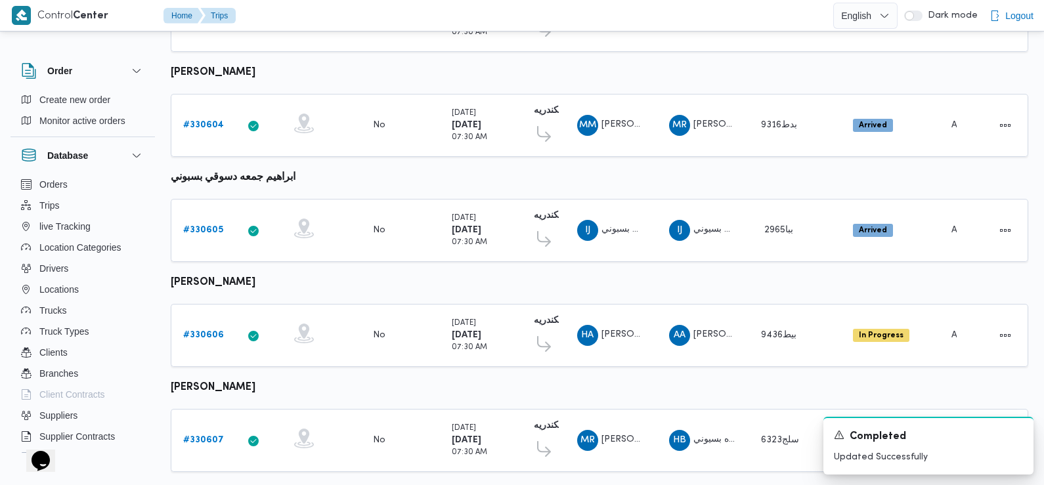
scroll to position [307, 0]
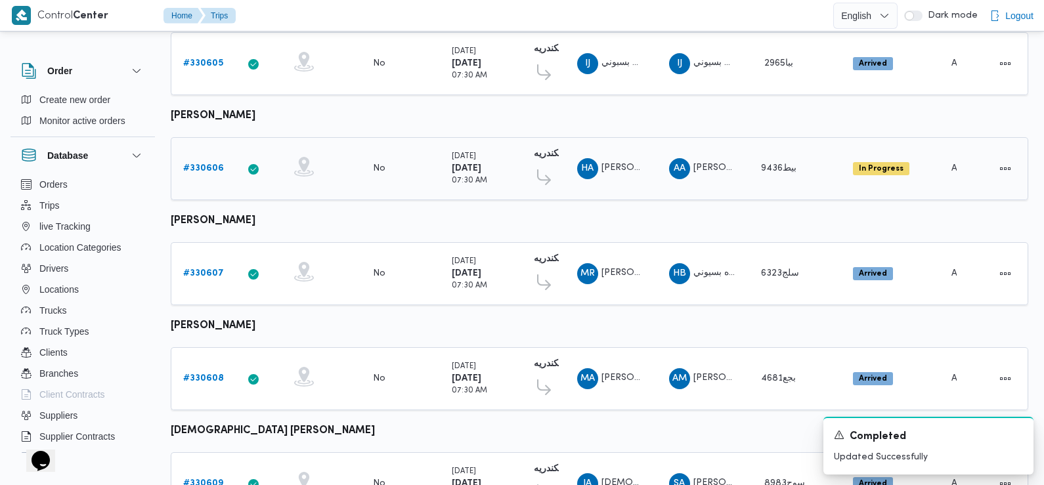
click at [206, 165] on b "# 330606" at bounding box center [203, 168] width 41 height 9
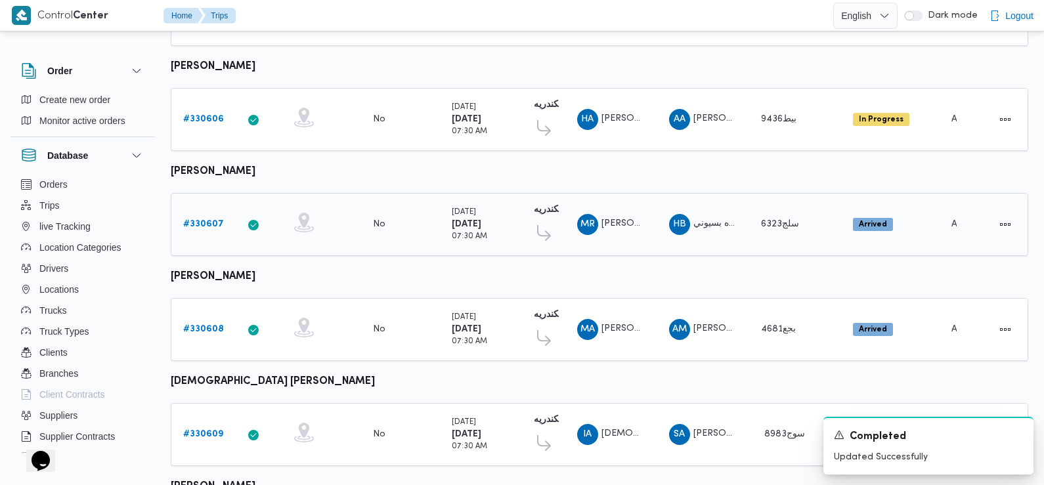
scroll to position [494, 0]
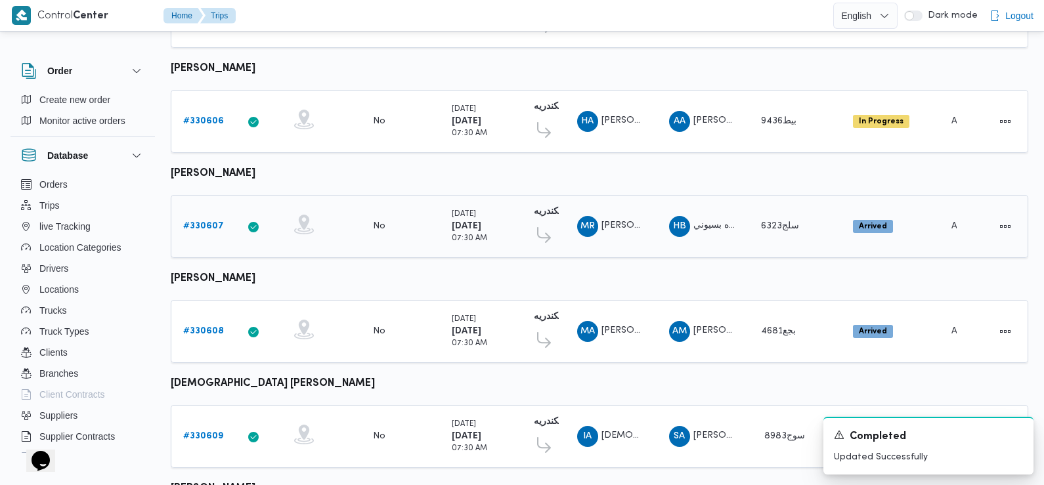
click at [205, 226] on link "# 330607" at bounding box center [203, 227] width 41 height 16
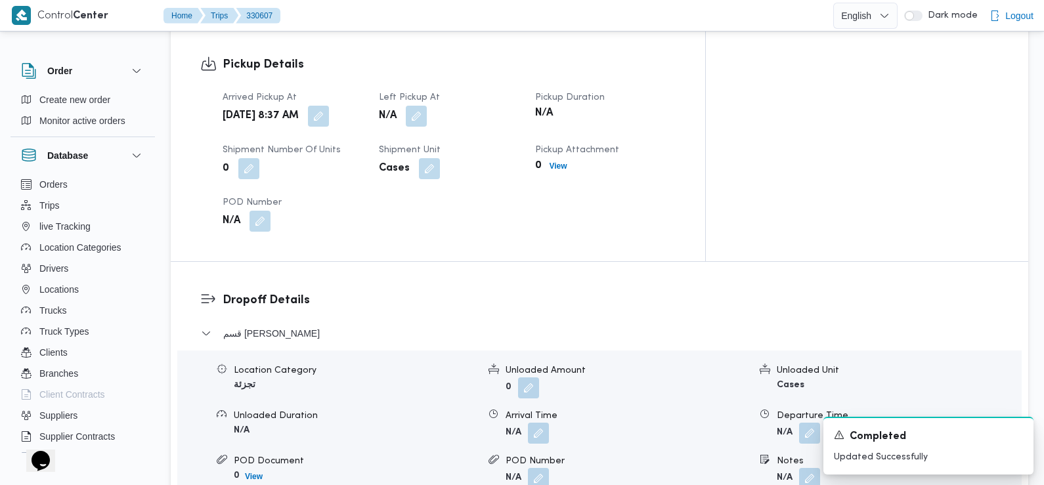
scroll to position [892, 0]
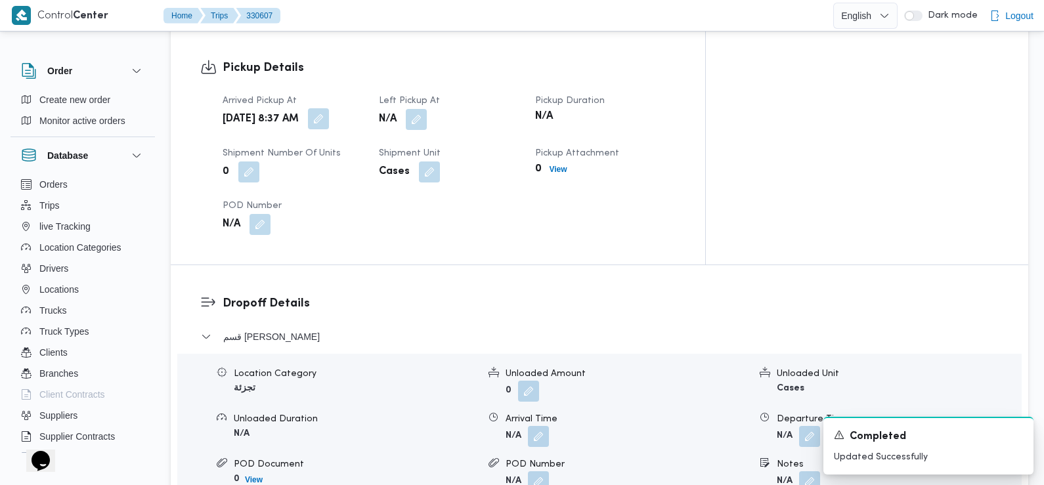
click at [329, 108] on button "button" at bounding box center [318, 118] width 21 height 21
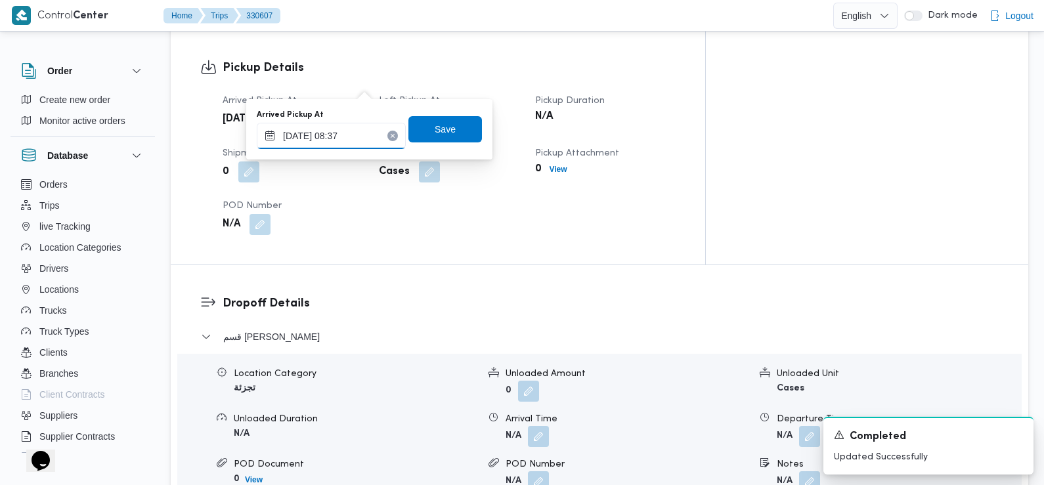
click at [367, 130] on input "12/08/2025 08:37" at bounding box center [331, 136] width 149 height 26
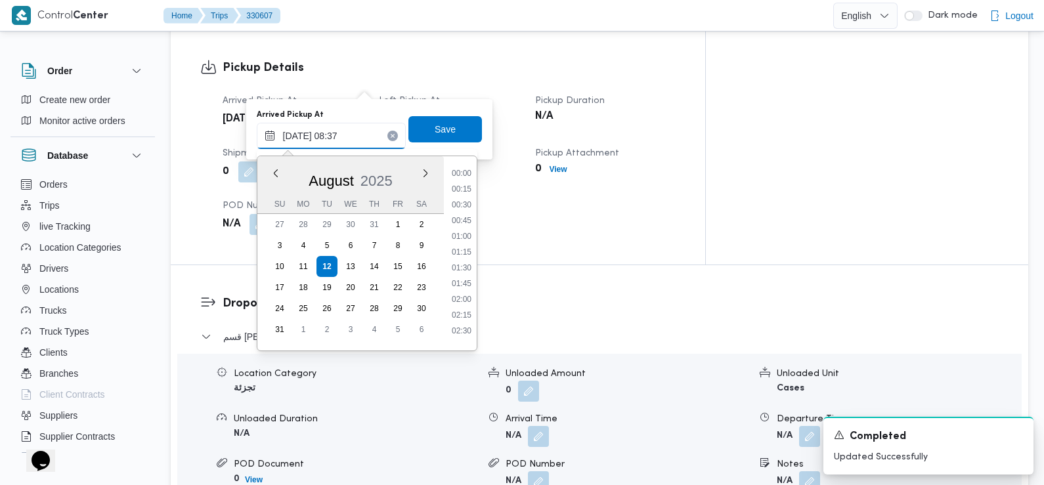
scroll to position [445, 0]
click at [462, 204] on li "07:30" at bounding box center [462, 200] width 30 height 13
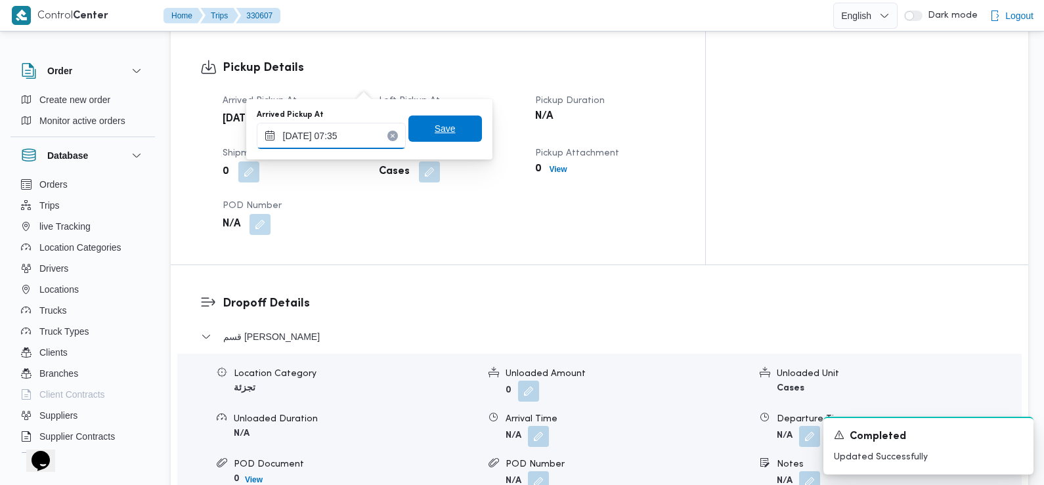
type input "12/08/2025 07:35"
click at [452, 138] on span "Save" at bounding box center [445, 129] width 74 height 26
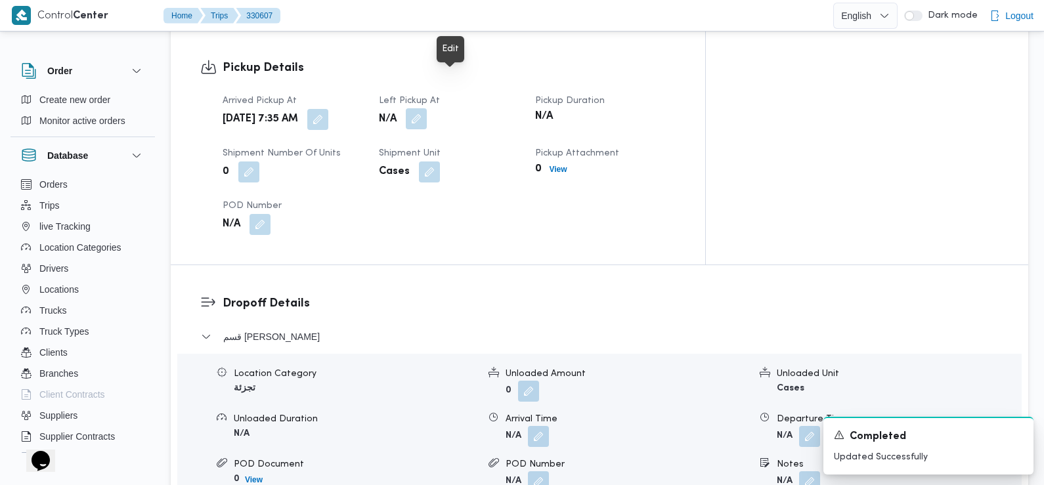
click at [427, 108] on button "button" at bounding box center [416, 118] width 21 height 21
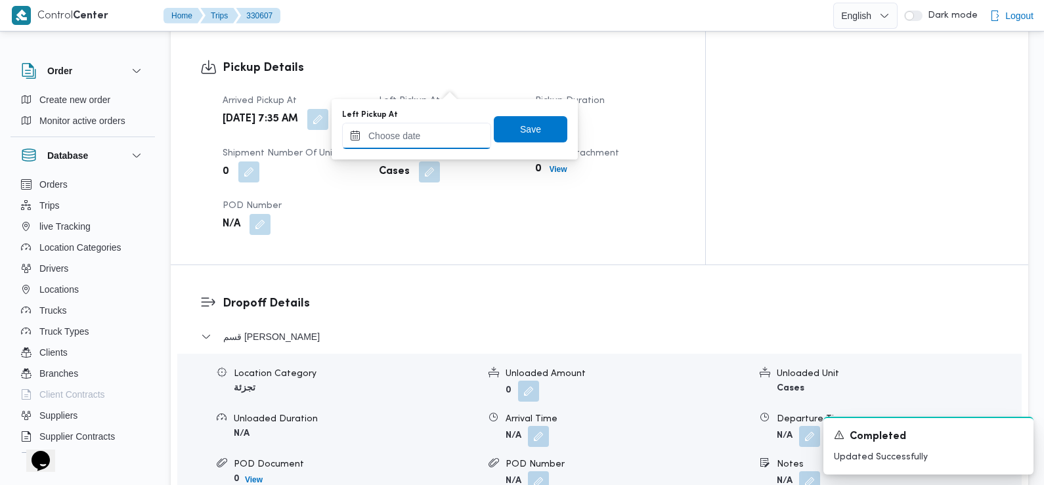
click at [429, 132] on input "Left Pickup At" at bounding box center [416, 136] width 149 height 26
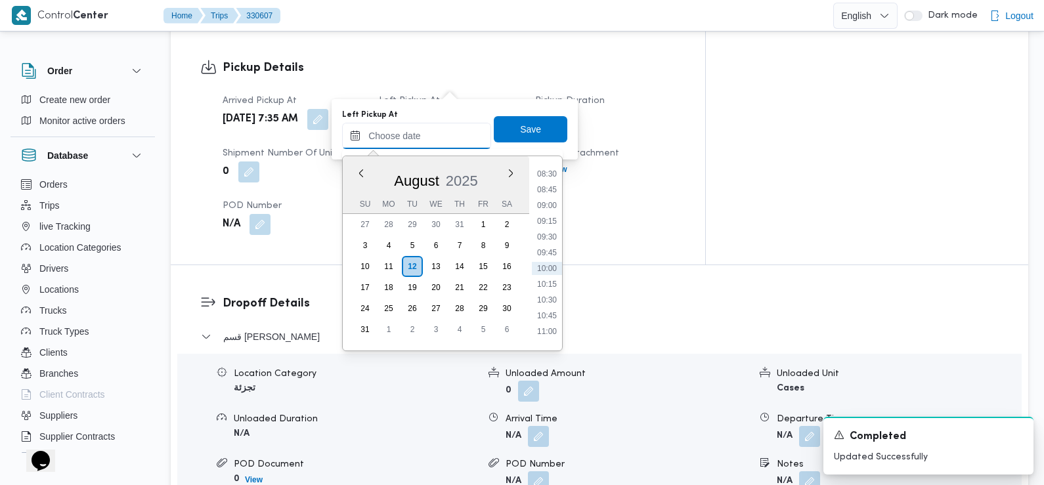
scroll to position [531, 0]
click at [554, 179] on li "08:30" at bounding box center [547, 177] width 30 height 13
type input "12/08/2025 08:30"
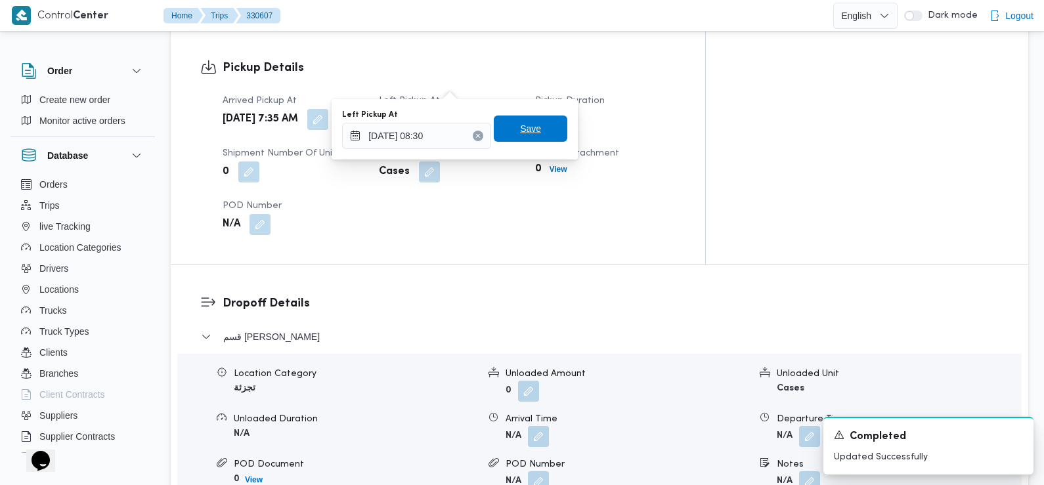
click at [530, 129] on span "Save" at bounding box center [531, 129] width 74 height 26
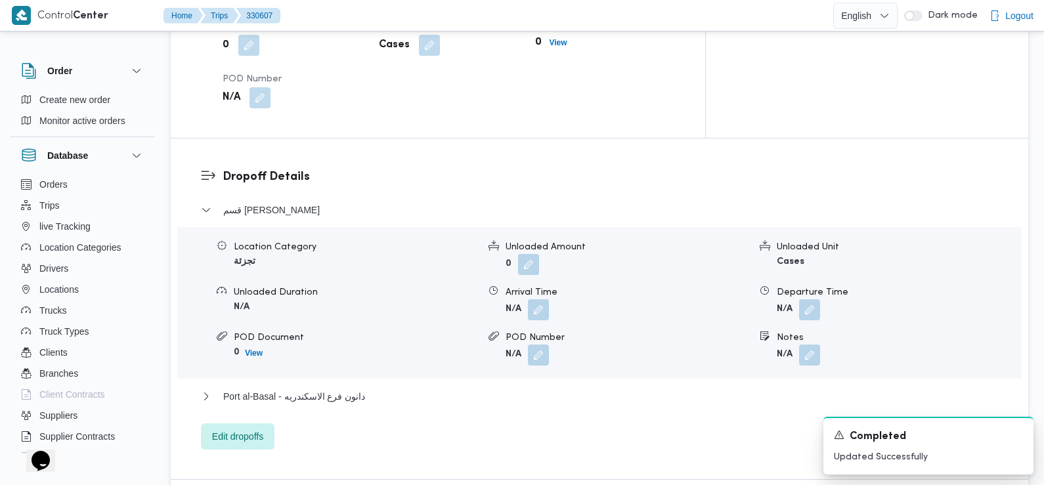
scroll to position [1020, 0]
click at [539, 298] on button "button" at bounding box center [538, 308] width 21 height 21
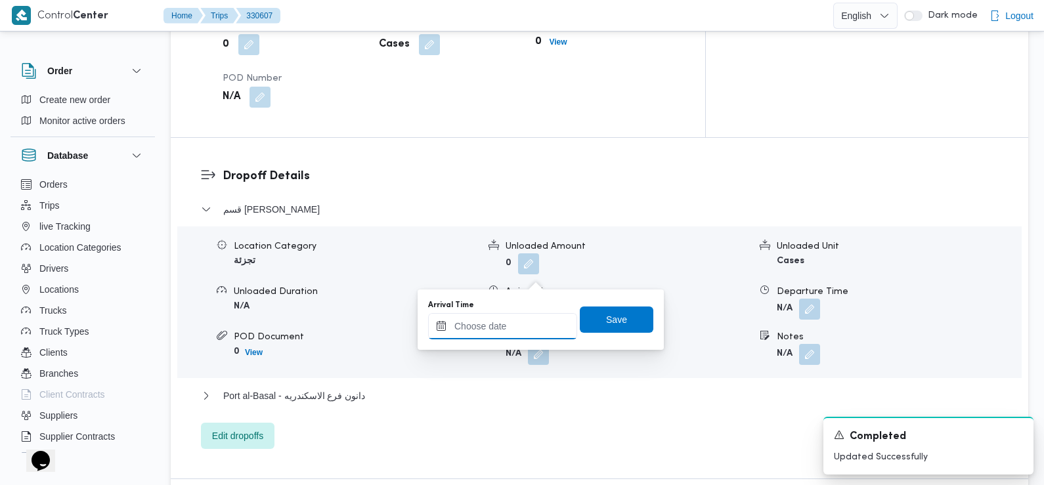
click at [529, 318] on input "Arrival Time" at bounding box center [502, 326] width 149 height 26
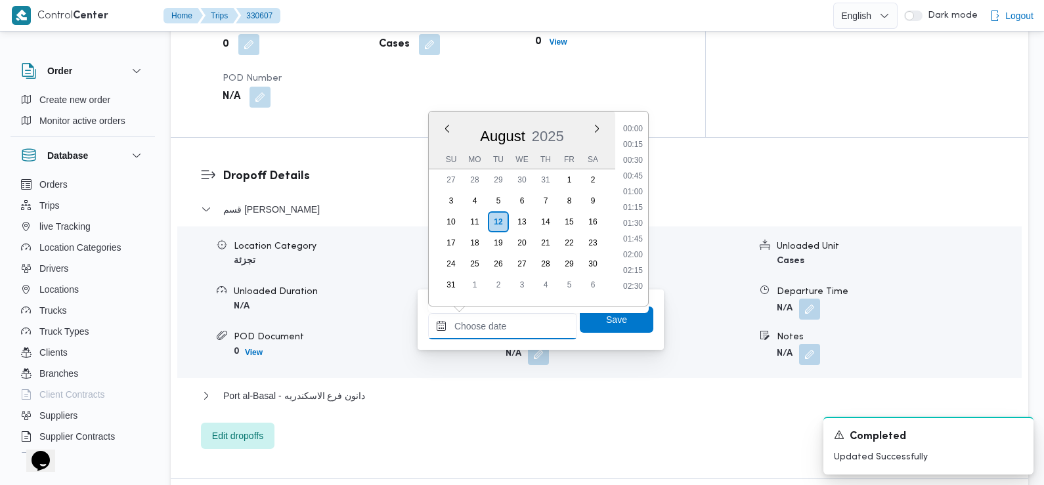
scroll to position [540, 0]
click at [636, 174] on li "09:15" at bounding box center [633, 171] width 30 height 13
type input "12/08/2025 09:15"
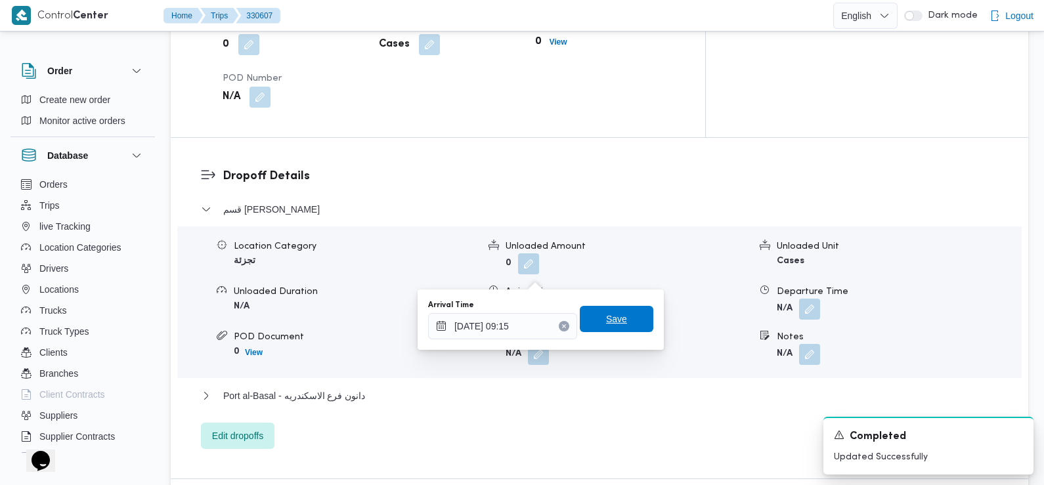
click at [615, 321] on span "Save" at bounding box center [616, 319] width 21 height 16
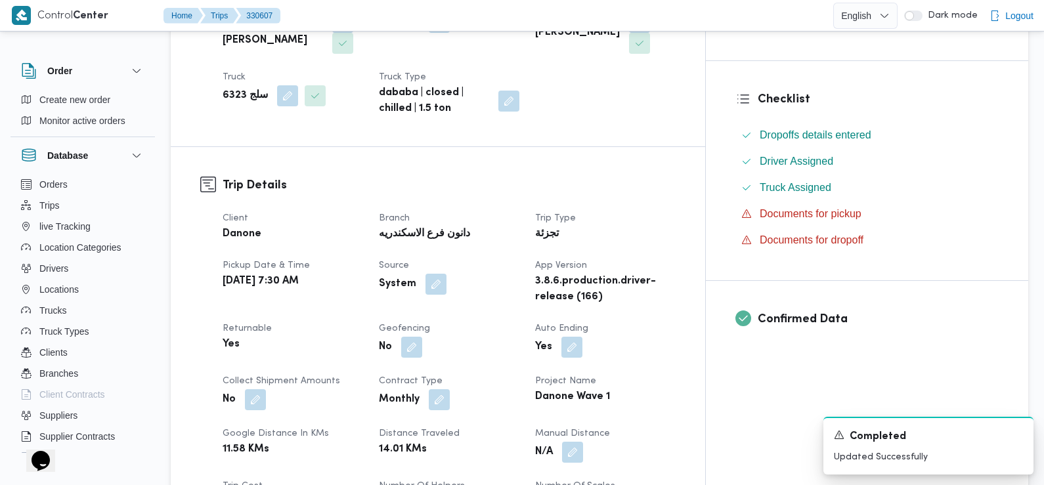
scroll to position [131, 0]
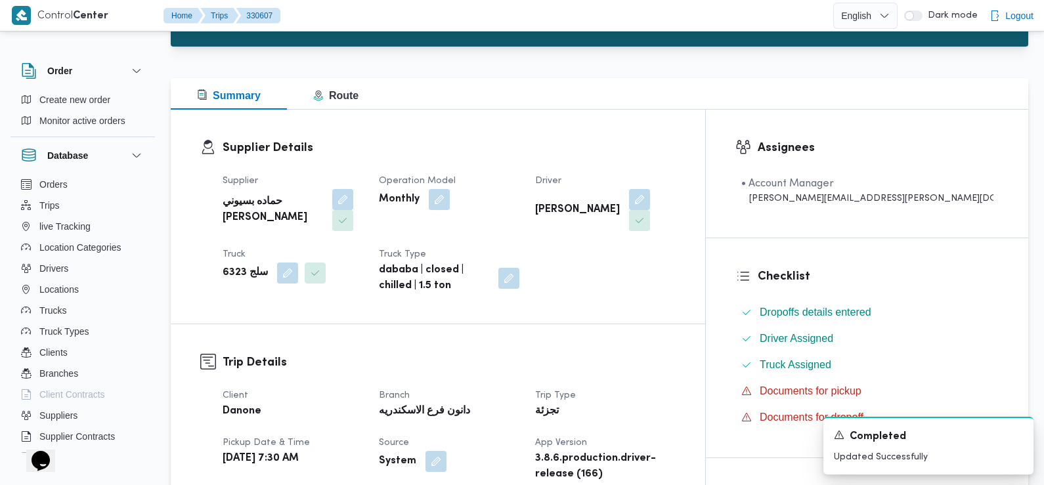
drag, startPoint x: 615, startPoint y: 321, endPoint x: 586, endPoint y: 322, distance: 29.6
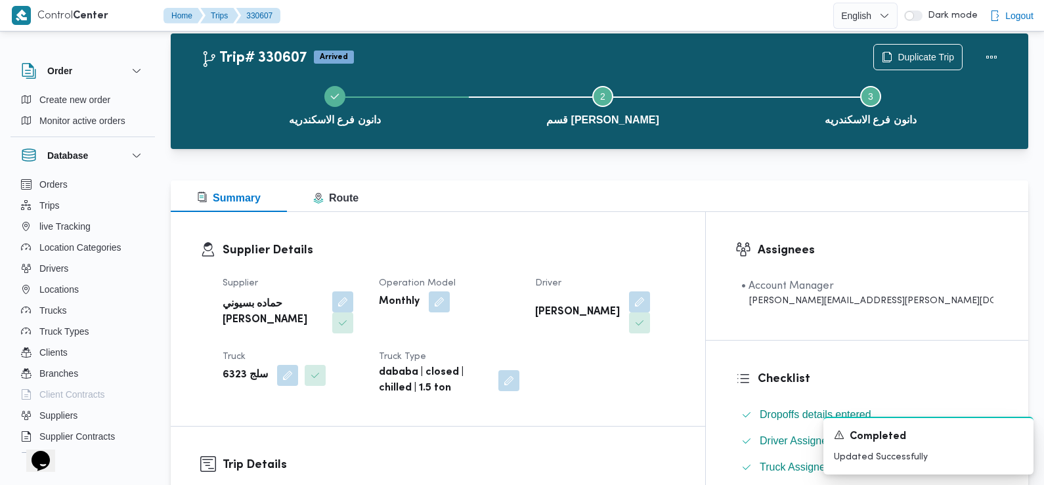
scroll to position [0, 0]
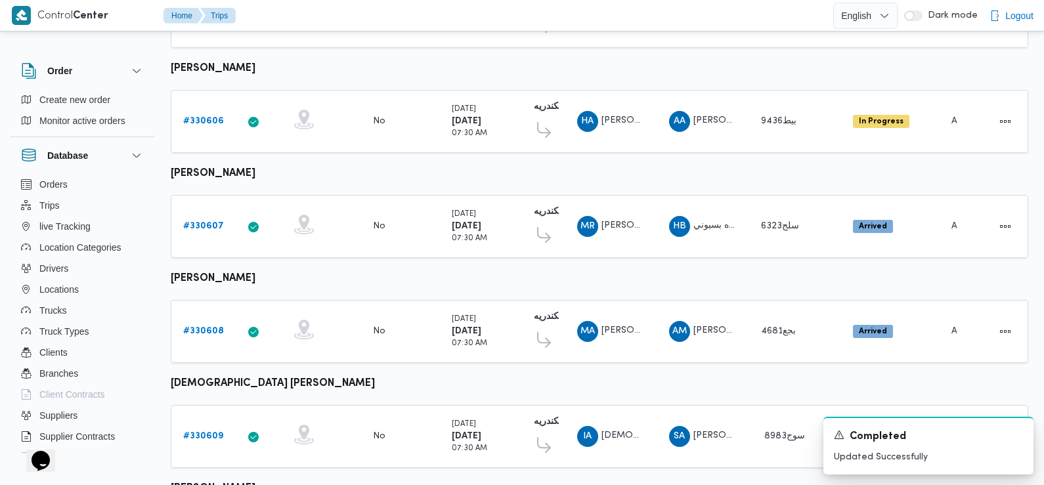
scroll to position [614, 0]
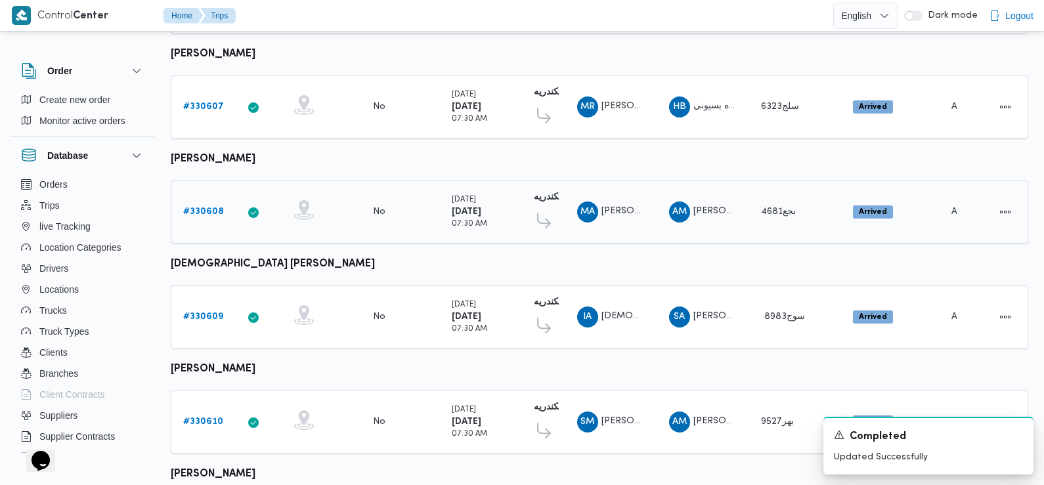
click at [208, 208] on b "# 330608" at bounding box center [203, 212] width 41 height 9
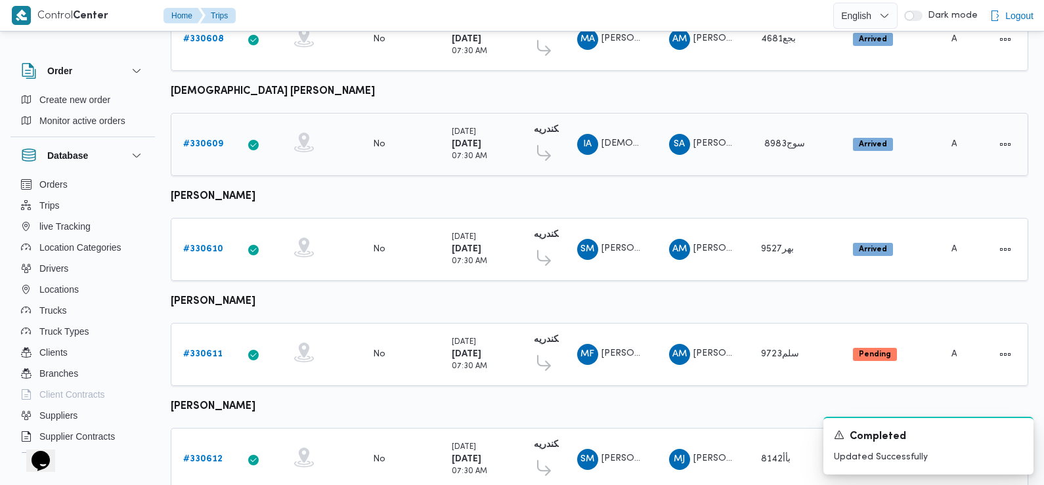
click at [214, 141] on b "# 330609" at bounding box center [203, 144] width 40 height 9
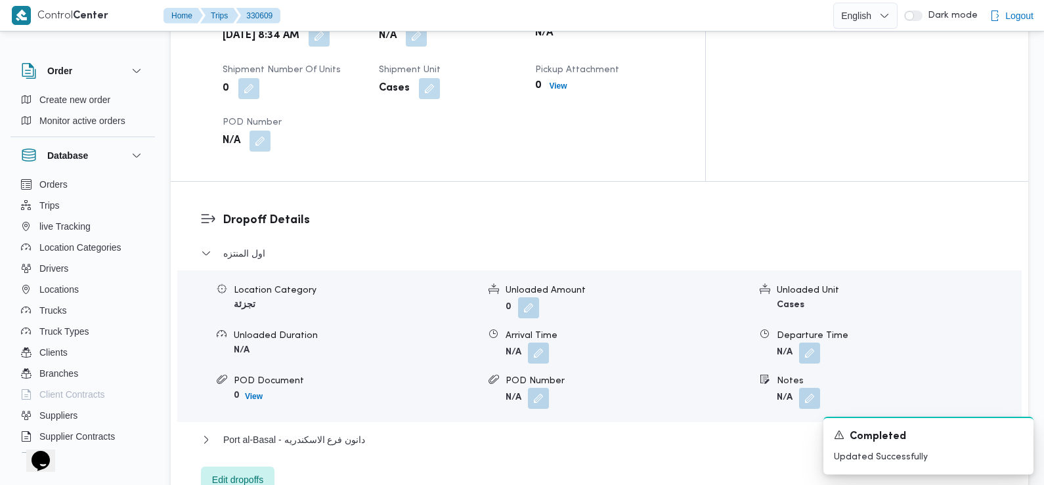
scroll to position [769, 0]
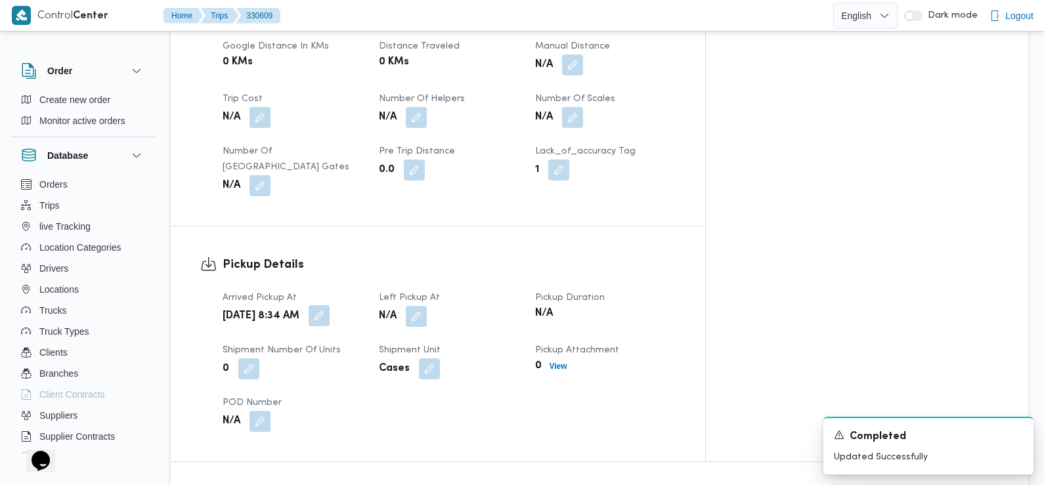
click at [330, 305] on button "button" at bounding box center [319, 315] width 21 height 21
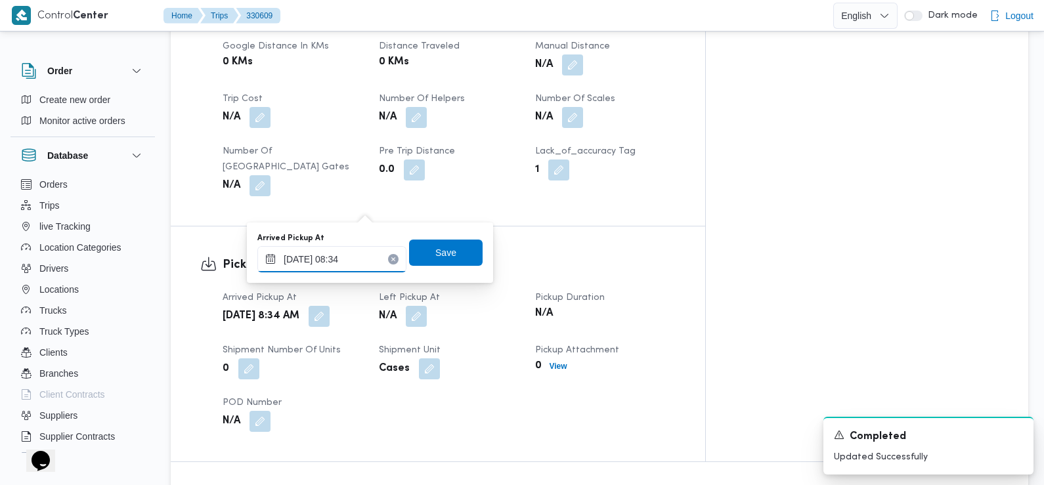
click at [362, 257] on input "12/08/2025 08:34" at bounding box center [331, 259] width 149 height 26
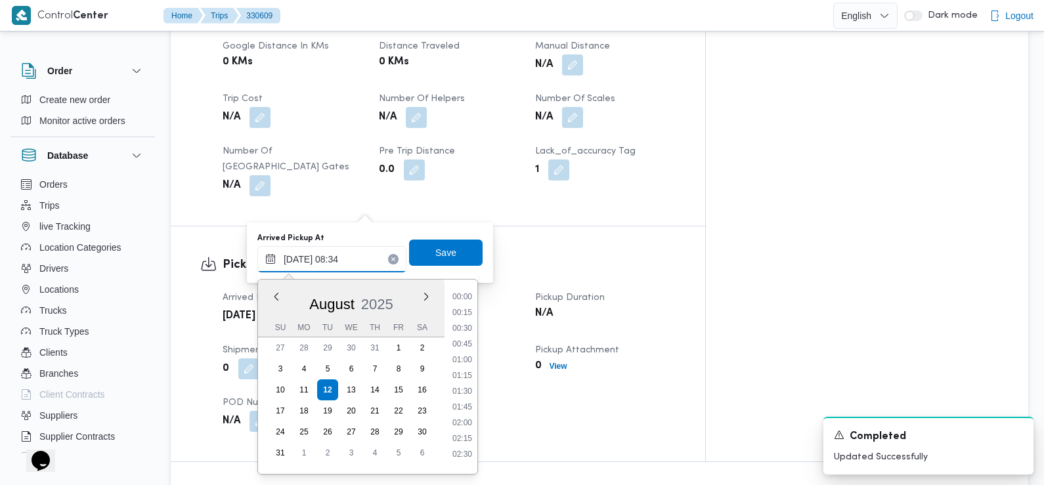
scroll to position [445, 0]
click at [466, 324] on li "07:30" at bounding box center [462, 324] width 30 height 13
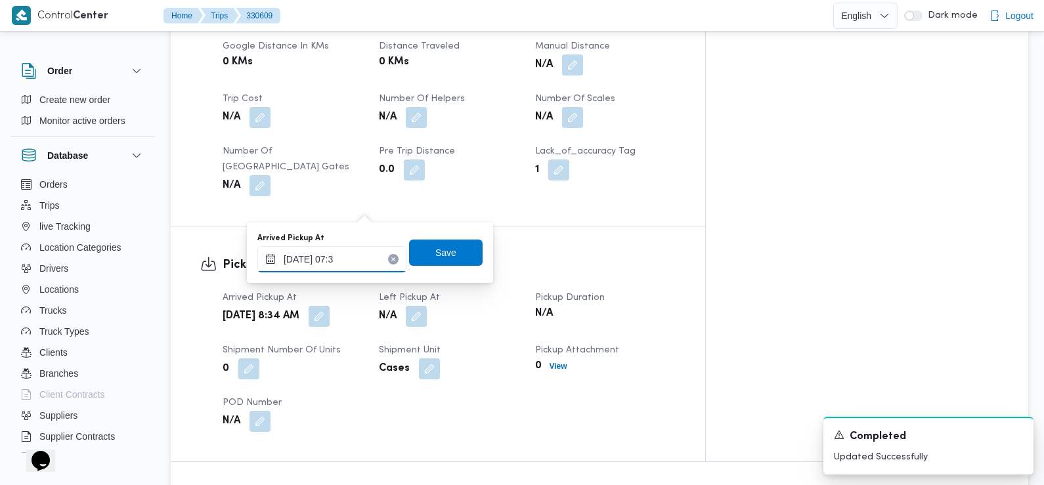
type input "12/08/2025 07:35"
click at [442, 246] on span "Save" at bounding box center [445, 252] width 21 height 16
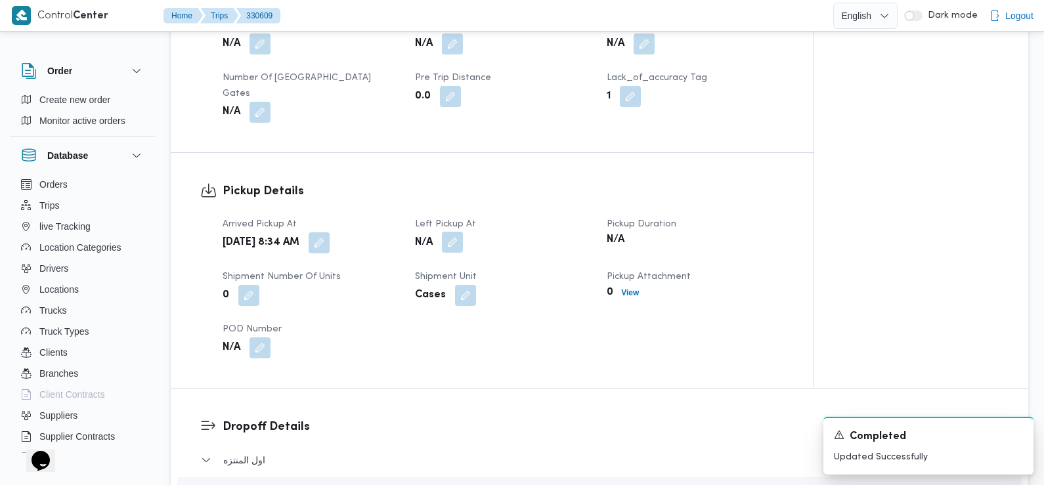
click at [457, 232] on button "button" at bounding box center [452, 242] width 21 height 21
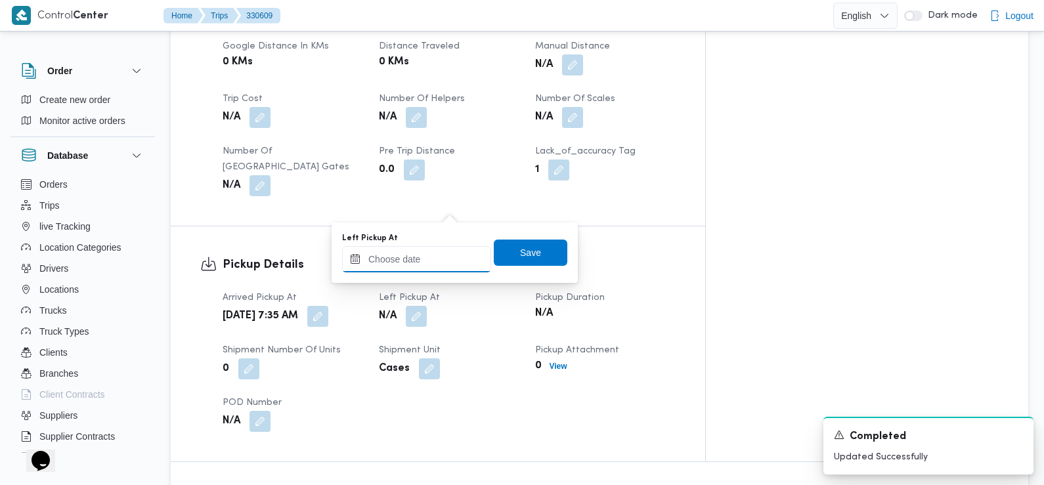
click at [458, 261] on input "Left Pickup At" at bounding box center [416, 259] width 149 height 26
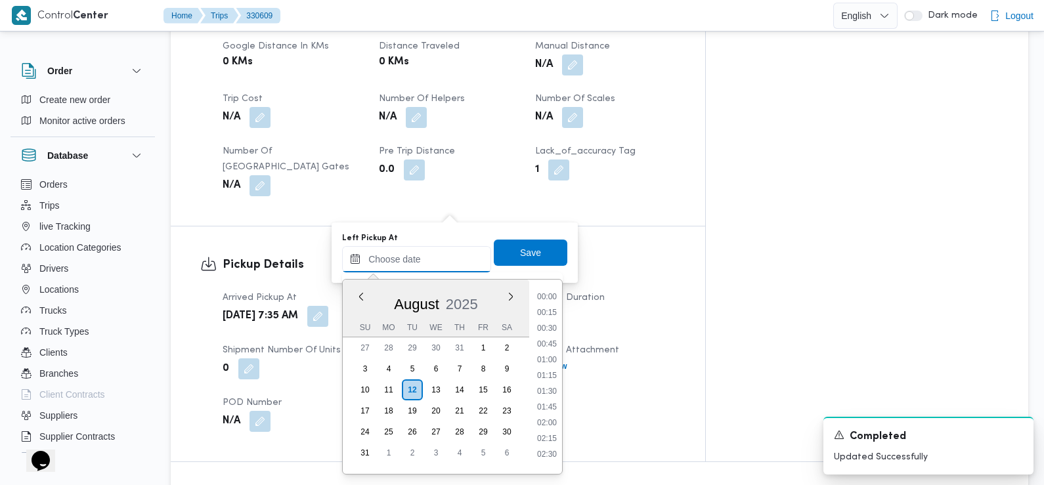
scroll to position [540, 0]
click at [552, 310] on li "08:45" at bounding box center [547, 308] width 30 height 13
type input "12/08/2025 08:45"
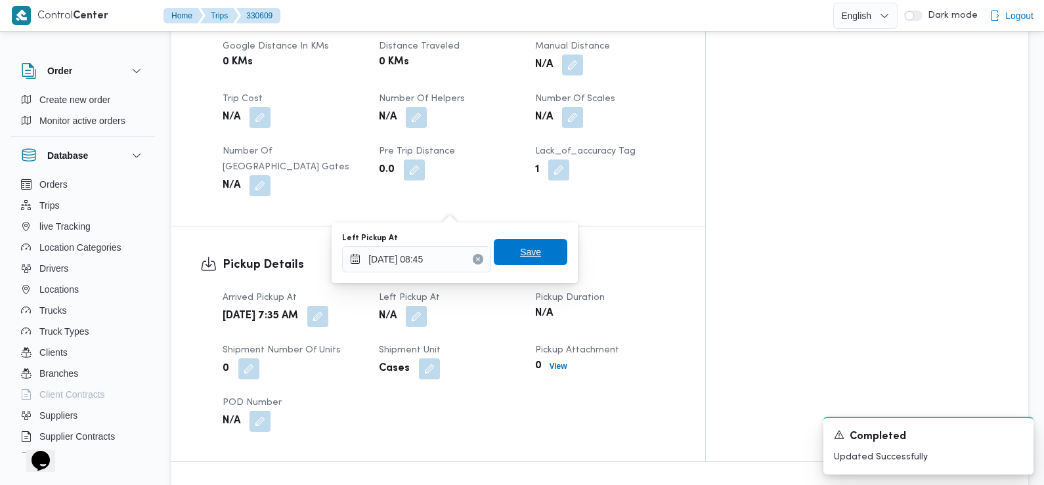
click at [541, 259] on span "Save" at bounding box center [531, 252] width 74 height 26
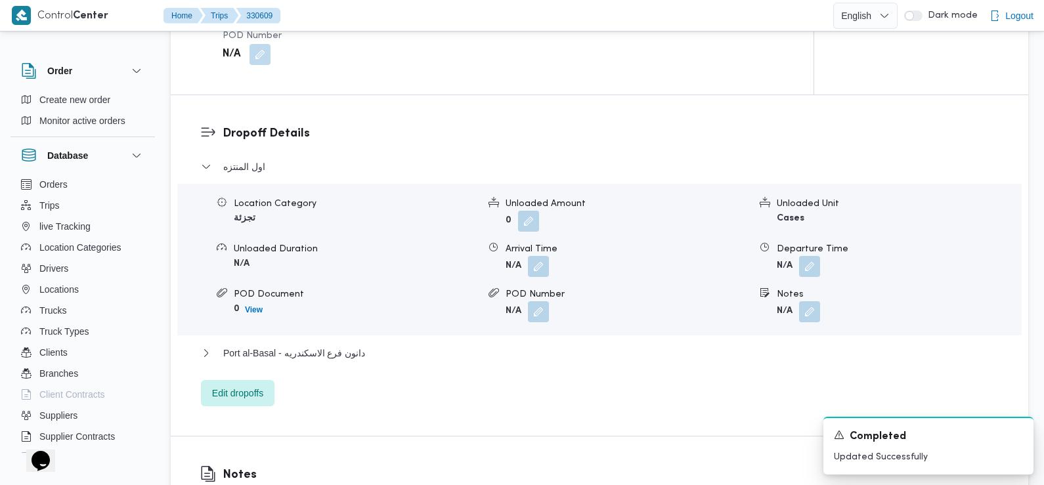
scroll to position [1066, 0]
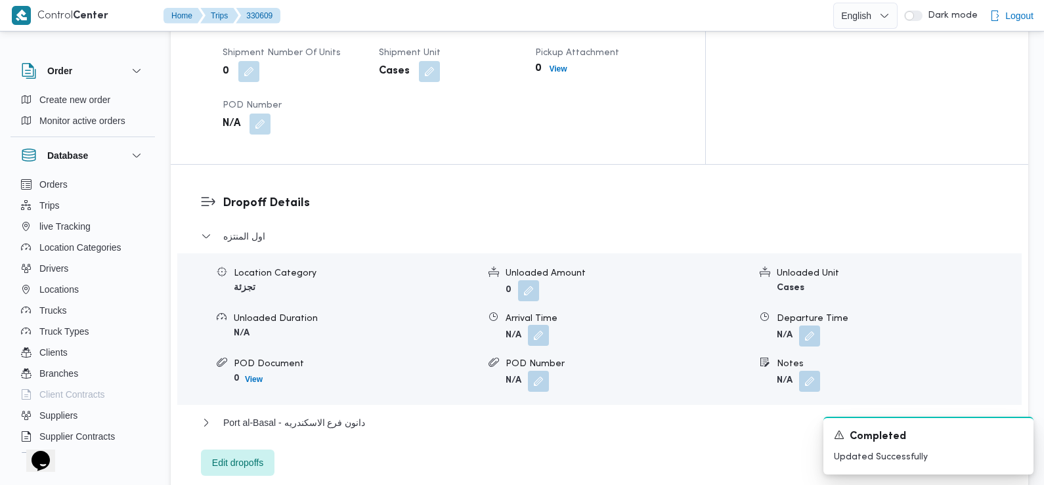
click at [540, 325] on button "button" at bounding box center [538, 335] width 21 height 21
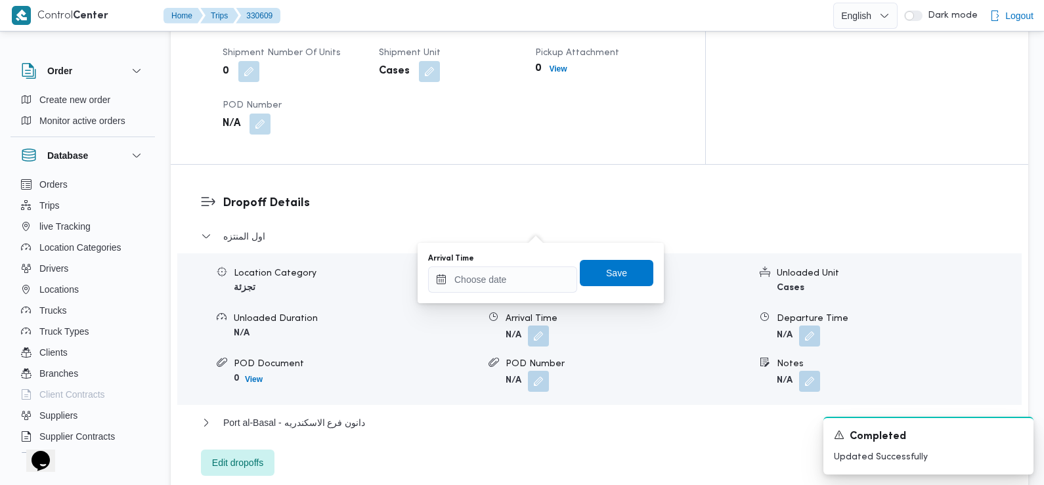
click at [525, 299] on div "You are in a dialog. To close this dialog, hit escape. Arrival Time Save" at bounding box center [541, 273] width 246 height 60
click at [520, 291] on input "Arrival Time" at bounding box center [502, 280] width 149 height 26
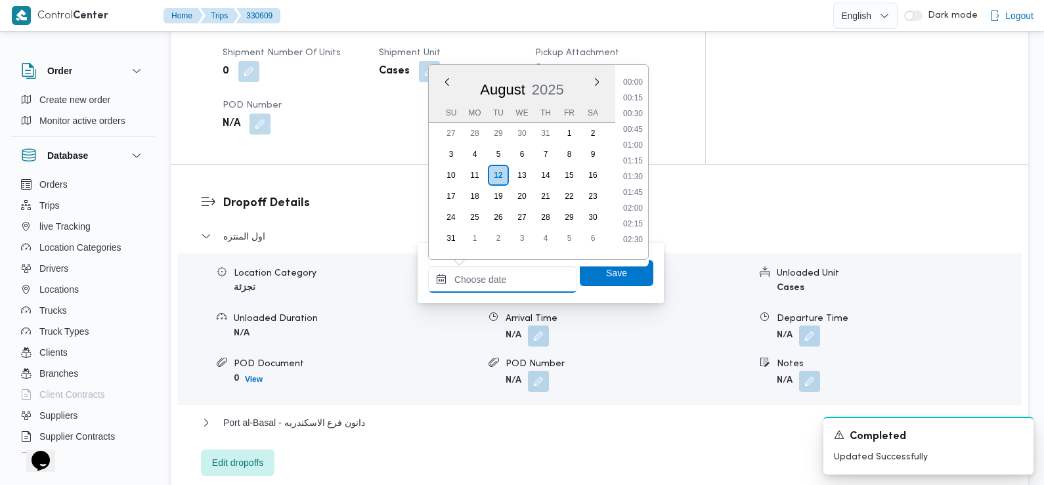
scroll to position [540, 0]
drag, startPoint x: 633, startPoint y: 94, endPoint x: 653, endPoint y: 123, distance: 35.0
click at [633, 94] on li "08:45" at bounding box center [633, 93] width 30 height 13
type input "12/08/2025 08:45"
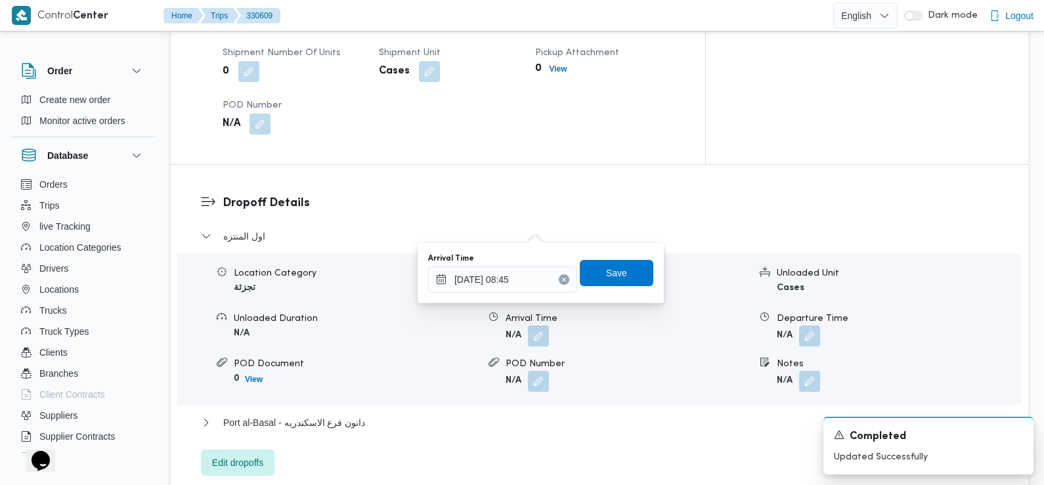
click at [559, 275] on button "Clear input" at bounding box center [564, 279] width 11 height 11
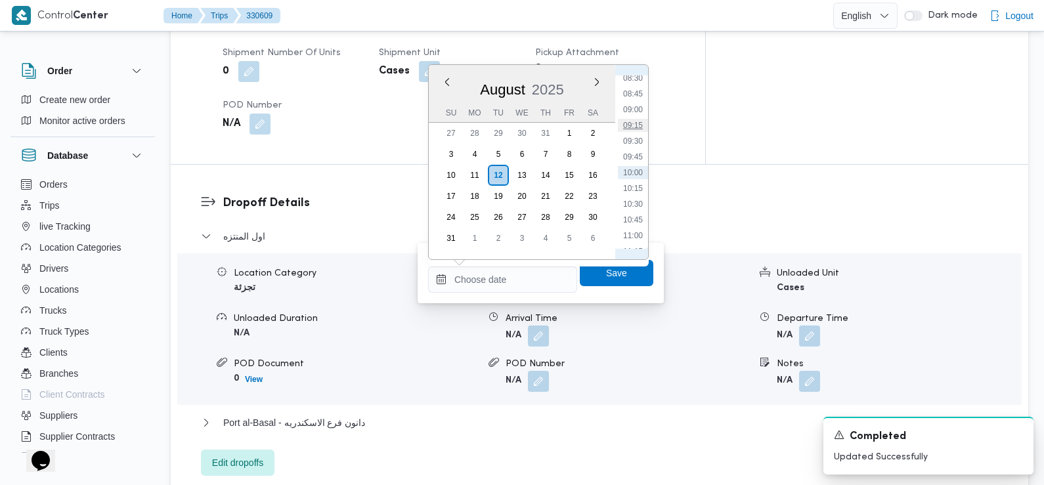
click at [639, 125] on li "09:15" at bounding box center [633, 125] width 30 height 13
type input "12/08/2025 09:15"
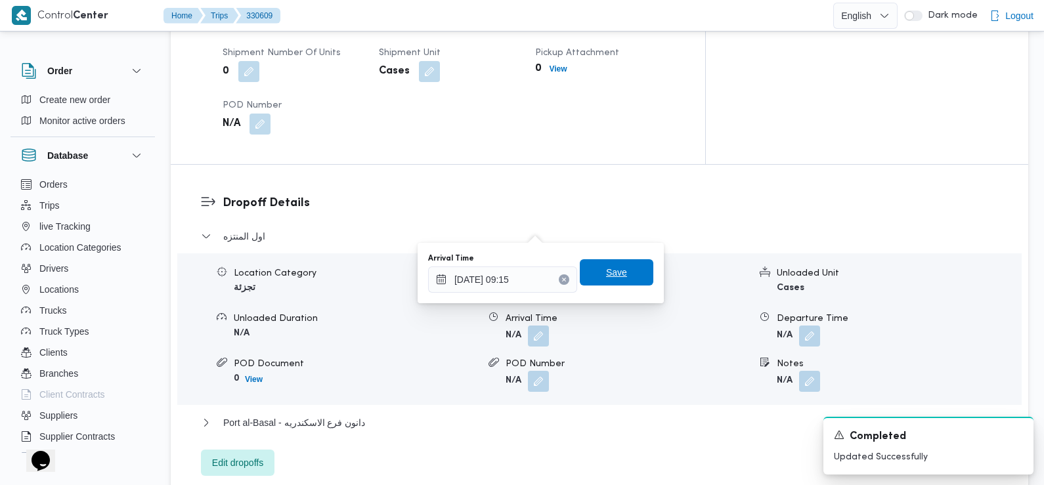
click at [617, 271] on span "Save" at bounding box center [617, 272] width 74 height 26
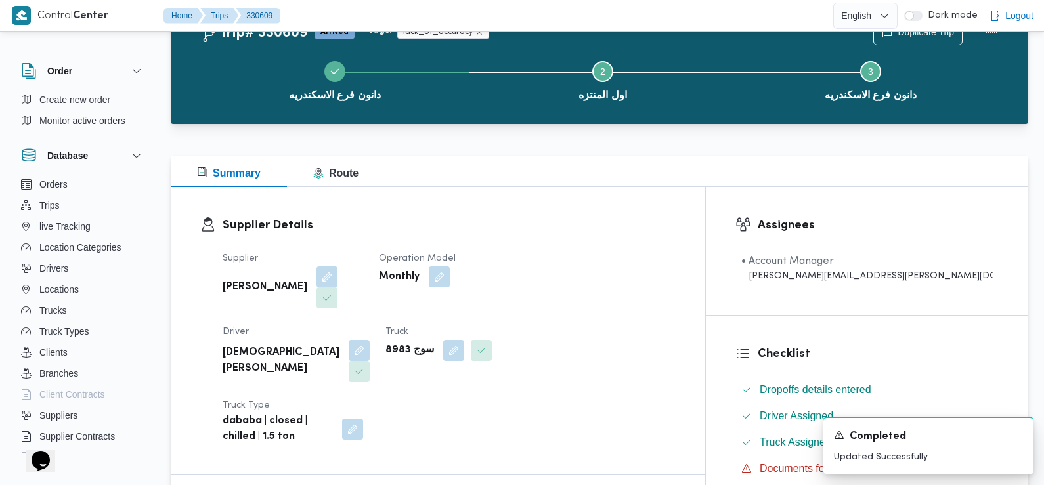
scroll to position [0, 0]
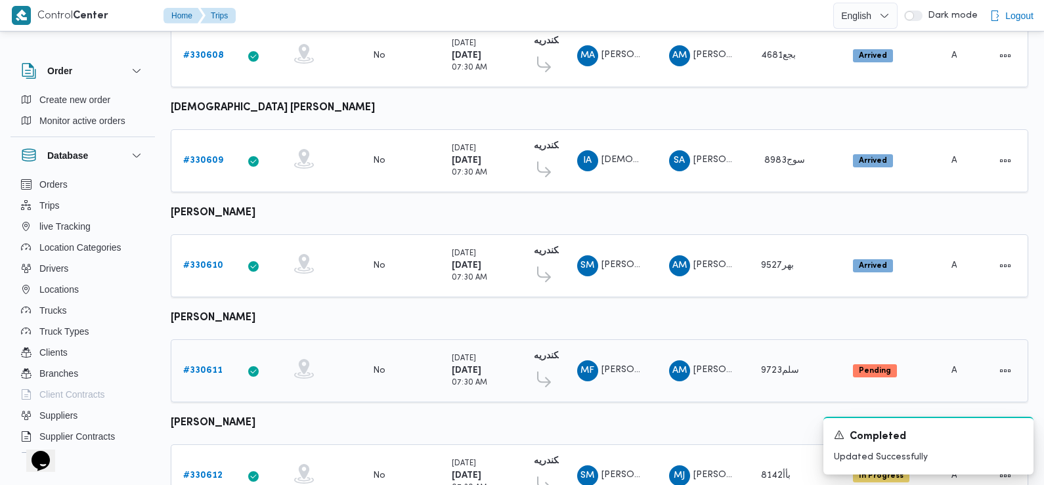
scroll to position [770, 0]
click at [205, 262] on b "# 330610" at bounding box center [203, 266] width 40 height 9
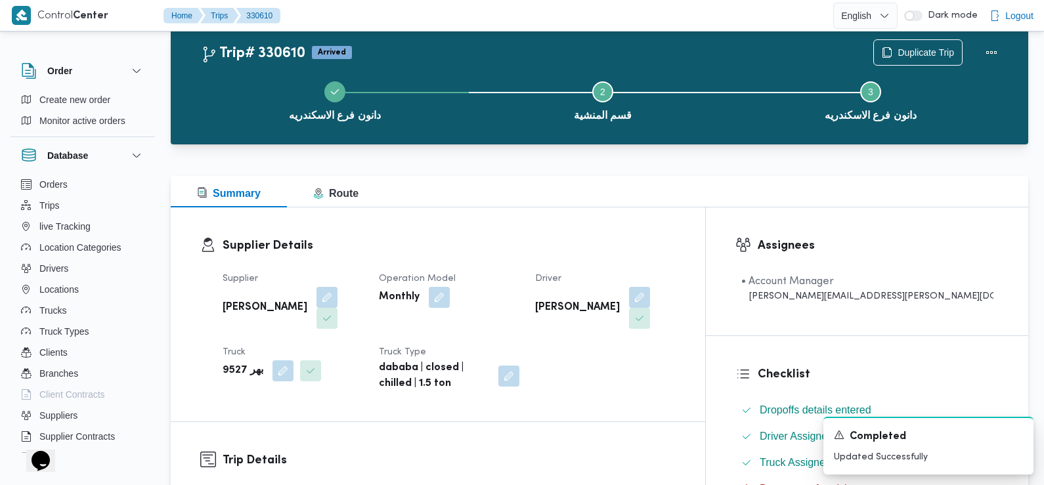
scroll to position [123, 0]
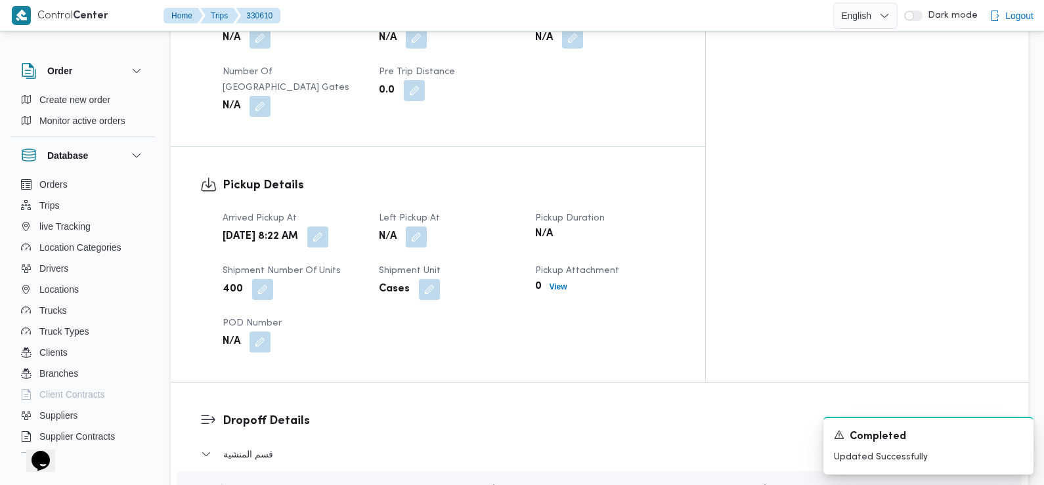
drag, startPoint x: 610, startPoint y: 280, endPoint x: 572, endPoint y: 280, distance: 38.1
click at [589, 280] on div "Arrived Pickup At Tue, Aug 12, 2025 8:22 AM Left Pickup At N/A Pickup Duration …" at bounding box center [449, 282] width 469 height 158
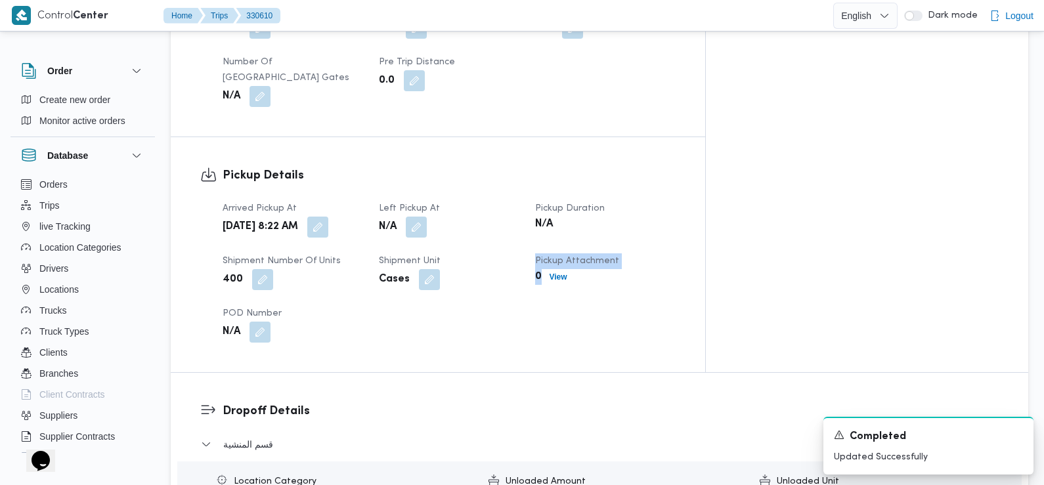
scroll to position [788, 0]
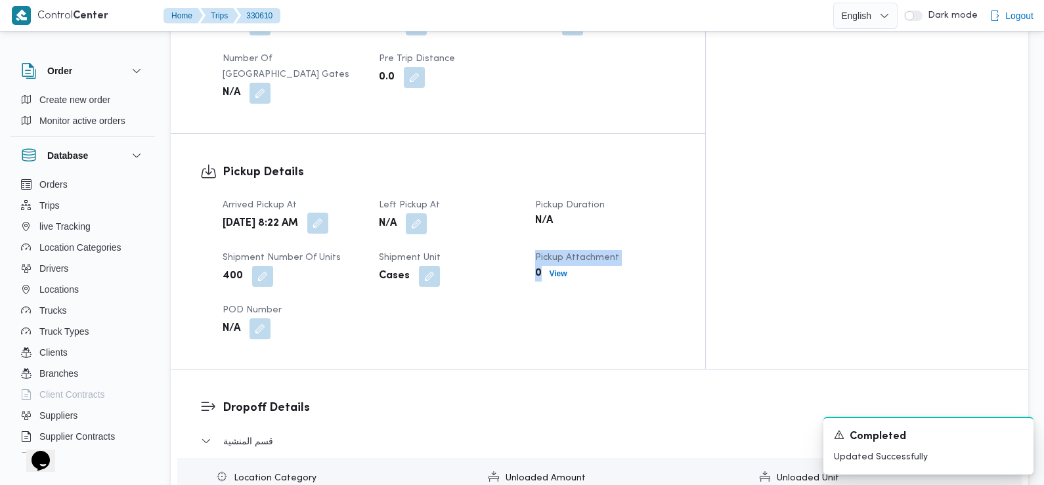
click at [328, 213] on button "button" at bounding box center [317, 223] width 21 height 21
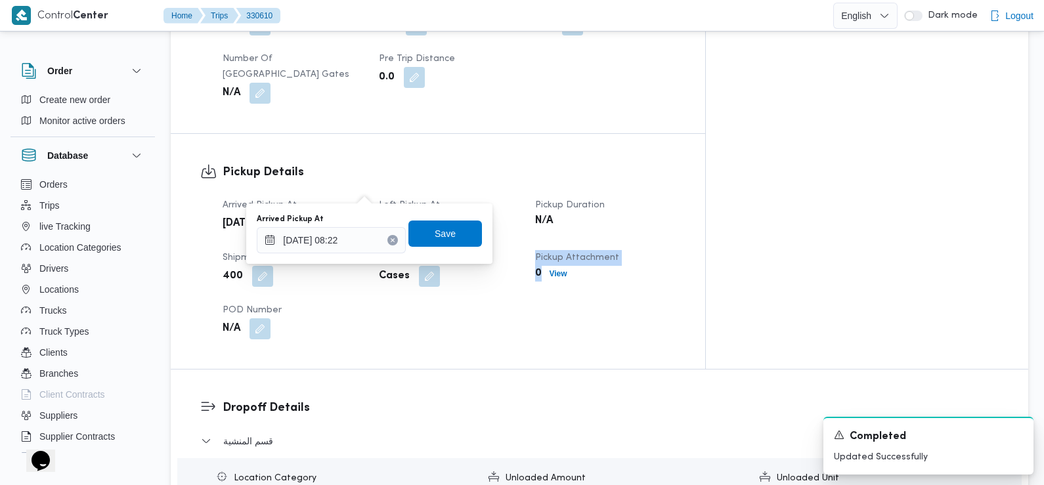
click at [355, 259] on div "You are in a dialog. To close this dialog, hit escape. Arrived Pickup At 12/08/…" at bounding box center [369, 234] width 246 height 60
click at [344, 242] on input "12/08/2025 08:22" at bounding box center [331, 240] width 149 height 26
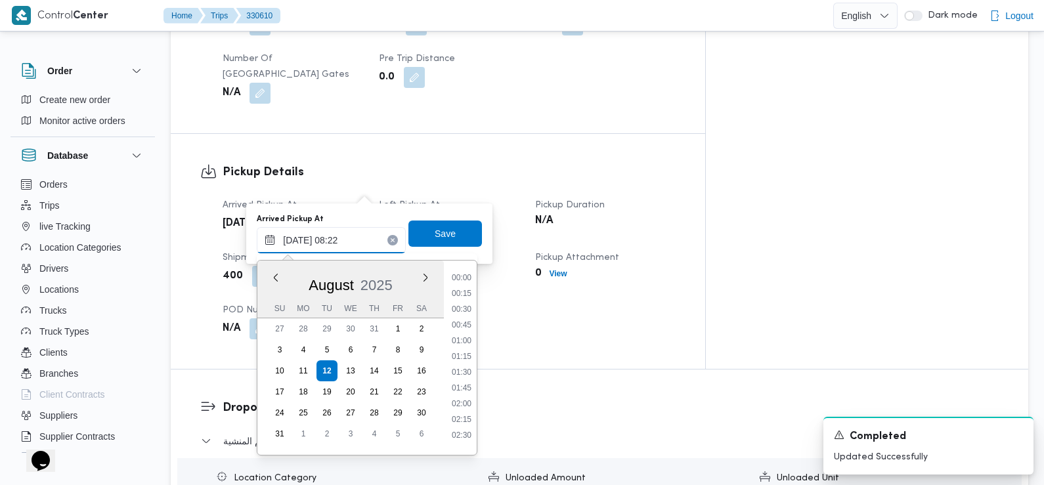
scroll to position [429, 0]
click at [465, 320] on li "07:30" at bounding box center [462, 321] width 30 height 13
type input "12/08/2025 07:30"
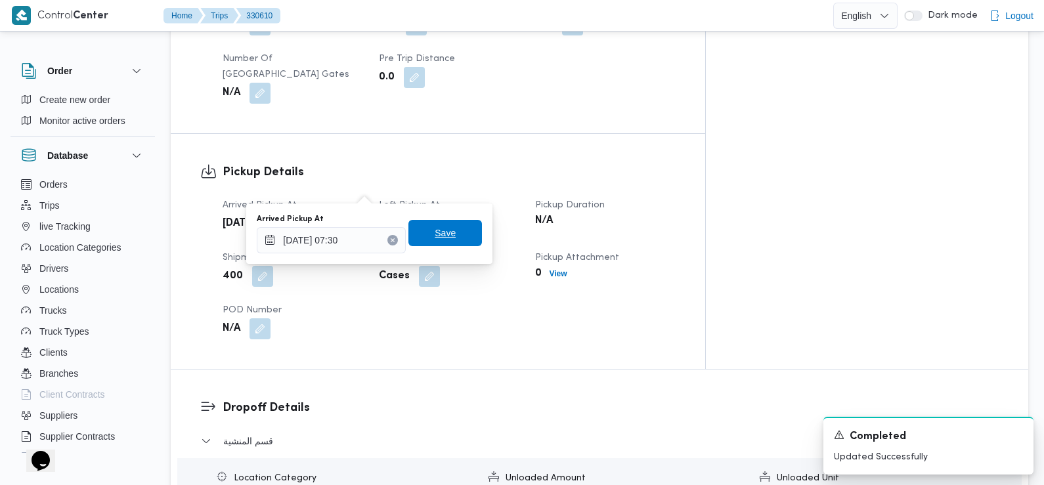
click at [447, 236] on span "Save" at bounding box center [445, 233] width 74 height 26
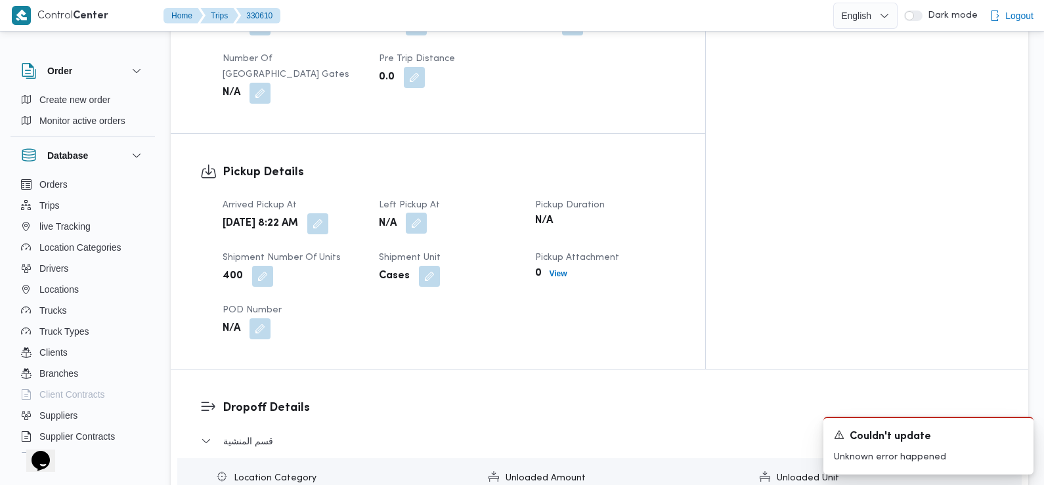
click at [427, 213] on button "button" at bounding box center [416, 223] width 21 height 21
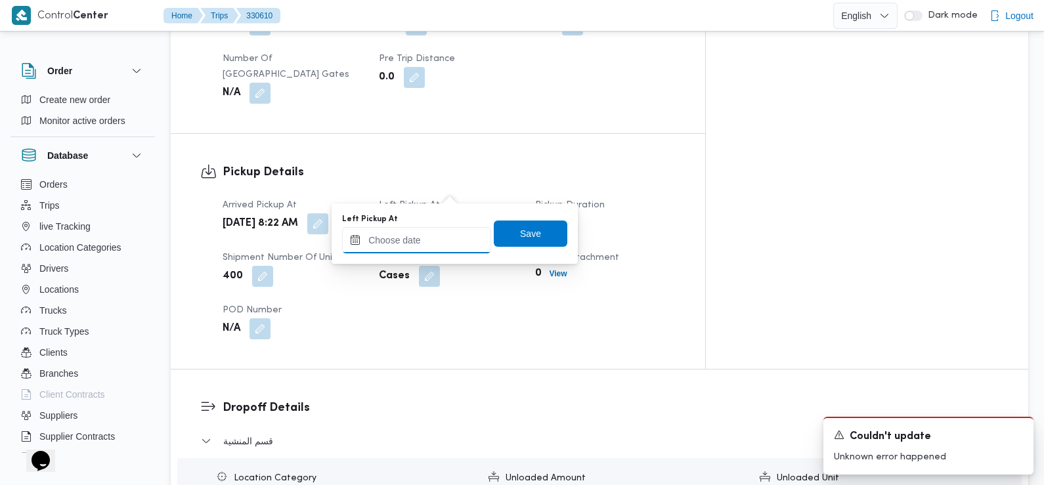
click at [441, 236] on input "Left Pickup At" at bounding box center [416, 240] width 149 height 26
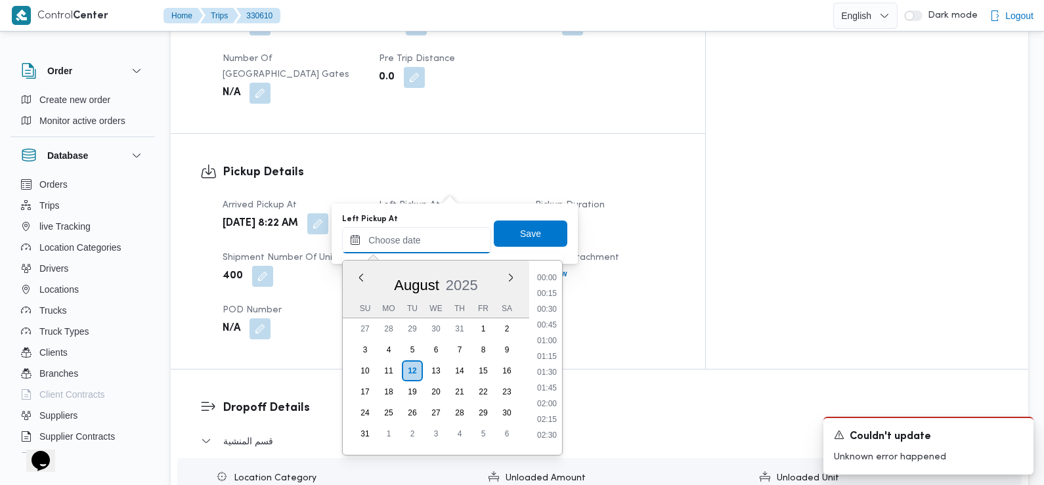
scroll to position [540, 0]
click at [553, 275] on li "08:30" at bounding box center [547, 273] width 30 height 13
type input "12/08/2025 08:30"
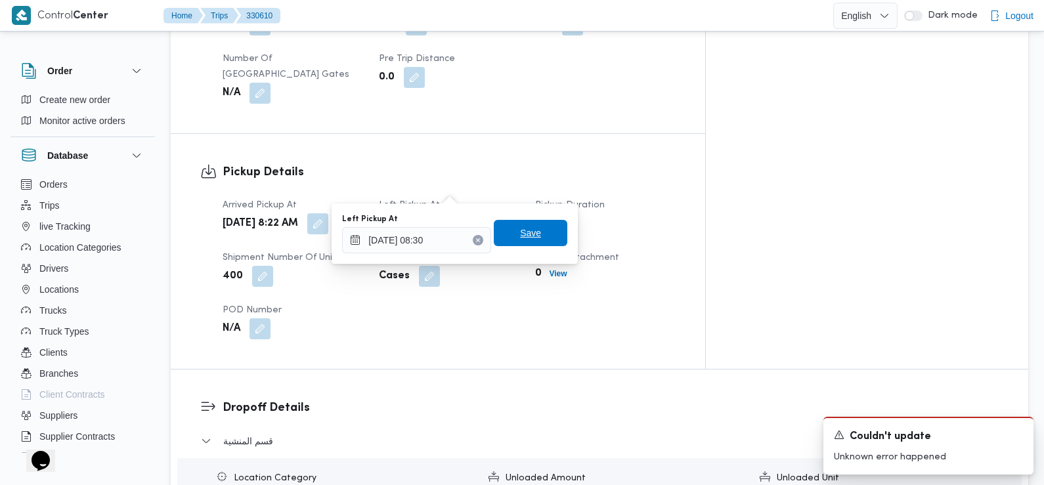
click at [547, 240] on span "Save" at bounding box center [531, 233] width 74 height 26
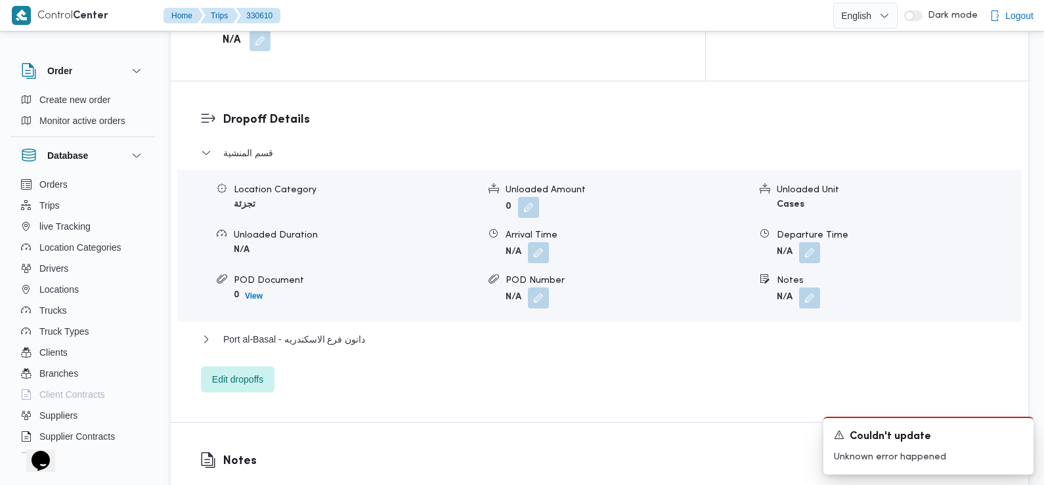
scroll to position [1077, 0]
click at [542, 241] on button "button" at bounding box center [538, 251] width 21 height 21
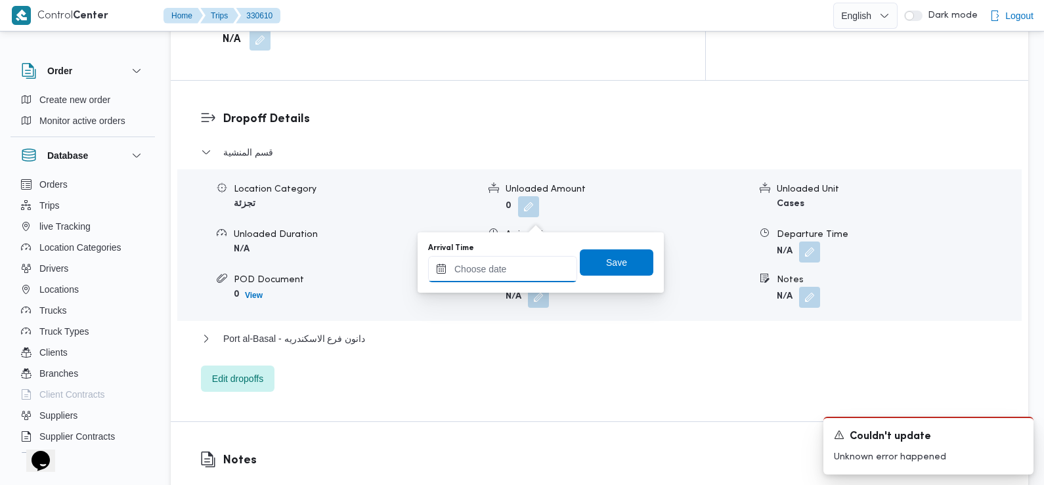
click at [535, 273] on input "Arrival Time" at bounding box center [502, 269] width 149 height 26
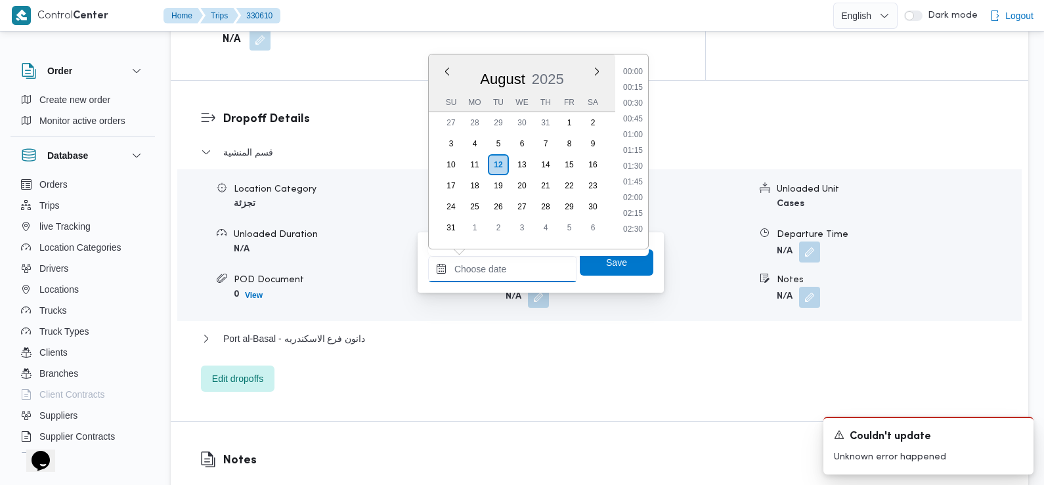
scroll to position [540, 0]
drag, startPoint x: 634, startPoint y: 114, endPoint x: 644, endPoint y: 131, distance: 19.7
click at [634, 114] on li "09:15" at bounding box center [633, 114] width 30 height 13
type input "12/08/2025 09:15"
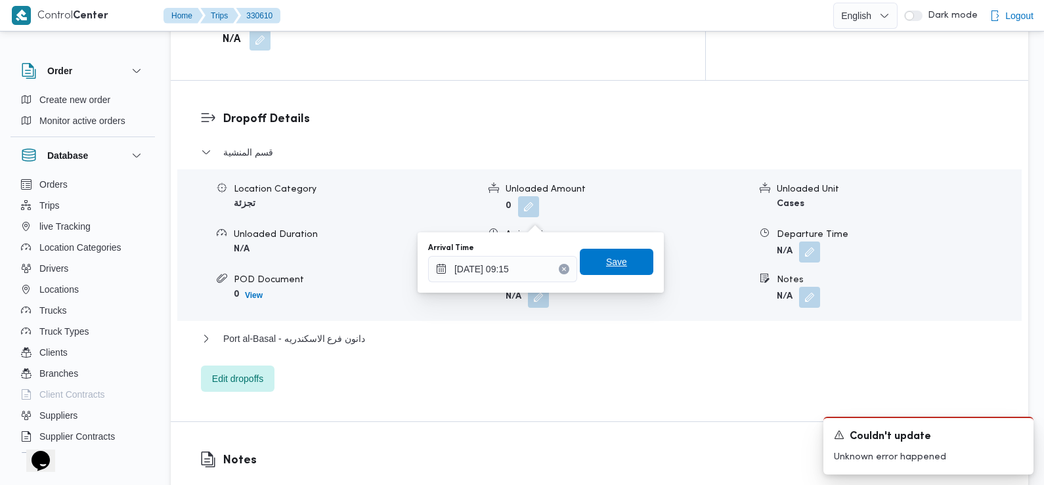
click at [611, 262] on span "Save" at bounding box center [616, 262] width 21 height 16
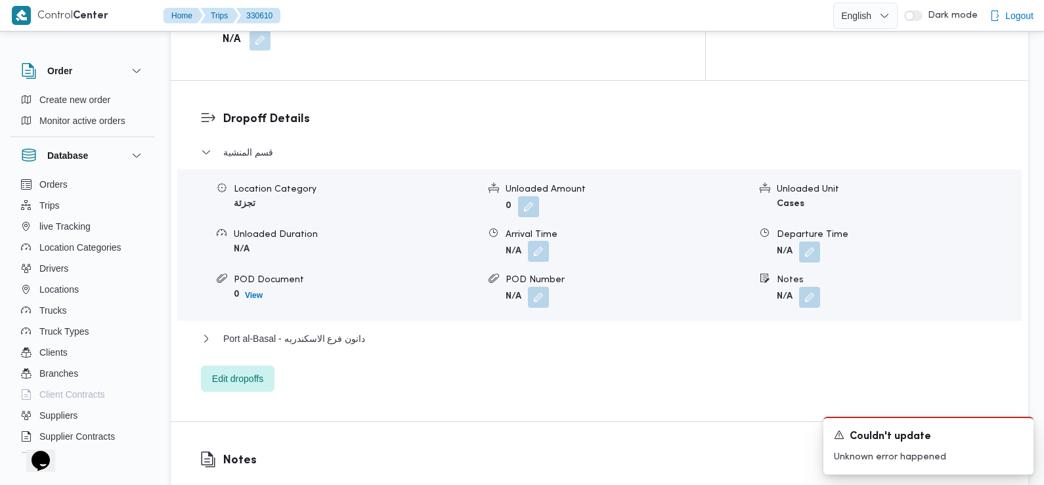
click at [545, 241] on button "button" at bounding box center [538, 251] width 21 height 21
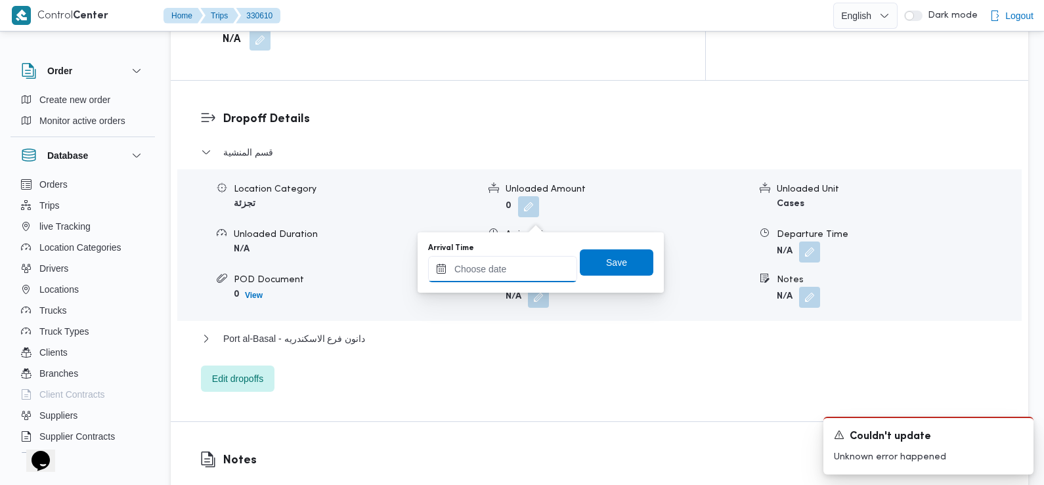
click at [529, 276] on input "Arrival Time" at bounding box center [502, 269] width 149 height 26
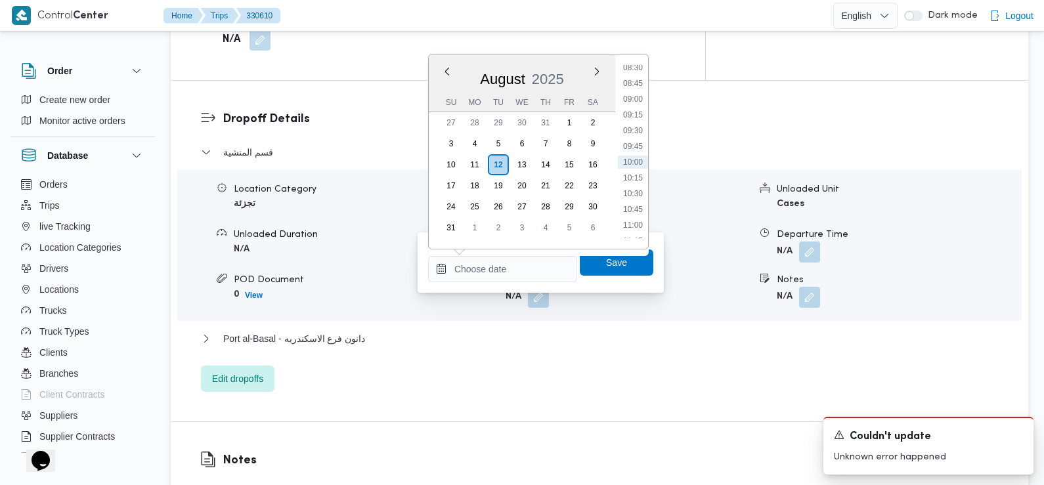
click at [634, 99] on li "09:00" at bounding box center [633, 99] width 30 height 13
type input "12/08/2025 09:00"
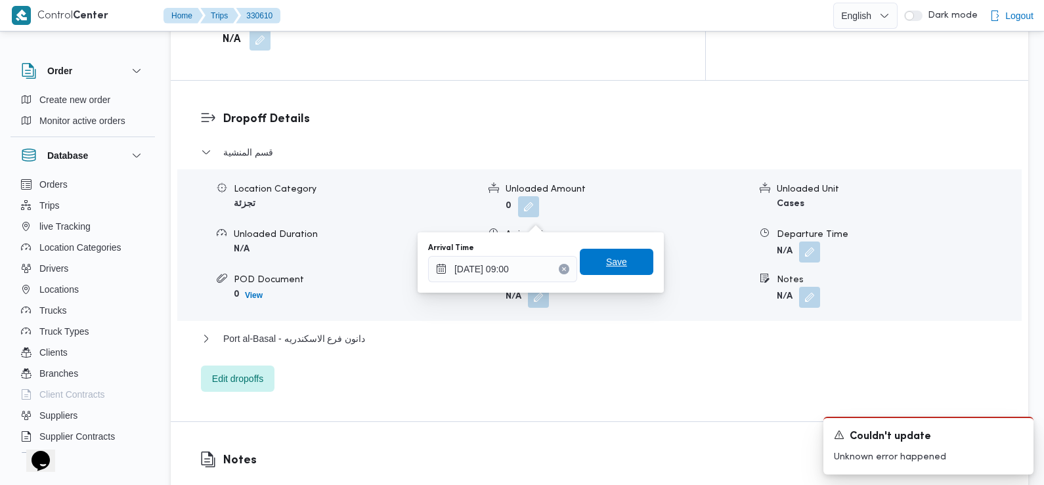
click at [617, 254] on span "Save" at bounding box center [617, 262] width 74 height 26
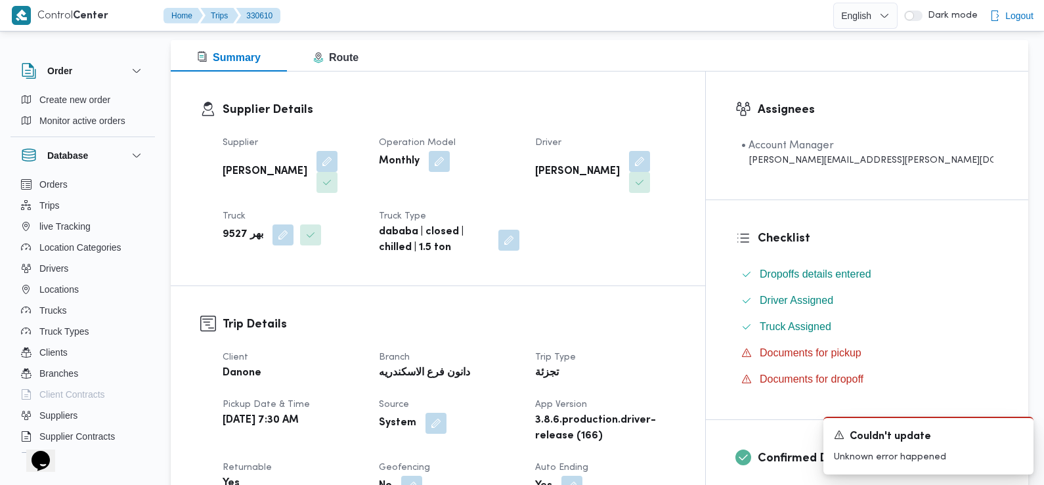
scroll to position [192, 0]
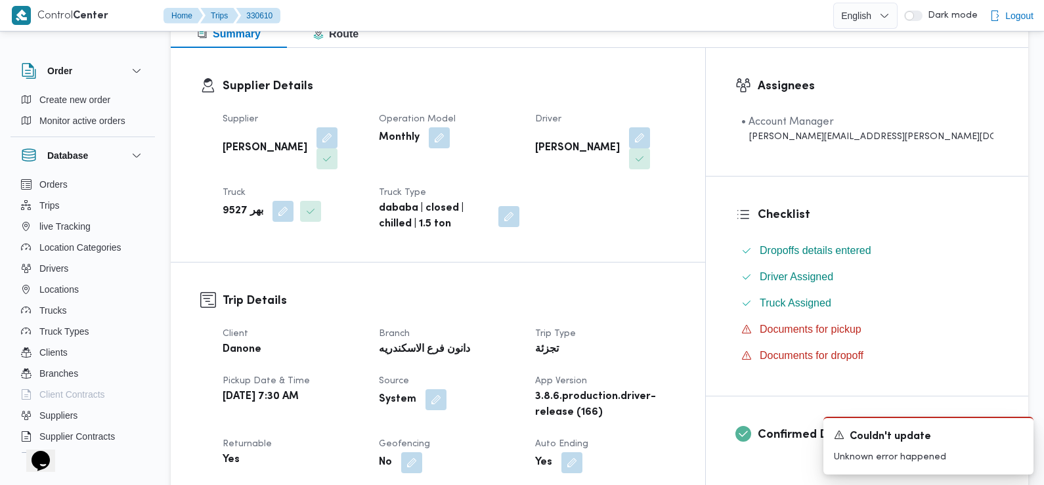
click at [705, 230] on div "Supplier Details Supplier احمد محمد وصال الشرقاوي Operation Model Monthly Drive…" at bounding box center [438, 155] width 535 height 214
click at [691, 227] on div "Supplier Details Supplier احمد محمد وصال الشرقاوي Operation Model Monthly Drive…" at bounding box center [438, 155] width 535 height 214
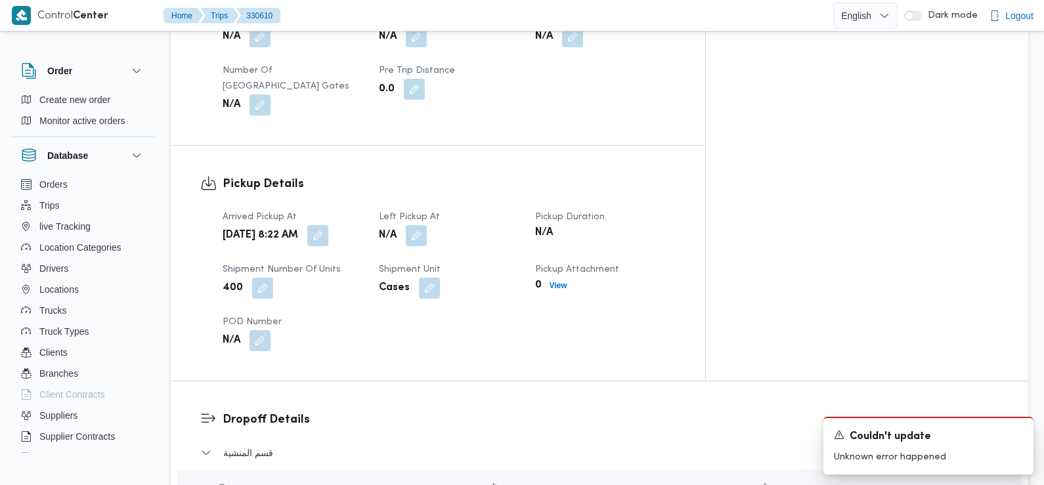
scroll to position [779, 0]
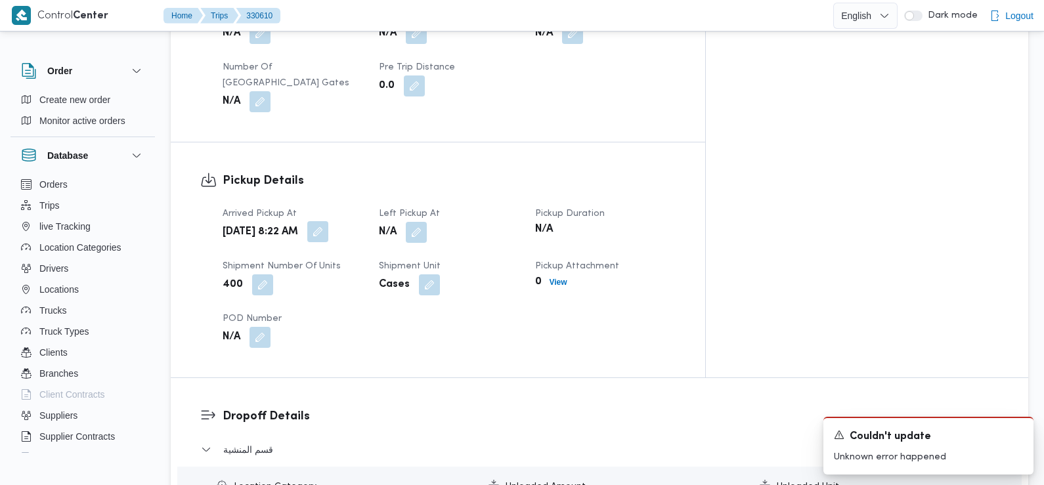
click at [328, 221] on button "button" at bounding box center [317, 231] width 21 height 21
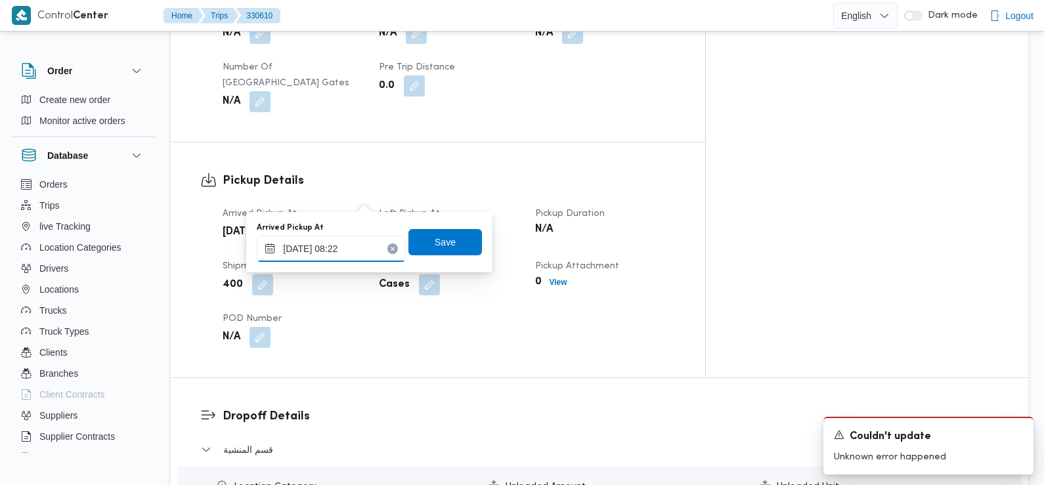
click at [353, 255] on input "12/08/2025 08:22" at bounding box center [331, 249] width 149 height 26
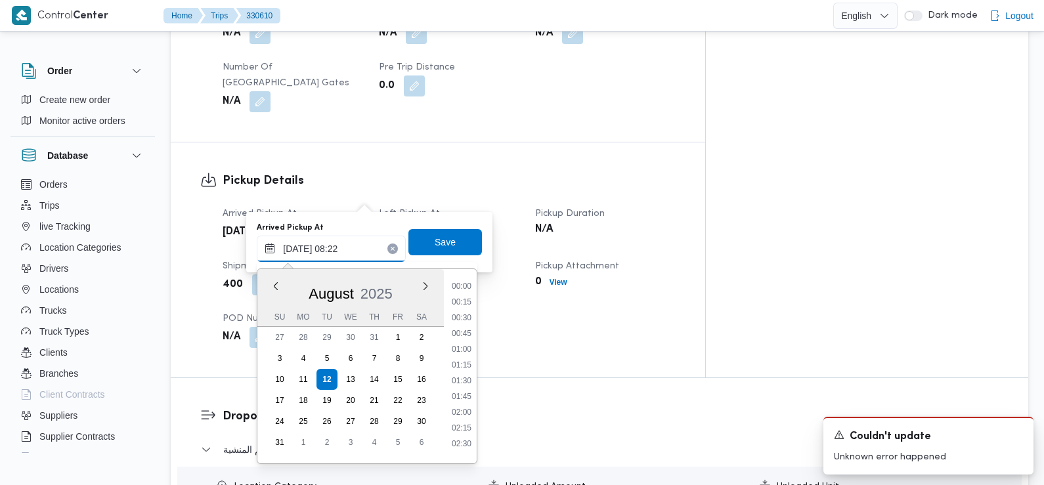
scroll to position [429, 0]
click at [461, 333] on li "07:30" at bounding box center [462, 329] width 30 height 13
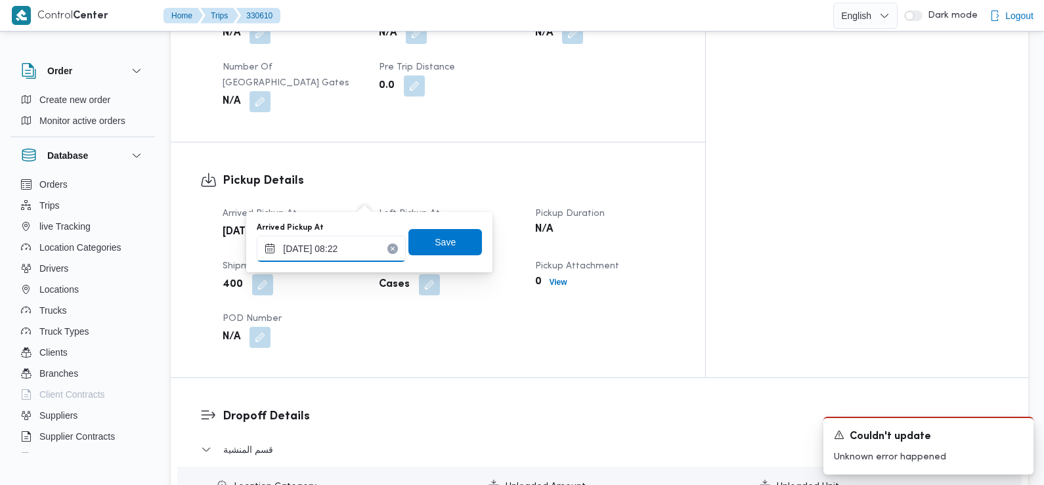
click at [361, 244] on input "12/08/2025 08:22" at bounding box center [331, 249] width 149 height 26
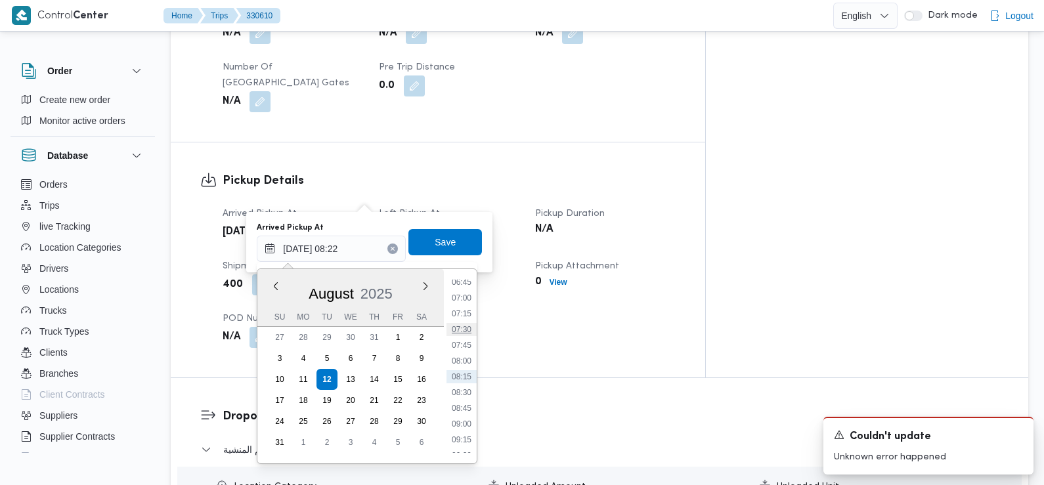
click at [462, 336] on li "07:30" at bounding box center [462, 329] width 30 height 13
type input "12/08/2025 07:30"
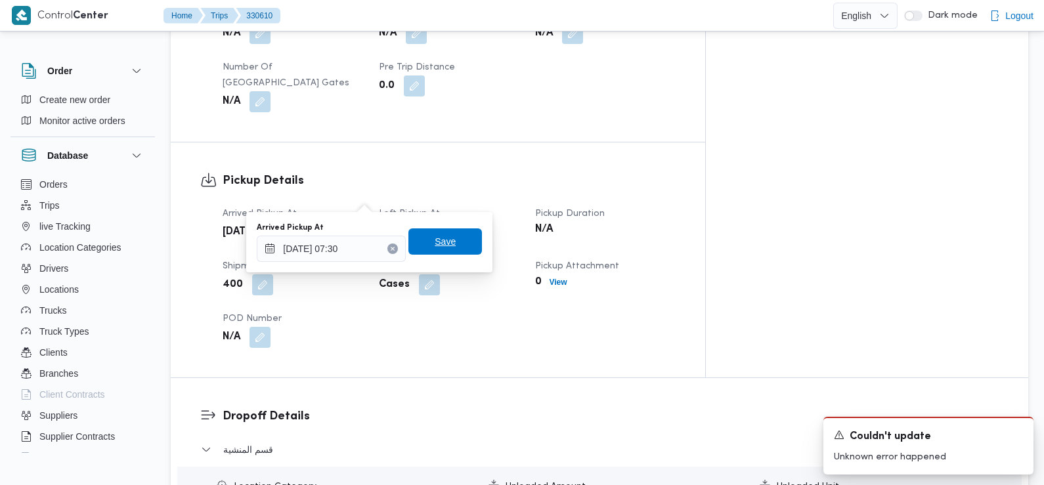
click at [438, 246] on span "Save" at bounding box center [445, 242] width 21 height 16
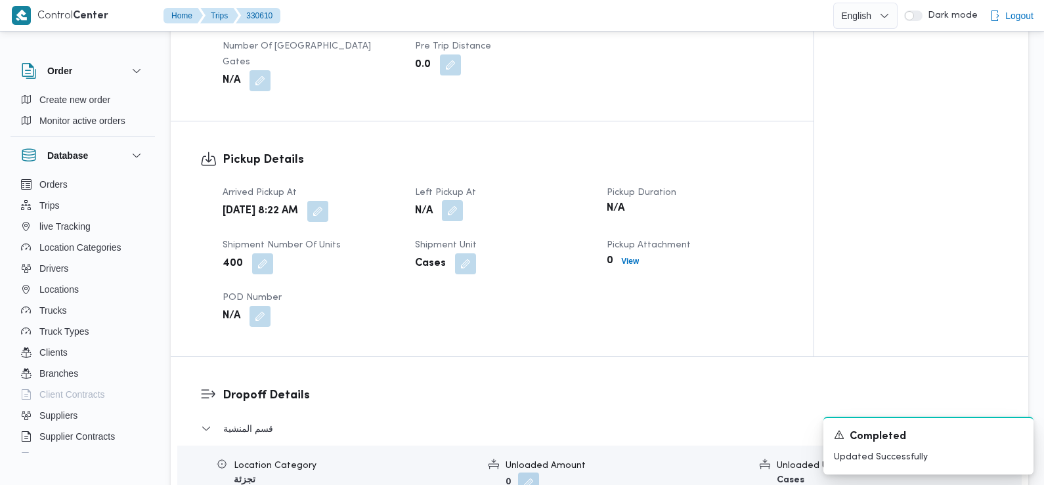
click at [450, 200] on button "button" at bounding box center [452, 210] width 21 height 21
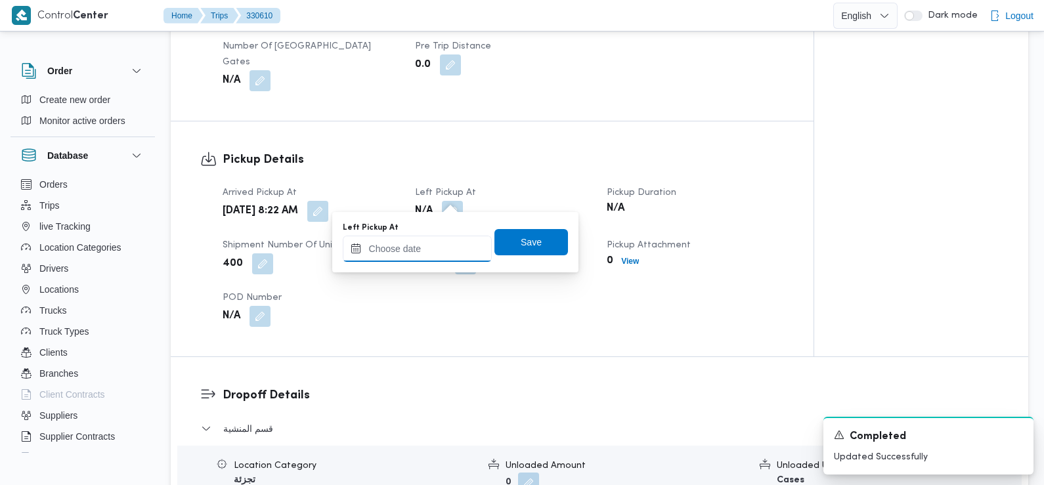
click at [443, 242] on input "Left Pickup At" at bounding box center [417, 249] width 149 height 26
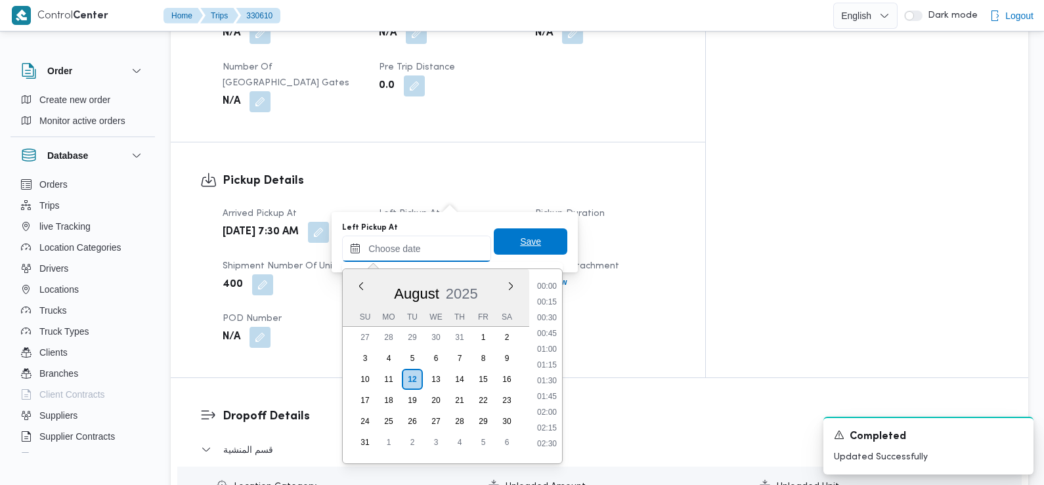
scroll to position [556, 0]
click at [553, 276] on div "Time 00:00 00:15 00:30 00:45 01:00 01:15 01:30 01:45 02:00 02:15 02:30 02:45 03…" at bounding box center [545, 366] width 33 height 194
click at [552, 281] on li "08:45" at bounding box center [547, 282] width 30 height 13
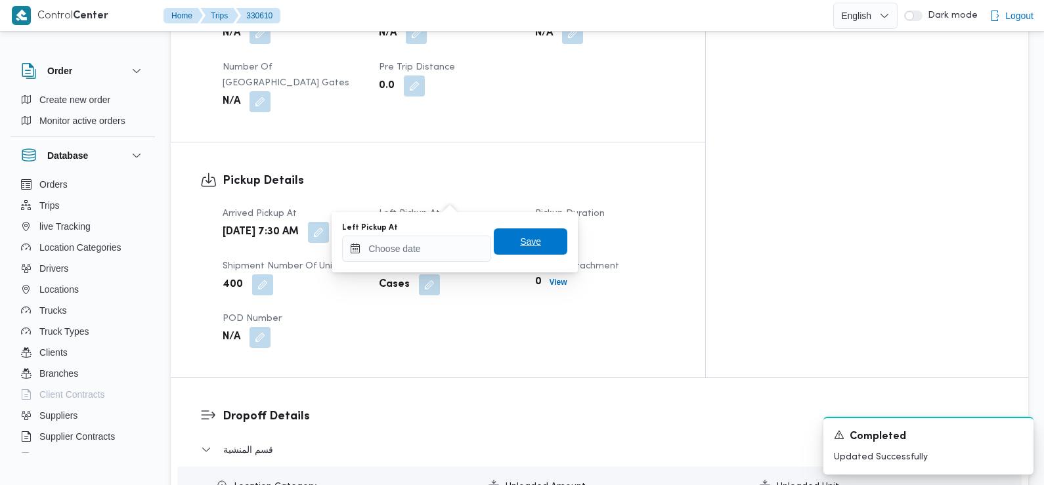
click at [540, 243] on span "Save" at bounding box center [531, 242] width 74 height 26
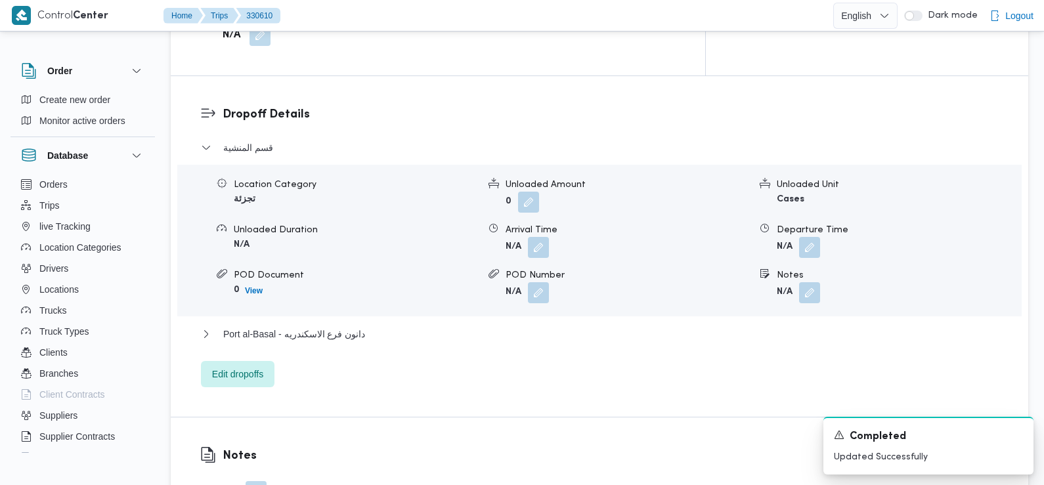
scroll to position [1085, 0]
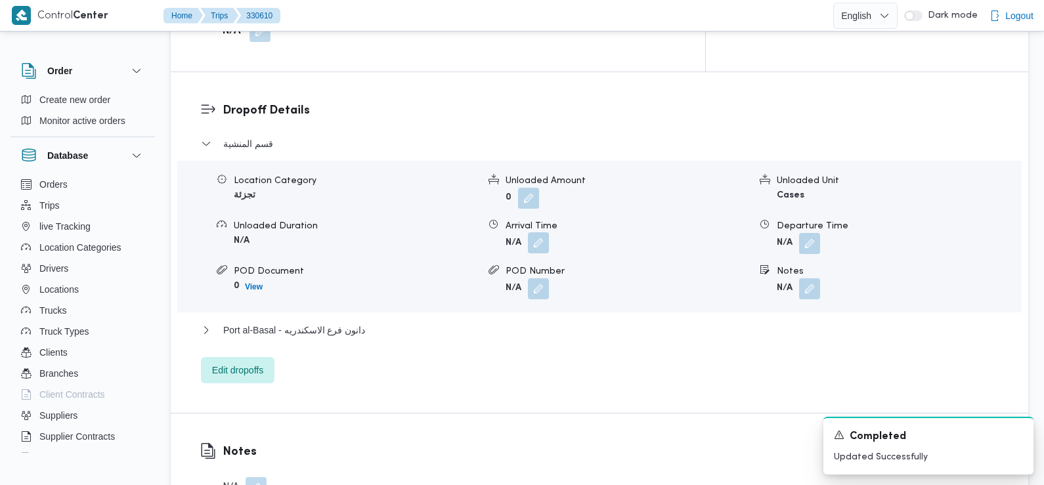
click at [537, 232] on button "button" at bounding box center [538, 242] width 21 height 21
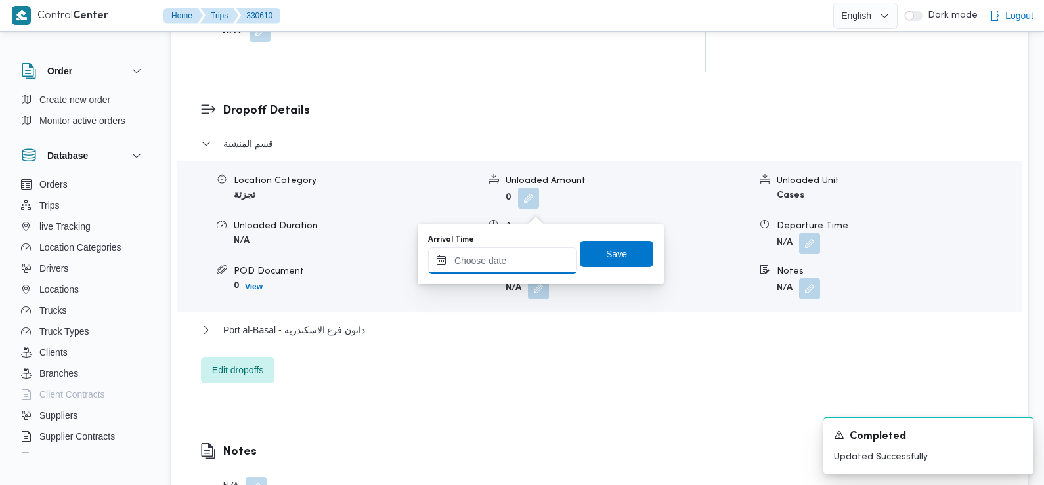
click at [540, 254] on input "Arrival Time" at bounding box center [502, 261] width 149 height 26
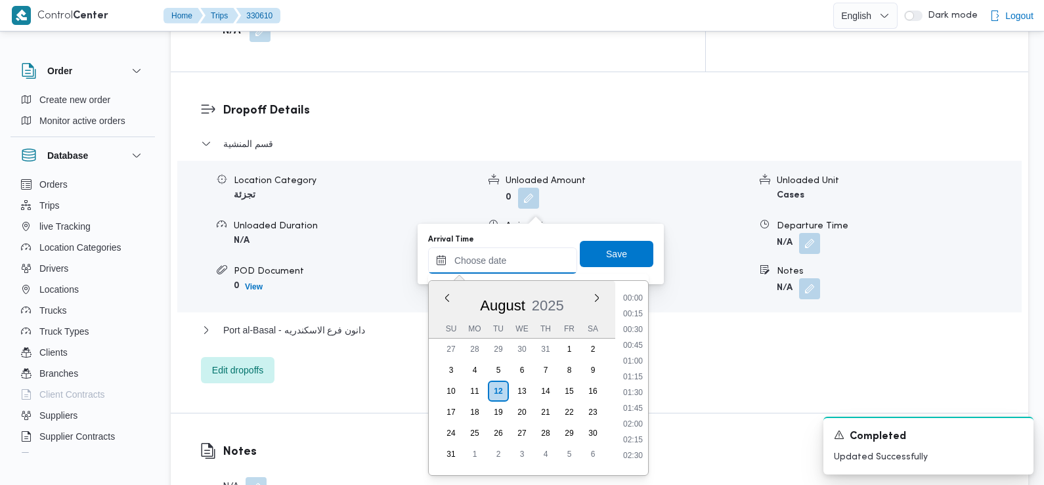
scroll to position [556, 0]
click at [634, 296] on li "08:45" at bounding box center [633, 294] width 30 height 13
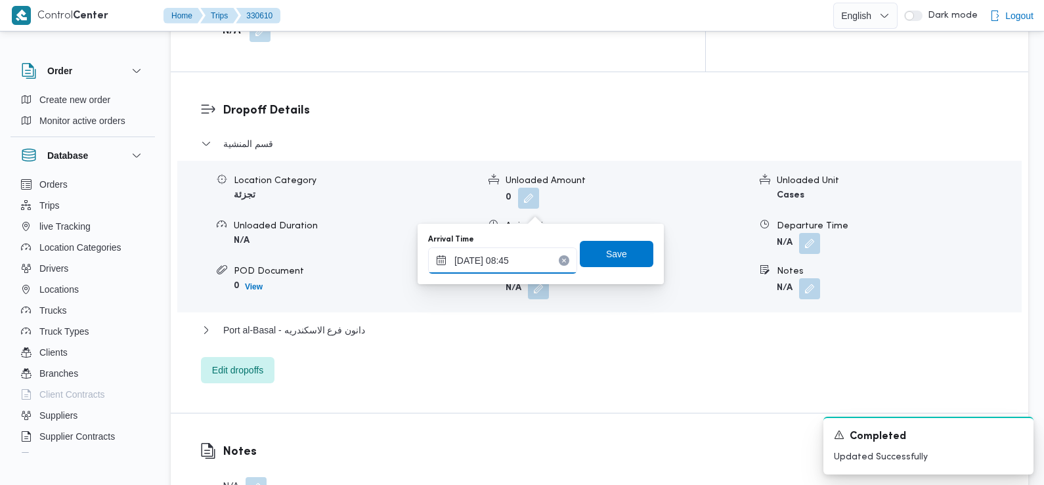
click at [526, 258] on input "12/08/2025 08:45" at bounding box center [502, 261] width 149 height 26
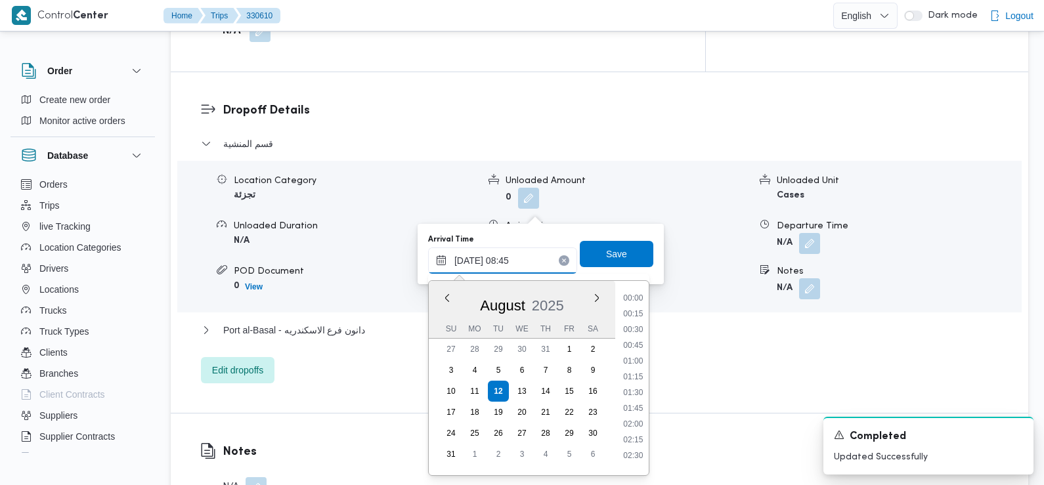
scroll to position [461, 0]
click at [636, 436] on li "09:30" at bounding box center [633, 435] width 30 height 13
type input "12/08/2025 09:30"
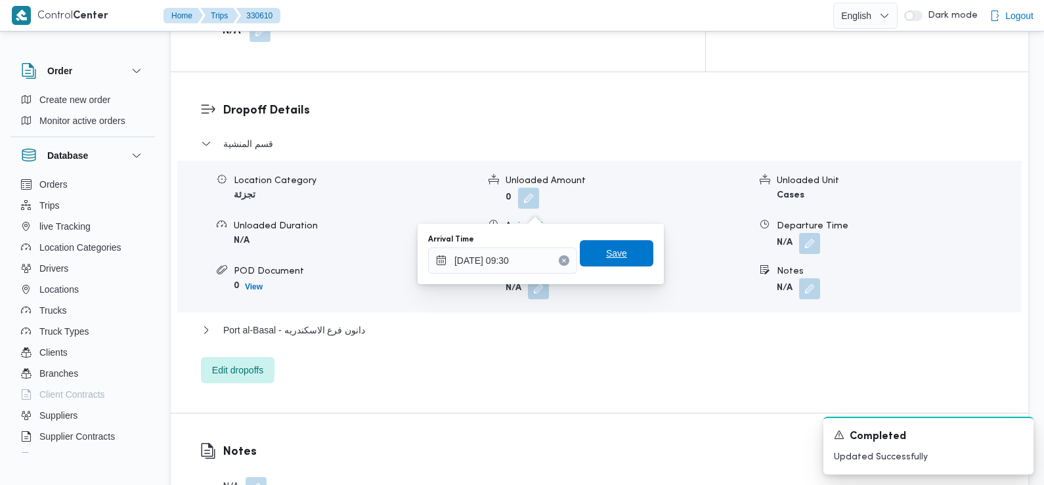
click at [622, 253] on span "Save" at bounding box center [617, 253] width 74 height 26
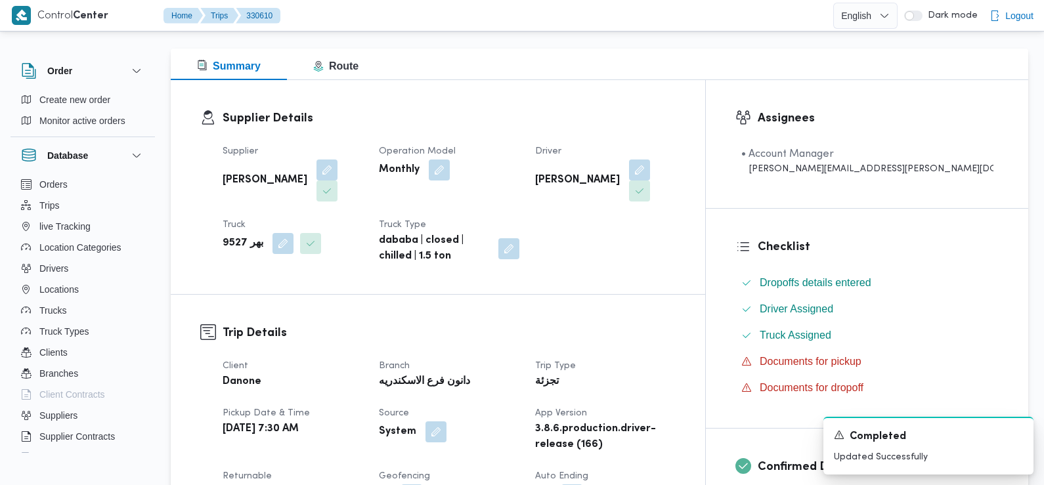
scroll to position [0, 0]
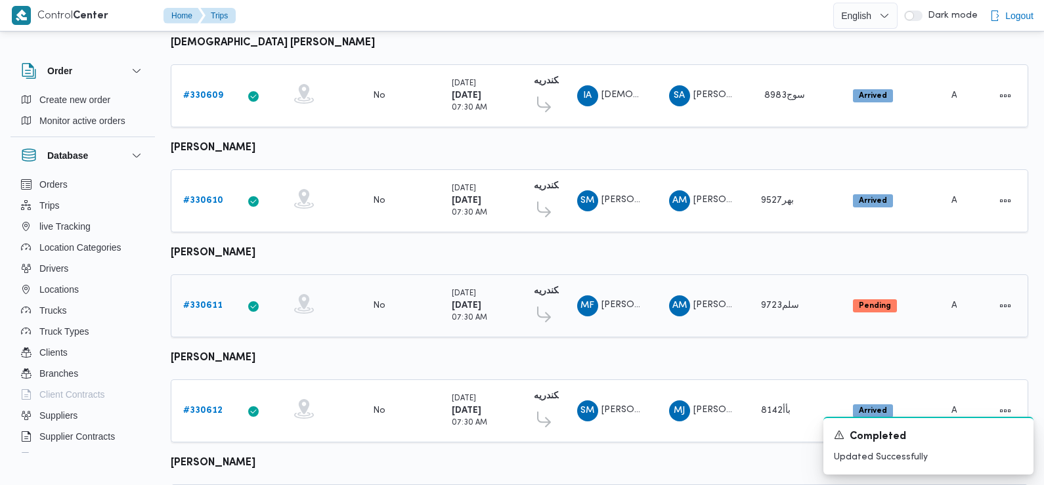
scroll to position [831, 0]
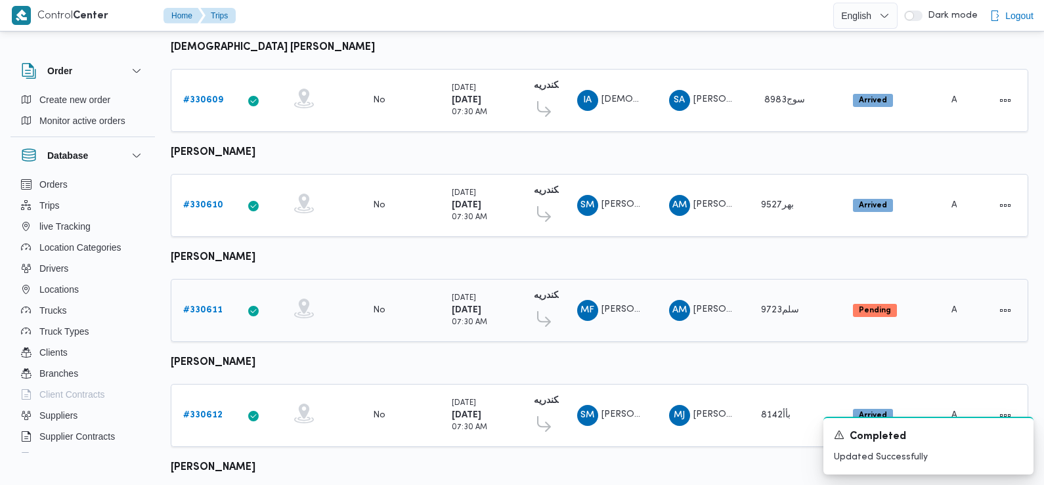
click at [202, 306] on b "# 330611" at bounding box center [202, 310] width 39 height 9
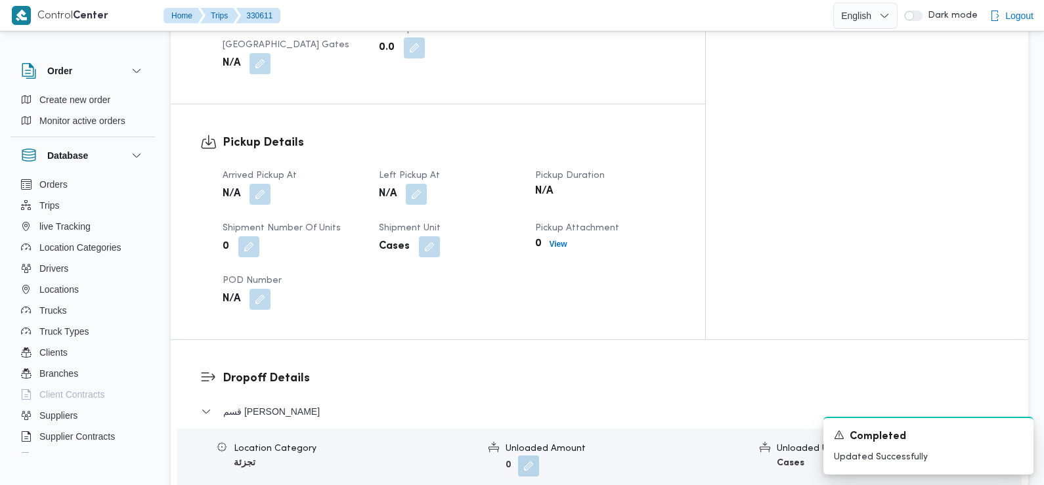
scroll to position [800, 0]
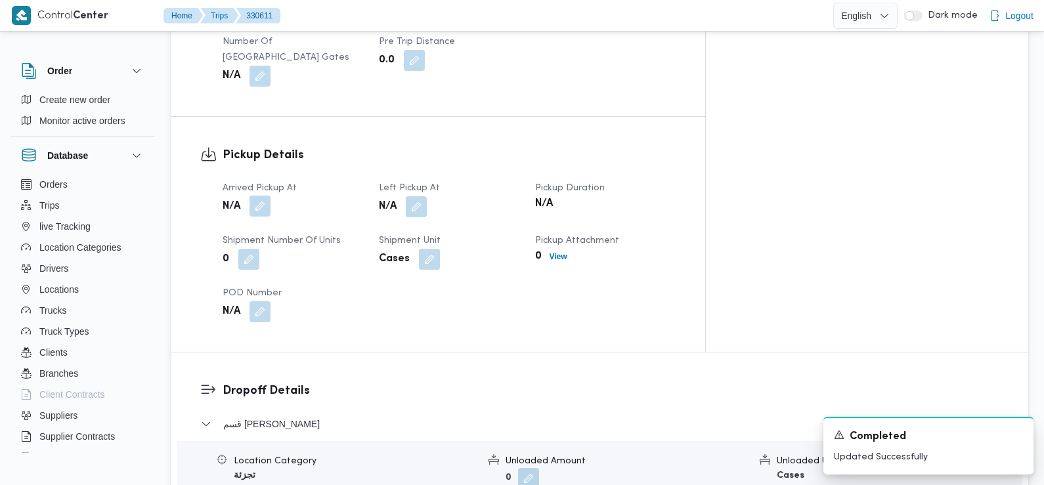
click at [258, 196] on button "button" at bounding box center [260, 206] width 21 height 21
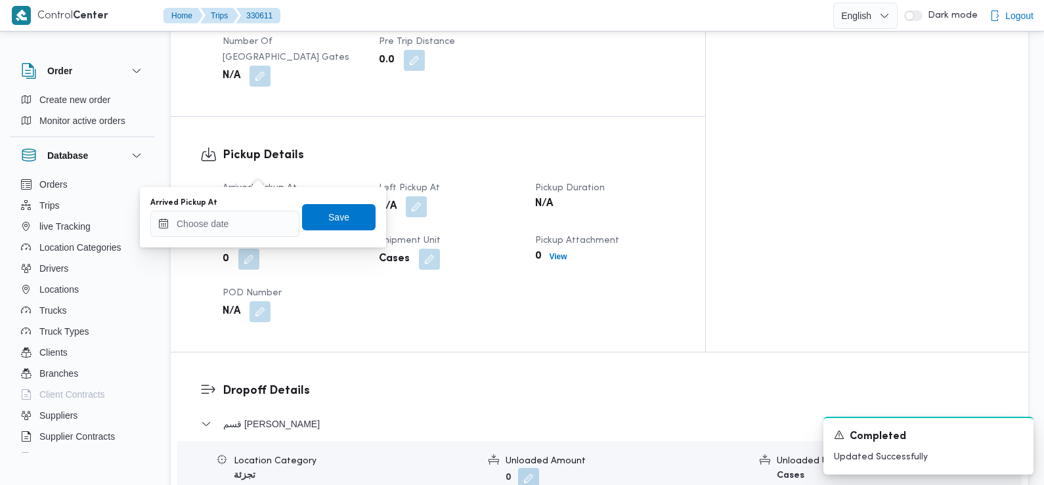
click at [255, 205] on div "Arrived Pickup At" at bounding box center [224, 203] width 149 height 11
click at [246, 244] on div "You are in a dialog. To close this dialog, hit escape. Arrived Pickup At Save" at bounding box center [263, 217] width 246 height 60
click at [240, 229] on input "Arrived Pickup At" at bounding box center [224, 224] width 149 height 26
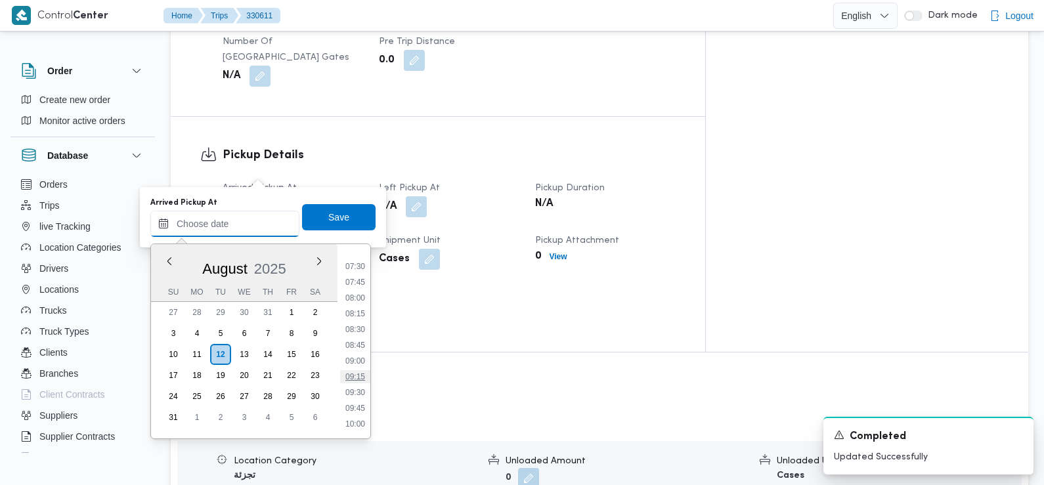
scroll to position [464, 0]
click at [360, 274] on li "07:30" at bounding box center [355, 270] width 30 height 13
type input "12/08/2025 07:30"
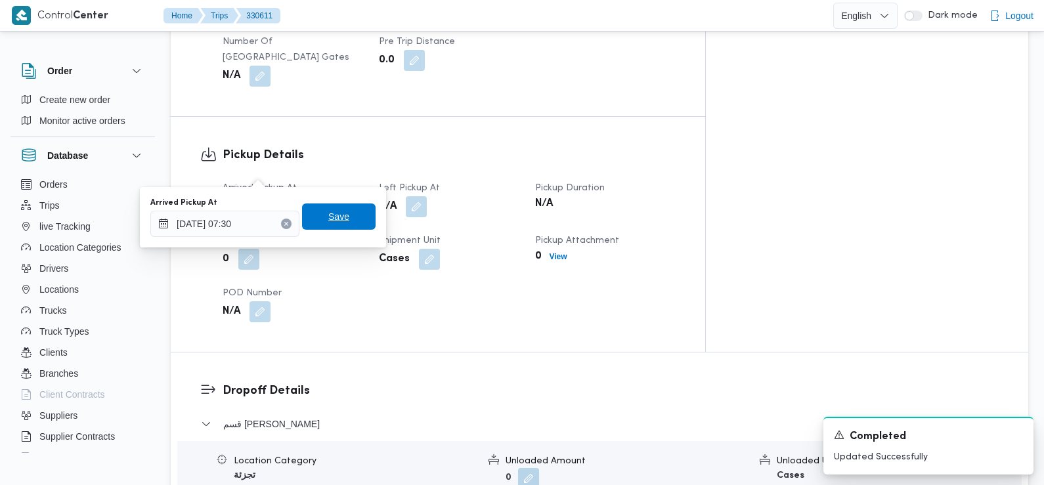
click at [354, 226] on span "Save" at bounding box center [339, 217] width 74 height 26
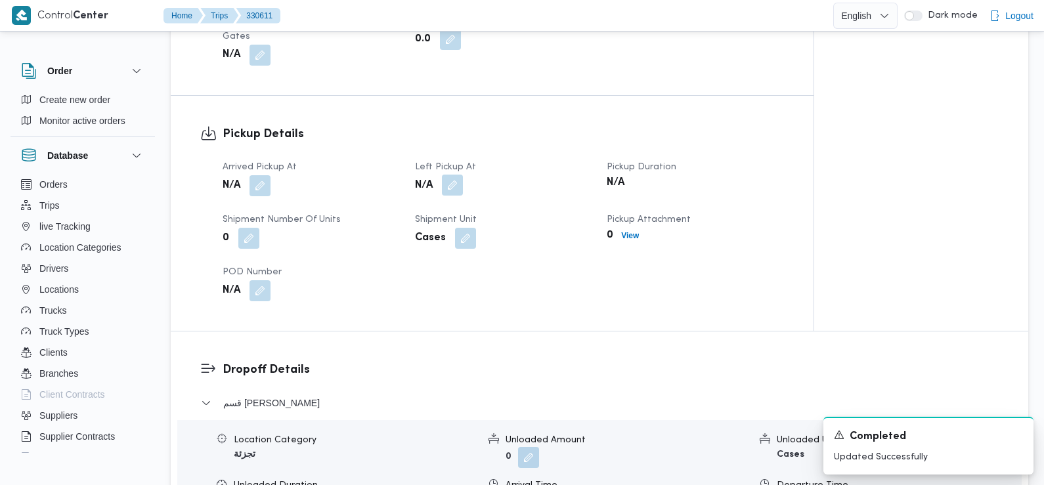
click at [447, 175] on button "button" at bounding box center [452, 185] width 21 height 21
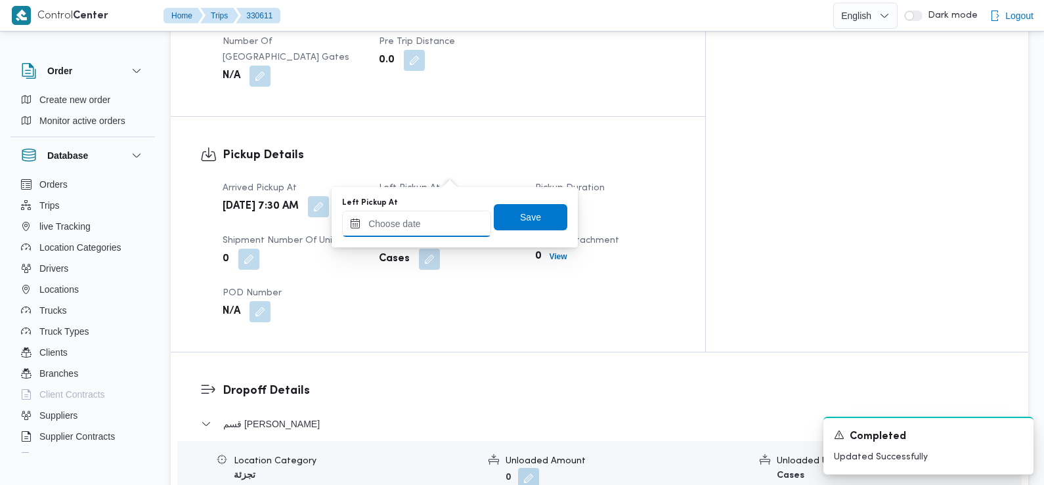
click at [440, 211] on input "Left Pickup At" at bounding box center [416, 224] width 149 height 26
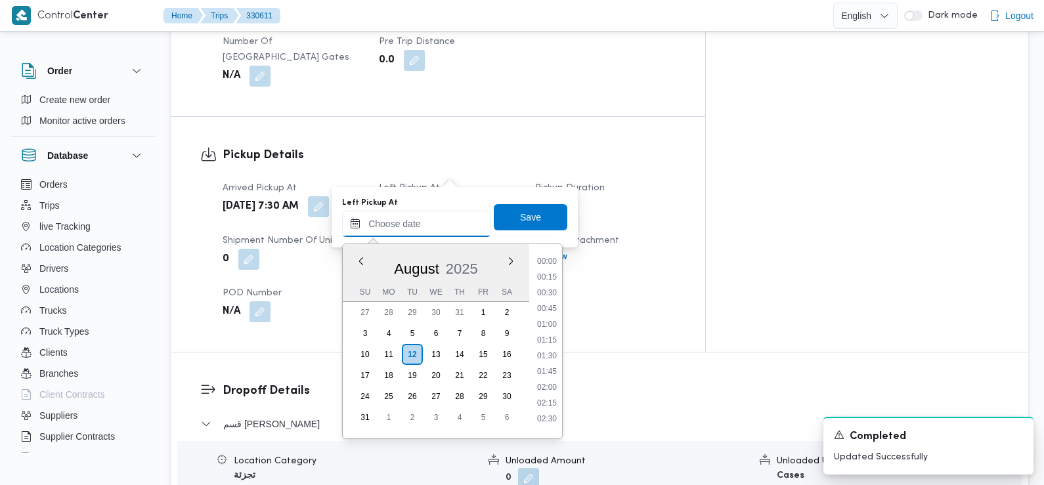
scroll to position [556, 0]
click at [544, 259] on li "08:45" at bounding box center [547, 257] width 30 height 13
type input "12/08/2025 08:45"
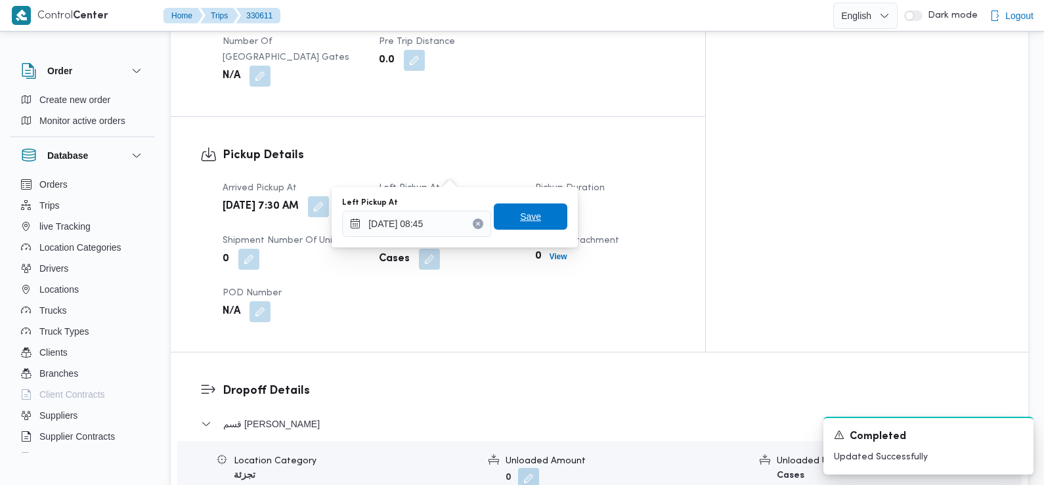
click at [539, 218] on span "Save" at bounding box center [531, 217] width 74 height 26
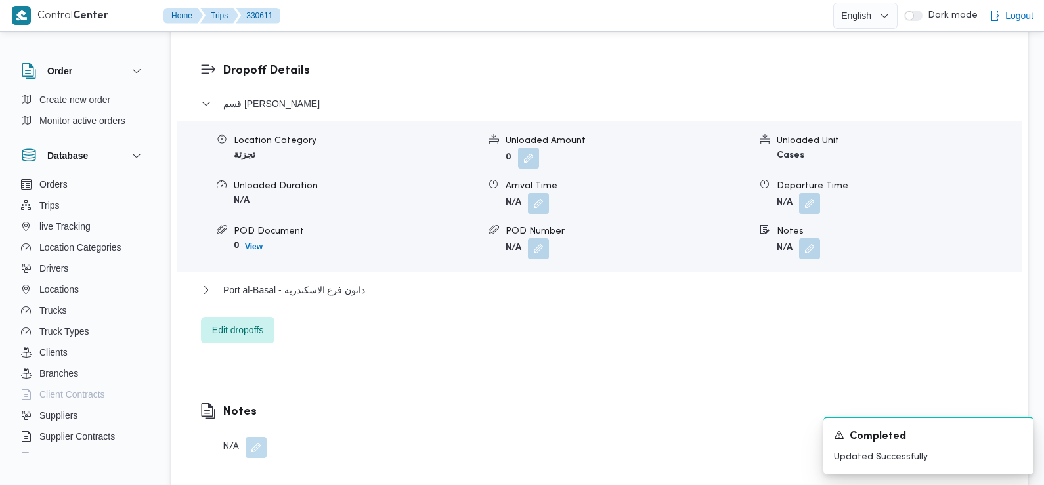
scroll to position [1115, 0]
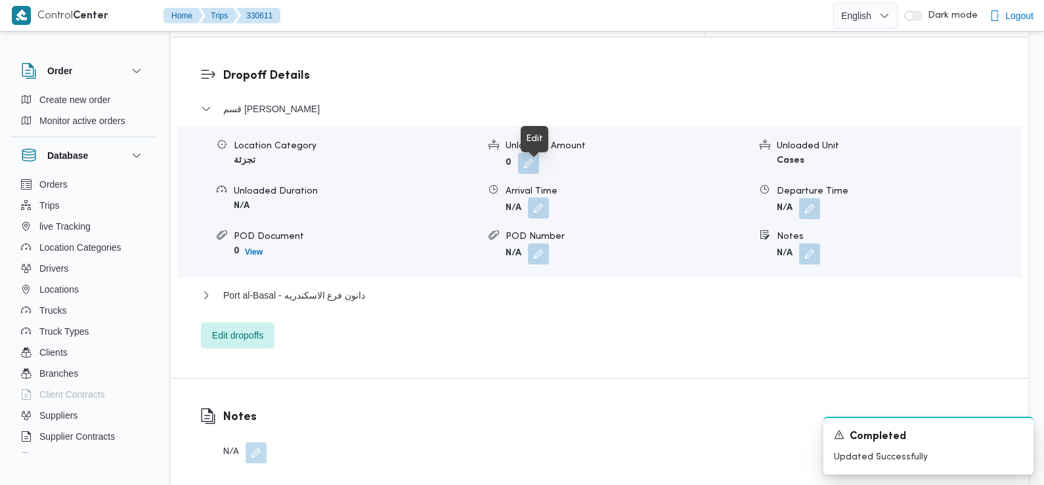
click at [537, 198] on button "button" at bounding box center [538, 208] width 21 height 21
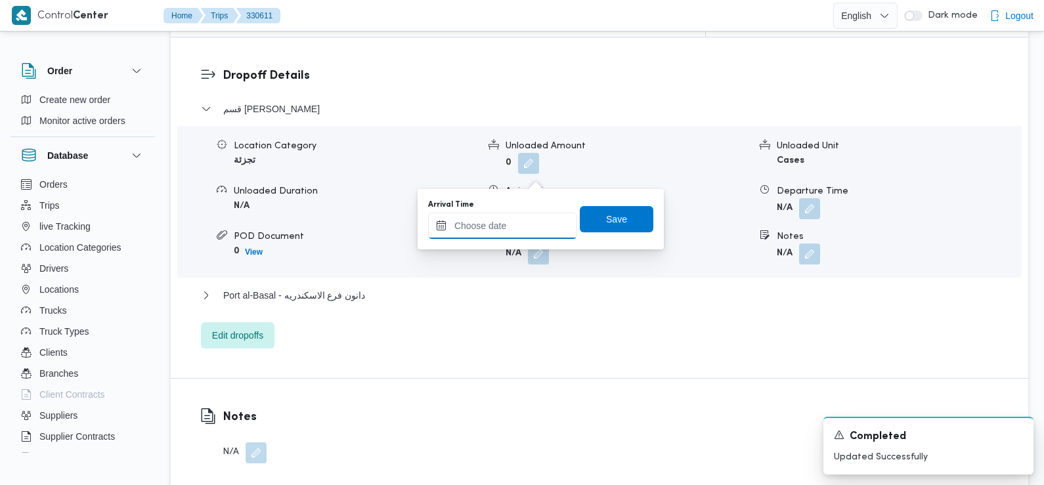
click at [550, 225] on input "Arrival Time" at bounding box center [502, 226] width 149 height 26
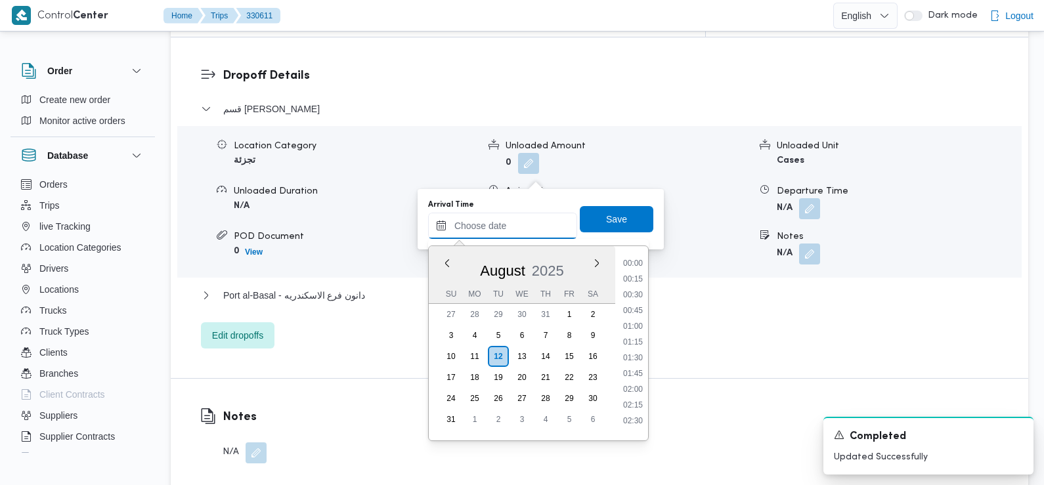
scroll to position [556, 0]
click at [635, 293] on li "09:15" at bounding box center [633, 290] width 30 height 13
type input "12/08/2025 09:15"
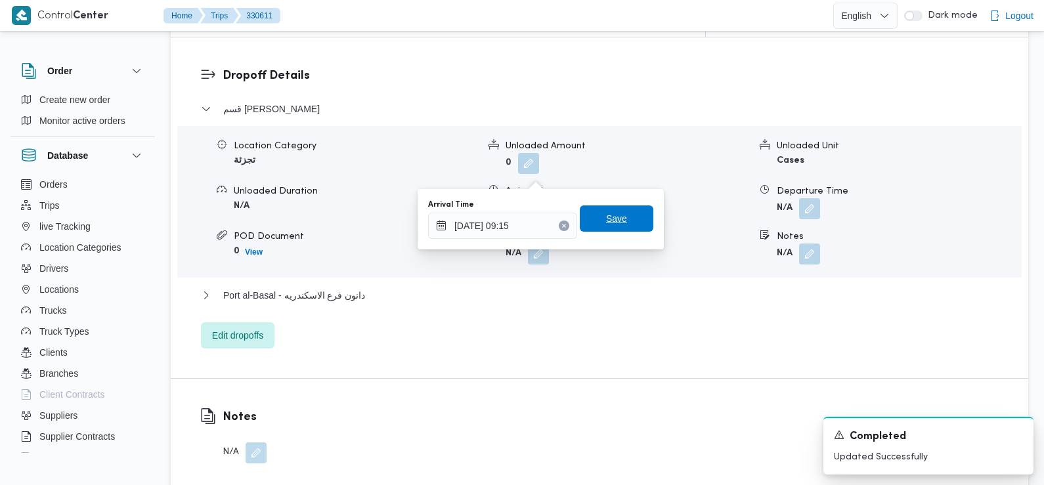
click at [620, 217] on span "Save" at bounding box center [617, 219] width 74 height 26
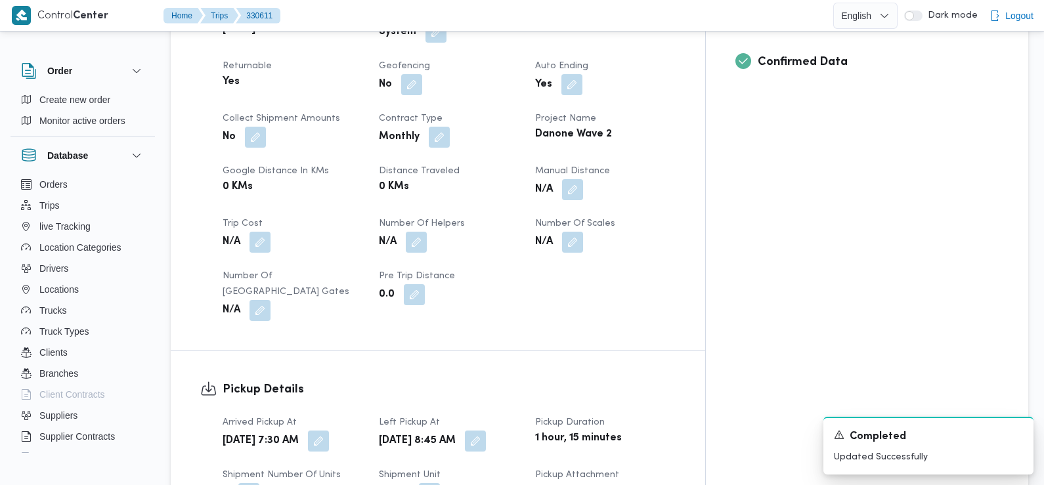
scroll to position [502, 0]
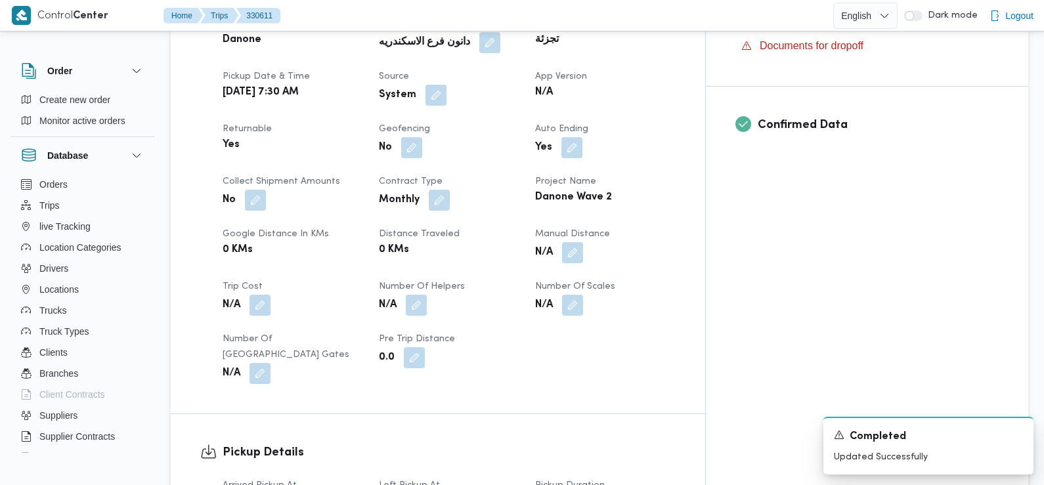
click at [462, 83] on div "System" at bounding box center [449, 95] width 143 height 24
click at [447, 84] on button "button" at bounding box center [436, 94] width 21 height 21
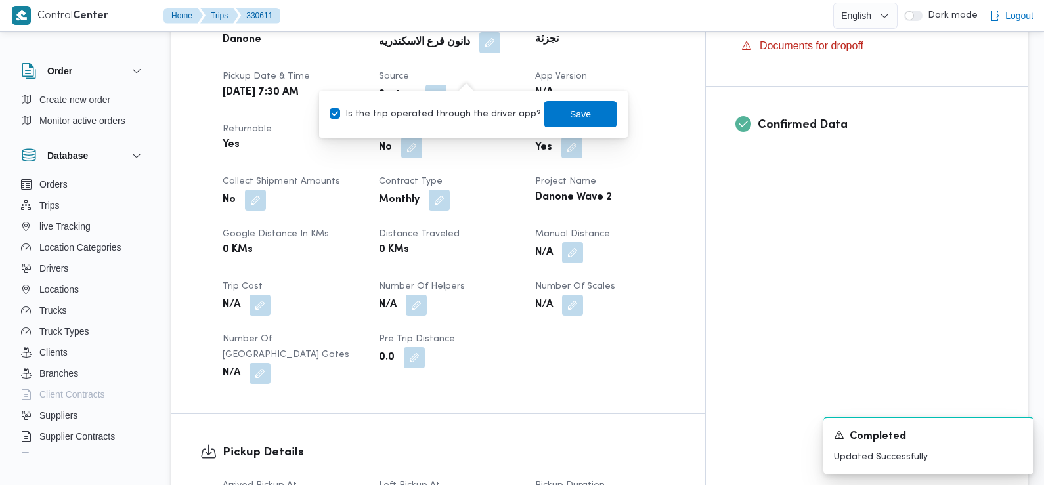
click at [462, 117] on label "Is the trip operated through the driver app?" at bounding box center [435, 114] width 211 height 16
checkbox input "false"
click at [570, 120] on span "Save" at bounding box center [580, 114] width 21 height 16
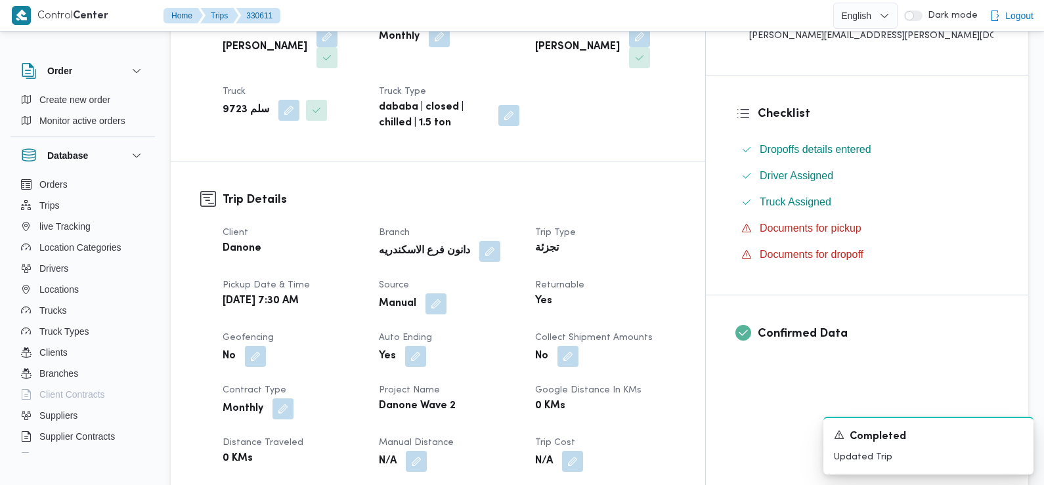
scroll to position [0, 0]
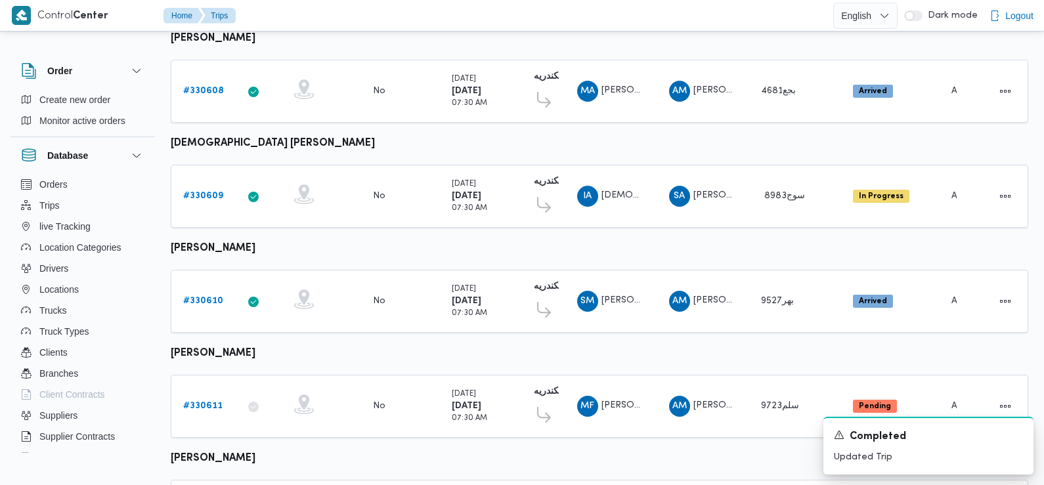
scroll to position [949, 0]
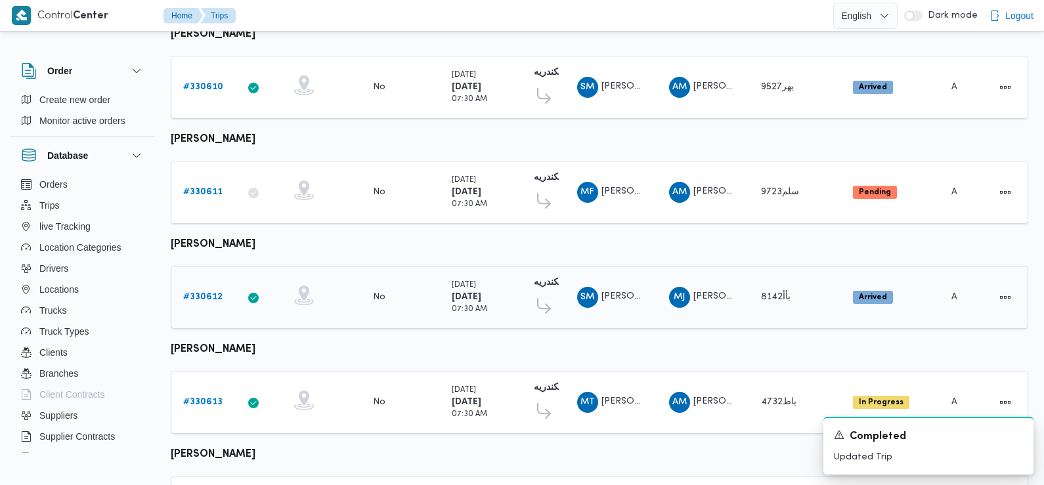
click at [209, 293] on b "# 330612" at bounding box center [202, 297] width 39 height 9
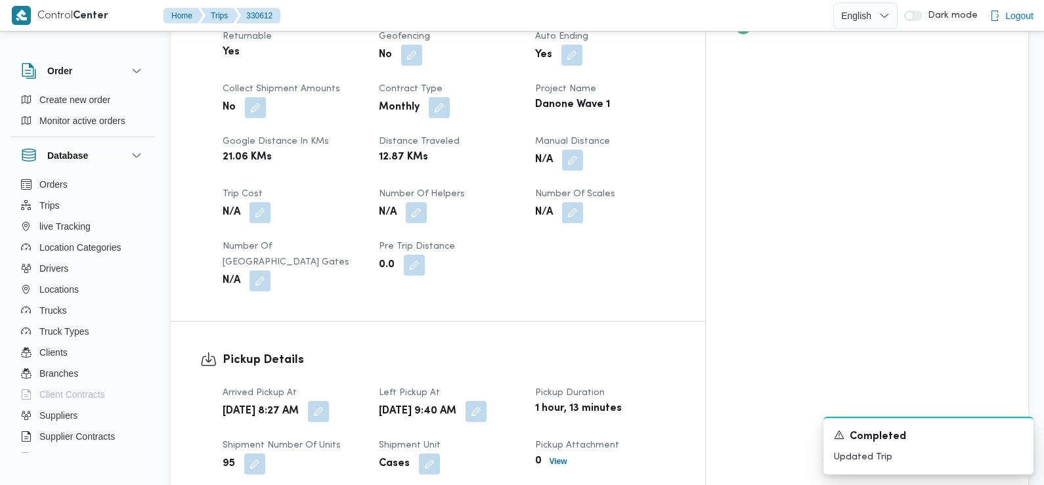
scroll to position [604, 0]
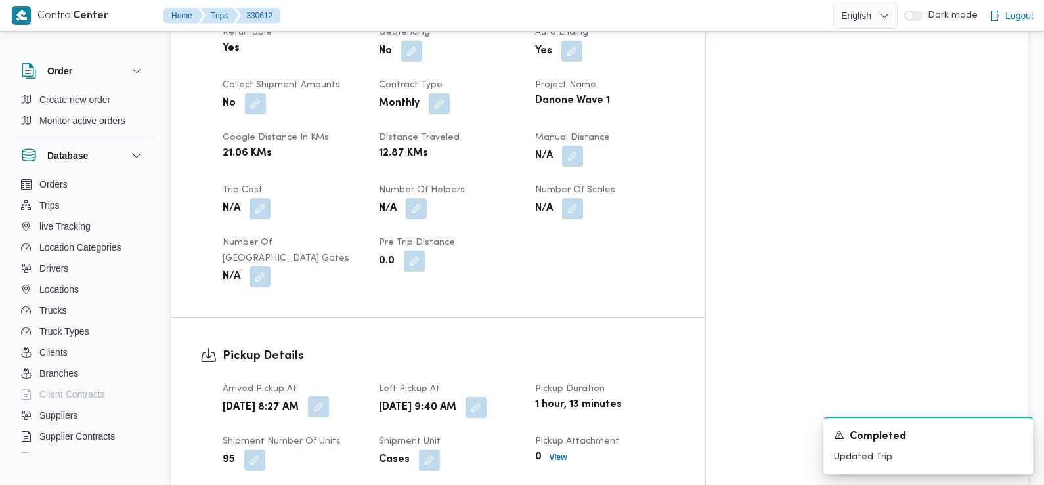
click at [329, 397] on button "button" at bounding box center [318, 407] width 21 height 21
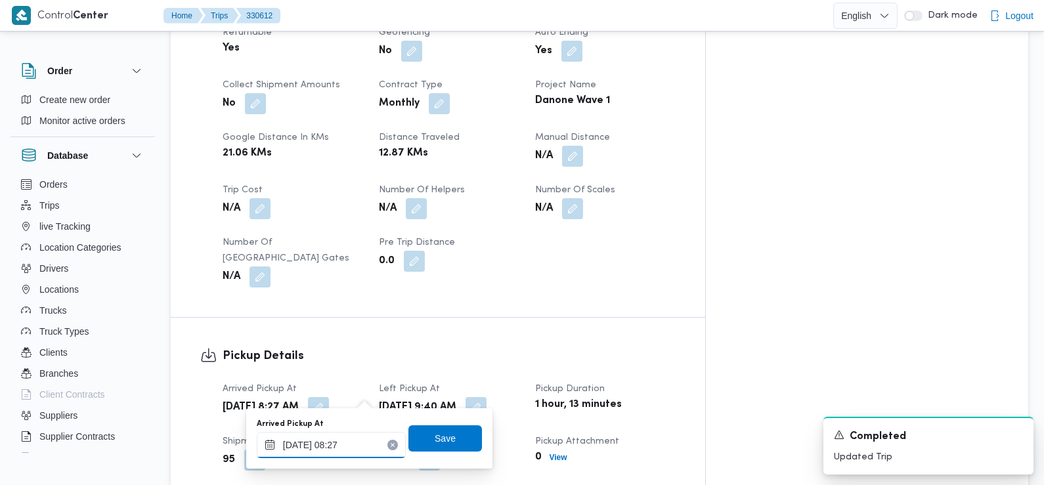
click at [347, 441] on input "12/08/2025 08:27" at bounding box center [331, 445] width 149 height 26
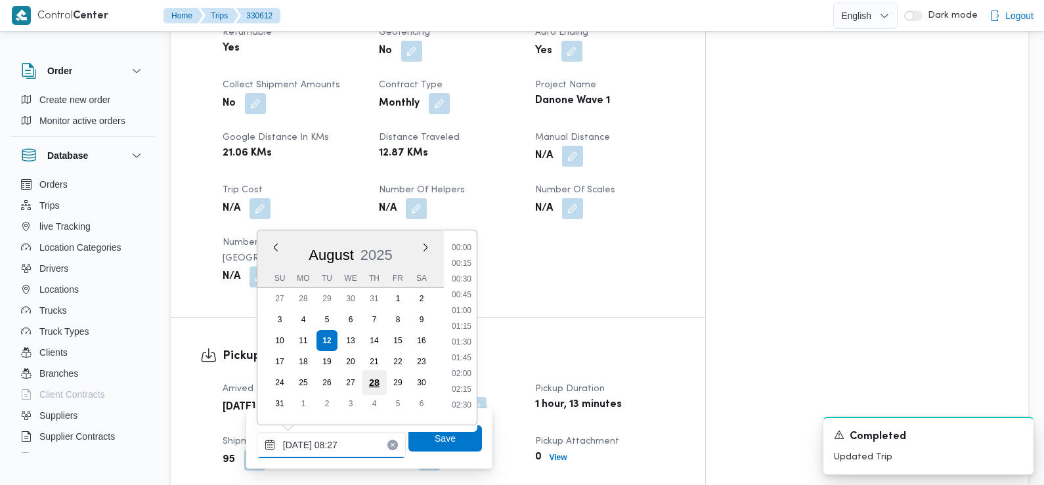
scroll to position [429, 0]
click at [470, 276] on li "07:15" at bounding box center [462, 275] width 30 height 13
type input "12/08/2025 07:15"
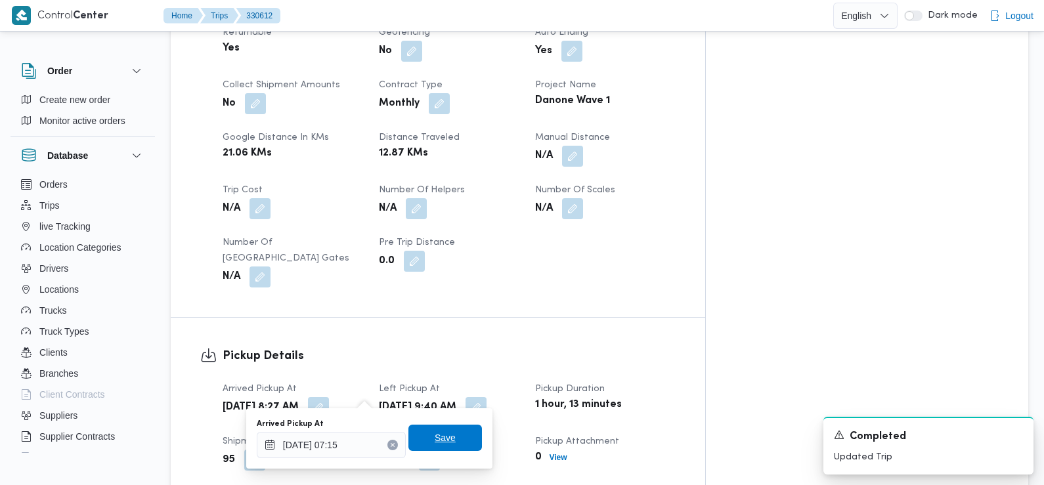
click at [455, 445] on span "Save" at bounding box center [445, 438] width 74 height 26
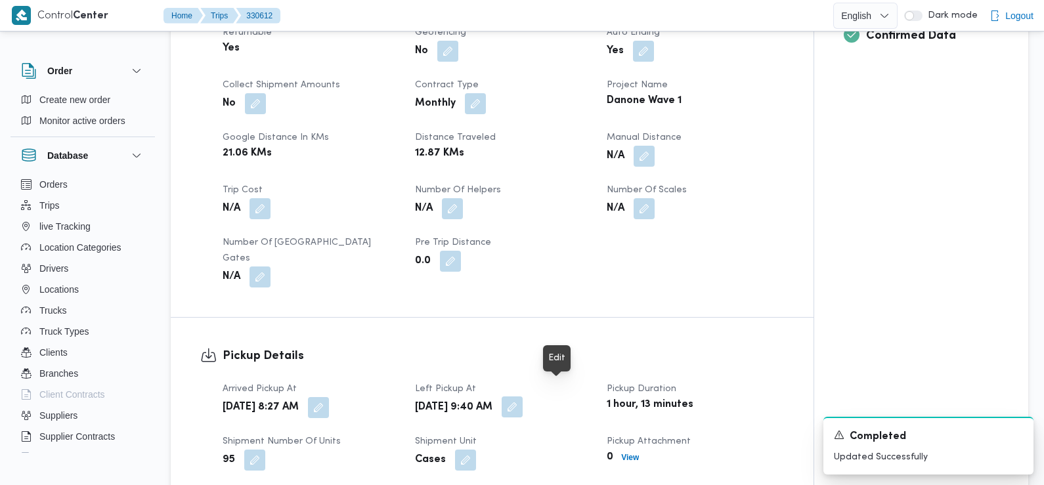
click at [523, 397] on button "button" at bounding box center [512, 407] width 21 height 21
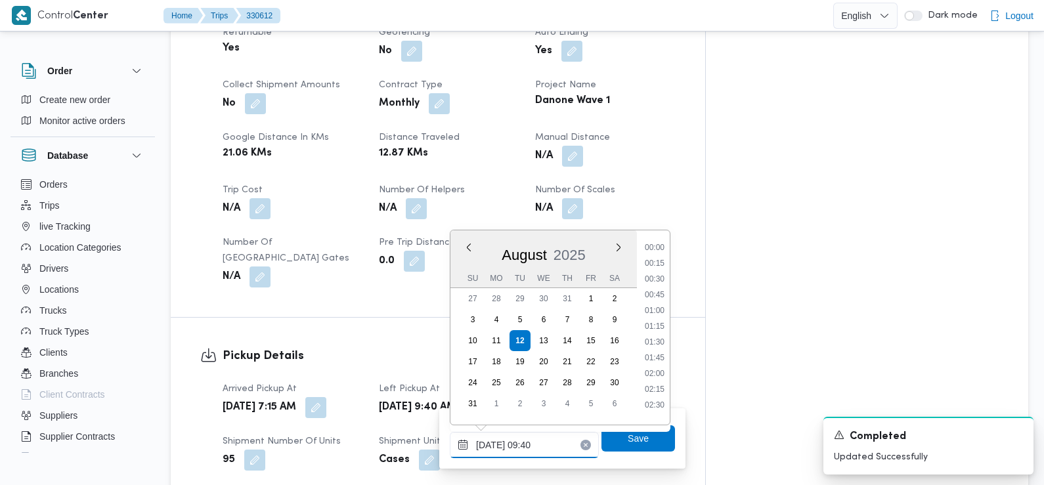
click at [537, 441] on input "12/08/2025 09:40" at bounding box center [524, 445] width 149 height 26
click at [659, 316] on li "09:15" at bounding box center [655, 322] width 30 height 13
type input "12/08/2025 09:15"
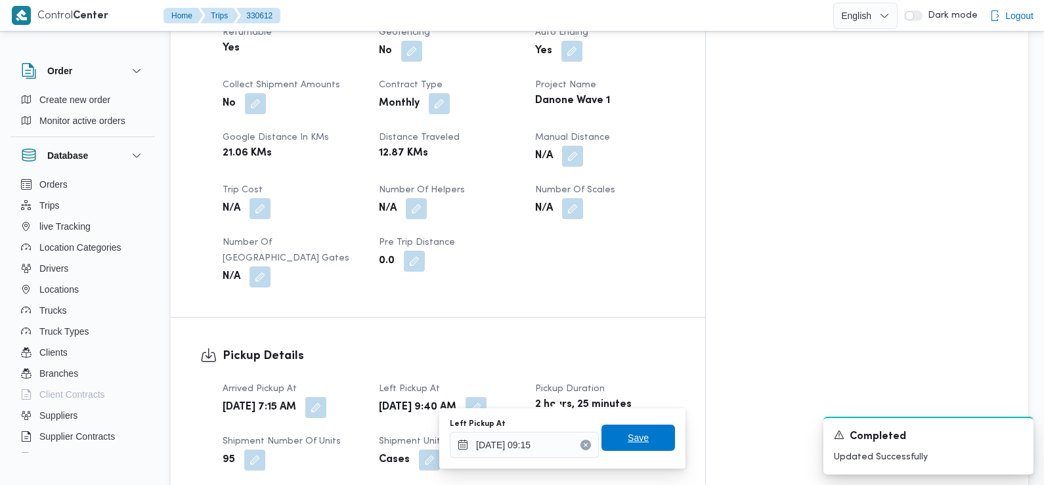
click at [617, 439] on span "Save" at bounding box center [639, 438] width 74 height 26
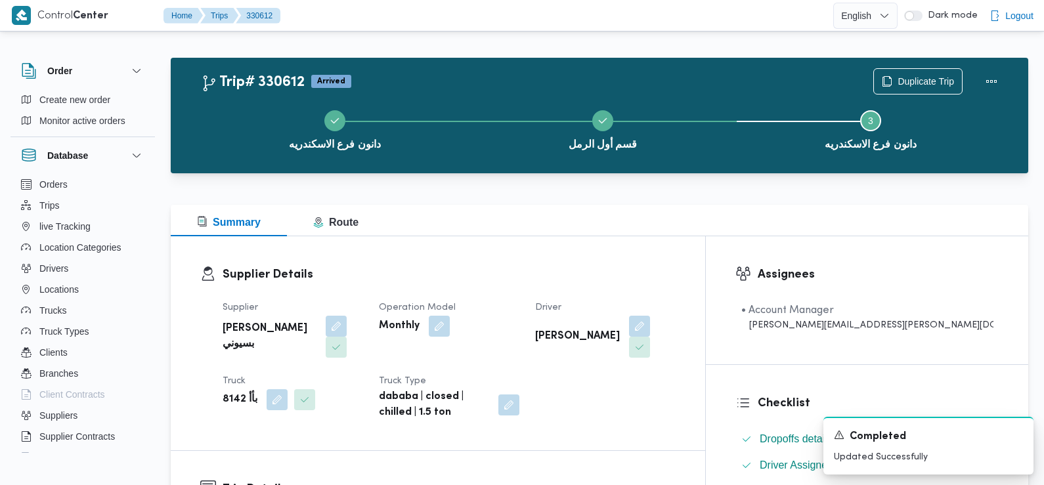
scroll to position [0, 0]
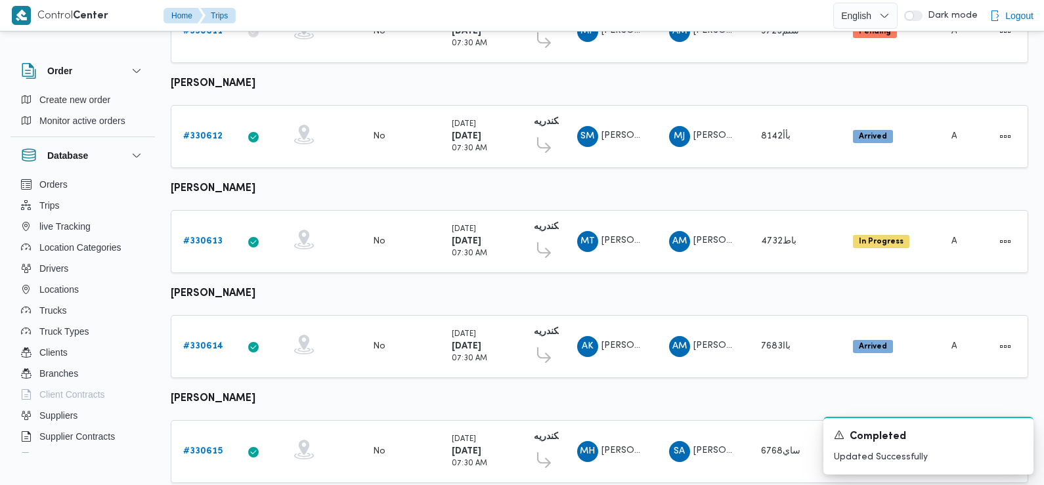
scroll to position [1136, 0]
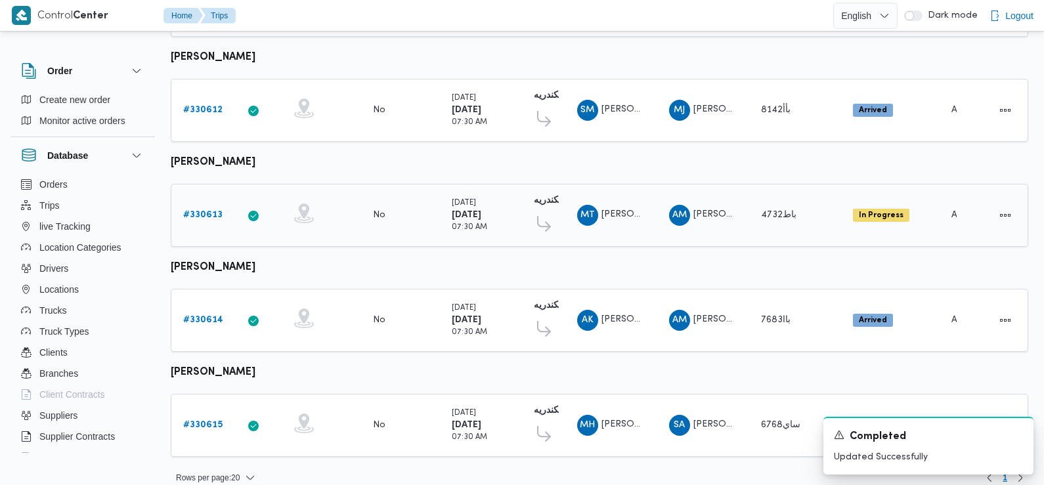
click at [213, 208] on link "# 330613" at bounding box center [202, 216] width 39 height 16
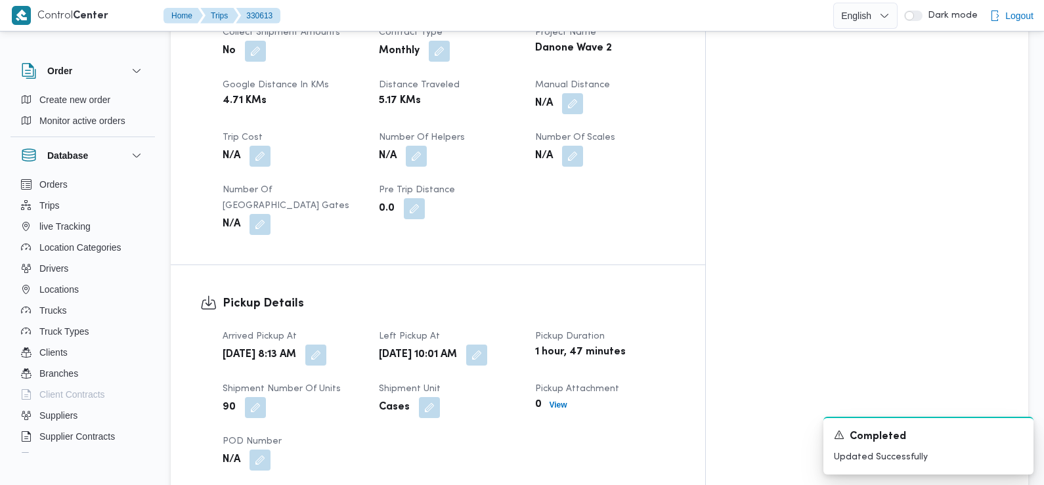
scroll to position [696, 0]
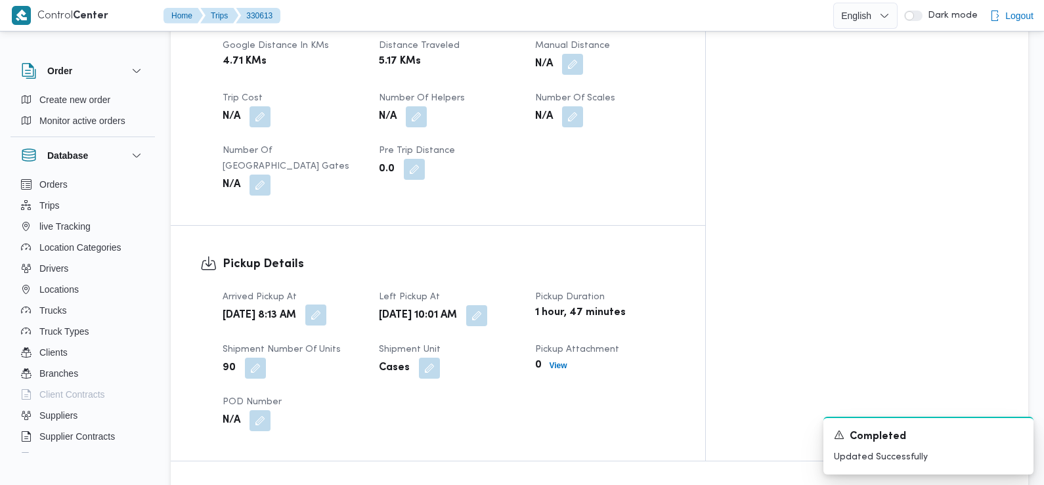
click at [326, 309] on button "button" at bounding box center [315, 315] width 21 height 21
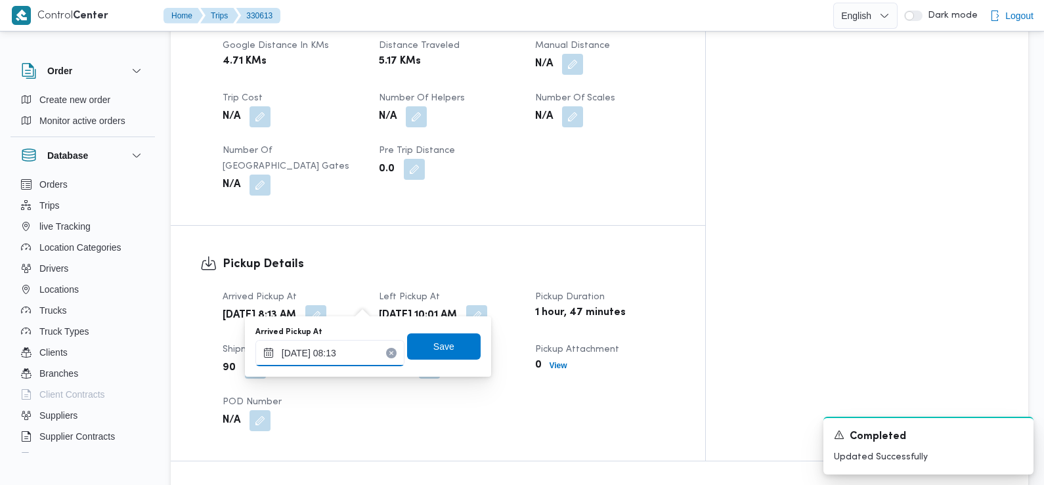
click at [362, 347] on input "12/08/2025 08:13" at bounding box center [329, 353] width 149 height 26
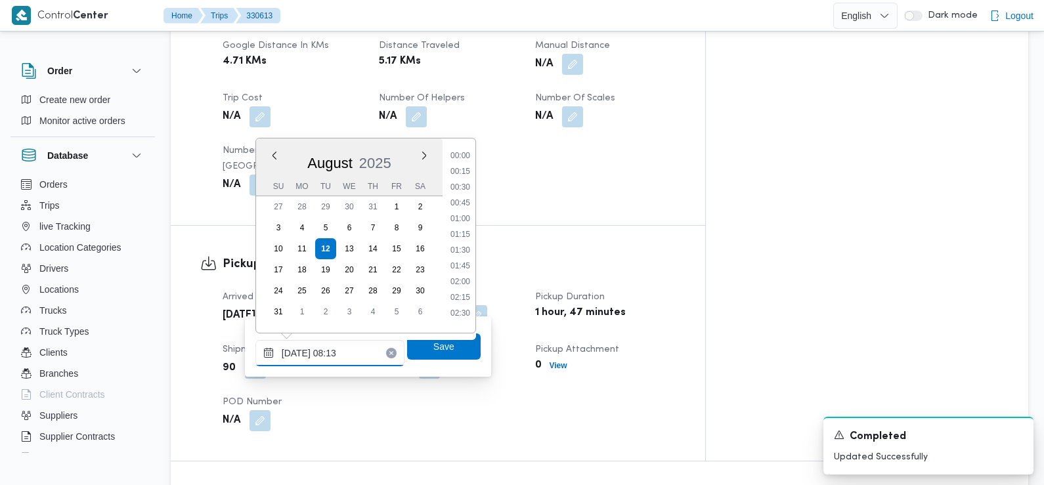
scroll to position [414, 0]
click at [468, 214] on li "07:30" at bounding box center [460, 214] width 30 height 13
type input "12/08/2025 07:30"
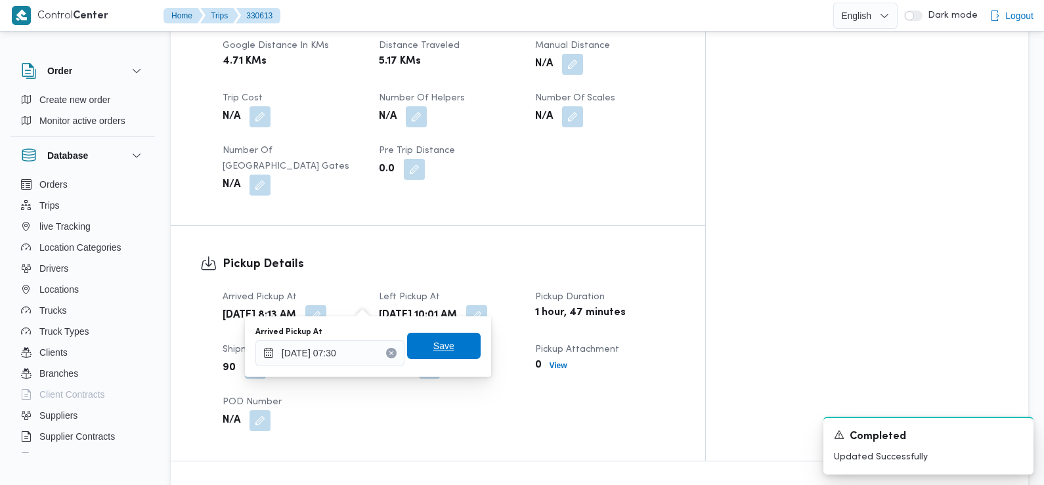
click at [433, 347] on span "Save" at bounding box center [443, 346] width 21 height 16
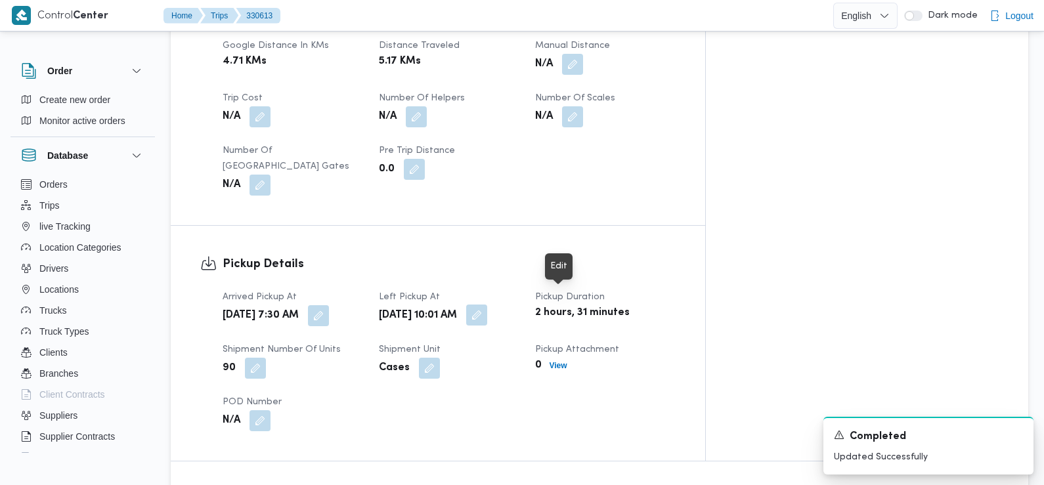
click at [487, 305] on button "button" at bounding box center [476, 315] width 21 height 21
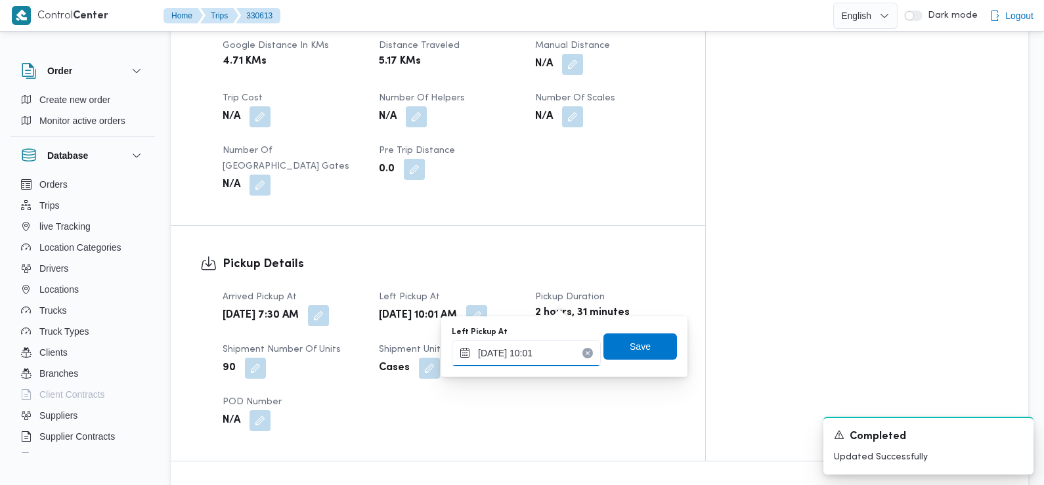
click at [554, 344] on div "12/08/2025 10:01" at bounding box center [526, 353] width 149 height 26
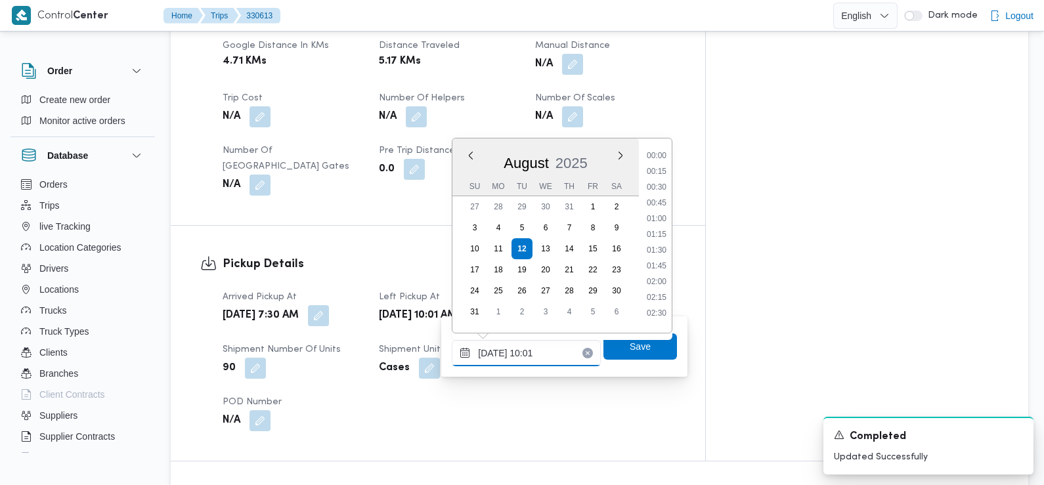
scroll to position [540, 0]
click at [665, 199] on li "09:15" at bounding box center [657, 198] width 30 height 13
type input "12/08/2025 09:15"
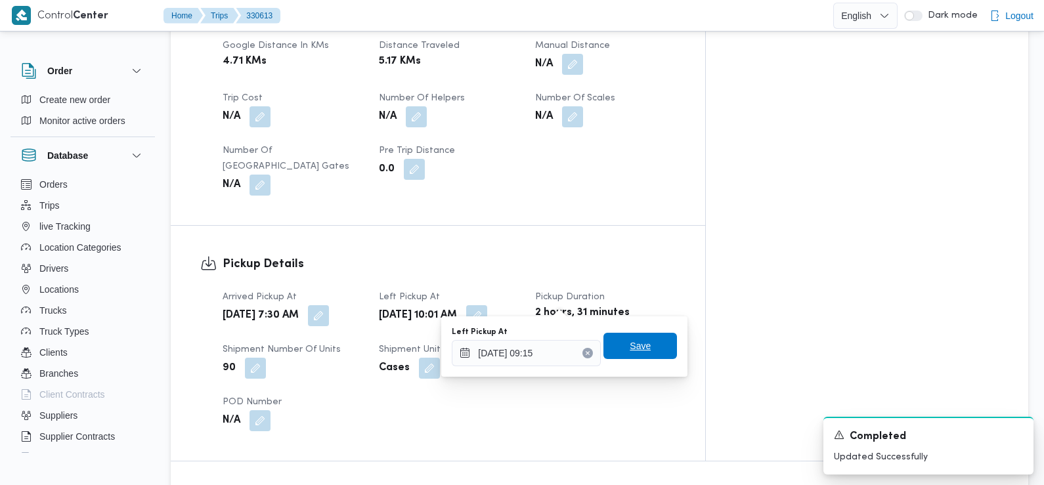
click at [649, 347] on span "Save" at bounding box center [640, 346] width 74 height 26
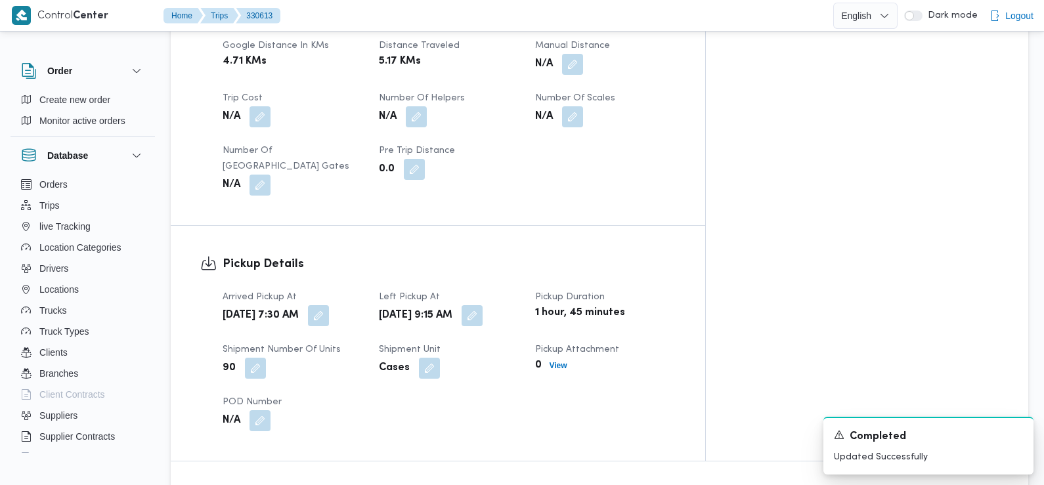
click at [500, 395] on div "Arrived Pickup At Tue, Aug 12, 2025 7:30 AM Left Pickup At Tue, Aug 12, 2025 9:…" at bounding box center [449, 361] width 469 height 158
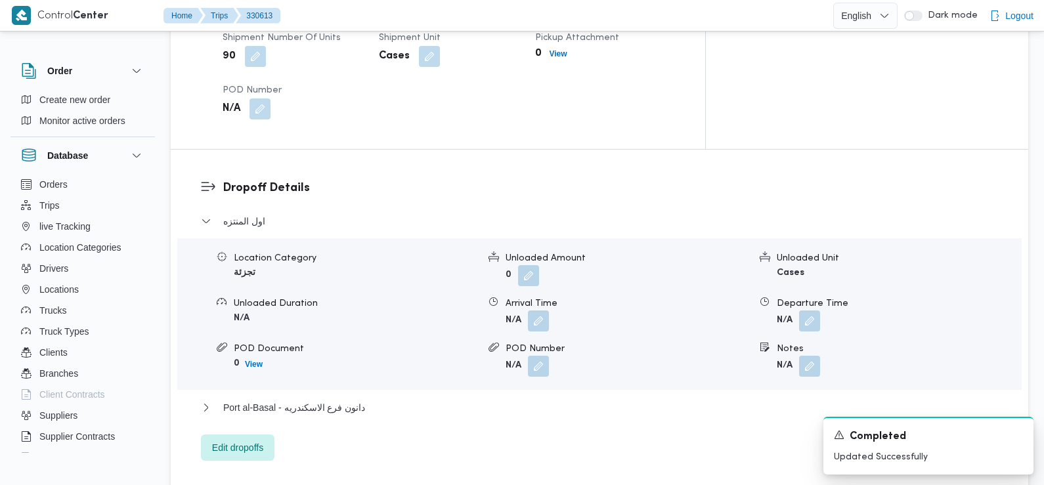
scroll to position [1024, 0]
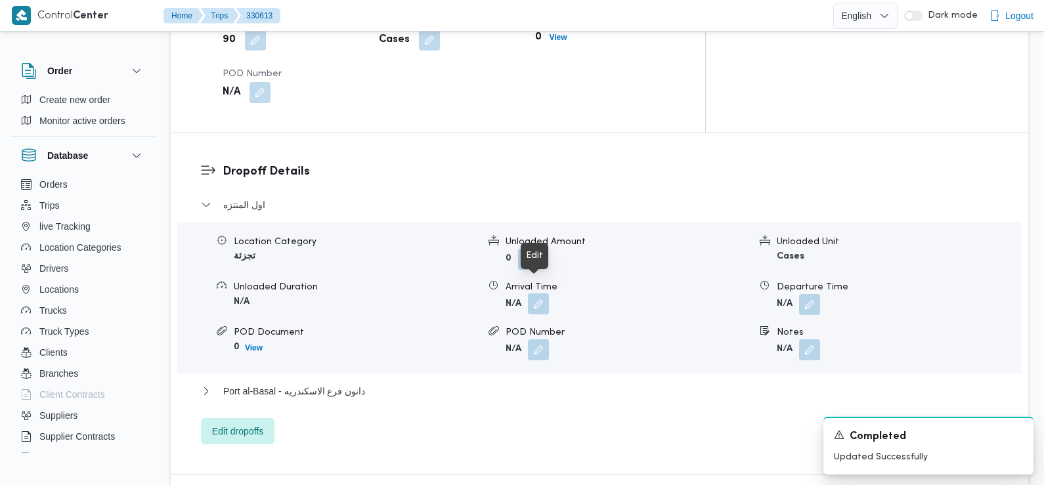
click at [537, 294] on button "button" at bounding box center [538, 304] width 21 height 21
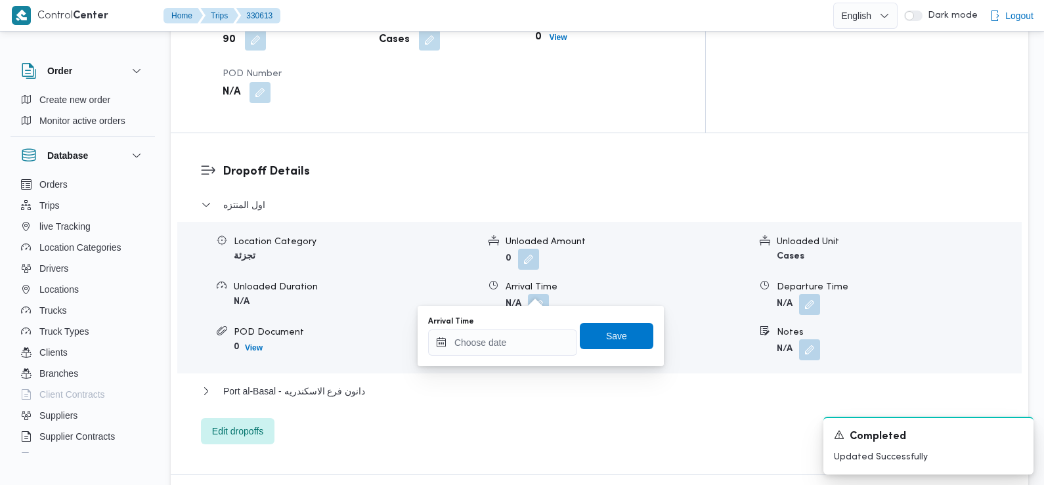
click at [519, 357] on div "Arrival Time Save" at bounding box center [541, 336] width 228 height 42
click at [518, 347] on input "Arrival Time" at bounding box center [502, 343] width 149 height 26
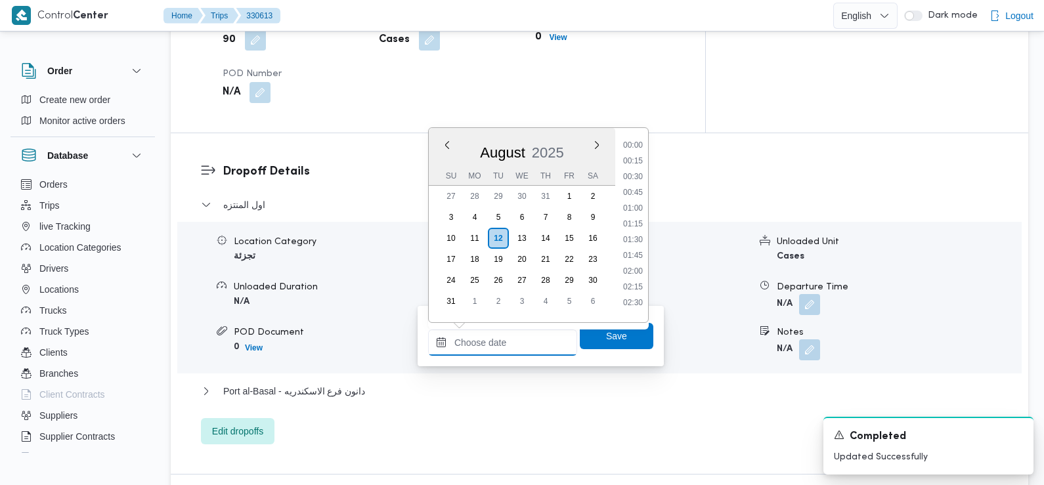
scroll to position [556, 0]
click at [639, 218] on li "10:00" at bounding box center [633, 219] width 30 height 13
type input "12/08/2025 10:00"
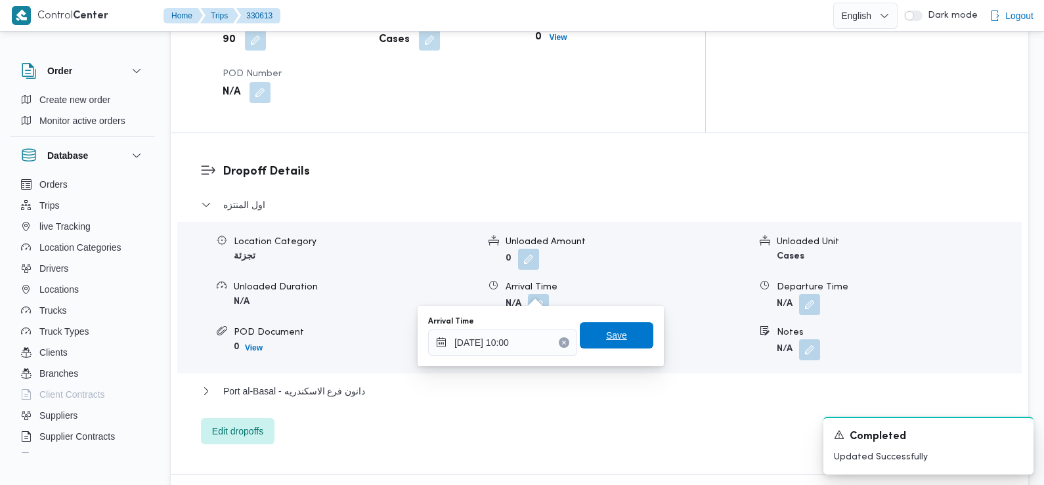
click at [609, 334] on span "Save" at bounding box center [616, 336] width 21 height 16
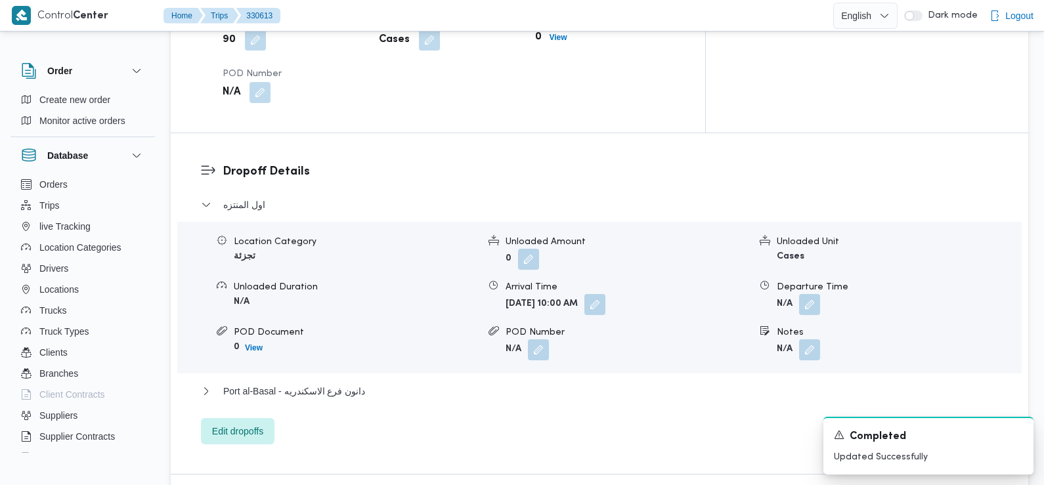
click at [418, 423] on div "اول المنتزه Location Category تجزئة Unloaded Amount 0 Unloaded Unit Cases Unloa…" at bounding box center [600, 321] width 798 height 248
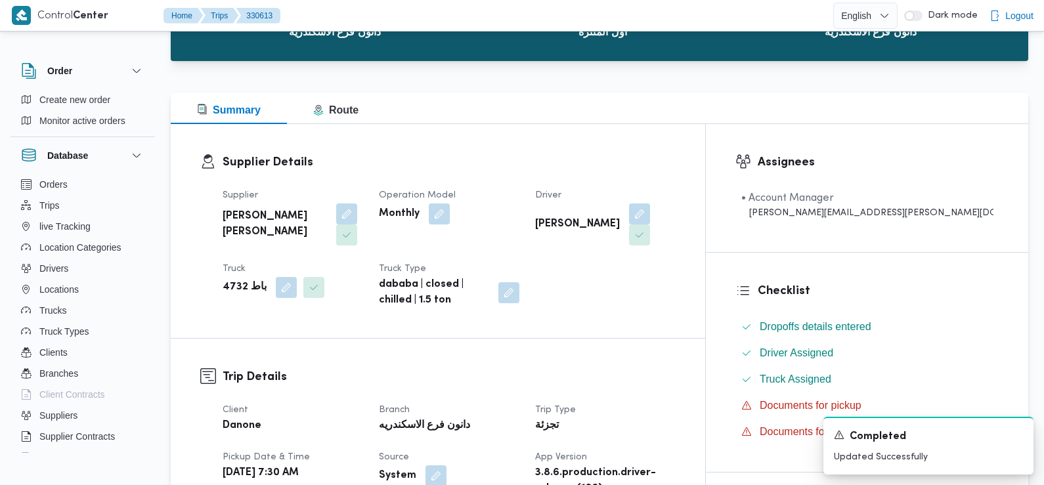
scroll to position [0, 0]
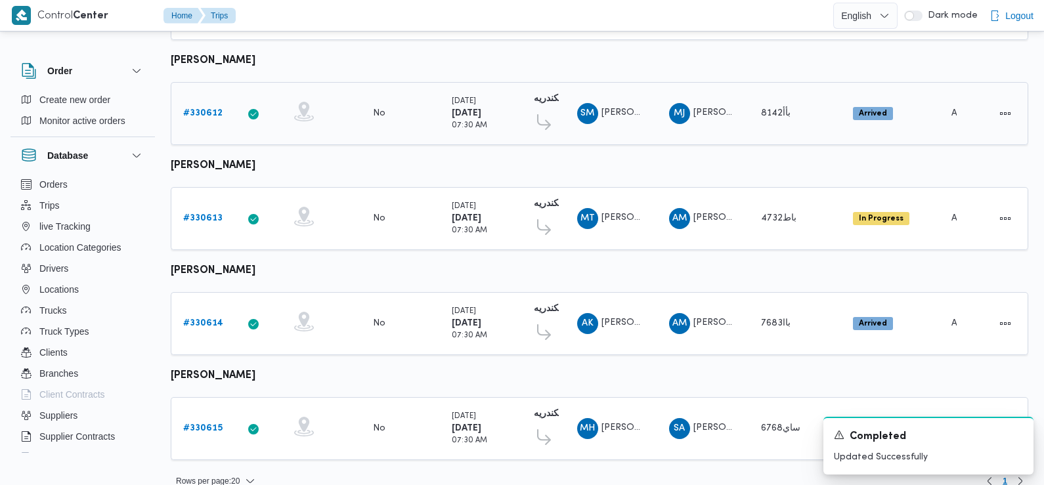
scroll to position [1136, 0]
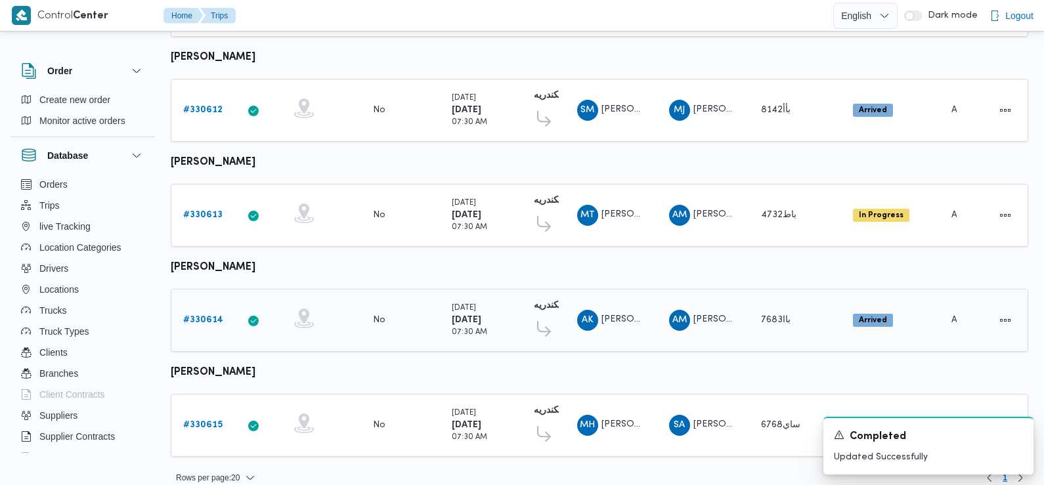
click at [204, 316] on b "# 330614" at bounding box center [203, 320] width 40 height 9
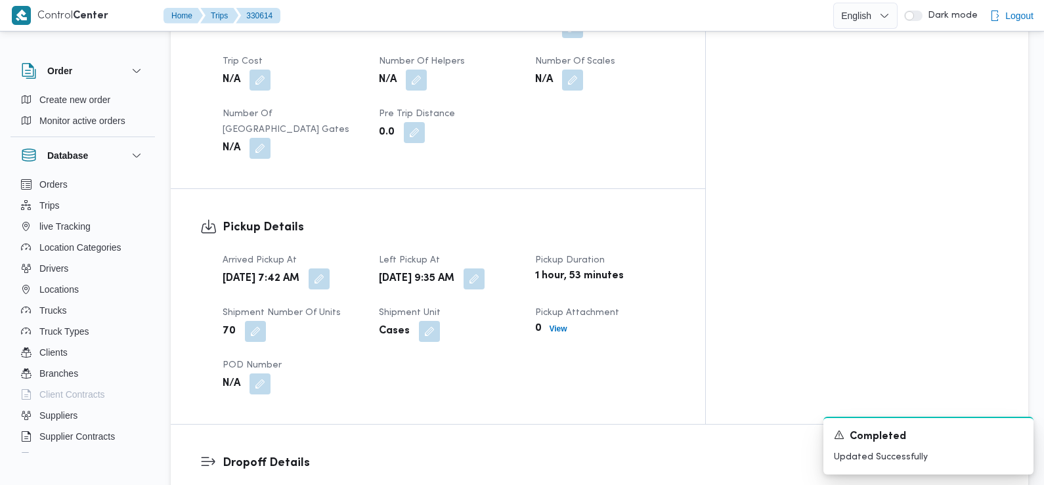
scroll to position [735, 0]
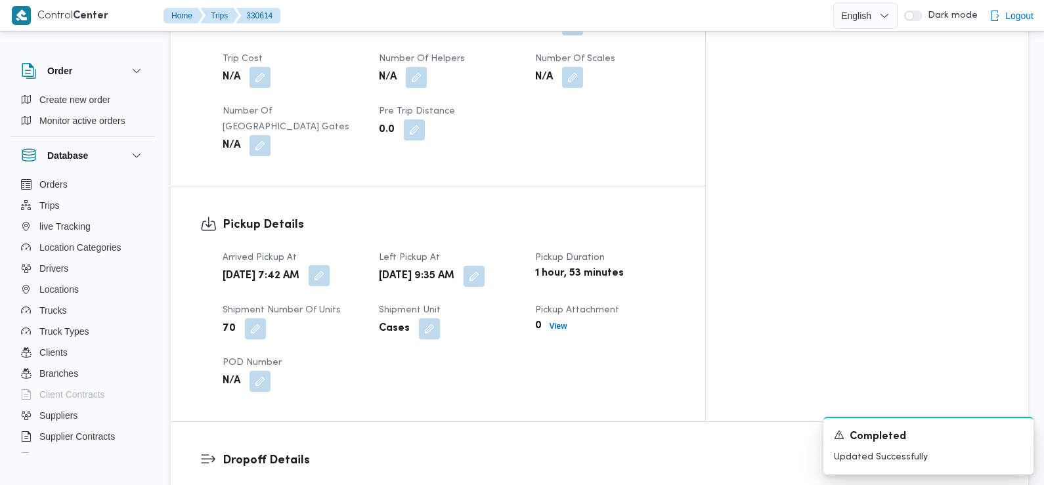
click at [330, 265] on button "button" at bounding box center [319, 275] width 21 height 21
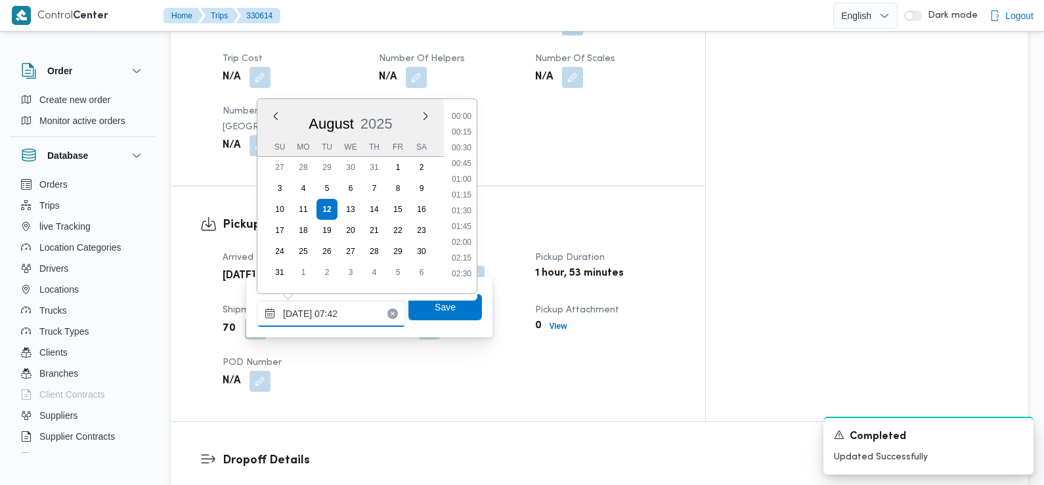
click at [364, 306] on input "12/08/2025 07:42" at bounding box center [331, 314] width 149 height 26
click at [469, 204] on li "07:30" at bounding box center [462, 206] width 30 height 13
type input "12/08/2025 07:30"
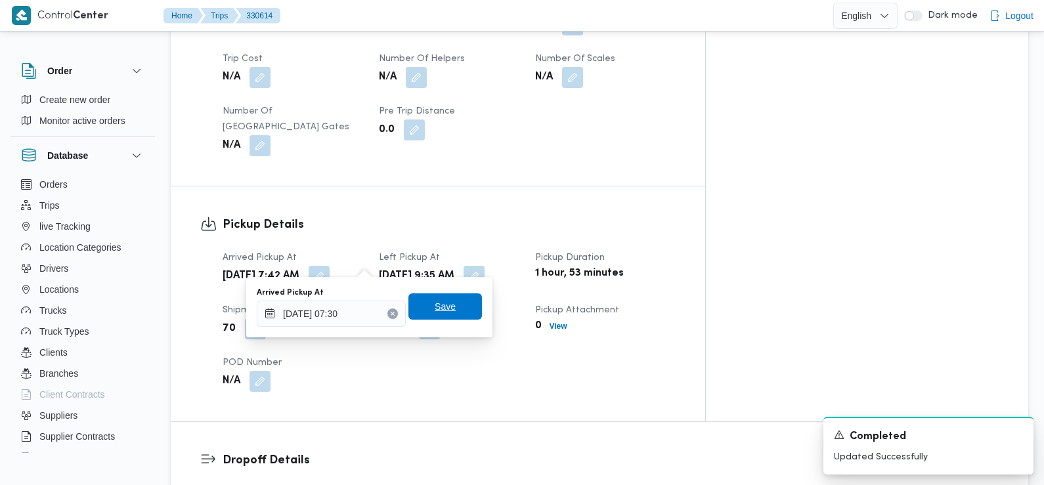
click at [465, 315] on span "Save" at bounding box center [445, 307] width 74 height 26
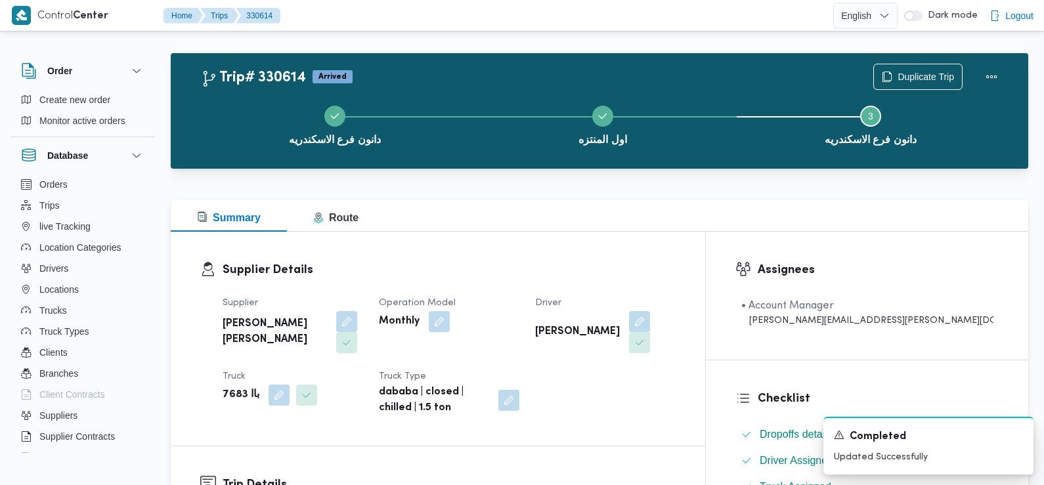
scroll to position [0, 0]
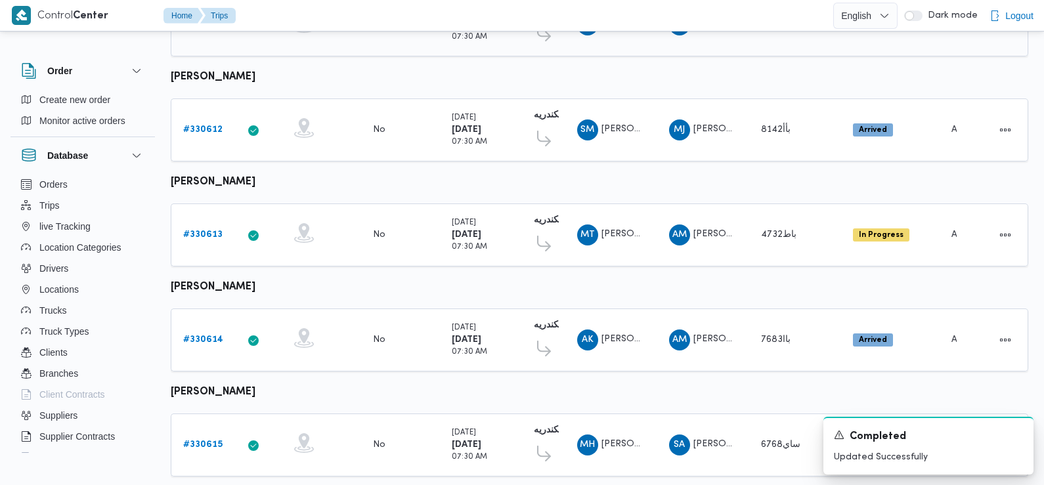
scroll to position [1136, 0]
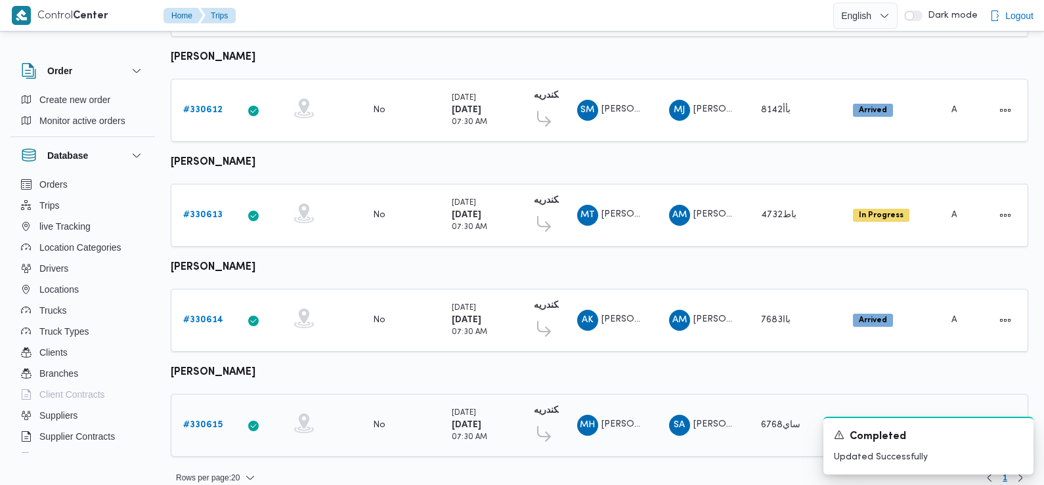
click at [202, 421] on b "# 330615" at bounding box center [202, 425] width 39 height 9
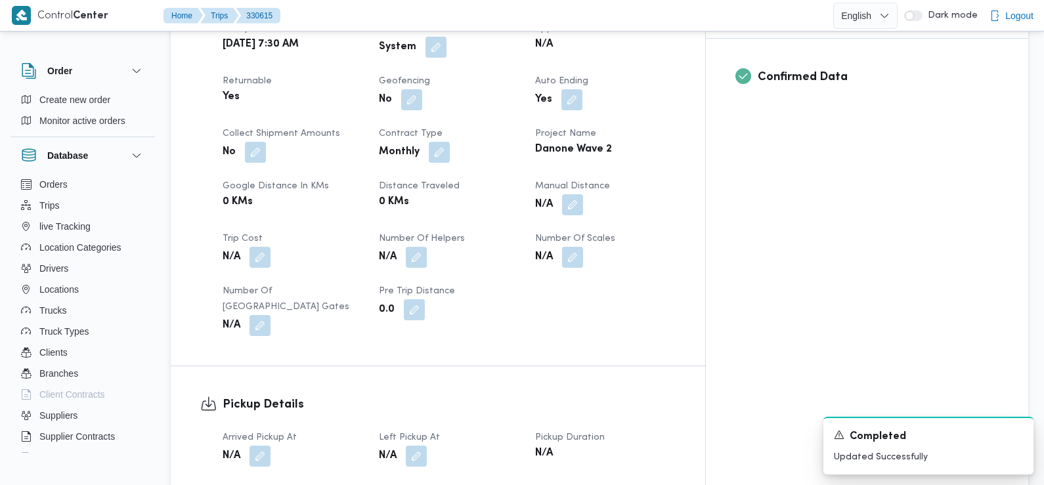
scroll to position [573, 0]
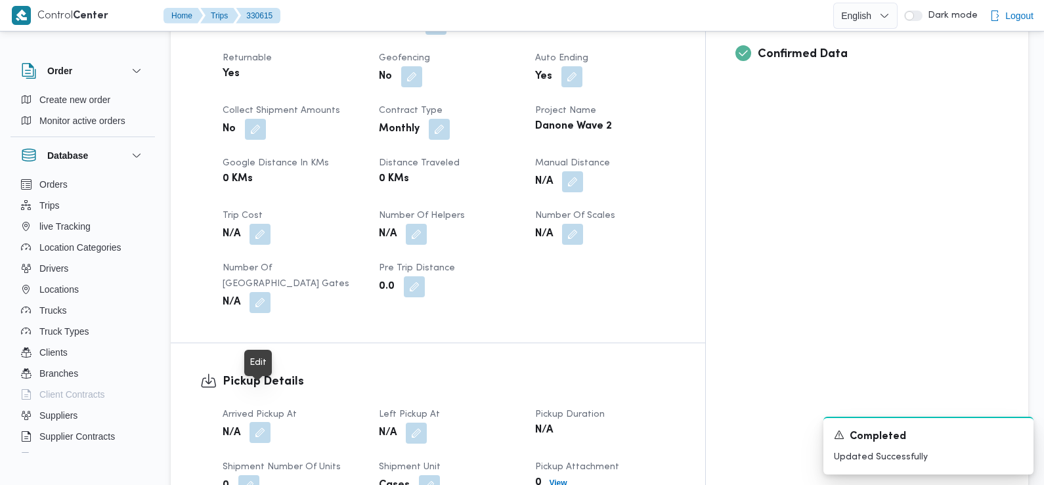
click at [263, 422] on button "button" at bounding box center [260, 432] width 21 height 21
click at [252, 460] on dt "Shipment Number of Units" at bounding box center [293, 468] width 141 height 16
click at [257, 422] on button "button" at bounding box center [260, 432] width 21 height 21
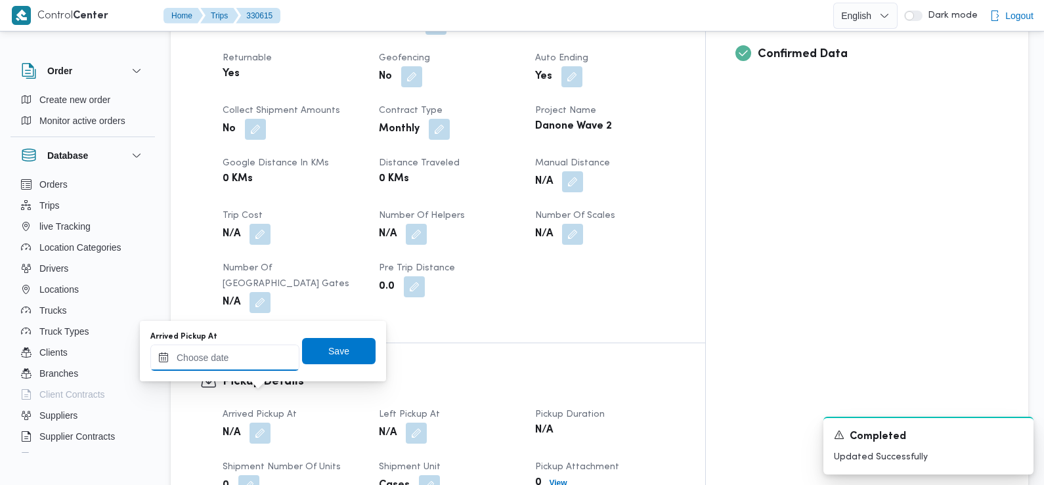
click at [252, 348] on input "Arrived Pickup At" at bounding box center [224, 358] width 149 height 26
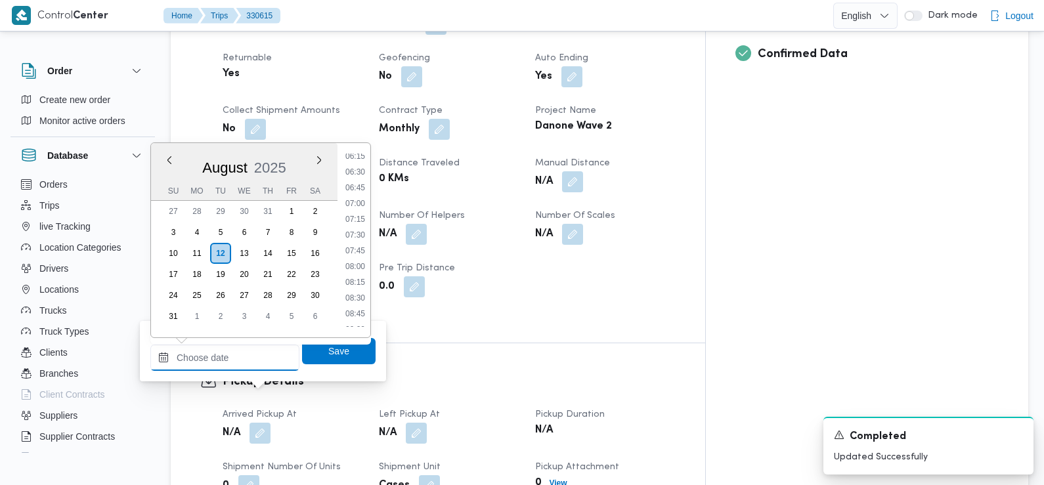
scroll to position [393, 0]
click at [364, 223] on li "07:15" at bounding box center [355, 223] width 30 height 13
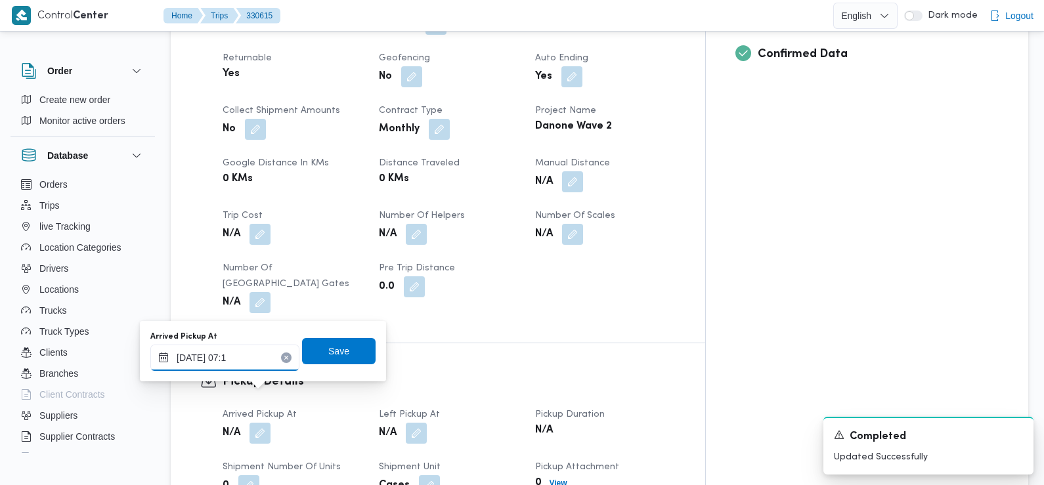
type input "12/08/2025 07:10"
click at [328, 344] on span "Save" at bounding box center [338, 351] width 21 height 16
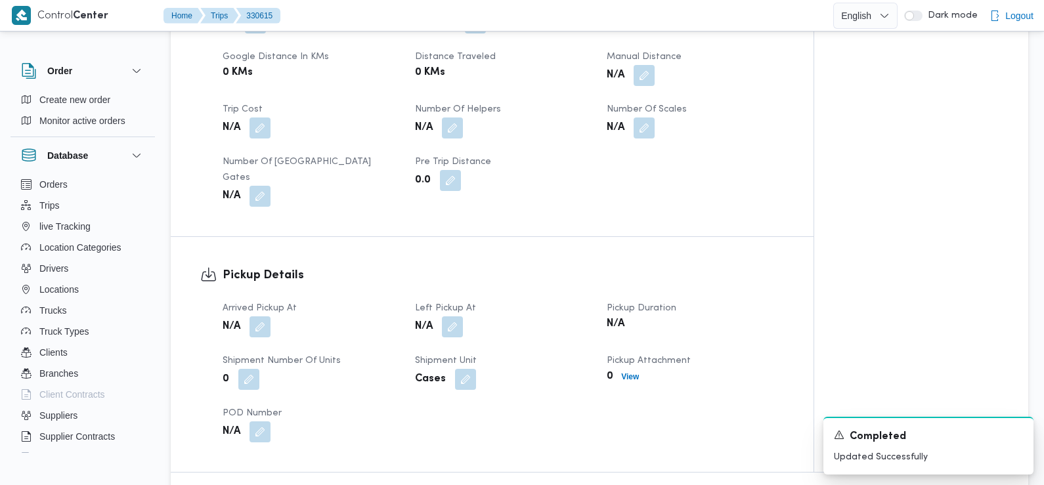
scroll to position [678, 0]
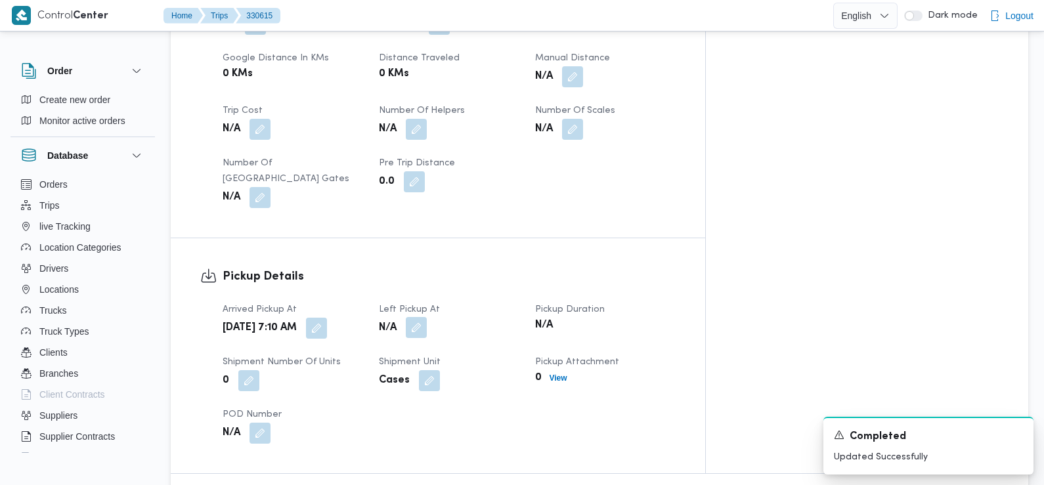
click at [427, 317] on button "button" at bounding box center [416, 327] width 21 height 21
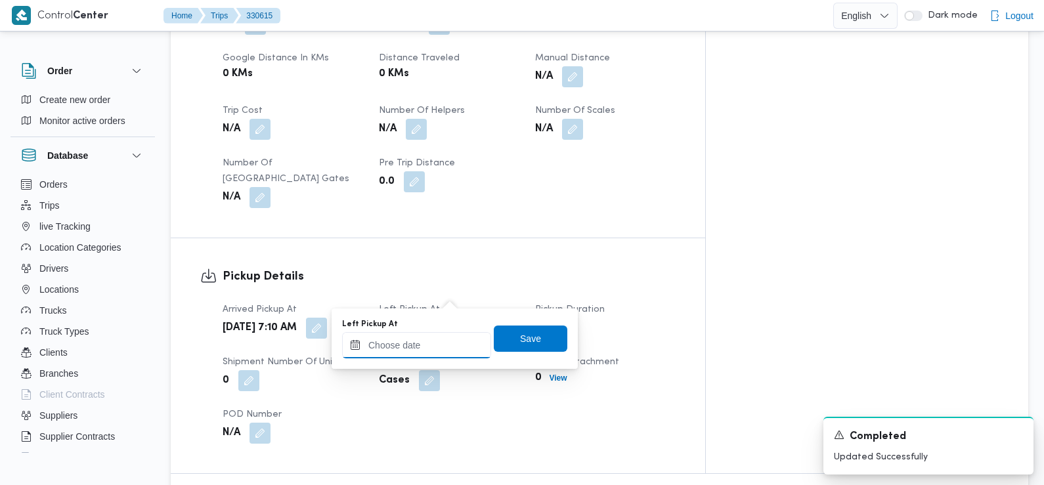
click at [447, 335] on div at bounding box center [416, 345] width 149 height 26
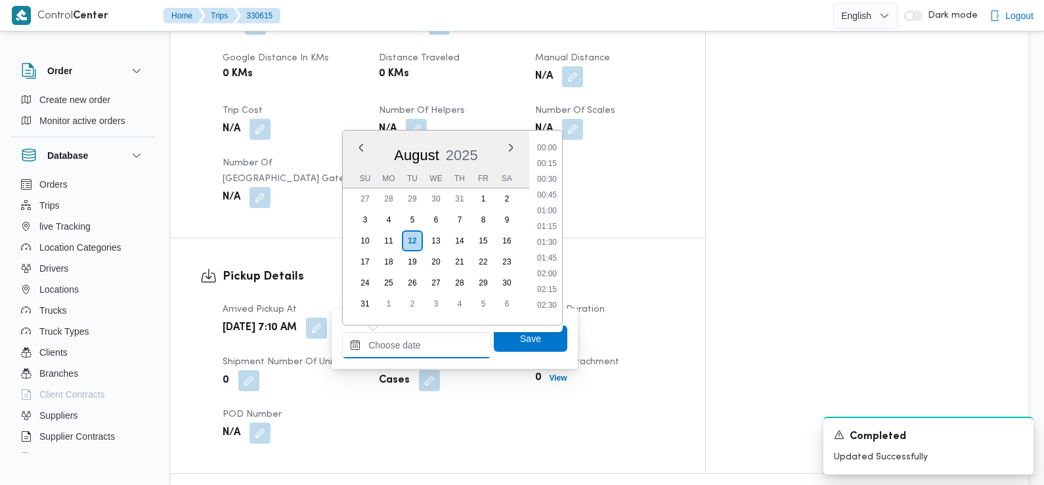
scroll to position [556, 0]
click at [550, 172] on li "09:15" at bounding box center [547, 175] width 30 height 13
type input "12/08/2025 09:15"
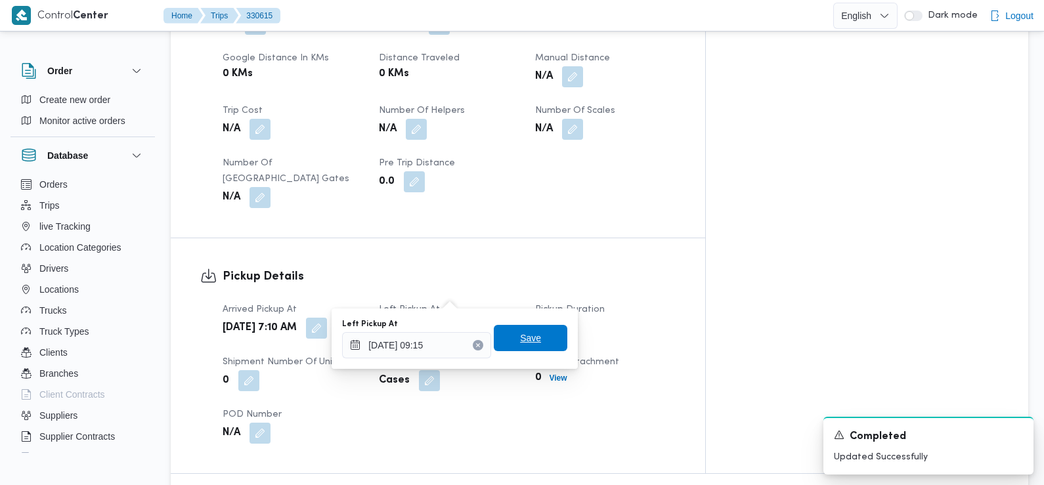
click at [529, 343] on span "Save" at bounding box center [530, 338] width 21 height 16
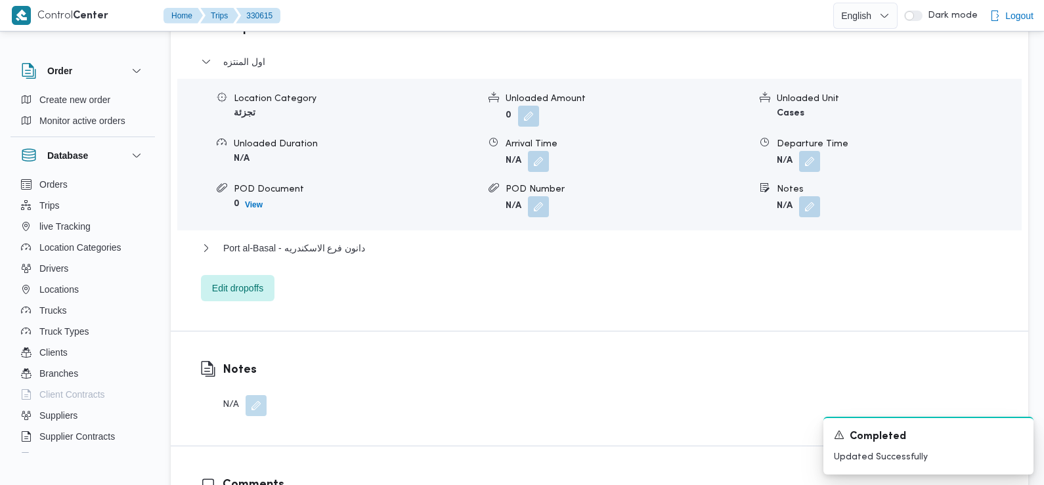
scroll to position [1143, 0]
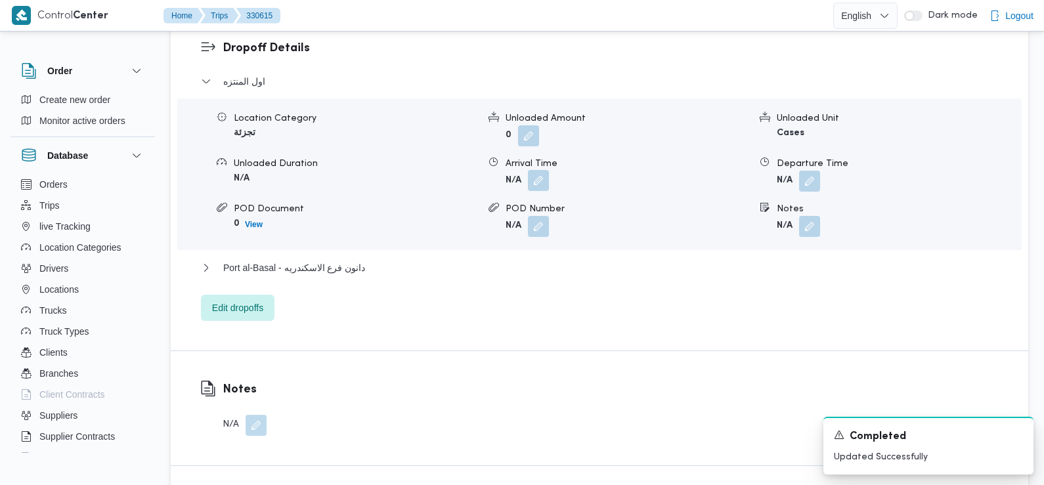
click at [546, 170] on button "button" at bounding box center [538, 180] width 21 height 21
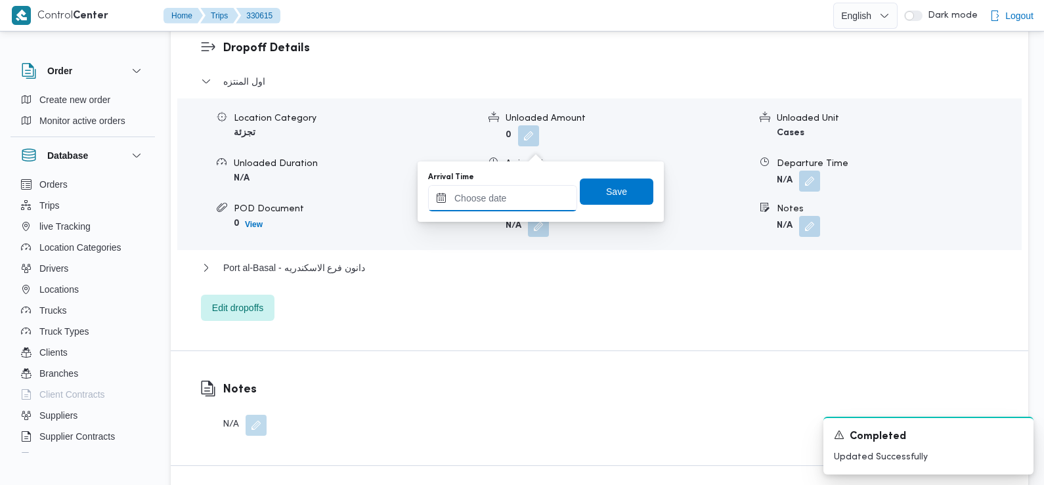
click at [530, 200] on input "Arrival Time" at bounding box center [502, 198] width 149 height 26
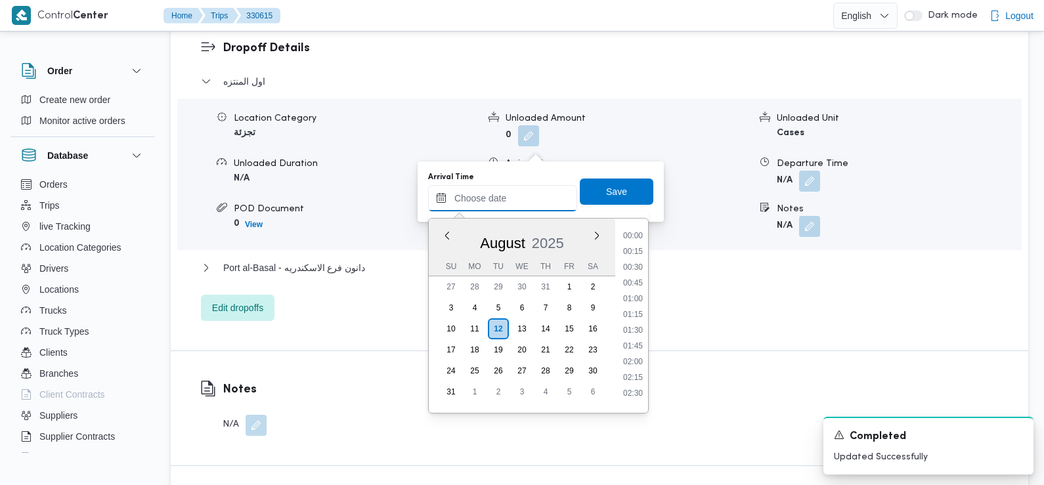
scroll to position [556, 0]
click at [634, 269] on li "09:15" at bounding box center [633, 263] width 30 height 13
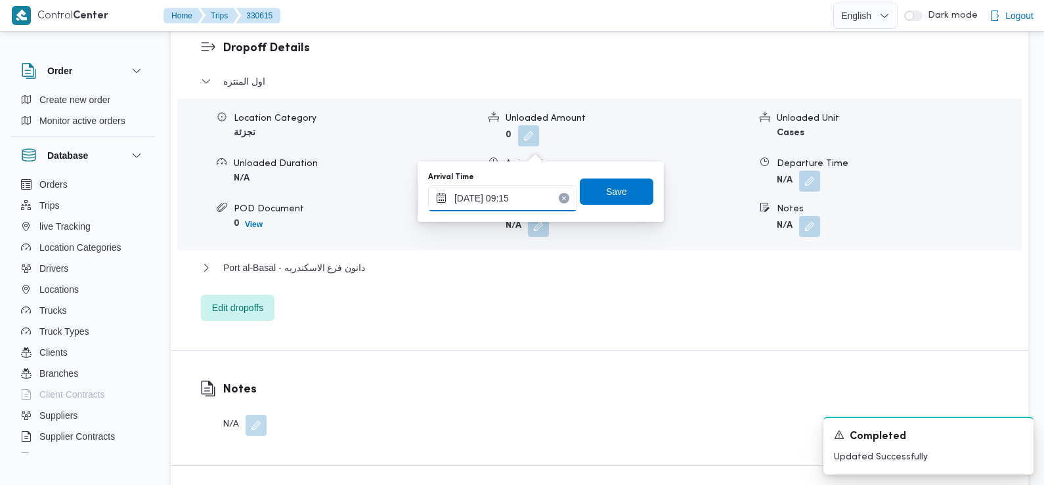
click at [531, 206] on input "12/08/2025 09:15" at bounding box center [502, 198] width 149 height 26
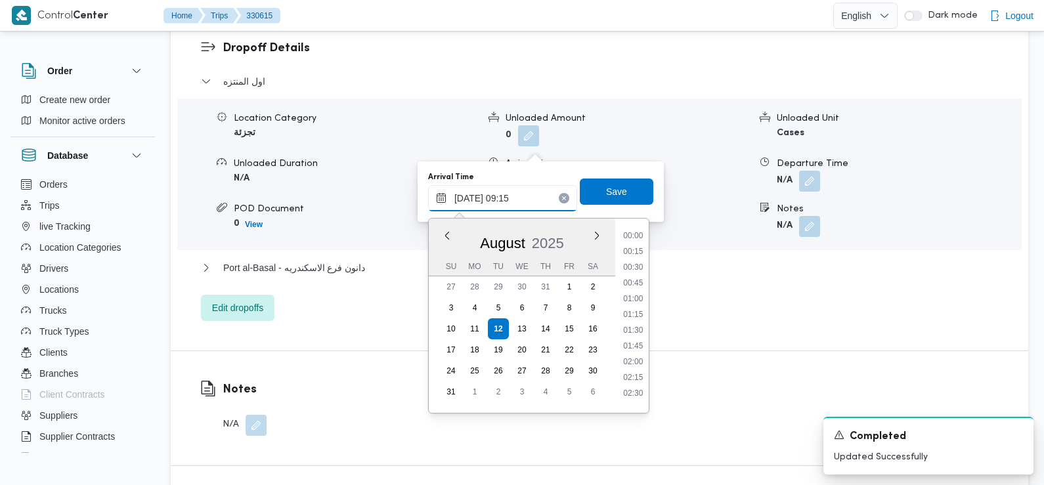
scroll to position [493, 0]
click at [628, 363] on li "09:45" at bounding box center [633, 357] width 30 height 13
type input "12/08/2025 09:45"
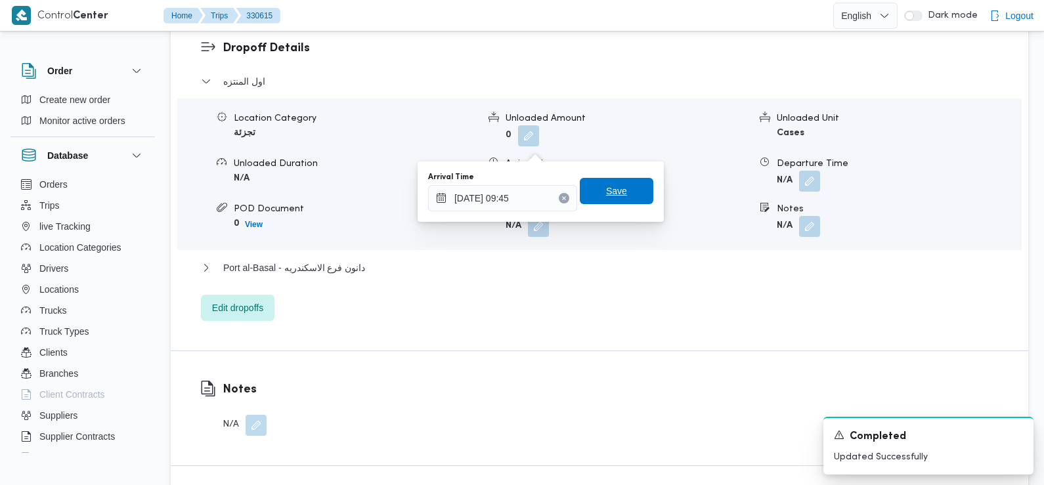
click at [615, 191] on span "Save" at bounding box center [616, 191] width 21 height 16
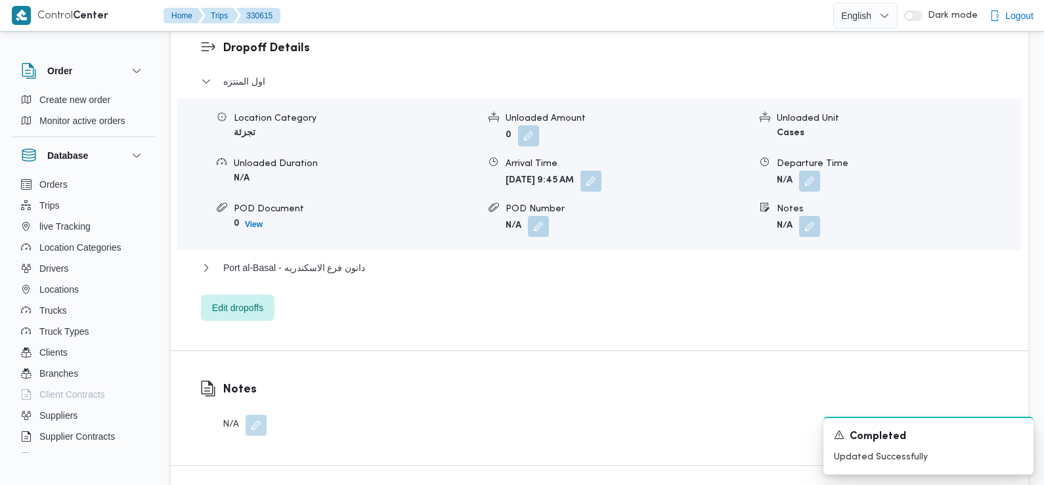
click at [466, 258] on div "اول المنتزه Location Category تجزئة Unloaded Amount 0 Unloaded Unit Cases Unloa…" at bounding box center [600, 198] width 798 height 248
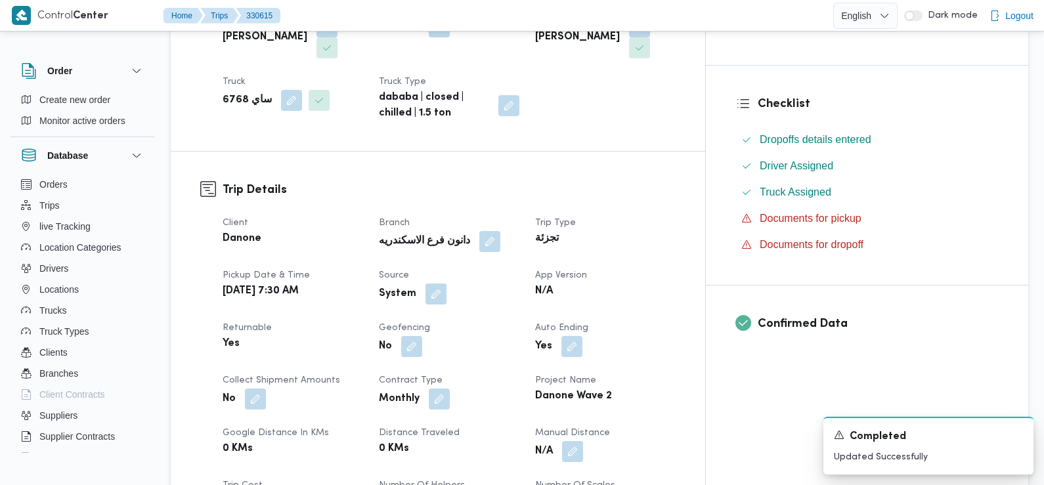
scroll to position [302, 0]
click at [447, 284] on button "button" at bounding box center [436, 294] width 21 height 21
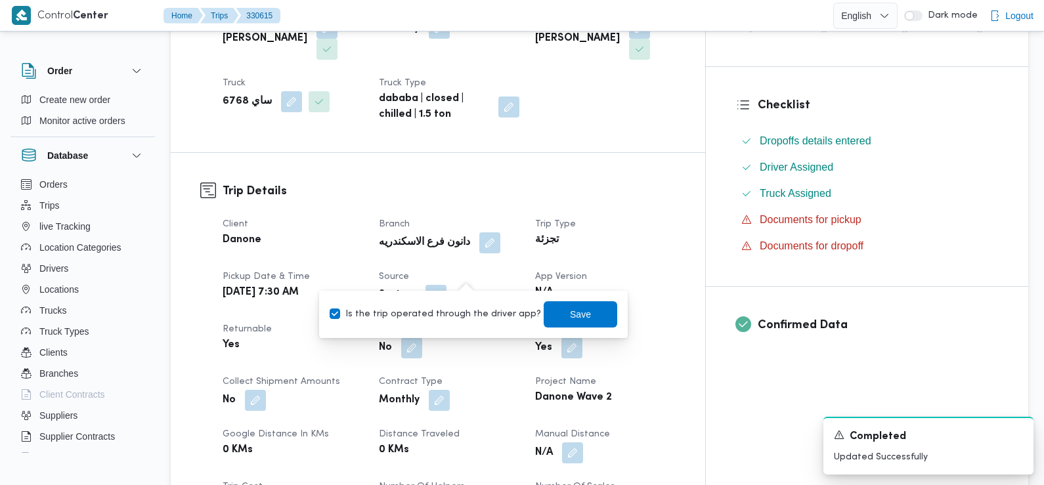
click at [466, 310] on label "Is the trip operated through the driver app?" at bounding box center [435, 315] width 211 height 16
checkbox input "false"
click at [555, 315] on span "Save" at bounding box center [581, 314] width 74 height 26
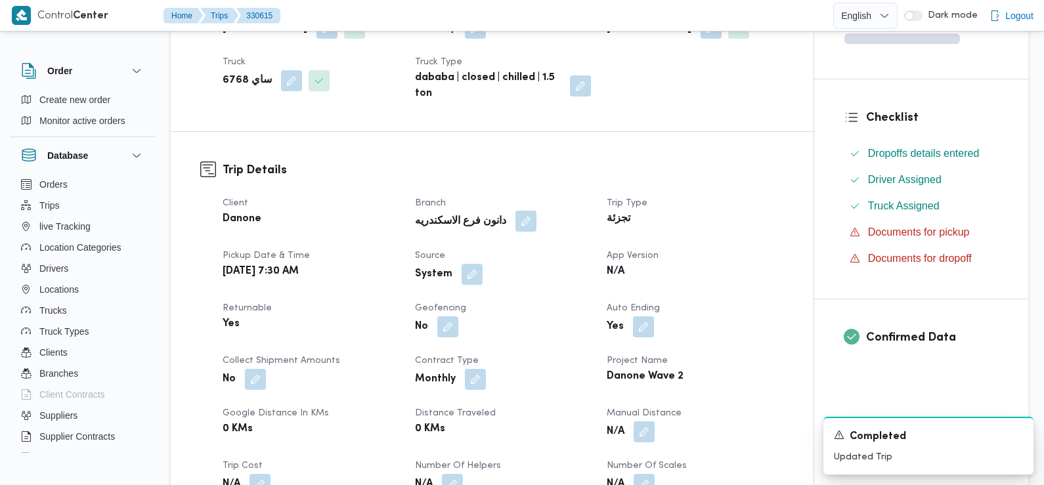
scroll to position [0, 0]
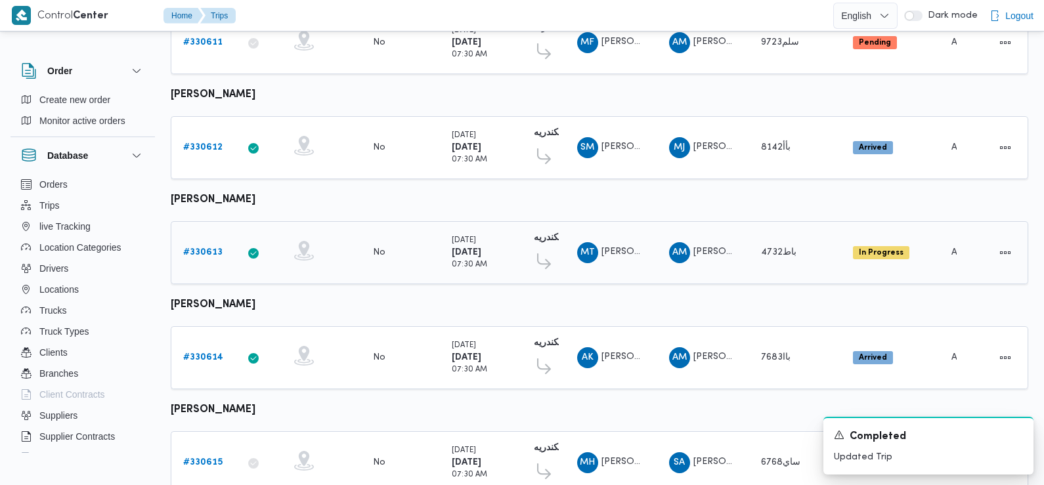
scroll to position [1136, 0]
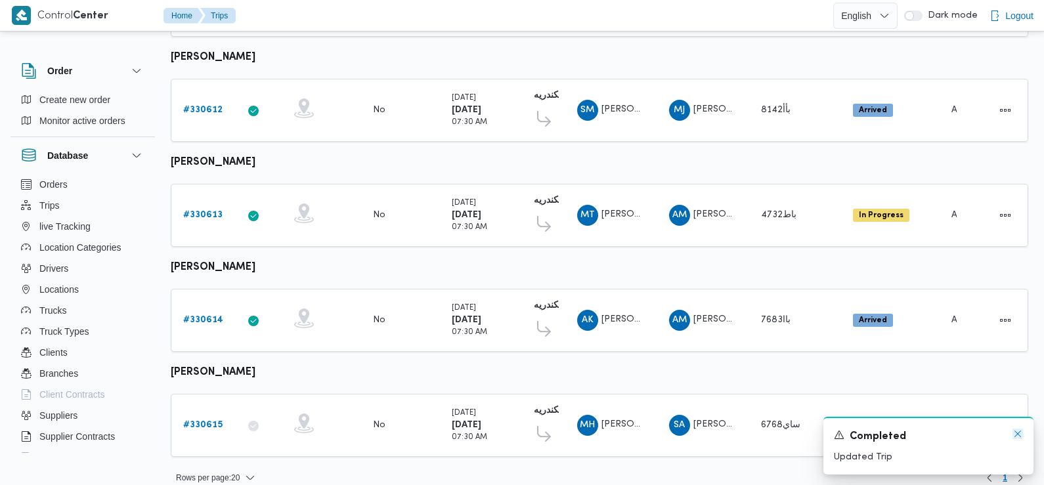
click at [1019, 437] on icon "Dismiss toast" at bounding box center [1018, 434] width 11 height 11
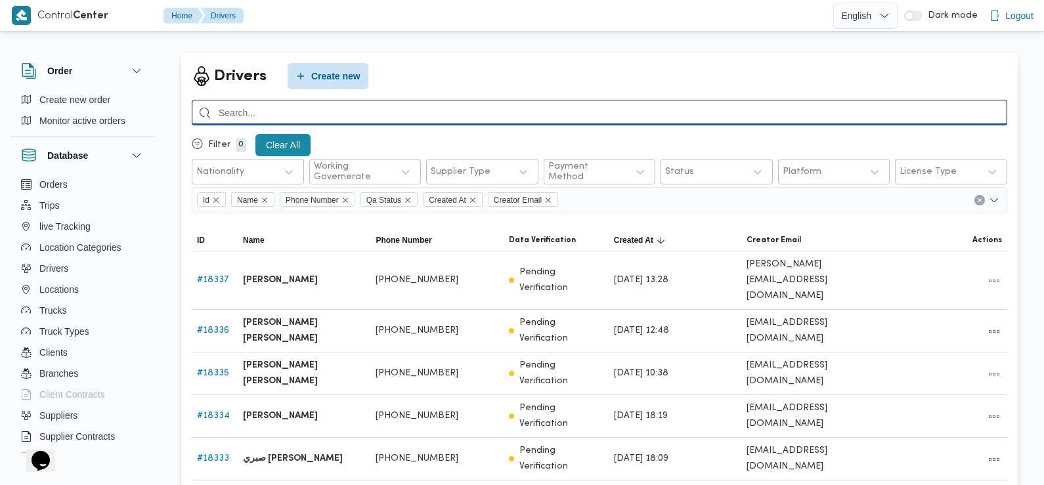
click at [292, 111] on input "search" at bounding box center [600, 113] width 816 height 26
type input "[PERSON_NAME]"
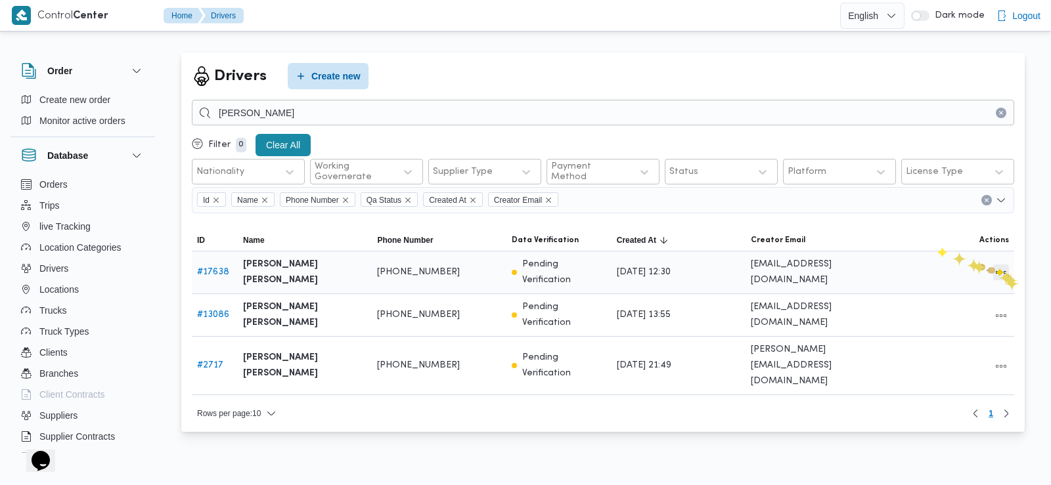
click at [1003, 276] on button "All actions" at bounding box center [1001, 273] width 16 height 16
click at [938, 274] on span "Edit" at bounding box center [959, 272] width 42 height 11
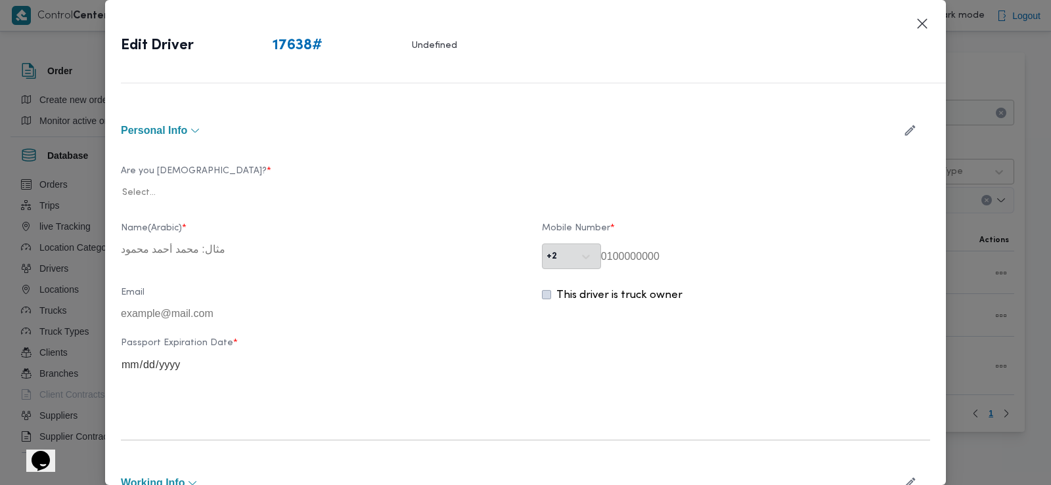
type input "[PERSON_NAME] [PERSON_NAME]"
type input "01005208657"
type input "[DATE]"
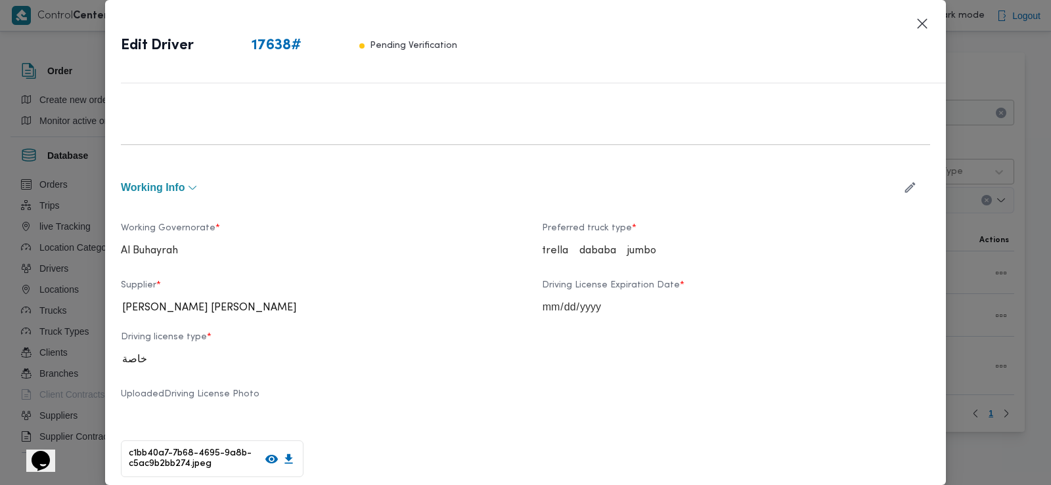
scroll to position [416, 0]
click at [892, 186] on button "button" at bounding box center [909, 187] width 35 height 26
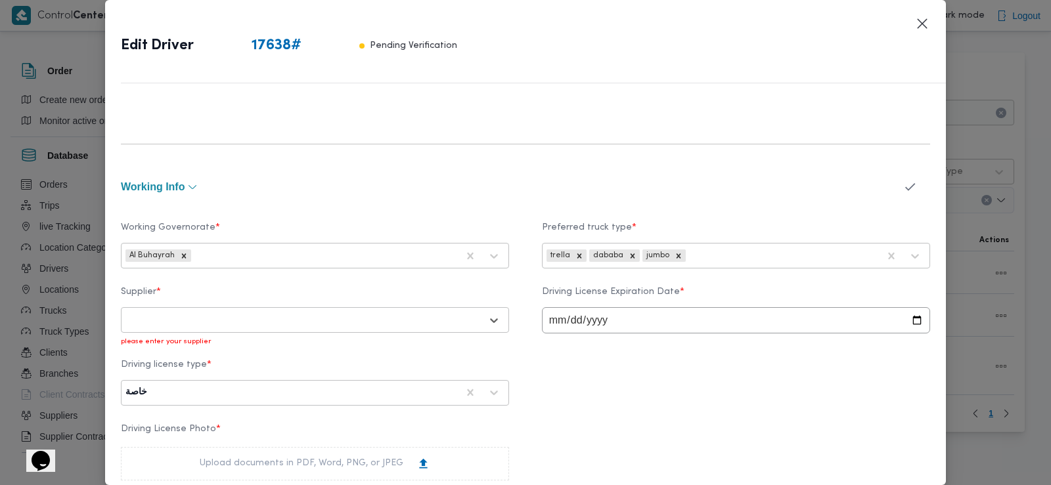
click at [437, 320] on div at bounding box center [302, 320] width 355 height 13
type input "[PERSON_NAME]"
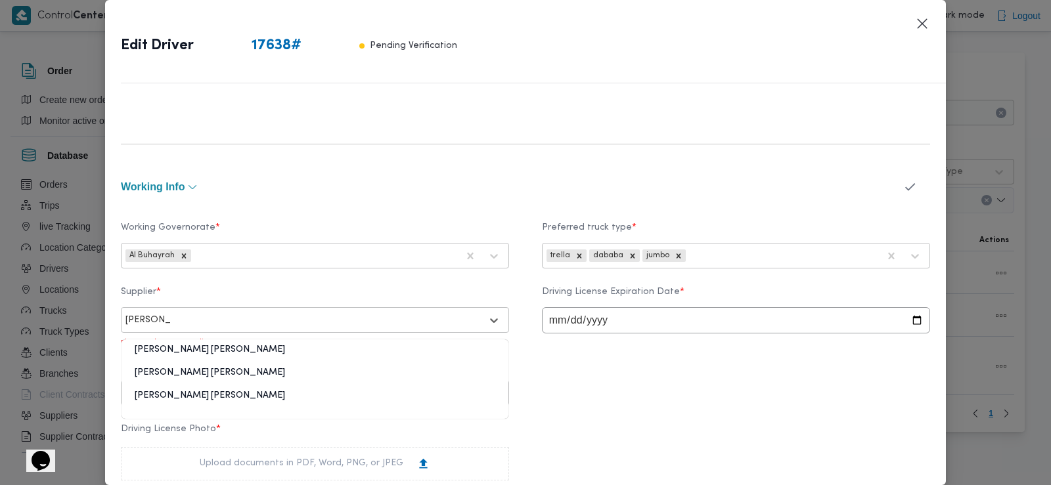
click at [238, 372] on div "[PERSON_NAME] [PERSON_NAME]" at bounding box center [314, 377] width 387 height 23
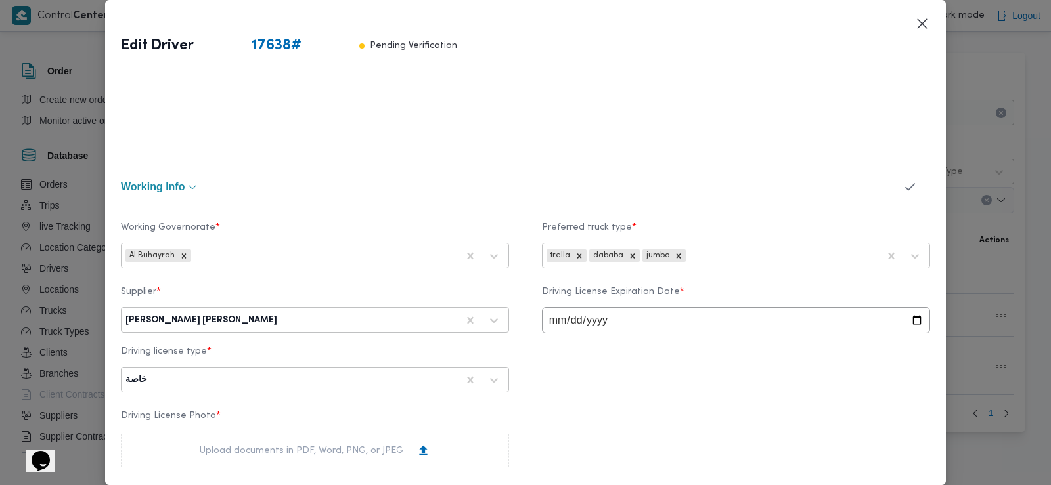
click at [903, 186] on icon "button" at bounding box center [910, 187] width 14 height 14
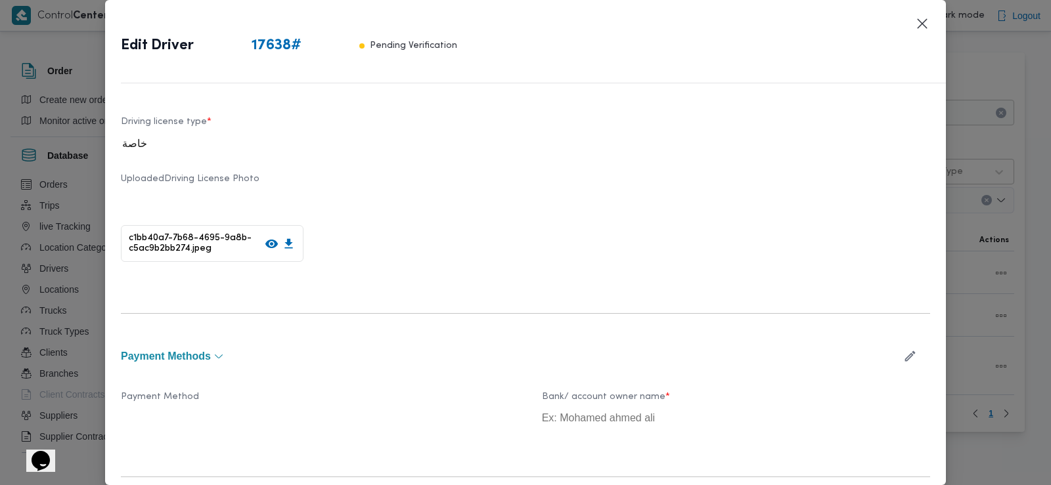
scroll to position [788, 0]
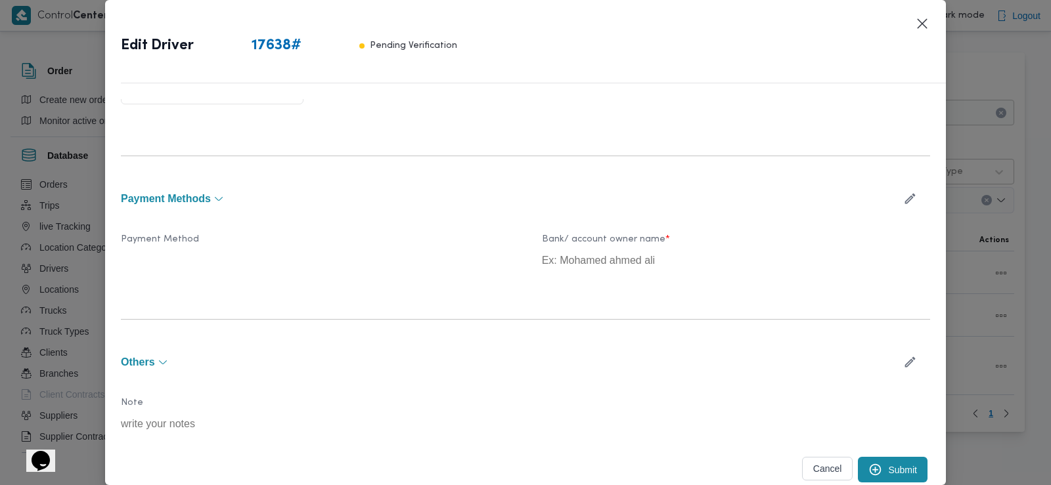
click at [877, 466] on button "Submit" at bounding box center [893, 470] width 70 height 26
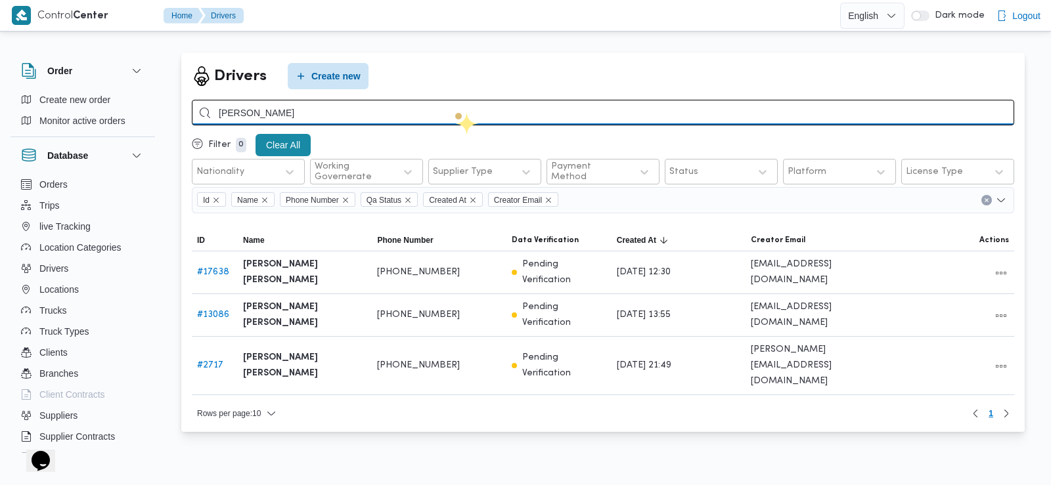
click at [455, 112] on input "[PERSON_NAME]" at bounding box center [603, 113] width 822 height 26
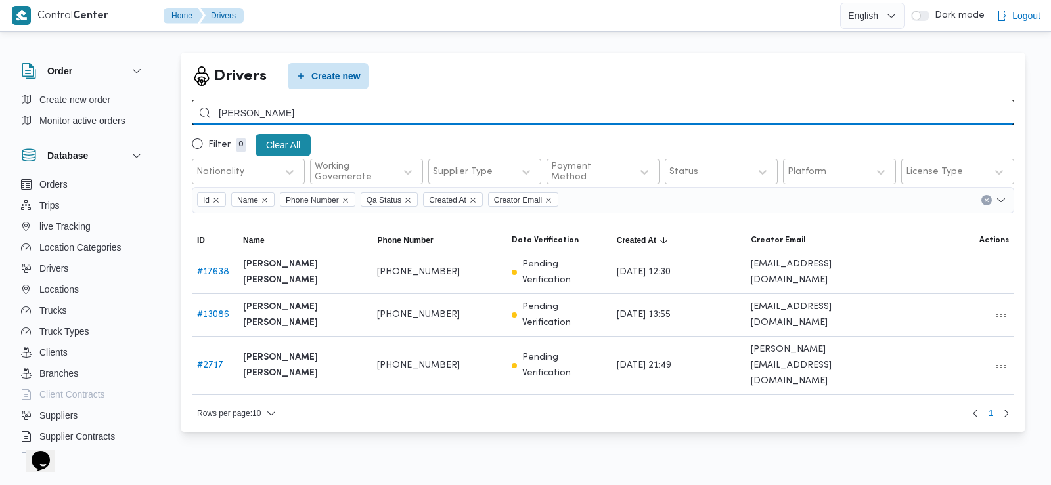
click at [455, 112] on input "[PERSON_NAME]" at bounding box center [603, 113] width 822 height 26
type input "[PERSON_NAME]"
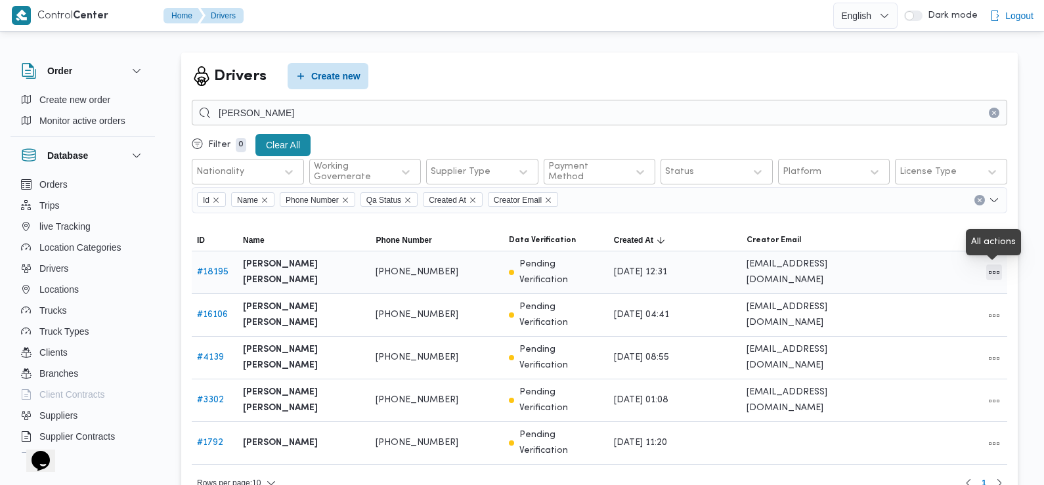
click at [998, 276] on button "All actions" at bounding box center [994, 273] width 16 height 16
click at [938, 268] on button "Edit" at bounding box center [945, 272] width 74 height 26
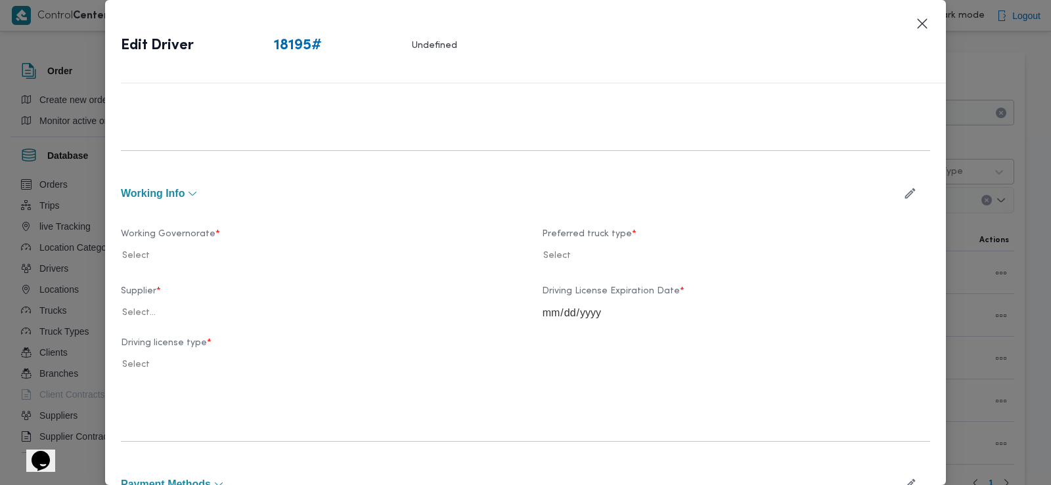
scroll to position [302, 0]
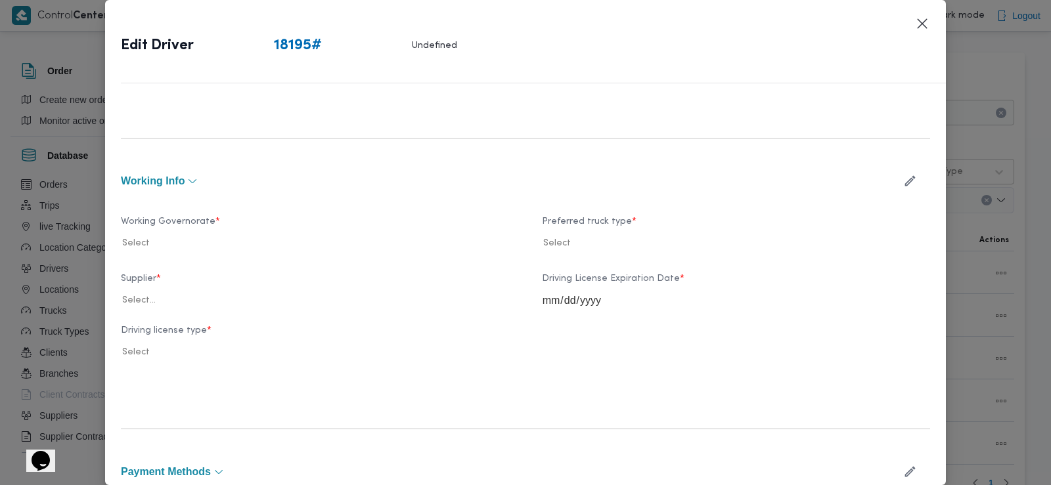
click at [903, 178] on icon "button" at bounding box center [910, 181] width 14 height 14
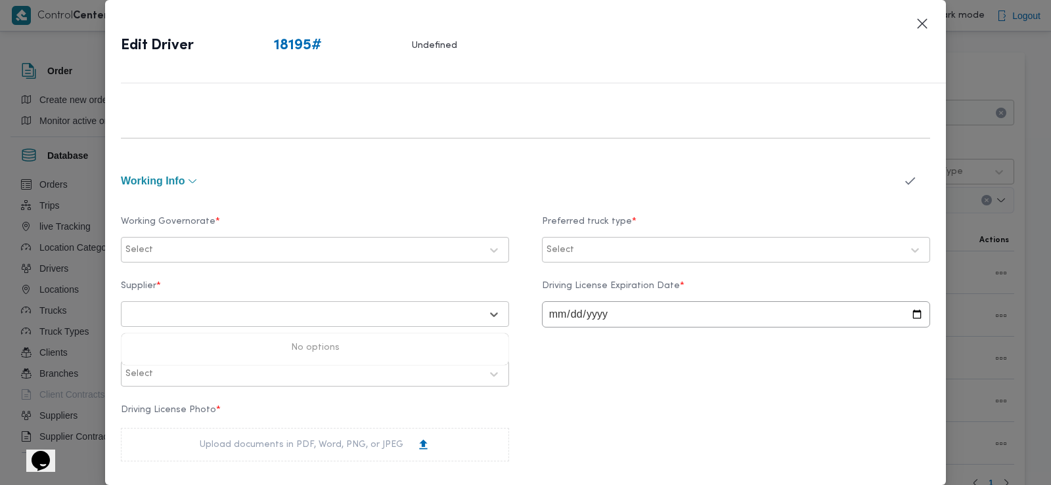
click at [358, 317] on div at bounding box center [302, 314] width 355 height 13
type input "[PERSON_NAME]"
click at [358, 317] on div at bounding box center [302, 314] width 355 height 13
type input "[PERSON_NAME]"
click at [213, 318] on div at bounding box center [321, 314] width 319 height 13
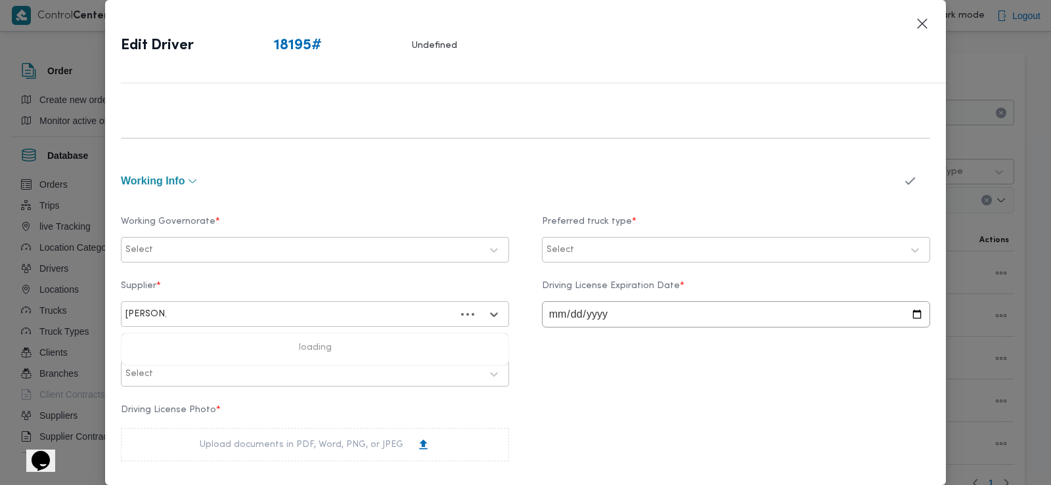
type input "[PERSON_NAME]"
click at [214, 351] on div "[PERSON_NAME] [PERSON_NAME]" at bounding box center [314, 349] width 387 height 23
click at [548, 317] on input "date" at bounding box center [736, 314] width 388 height 26
type input "[DATE]"
click at [579, 244] on div at bounding box center [739, 250] width 325 height 13
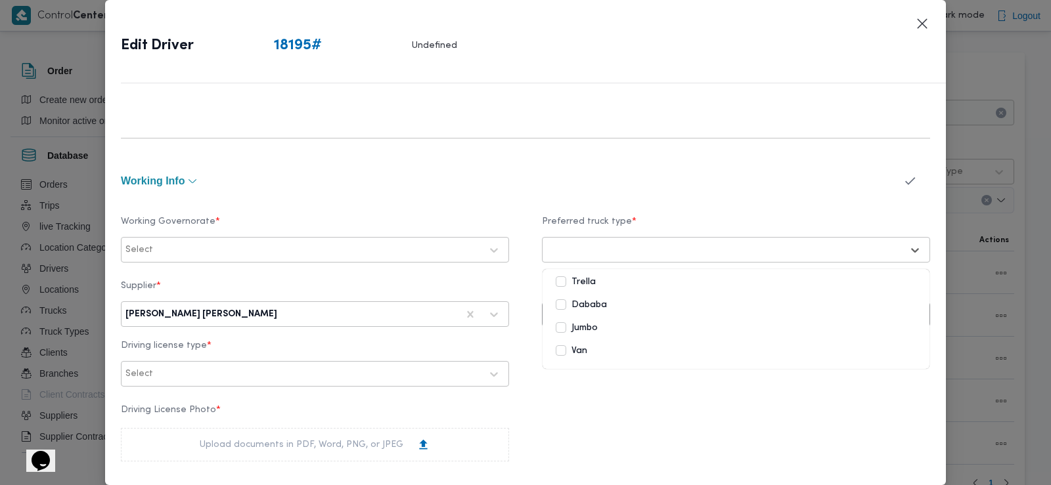
click at [565, 297] on label "Dababa" at bounding box center [581, 305] width 51 height 16
click at [307, 225] on label "Working Governorate *" at bounding box center [315, 227] width 388 height 20
click at [298, 245] on div at bounding box center [318, 250] width 325 height 13
click at [291, 250] on div at bounding box center [302, 250] width 355 height 13
click at [341, 252] on div at bounding box center [302, 250] width 355 height 13
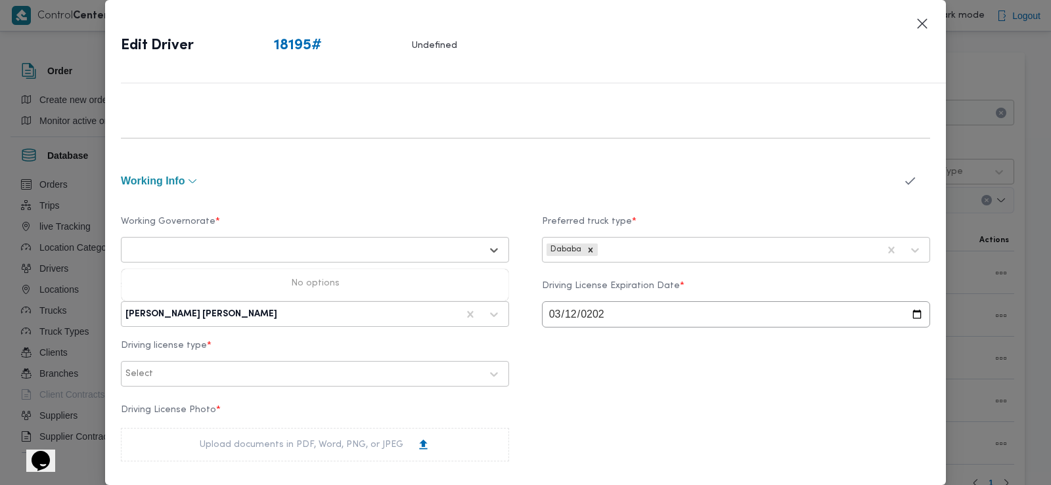
type input "ا"
click at [385, 242] on div "Select" at bounding box center [303, 250] width 358 height 18
click at [491, 251] on icon at bounding box center [495, 250] width 8 height 5
click at [468, 248] on div at bounding box center [302, 250] width 355 height 13
click at [292, 249] on div at bounding box center [302, 250] width 355 height 13
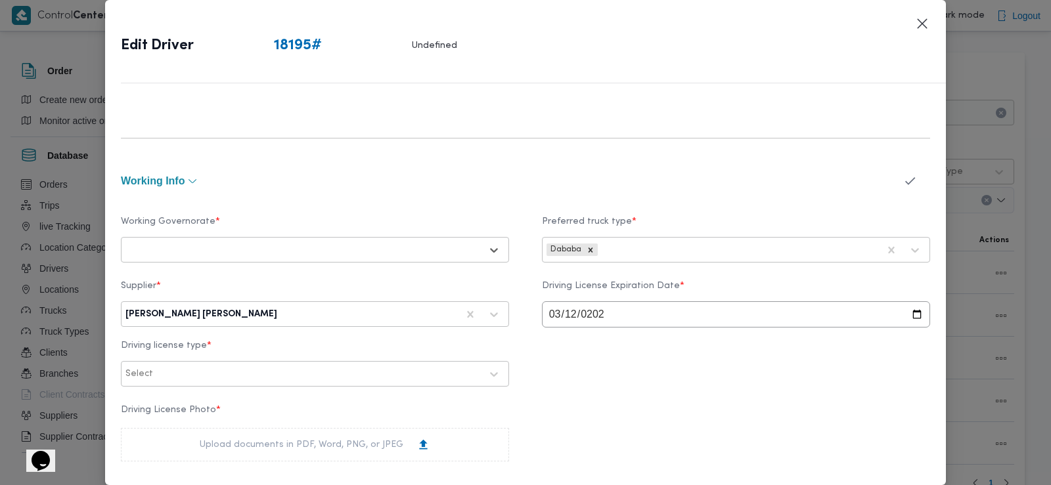
click at [285, 248] on div at bounding box center [302, 250] width 355 height 13
click at [142, 238] on div "Select" at bounding box center [315, 250] width 382 height 24
click at [227, 257] on div "Select" at bounding box center [303, 250] width 358 height 18
click at [160, 227] on label "Working Governorate *" at bounding box center [315, 227] width 388 height 20
click at [160, 245] on div at bounding box center [318, 250] width 325 height 13
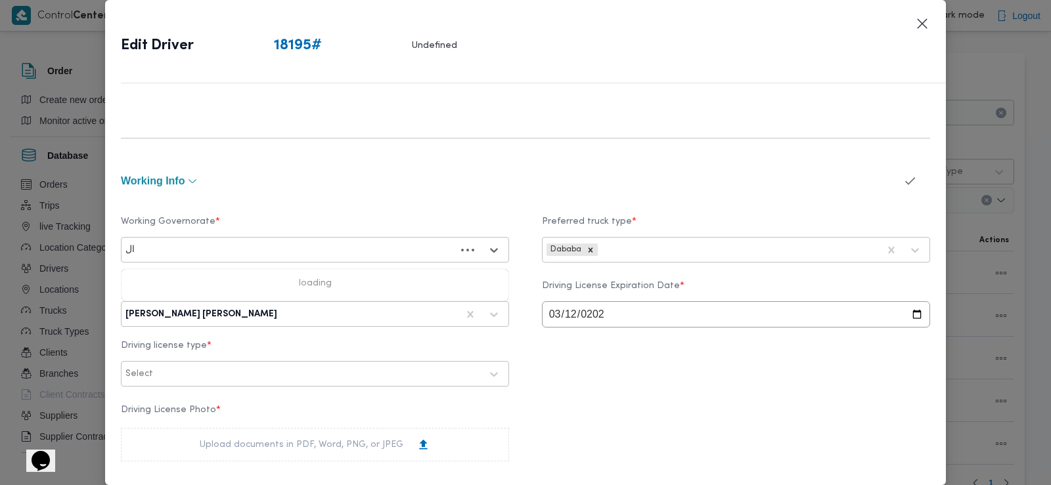
type input "ا"
click at [537, 175] on div "working Info" at bounding box center [525, 180] width 809 height 37
click at [903, 183] on icon "button" at bounding box center [910, 181] width 14 height 14
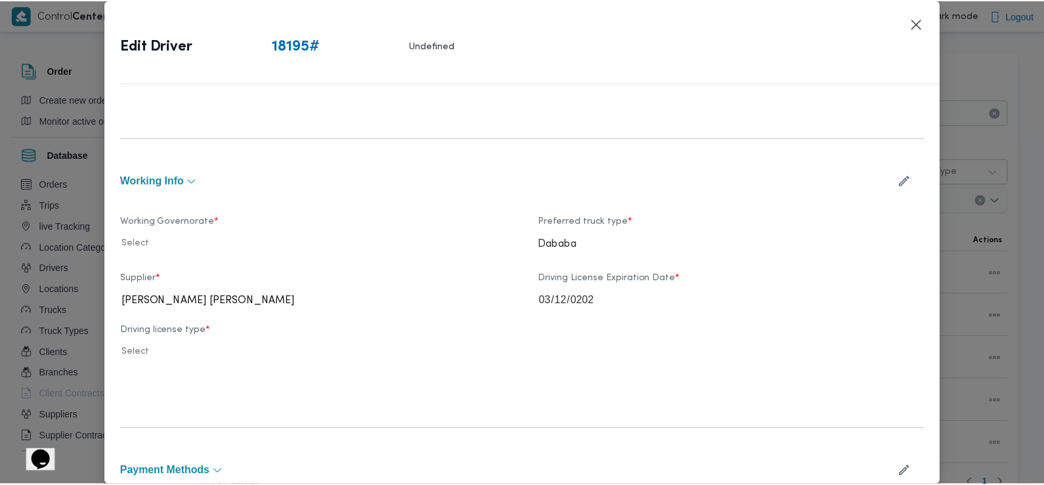
scroll to position [575, 0]
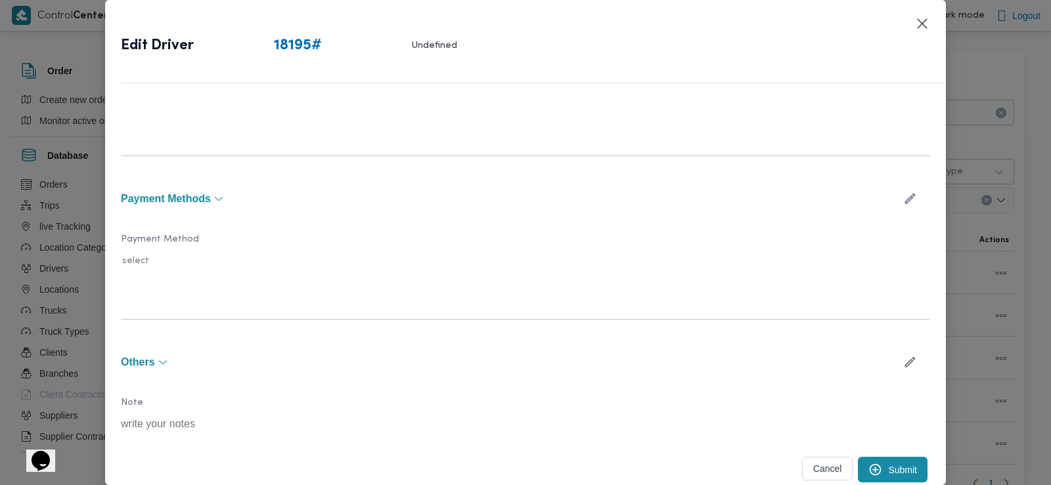
click at [872, 471] on button "Submit" at bounding box center [893, 470] width 70 height 26
